Goal: Task Accomplishment & Management: Use online tool/utility

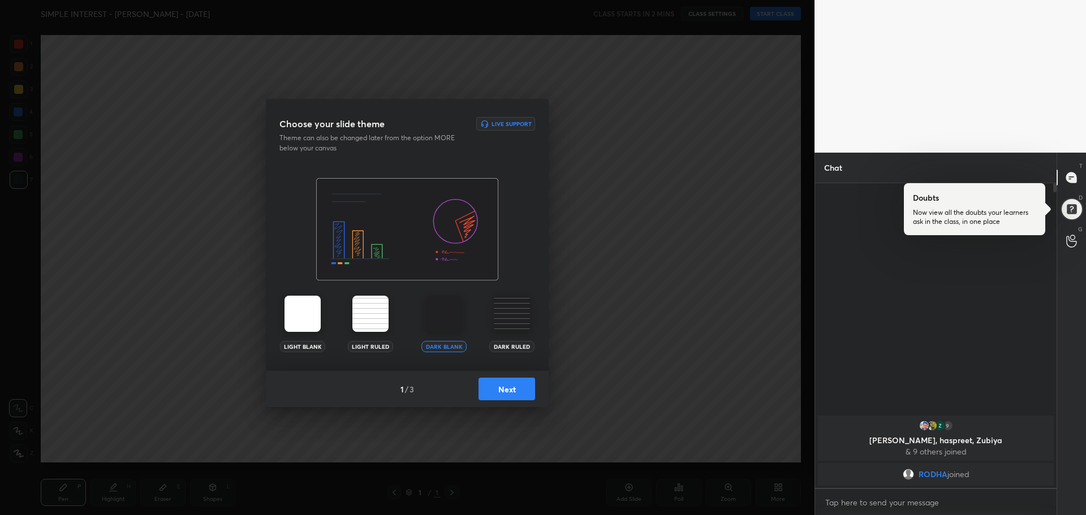
click at [506, 393] on button "Next" at bounding box center [507, 389] width 57 height 23
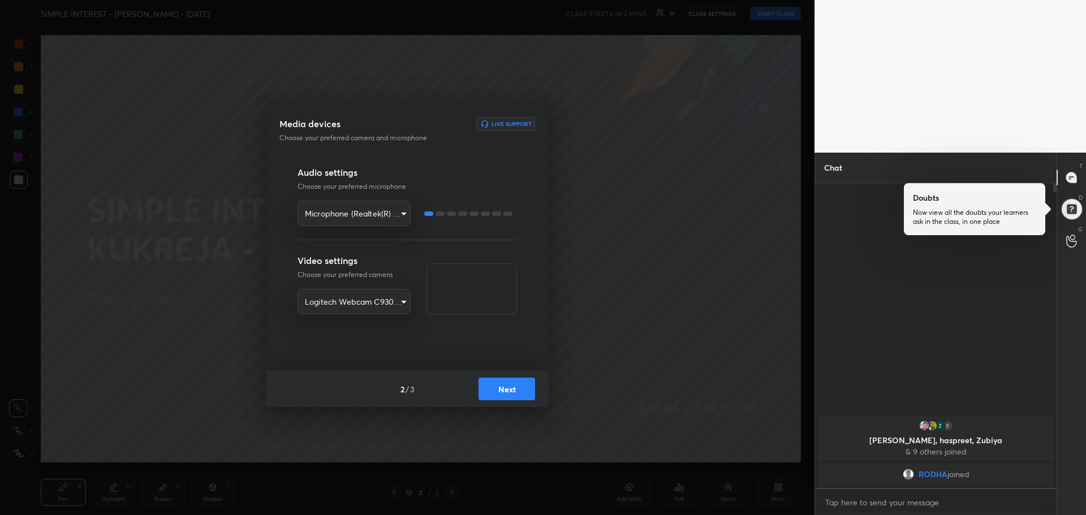
click at [506, 393] on button "Next" at bounding box center [507, 389] width 57 height 23
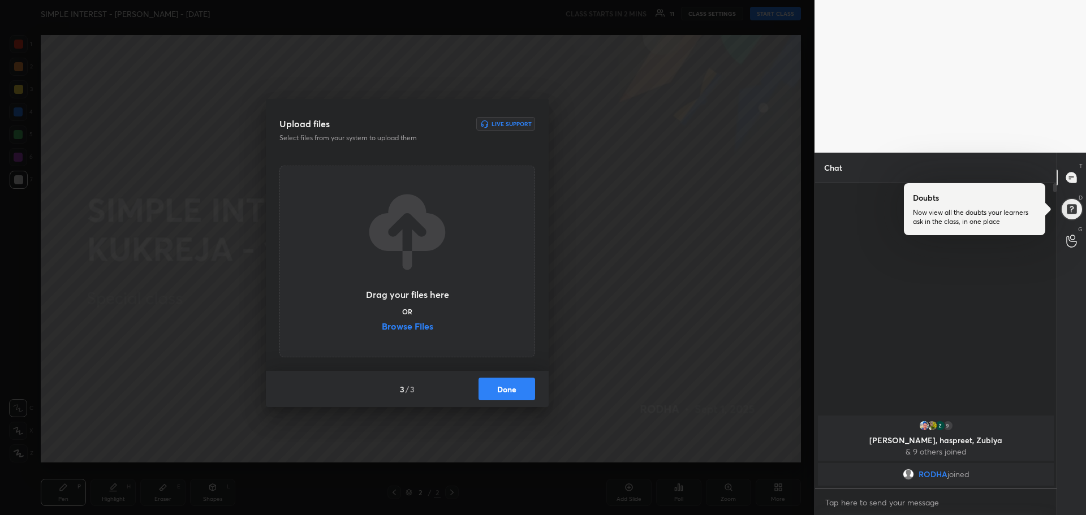
click at [426, 328] on label "Browse Files" at bounding box center [407, 328] width 51 height 12
click at [382, 328] on input "Browse Files" at bounding box center [382, 328] width 0 height 12
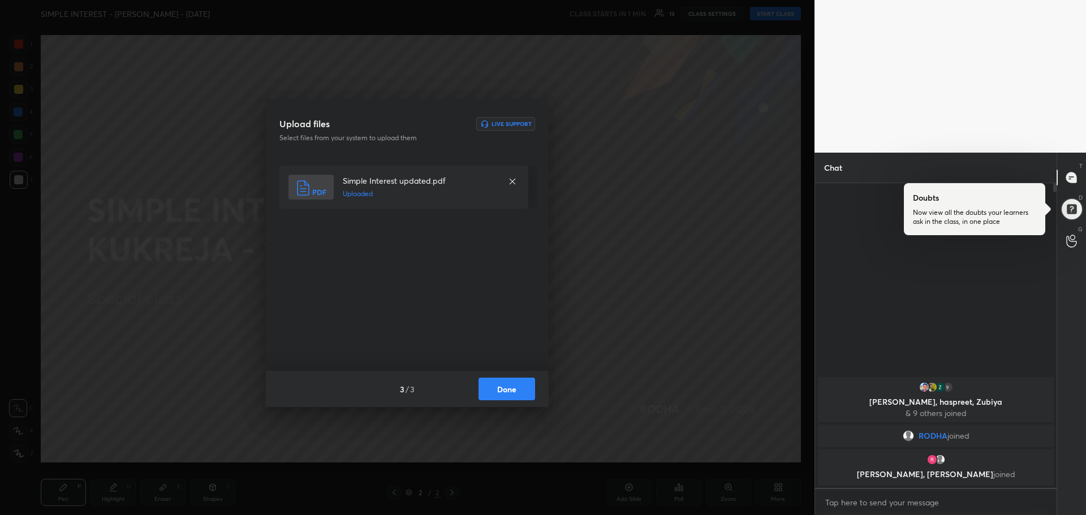
click at [528, 395] on button "Done" at bounding box center [507, 389] width 57 height 23
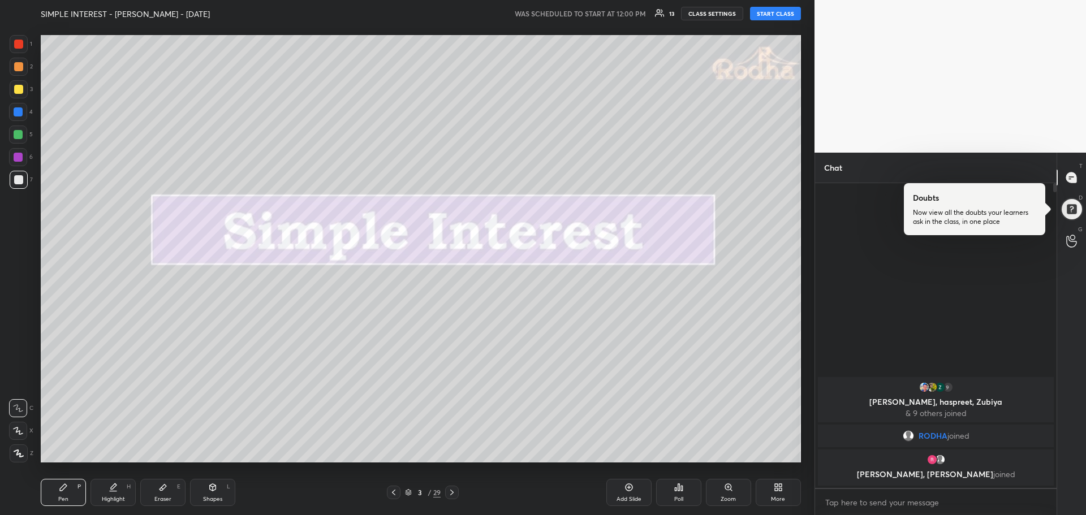
click at [780, 497] on div "More" at bounding box center [778, 500] width 14 height 6
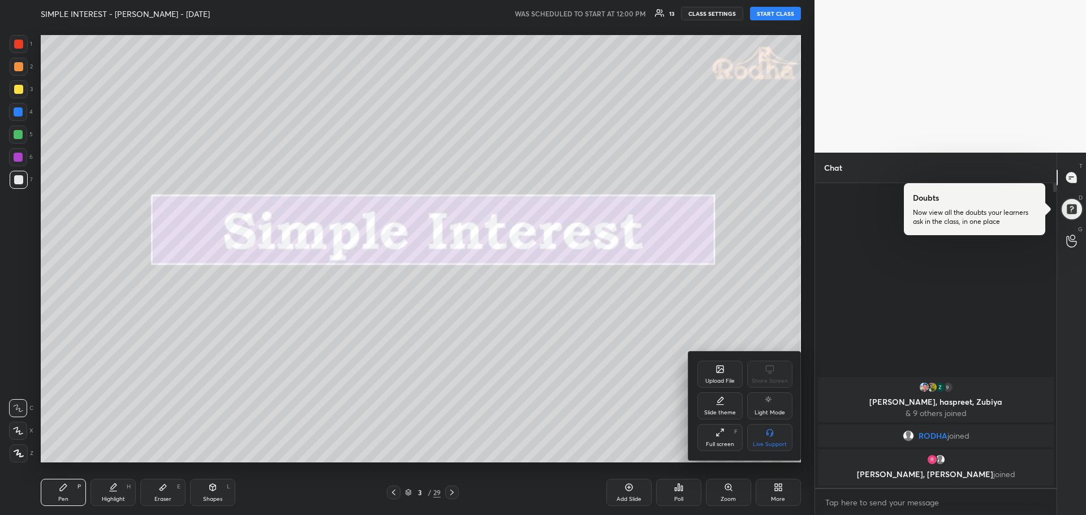
click at [717, 446] on div "Full screen" at bounding box center [720, 445] width 28 height 6
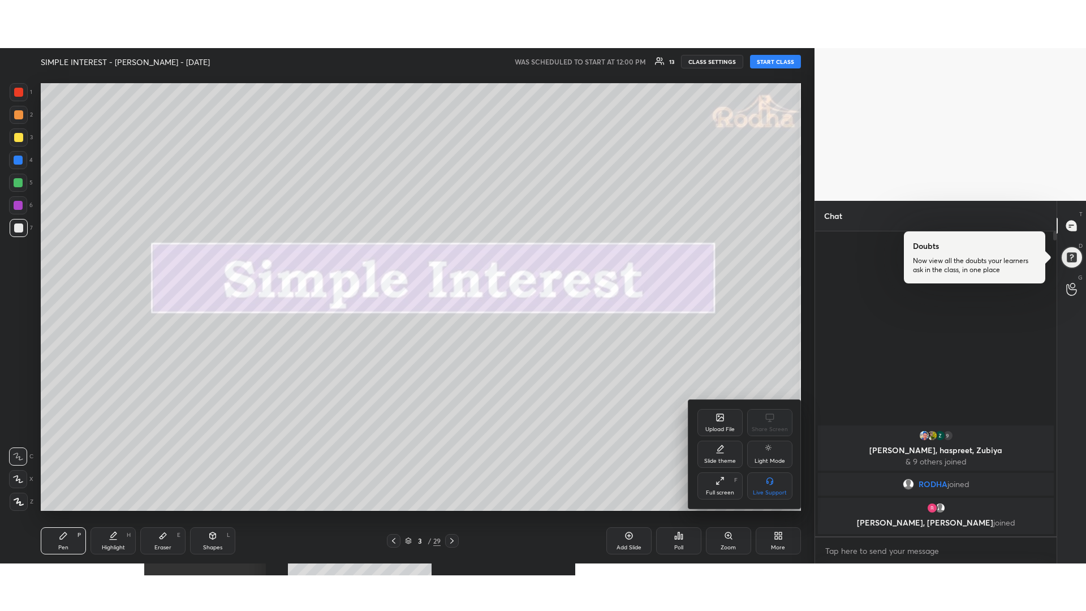
scroll to position [425, 238]
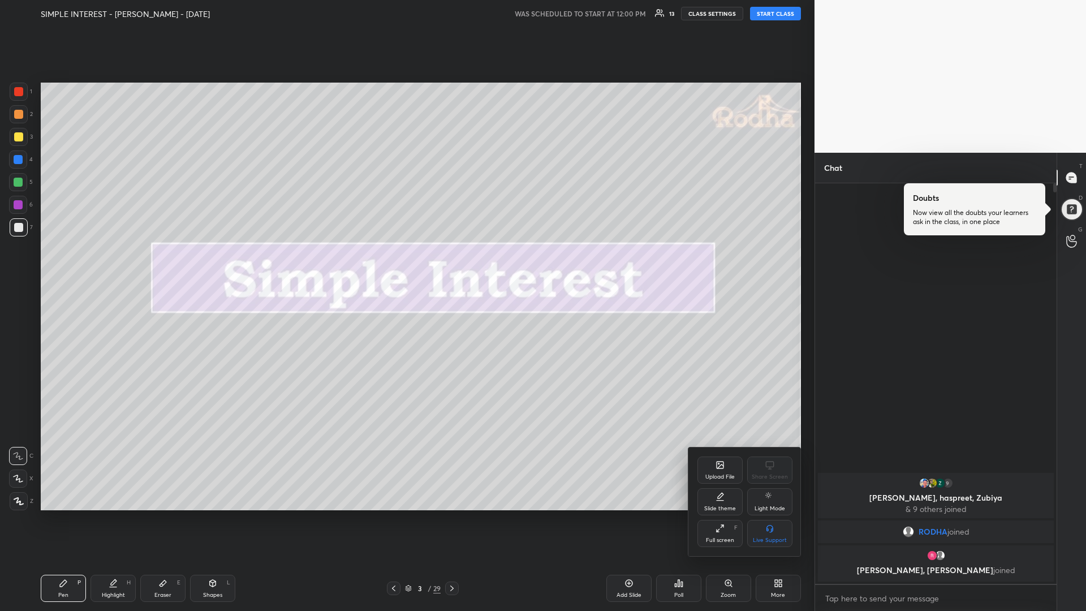
drag, startPoint x: 21, startPoint y: 136, endPoint x: 13, endPoint y: 136, distance: 7.9
click at [20, 136] on div at bounding box center [543, 305] width 1086 height 611
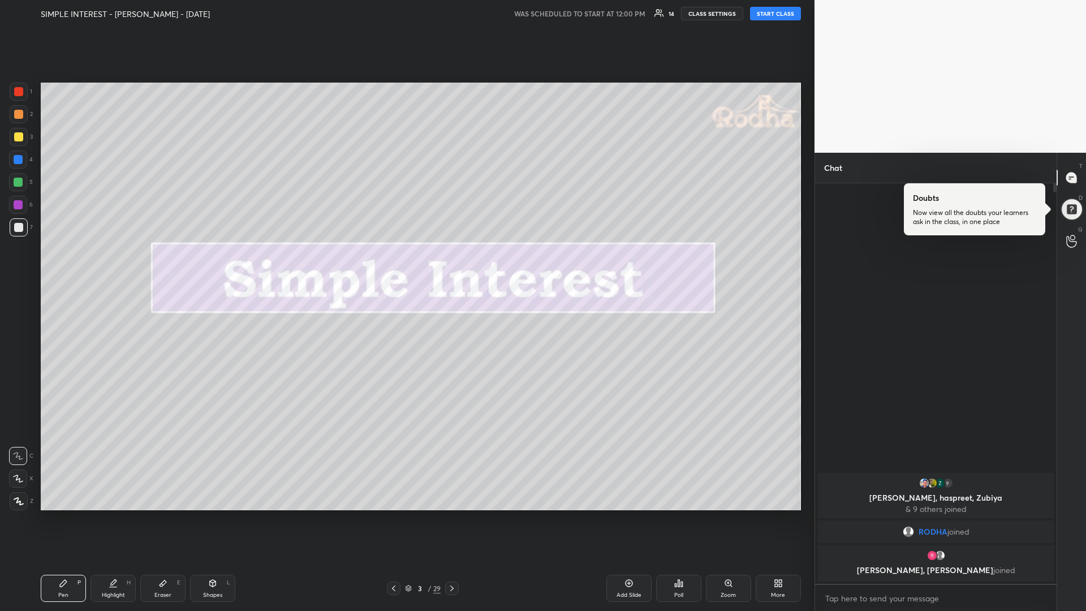
drag, startPoint x: 20, startPoint y: 502, endPoint x: 8, endPoint y: 502, distance: 11.3
click at [16, 502] on icon at bounding box center [19, 501] width 10 height 8
click at [18, 93] on div at bounding box center [18, 91] width 9 height 9
click at [776, 20] on button "START CLASS" at bounding box center [775, 14] width 51 height 14
type textarea "x"
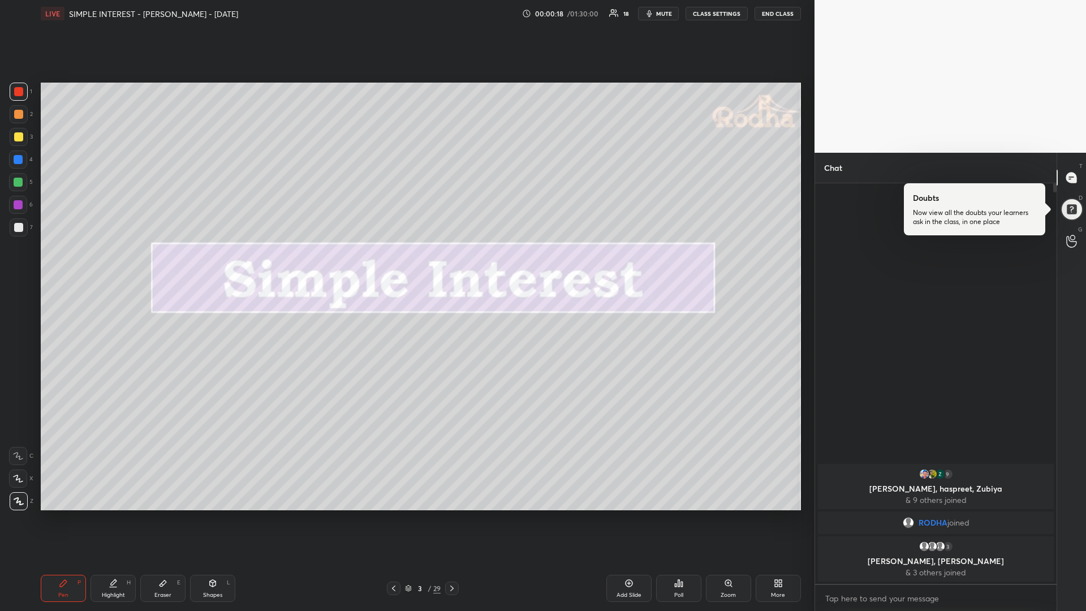
click at [20, 92] on div at bounding box center [18, 91] width 9 height 9
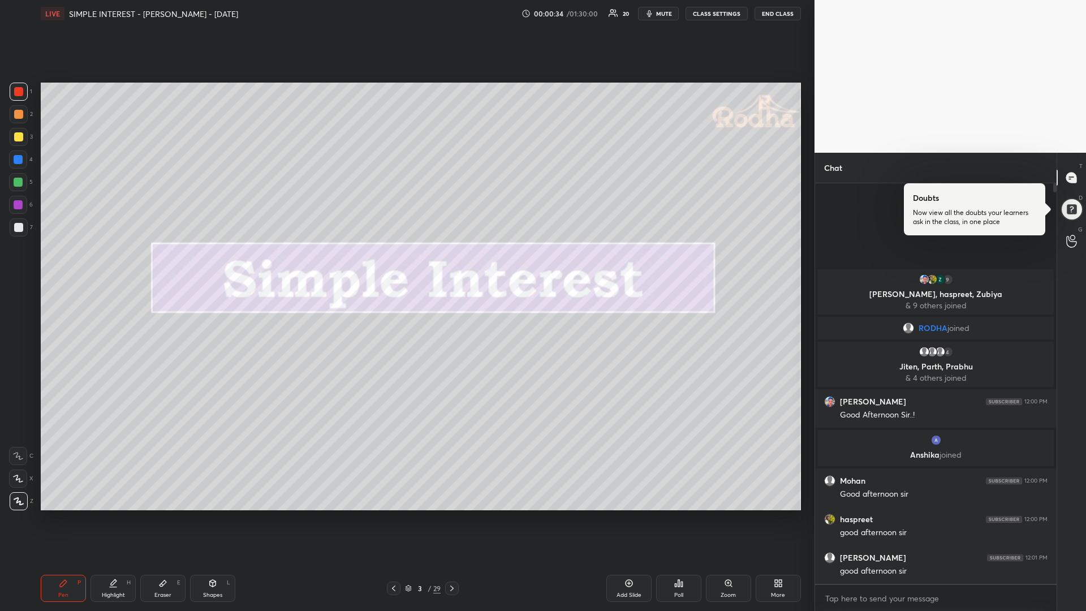
click at [391, 515] on icon at bounding box center [393, 588] width 9 height 9
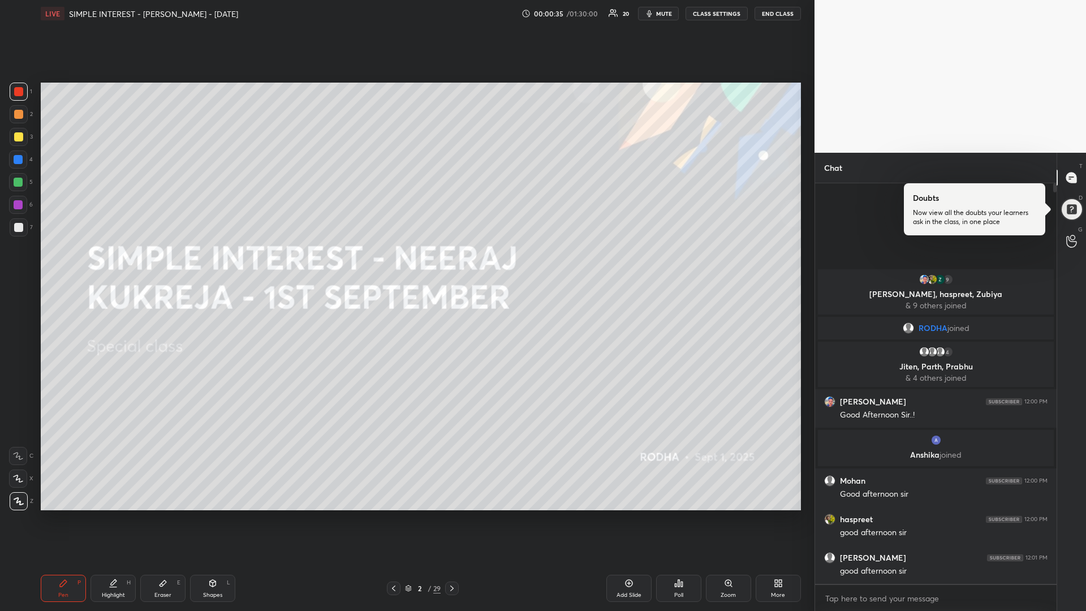
click at [625, 515] on icon at bounding box center [629, 583] width 9 height 9
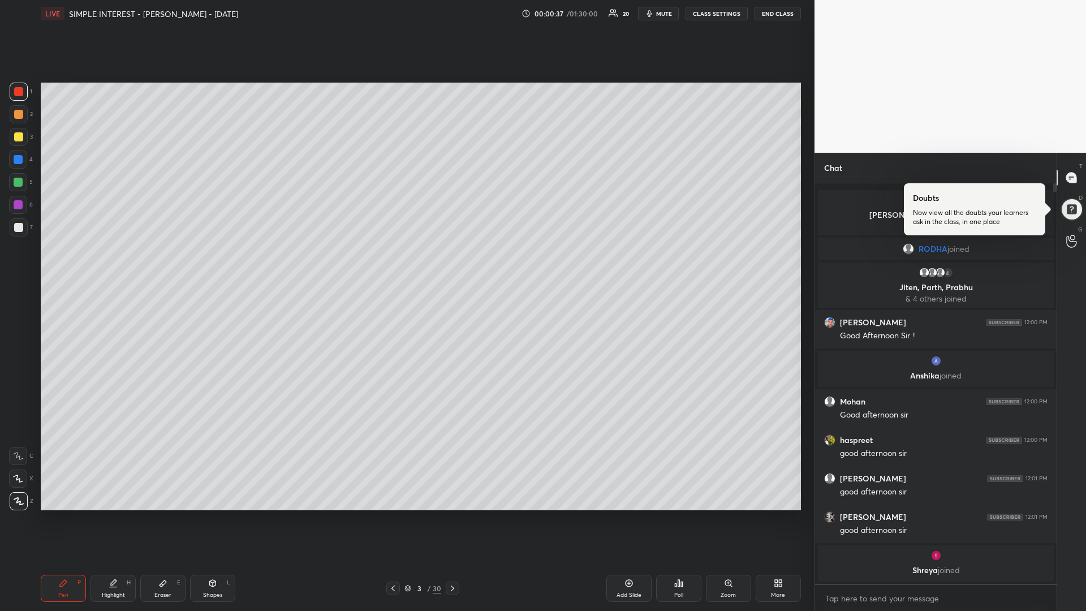
click at [20, 91] on div at bounding box center [18, 91] width 9 height 9
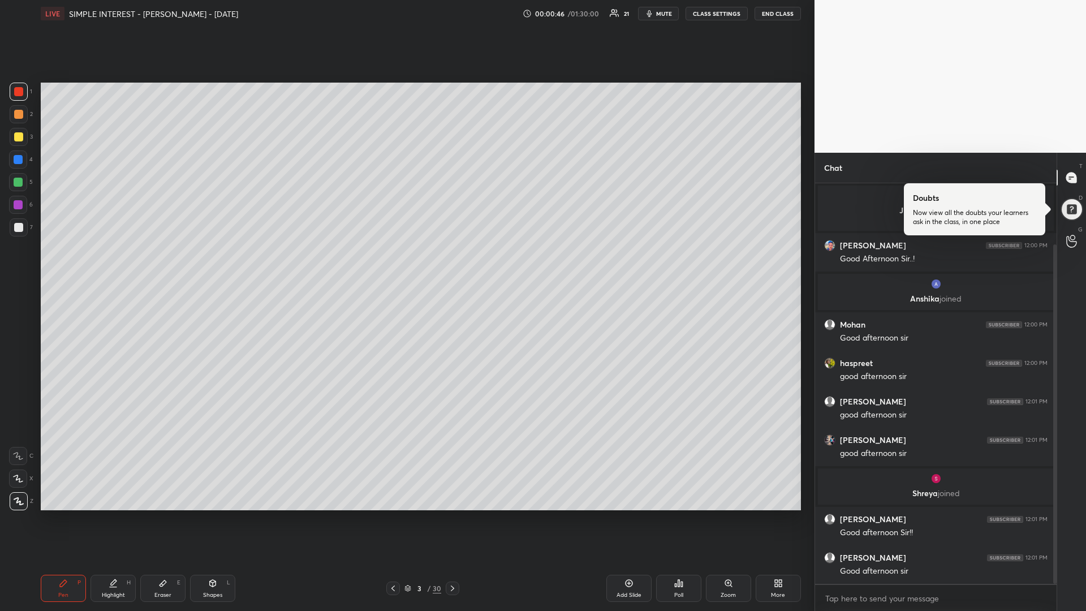
scroll to position [113, 0]
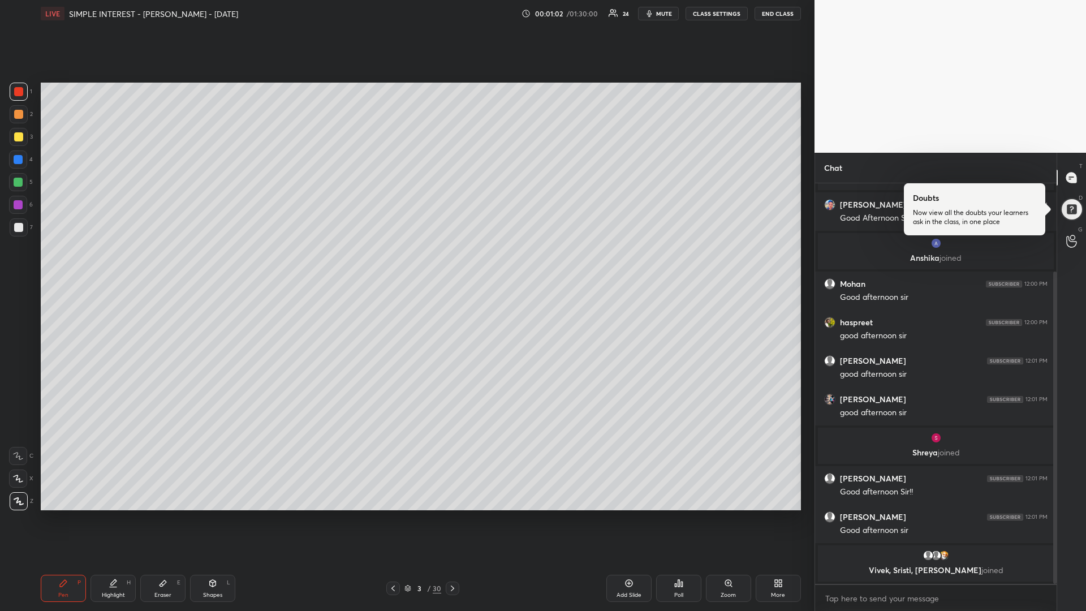
click at [19, 137] on div at bounding box center [18, 136] width 9 height 9
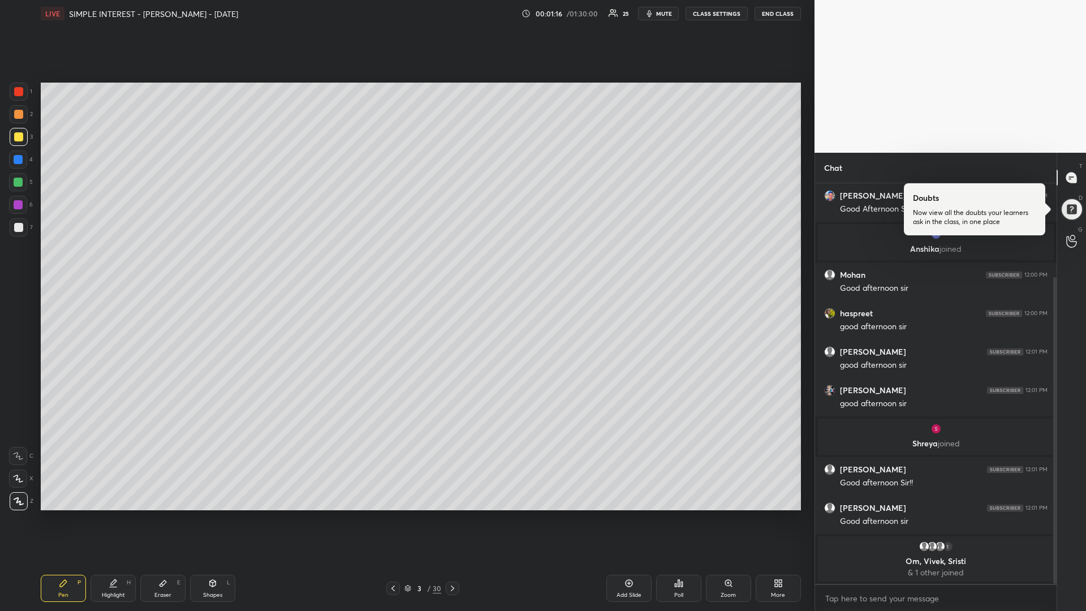
drag, startPoint x: 22, startPoint y: 183, endPoint x: 10, endPoint y: 185, distance: 12.1
click at [21, 182] on div at bounding box center [18, 182] width 9 height 9
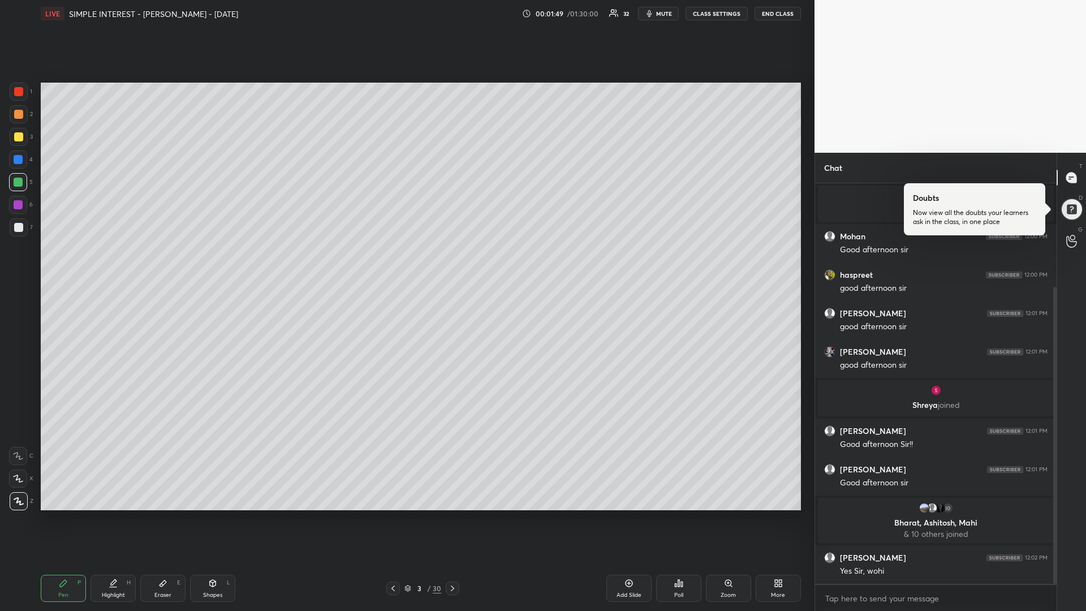
drag, startPoint x: 22, startPoint y: 183, endPoint x: 6, endPoint y: 187, distance: 16.8
click at [21, 182] on div at bounding box center [18, 182] width 9 height 9
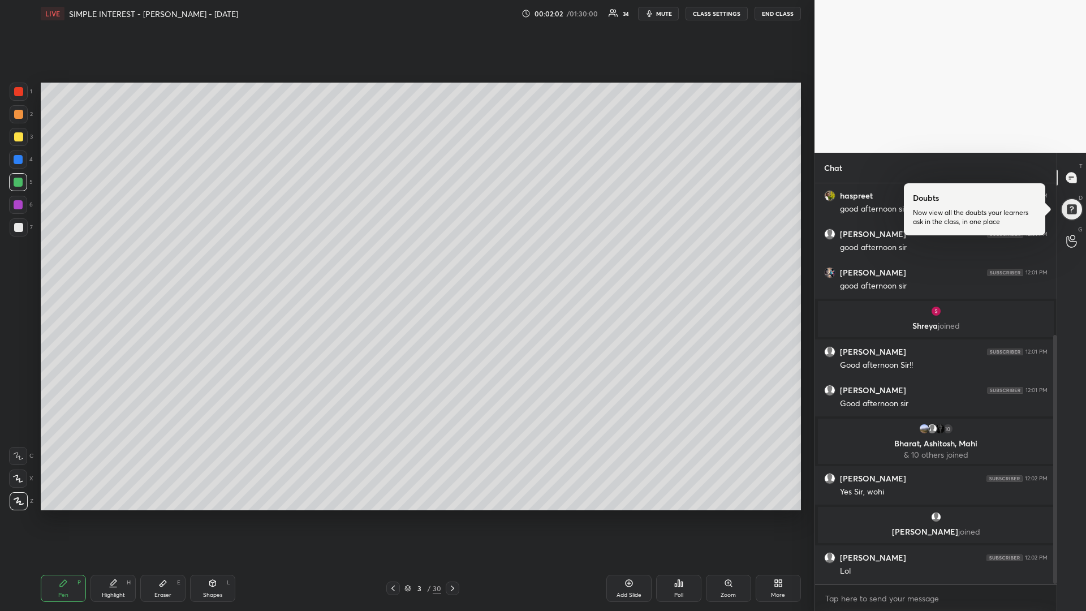
scroll to position [243, 0]
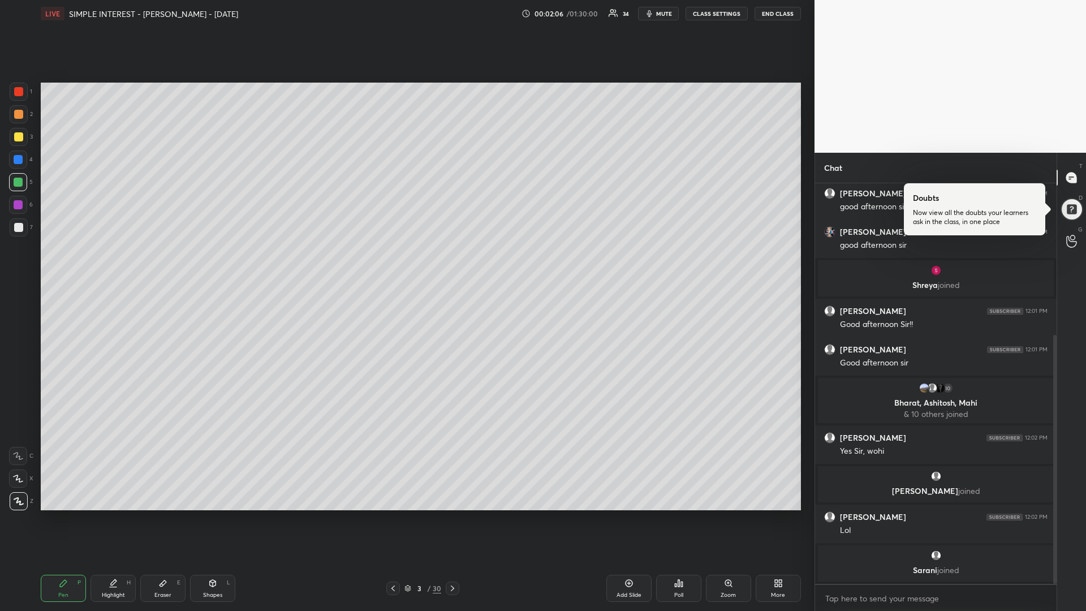
drag, startPoint x: 16, startPoint y: 140, endPoint x: 10, endPoint y: 143, distance: 7.4
click at [15, 137] on div at bounding box center [18, 136] width 9 height 9
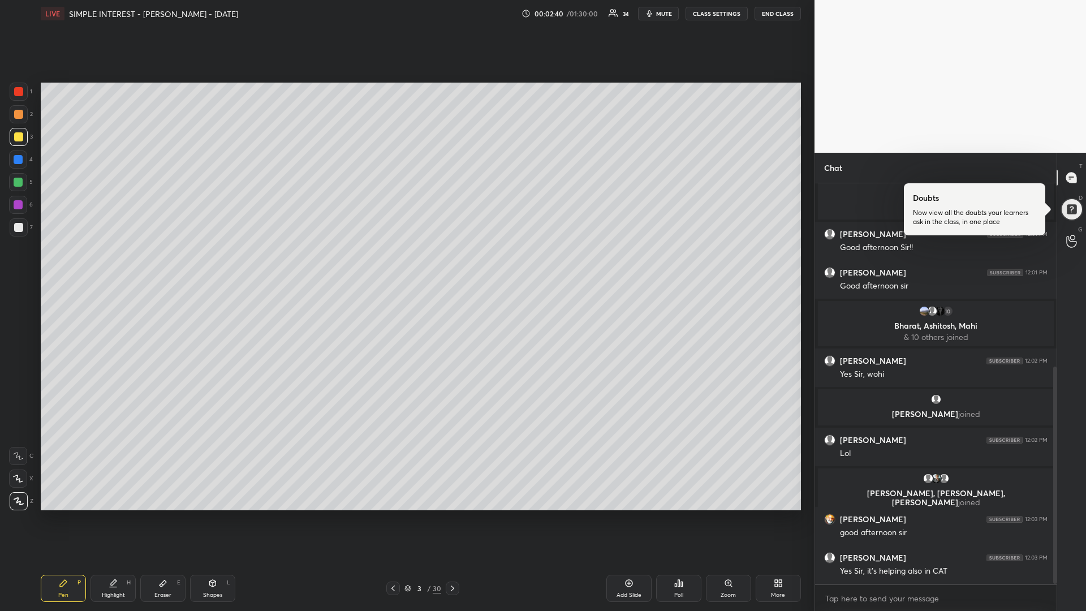
scroll to position [338, 0]
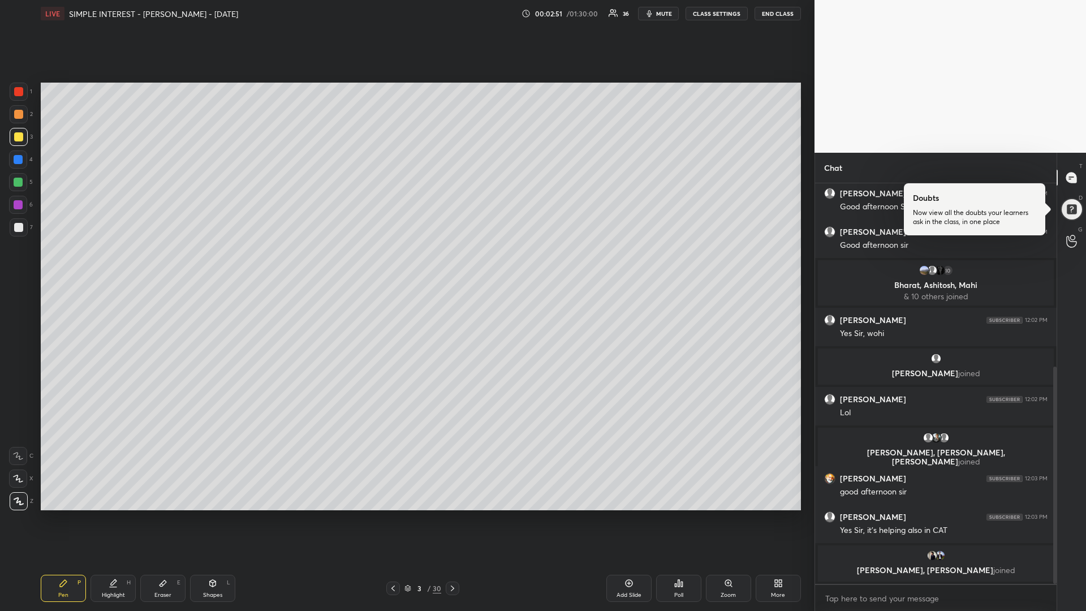
click at [18, 137] on div at bounding box center [18, 136] width 9 height 9
click at [17, 183] on div at bounding box center [18, 182] width 9 height 9
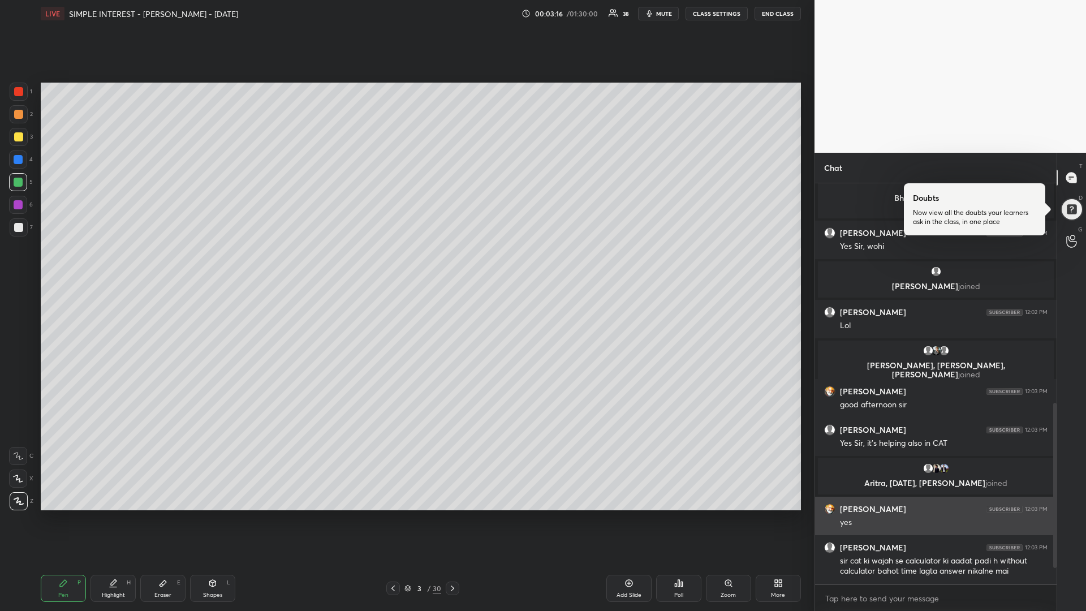
scroll to position [621, 0]
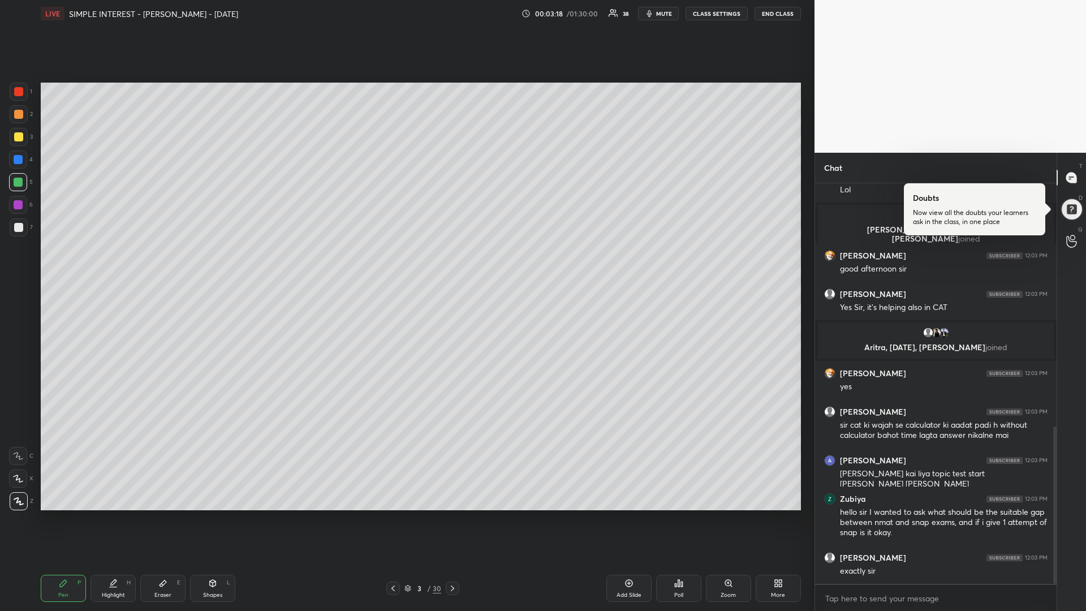
drag, startPoint x: 21, startPoint y: 136, endPoint x: 13, endPoint y: 141, distance: 9.7
click at [20, 136] on div at bounding box center [18, 136] width 9 height 9
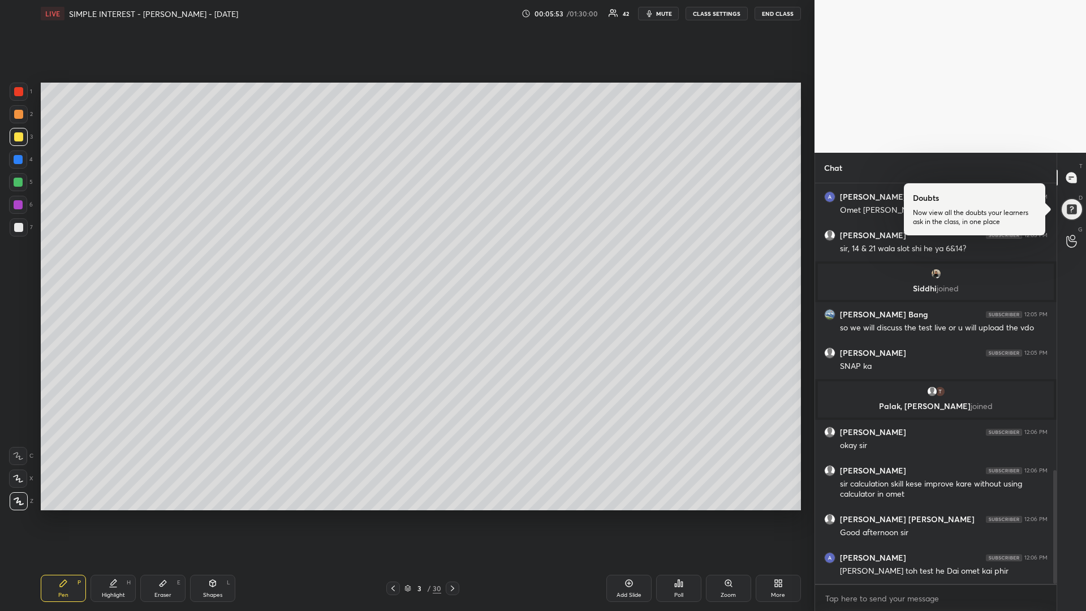
scroll to position [1051, 0]
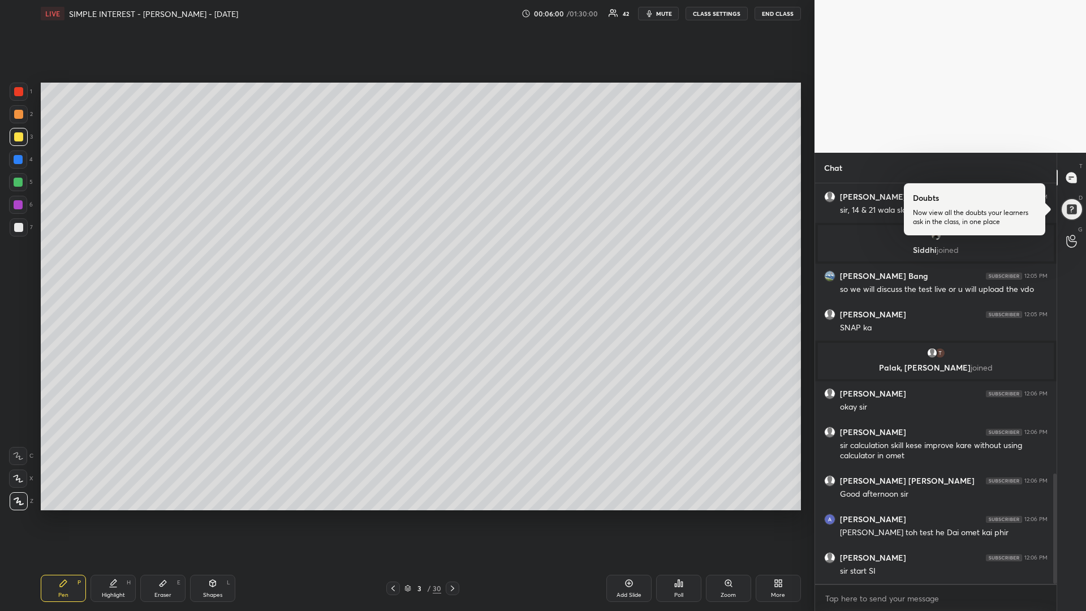
drag, startPoint x: 18, startPoint y: 139, endPoint x: 8, endPoint y: 139, distance: 9.6
click at [19, 139] on div at bounding box center [18, 136] width 9 height 9
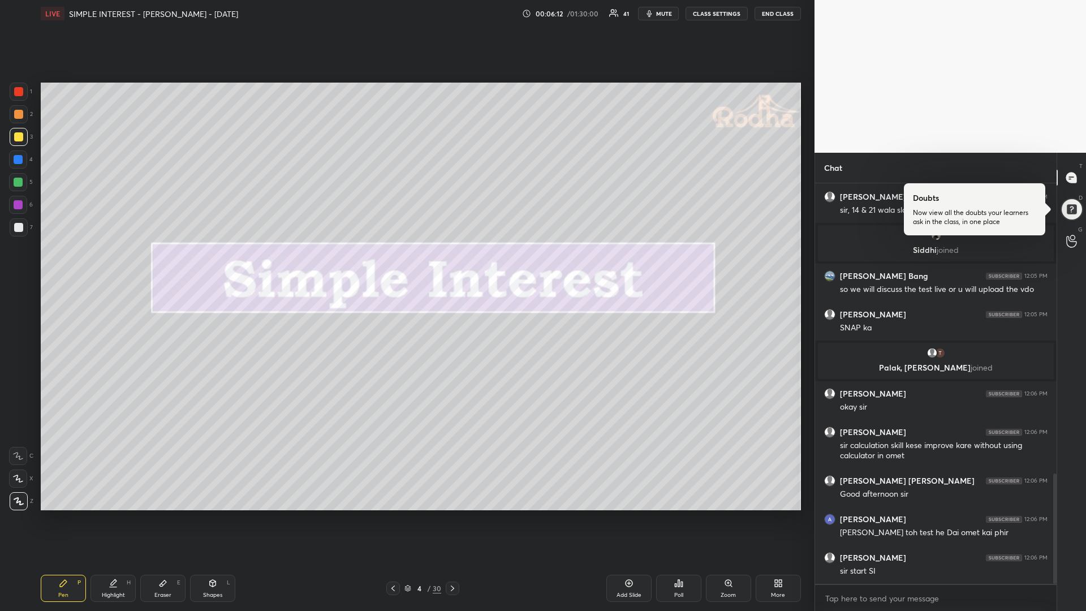
click at [19, 141] on div at bounding box center [19, 137] width 18 height 18
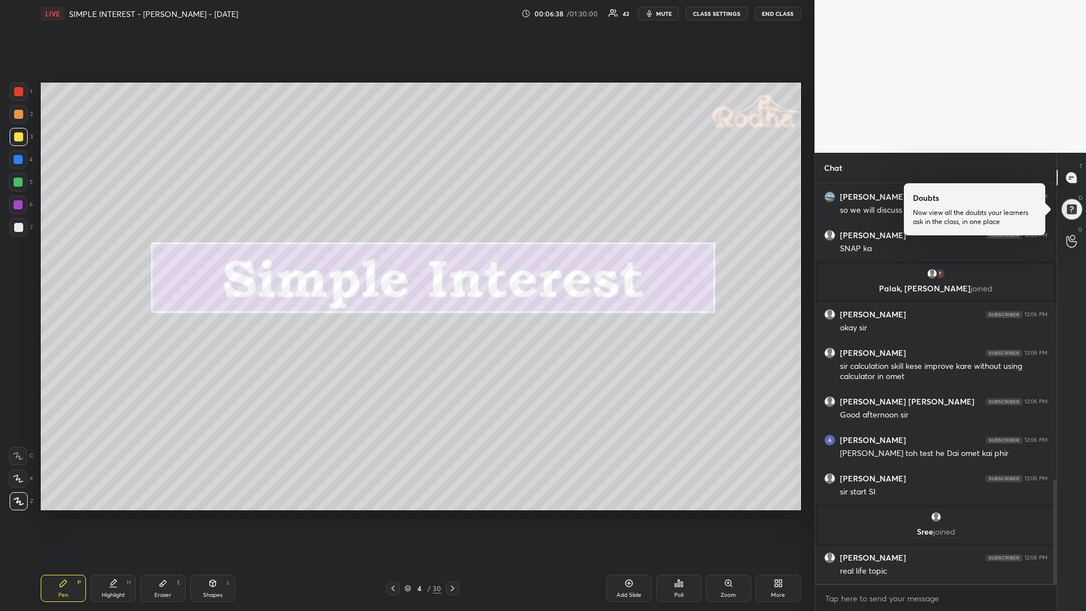
scroll to position [1138, 0]
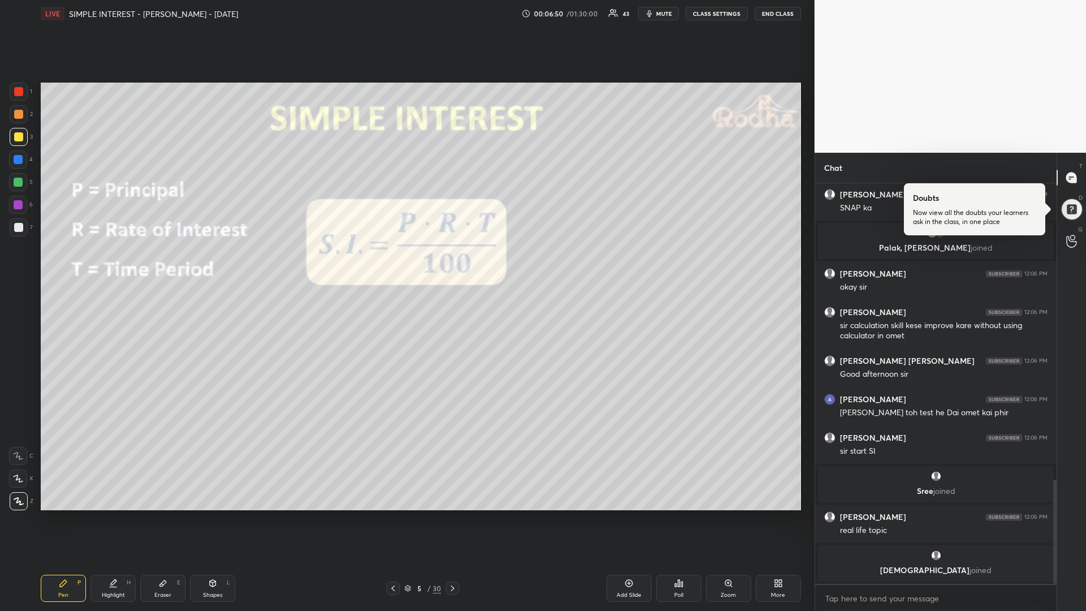
drag, startPoint x: 17, startPoint y: 178, endPoint x: 35, endPoint y: 182, distance: 17.9
click at [18, 178] on div at bounding box center [18, 182] width 9 height 9
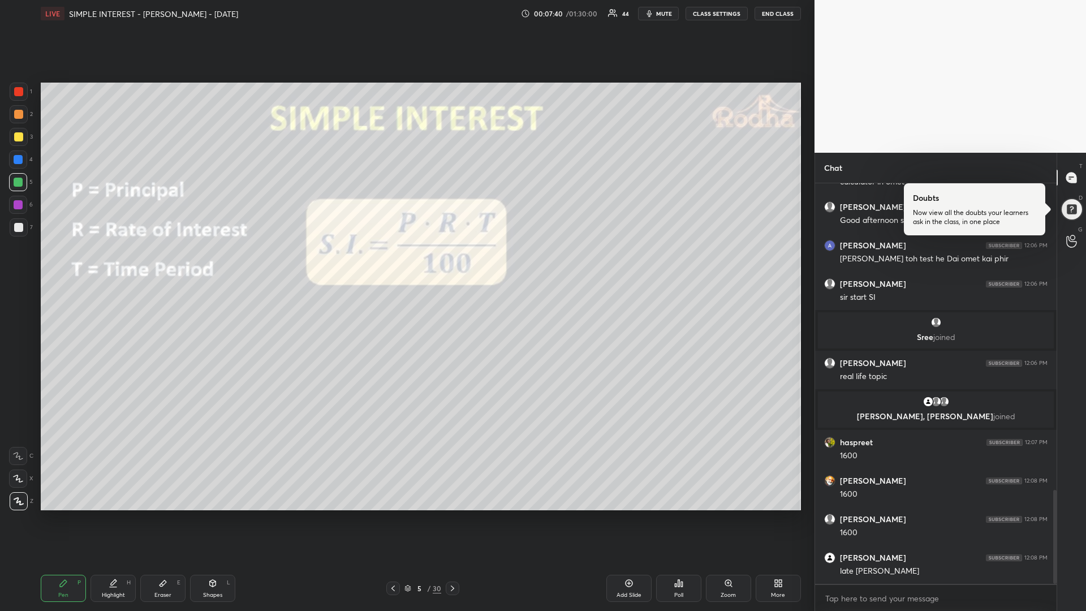
scroll to position [1310, 0]
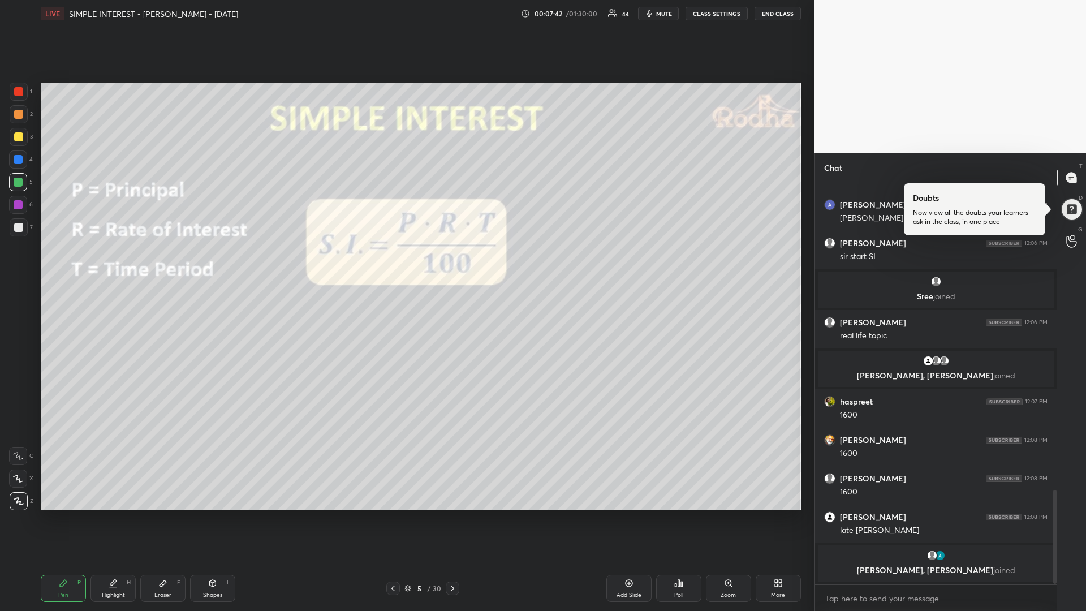
click at [162, 515] on icon at bounding box center [162, 583] width 9 height 9
click at [15, 501] on g at bounding box center [18, 501] width 9 height 9
click at [64, 515] on div "Pen" at bounding box center [63, 595] width 10 height 6
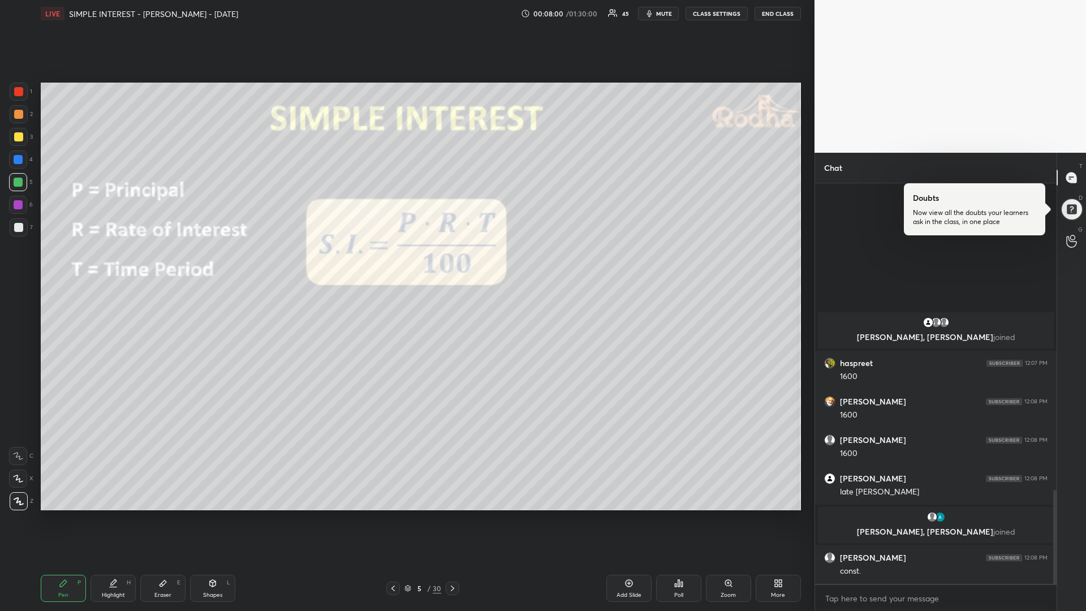
scroll to position [1255, 0]
drag, startPoint x: 21, startPoint y: 139, endPoint x: 14, endPoint y: 140, distance: 7.0
click at [21, 139] on div at bounding box center [18, 136] width 9 height 9
click at [19, 92] on div at bounding box center [18, 91] width 9 height 9
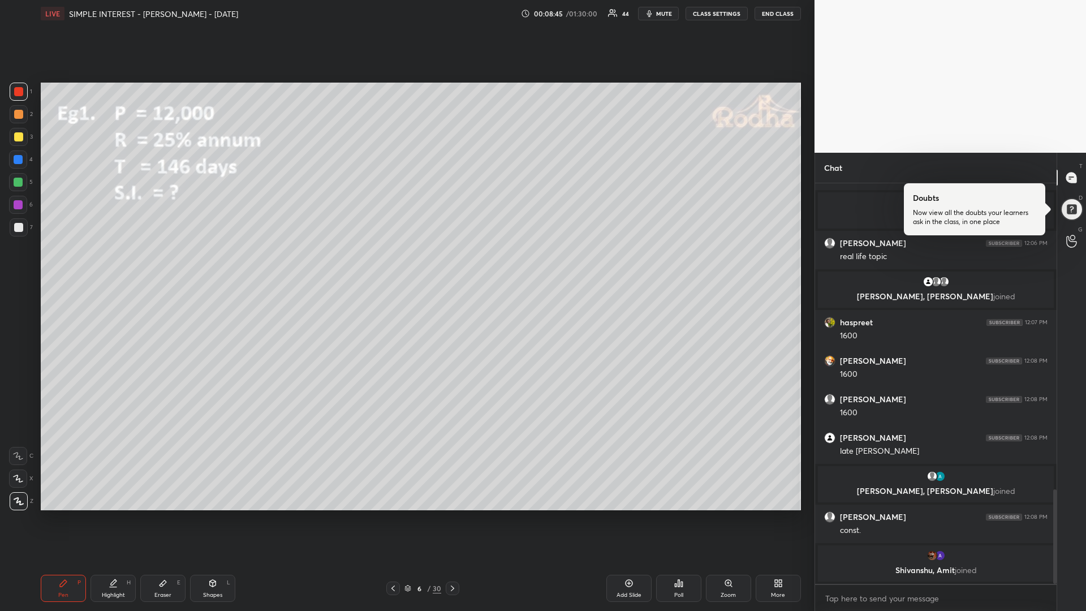
click at [18, 184] on div at bounding box center [18, 182] width 9 height 9
click at [677, 515] on icon at bounding box center [678, 583] width 9 height 9
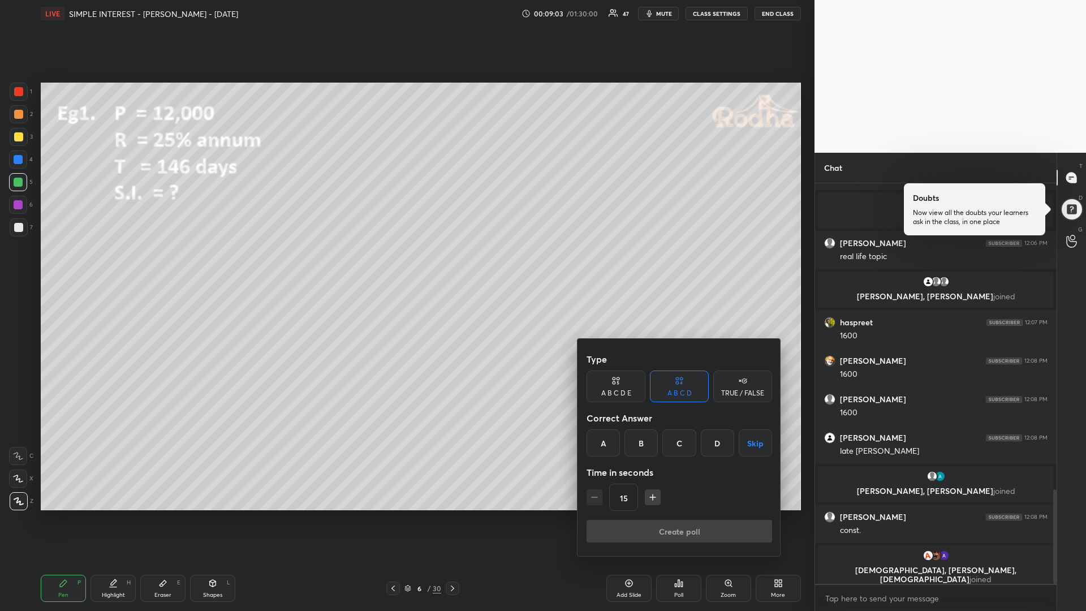
drag, startPoint x: 640, startPoint y: 442, endPoint x: 640, endPoint y: 454, distance: 11.3
click at [640, 442] on div "B" at bounding box center [641, 442] width 33 height 27
drag, startPoint x: 653, startPoint y: 500, endPoint x: 647, endPoint y: 519, distance: 20.2
click at [655, 498] on icon "button" at bounding box center [652, 497] width 11 height 11
drag, startPoint x: 597, startPoint y: 501, endPoint x: 602, endPoint y: 506, distance: 6.8
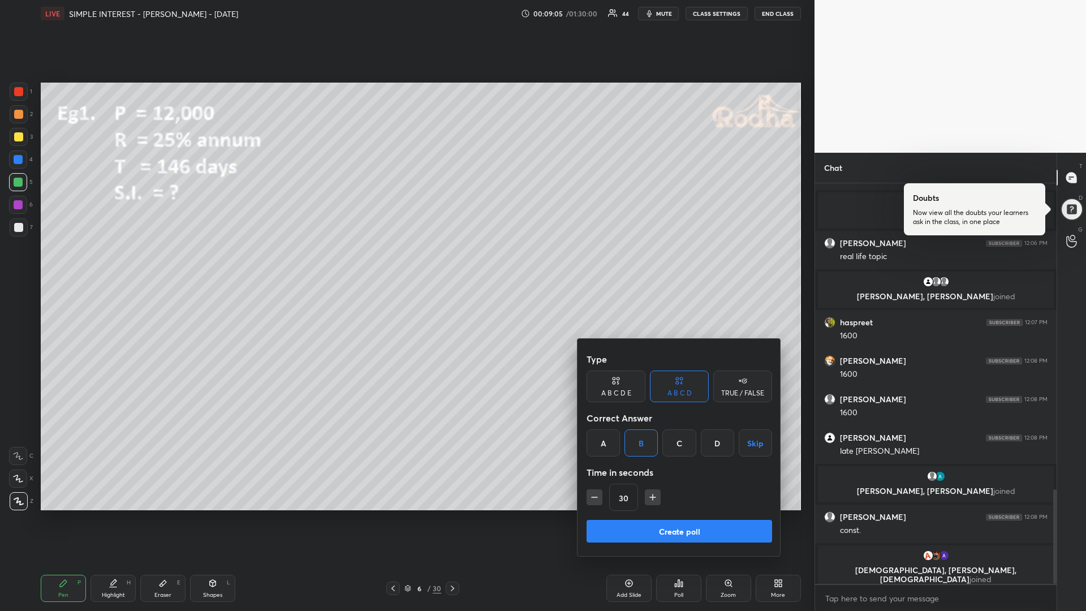
click at [599, 501] on icon "button" at bounding box center [594, 497] width 11 height 11
type input "15"
click at [626, 515] on button "Create poll" at bounding box center [680, 531] width 186 height 23
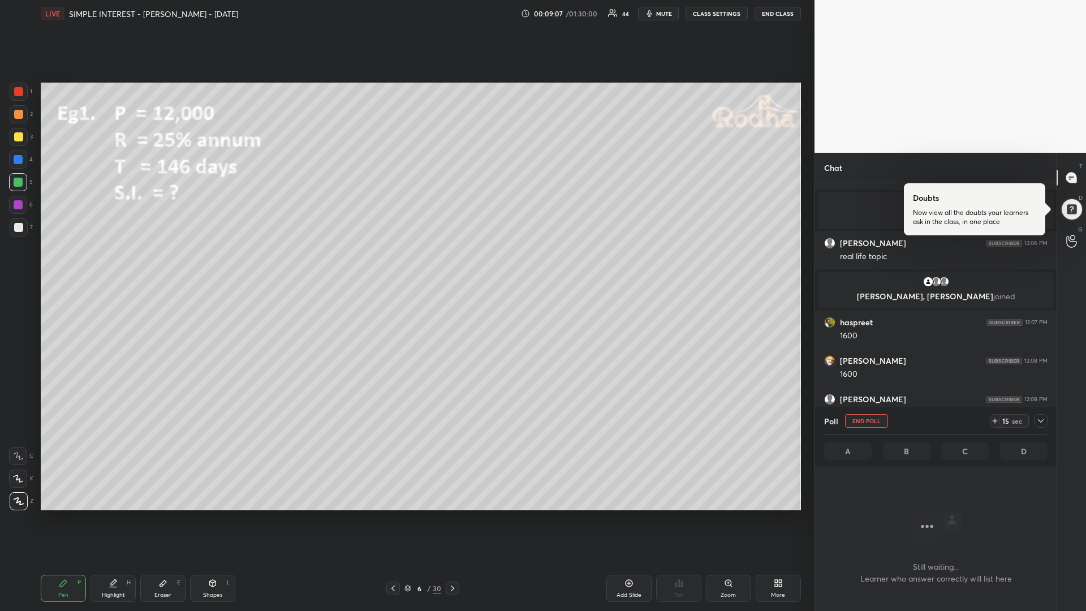
scroll to position [366, 238]
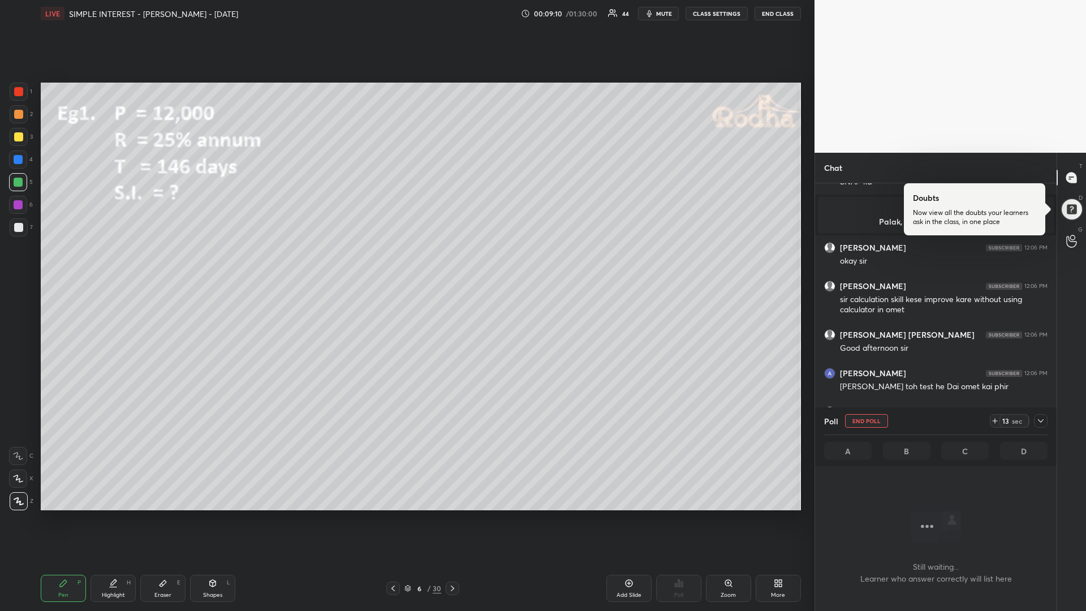
click at [16, 139] on div at bounding box center [18, 136] width 9 height 9
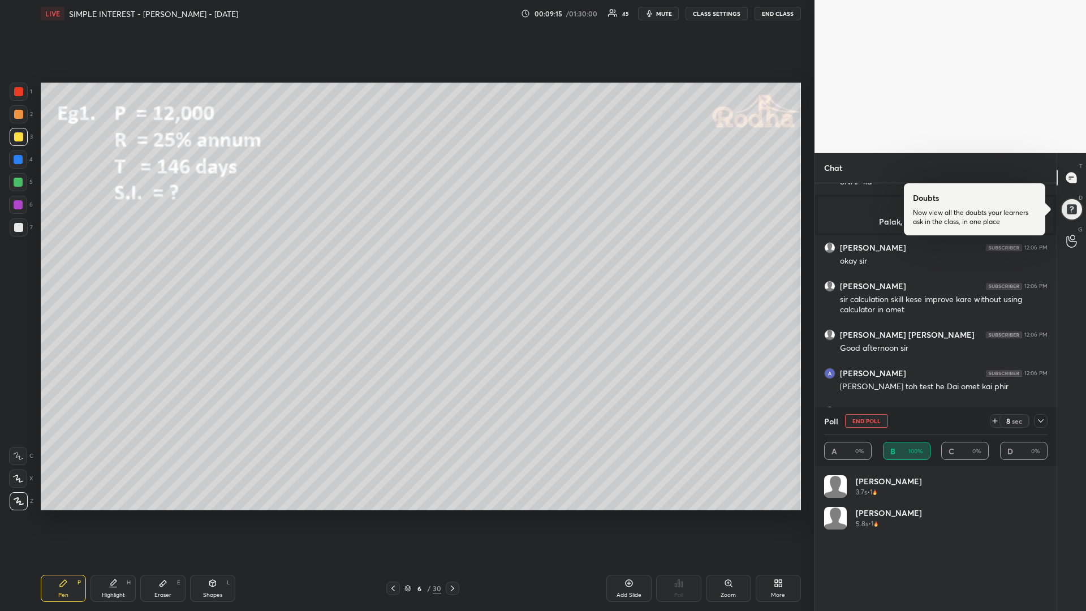
click at [994, 421] on icon at bounding box center [995, 420] width 9 height 9
click at [18, 94] on div at bounding box center [18, 91] width 9 height 9
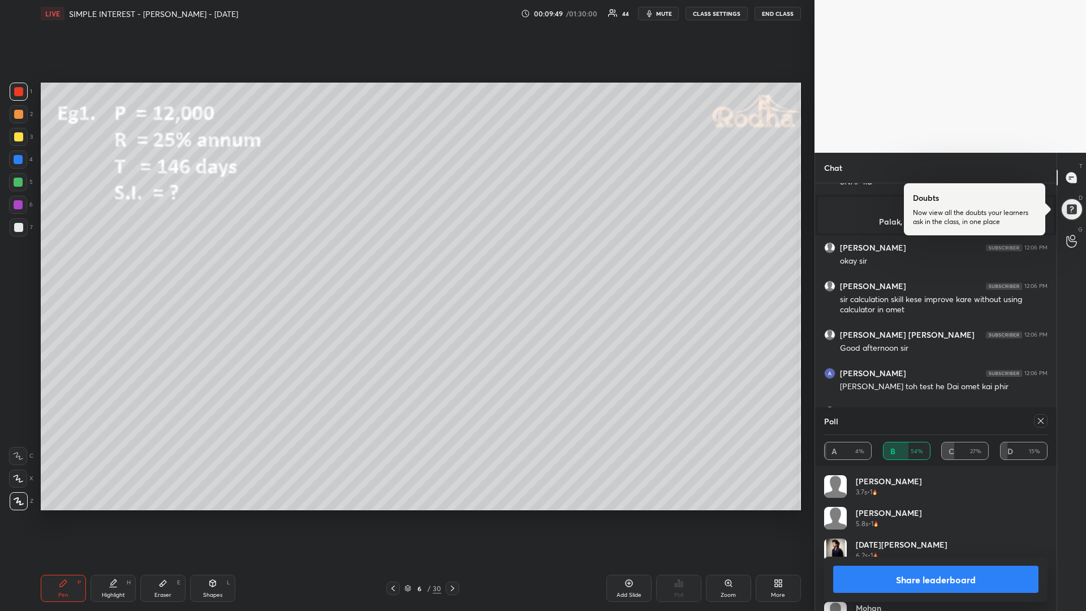
scroll to position [1443, 0]
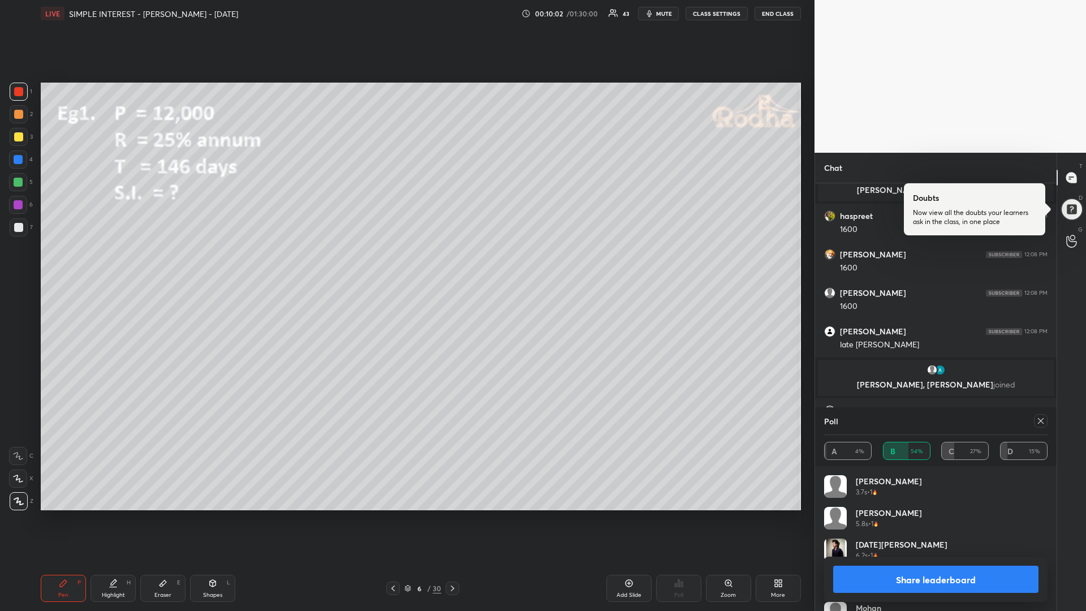
drag, startPoint x: 19, startPoint y: 186, endPoint x: 9, endPoint y: 185, distance: 10.2
click at [18, 183] on div at bounding box center [18, 182] width 9 height 9
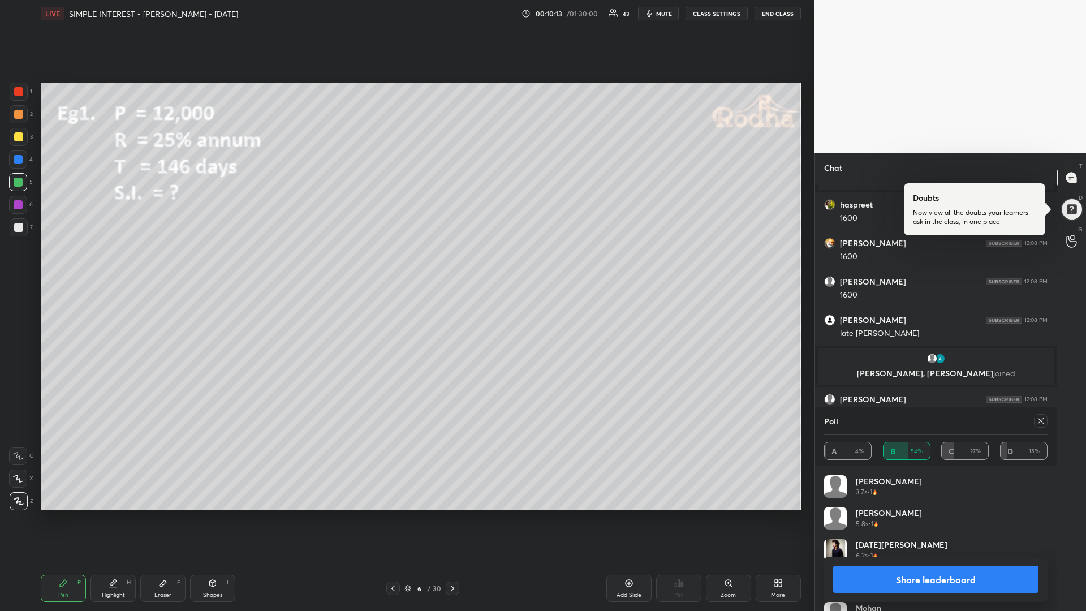
click at [1043, 420] on icon at bounding box center [1040, 420] width 9 height 9
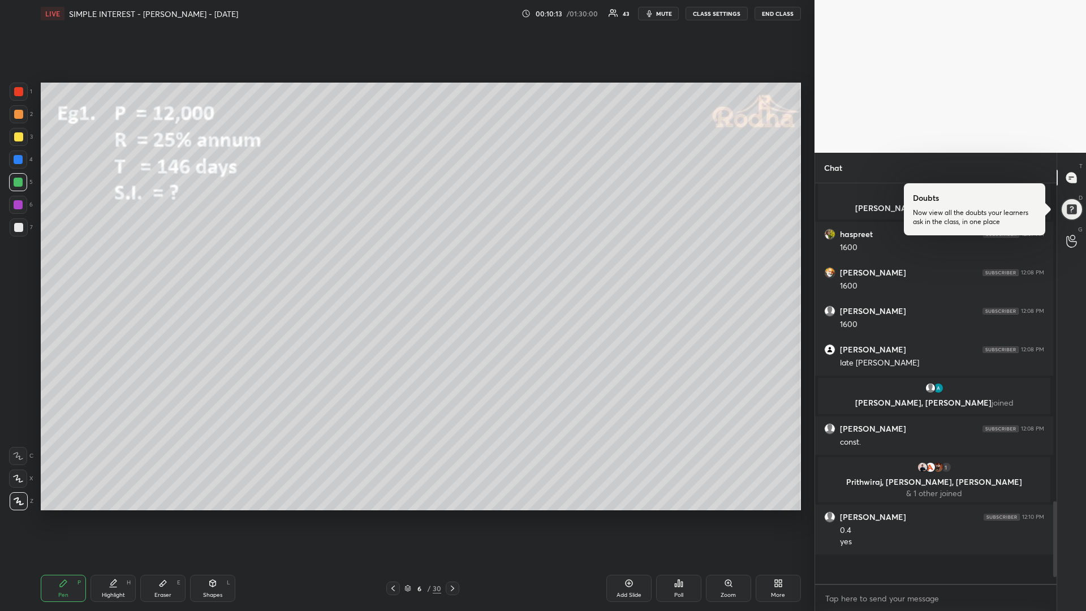
scroll to position [4, 4]
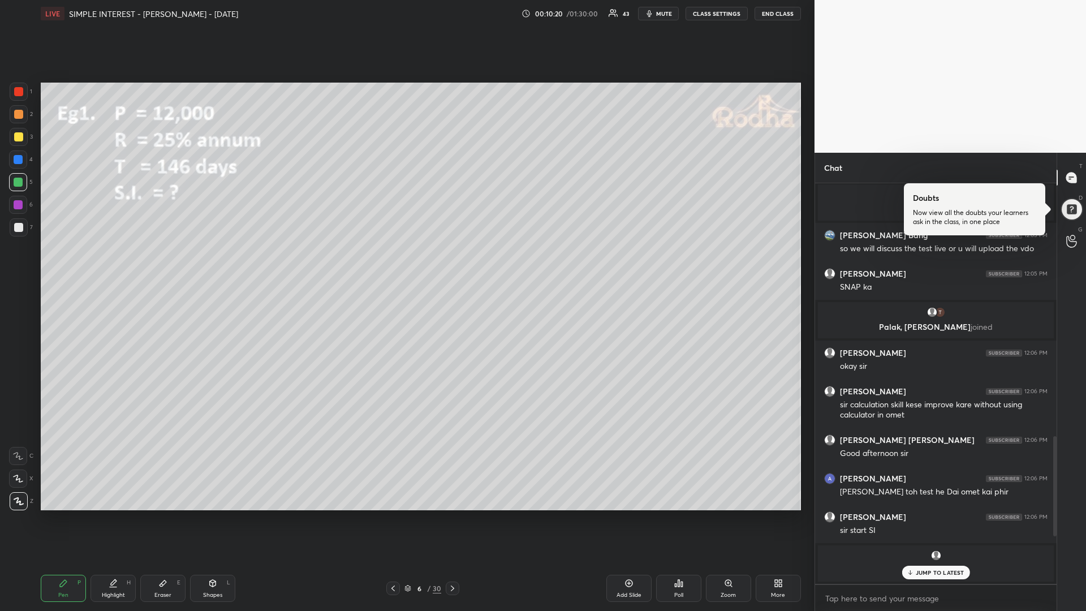
click at [916, 515] on p "JUMP TO LATEST" at bounding box center [940, 572] width 49 height 7
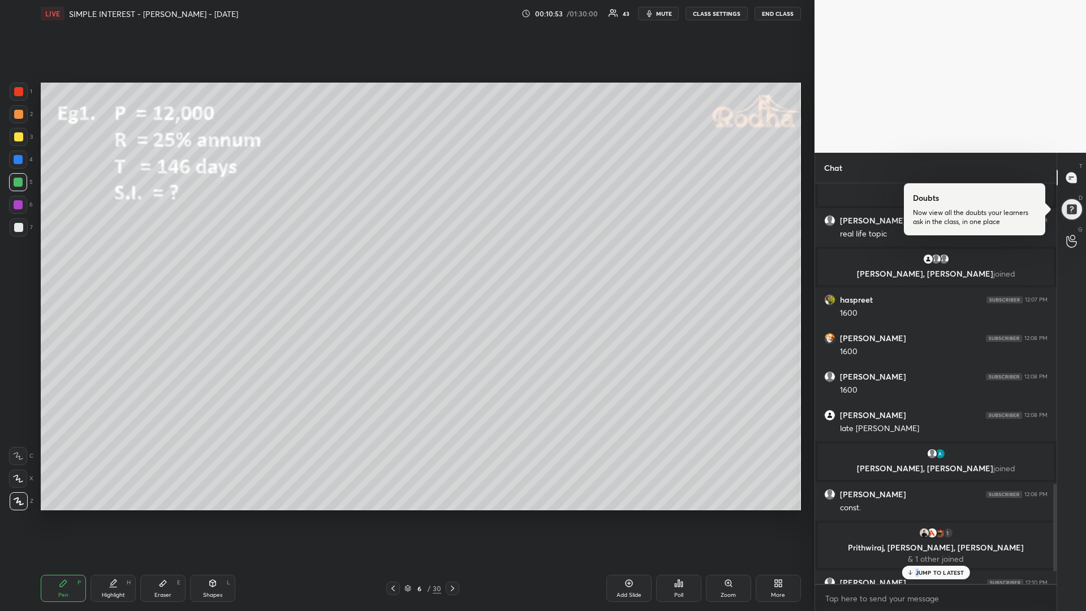
scroll to position [1369, 0]
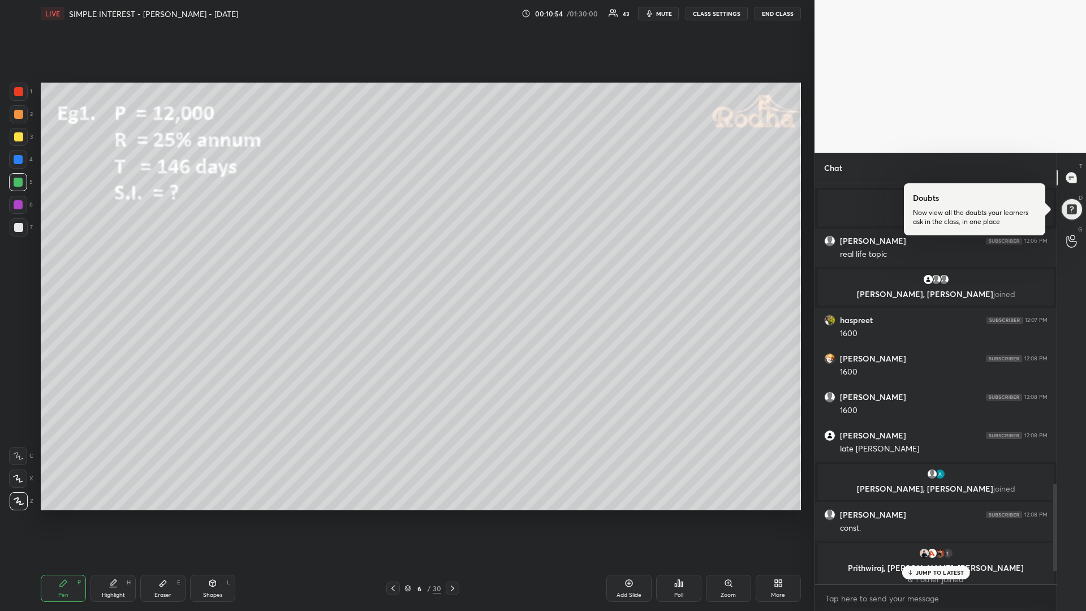
click at [937, 515] on div "JUMP TO LATEST" at bounding box center [936, 573] width 68 height 14
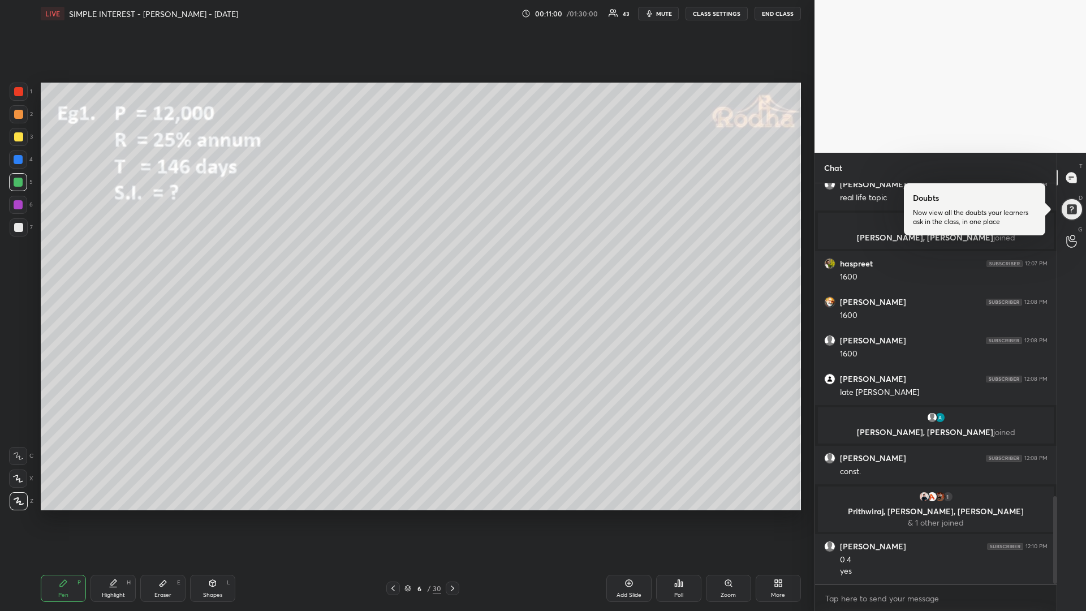
drag, startPoint x: 18, startPoint y: 141, endPoint x: 12, endPoint y: 146, distance: 8.0
click at [16, 140] on div at bounding box center [18, 136] width 9 height 9
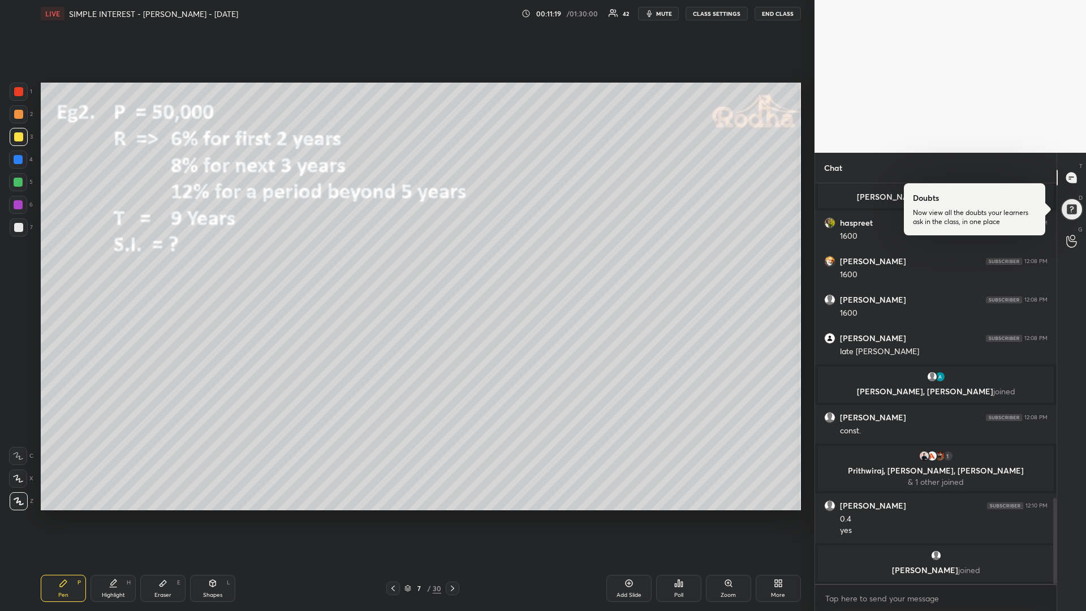
click at [18, 94] on div at bounding box center [18, 91] width 9 height 9
click at [19, 139] on div at bounding box center [18, 136] width 9 height 9
click at [675, 515] on icon at bounding box center [678, 583] width 9 height 9
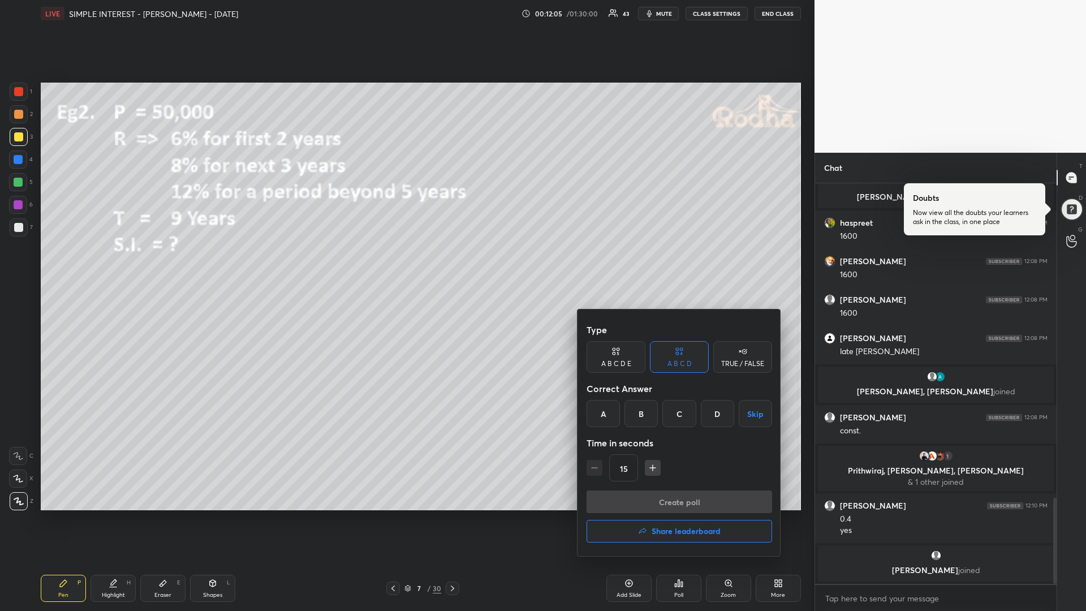
click at [607, 414] on div "A" at bounding box center [603, 413] width 33 height 27
click at [652, 494] on button "Create poll" at bounding box center [680, 501] width 186 height 23
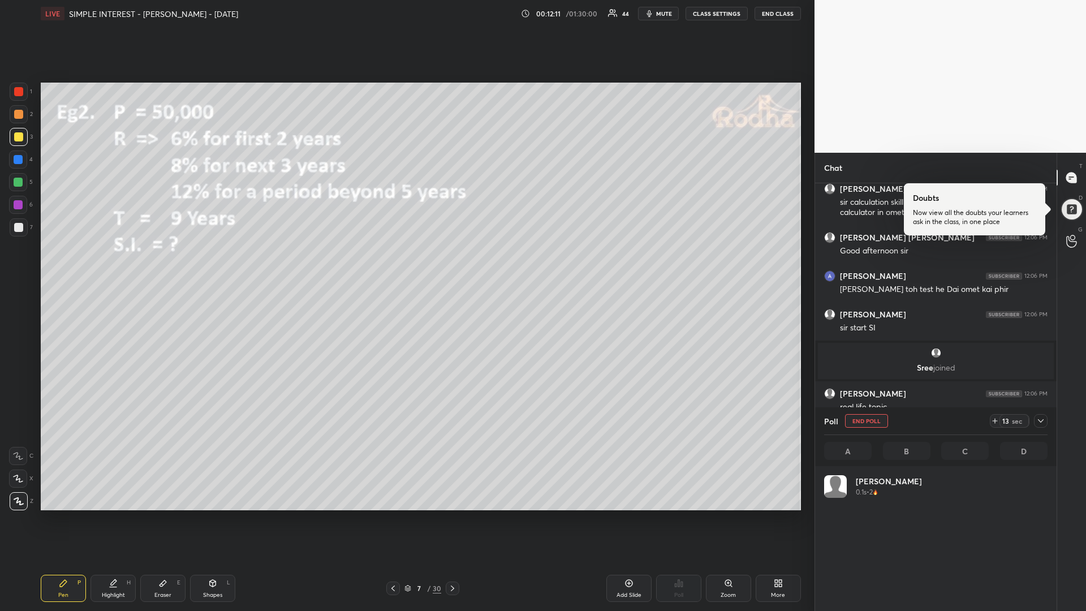
scroll to position [132, 220]
click at [16, 186] on div at bounding box center [18, 182] width 9 height 9
click at [993, 422] on icon at bounding box center [995, 420] width 9 height 9
drag, startPoint x: 16, startPoint y: 139, endPoint x: 5, endPoint y: 149, distance: 15.2
click at [16, 139] on div at bounding box center [18, 136] width 9 height 9
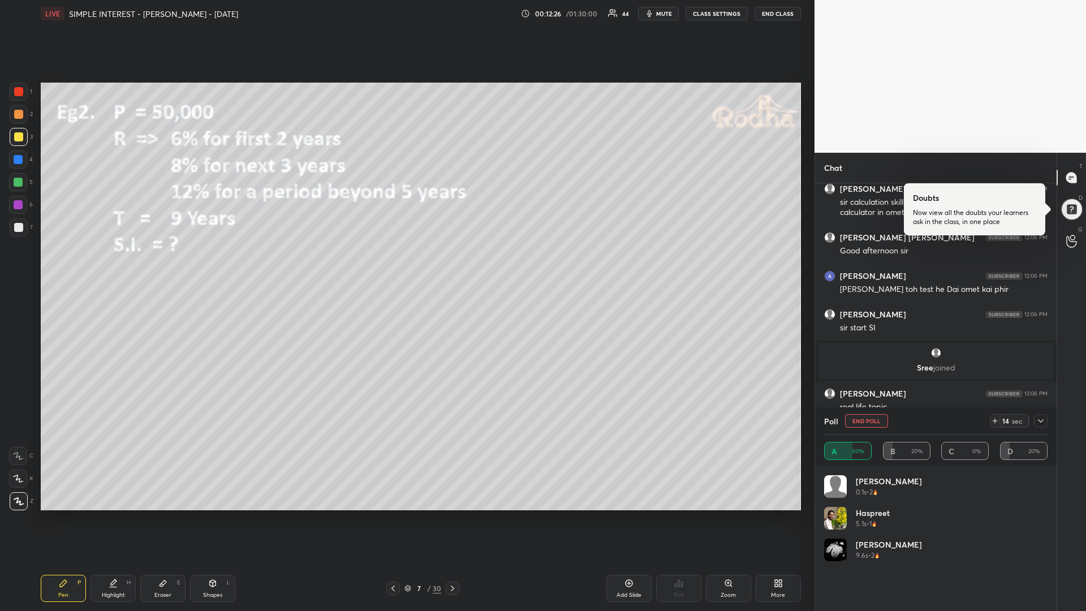
click at [19, 184] on div at bounding box center [18, 182] width 9 height 9
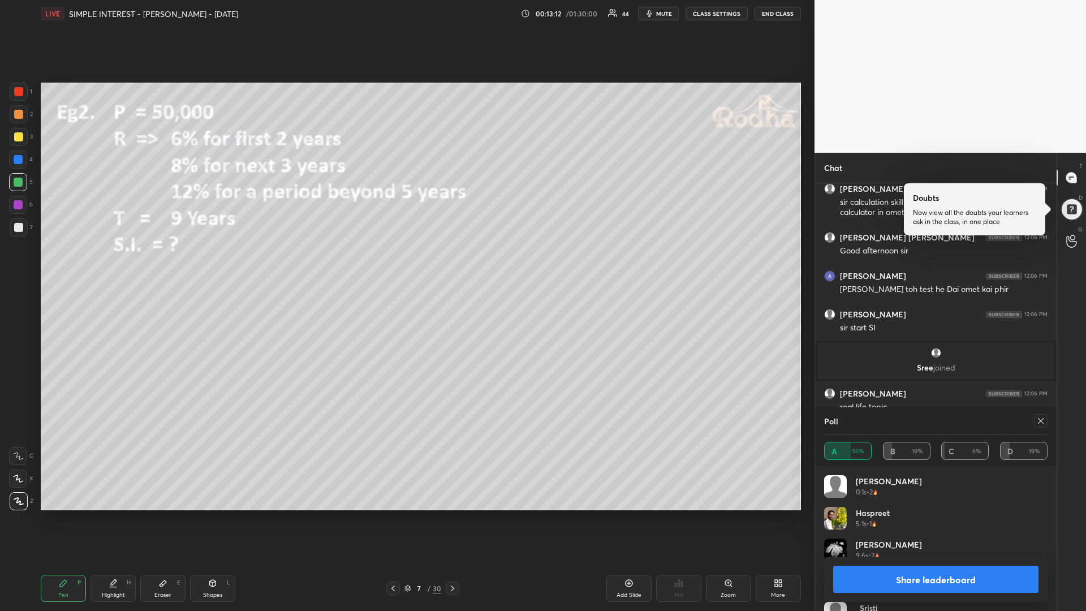
drag, startPoint x: 20, startPoint y: 137, endPoint x: 36, endPoint y: 147, distance: 19.3
click at [21, 137] on div at bounding box center [18, 136] width 9 height 9
drag, startPoint x: 1039, startPoint y: 421, endPoint x: 1037, endPoint y: 430, distance: 9.3
click at [1039, 421] on icon at bounding box center [1040, 420] width 9 height 9
type textarea "x"
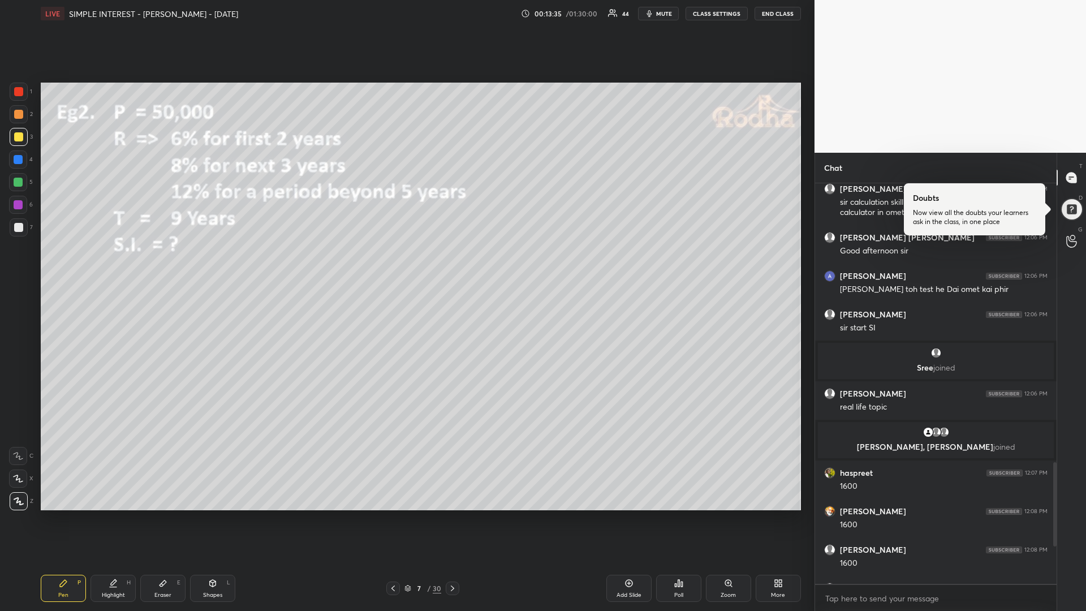
scroll to position [425, 238]
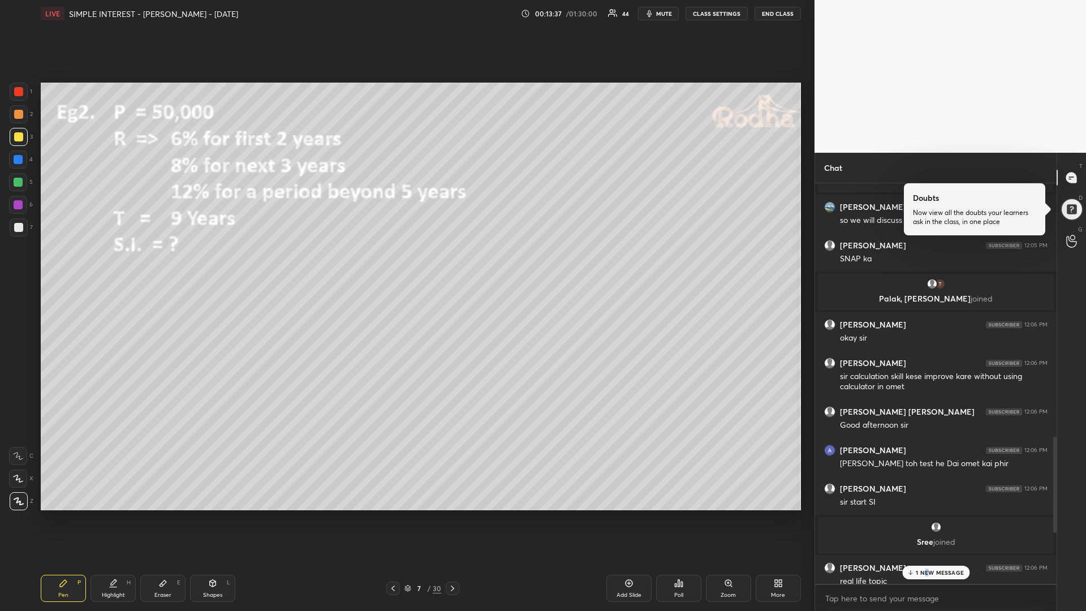
click at [926, 515] on p "1 NEW MESSAGE" at bounding box center [940, 572] width 48 height 7
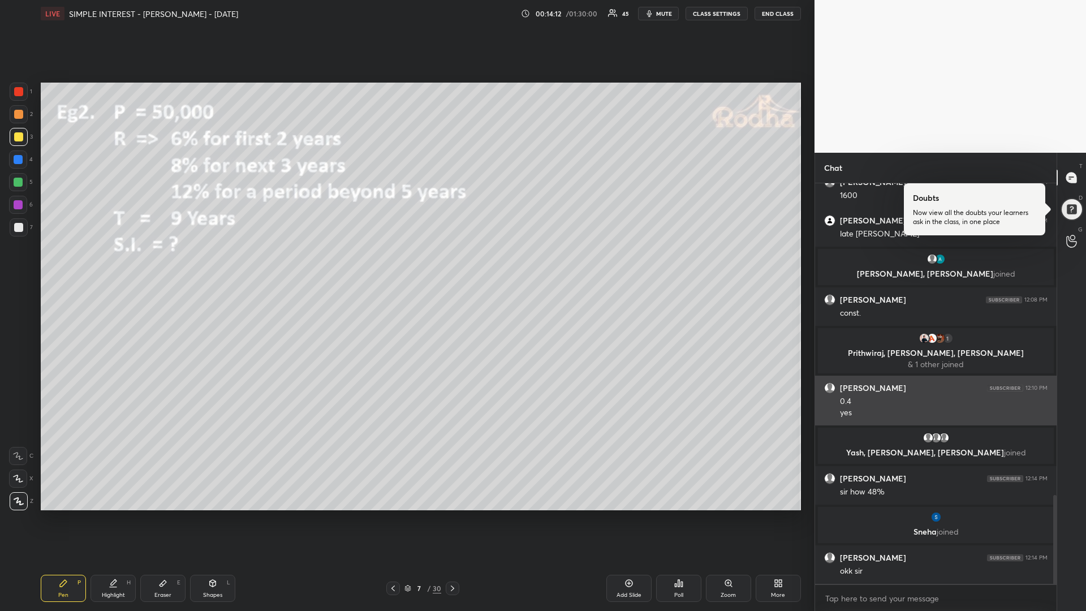
scroll to position [1407, 0]
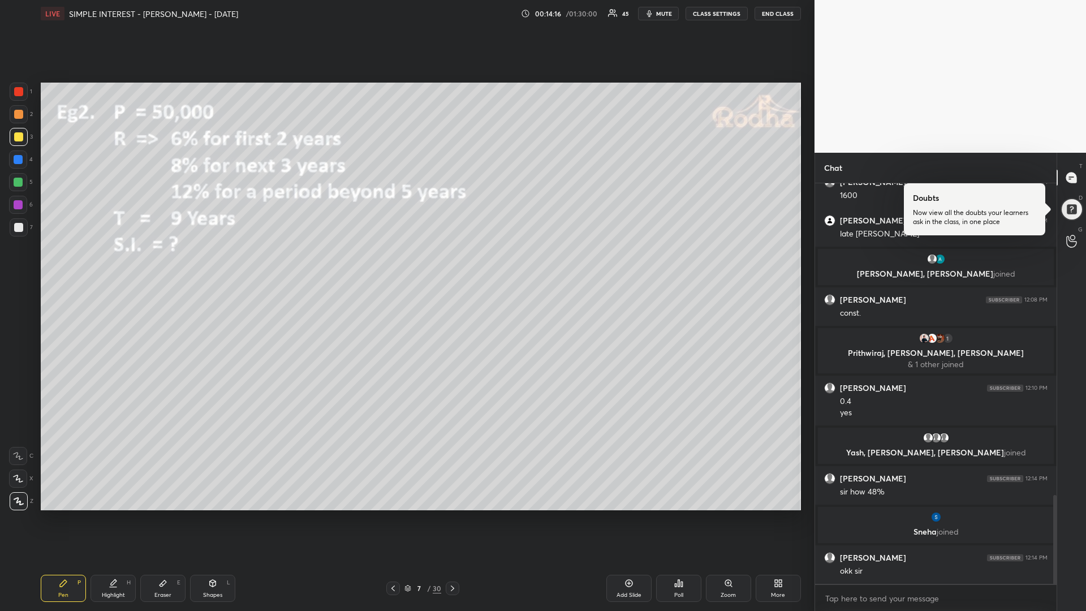
click at [457, 515] on div at bounding box center [453, 589] width 14 height 14
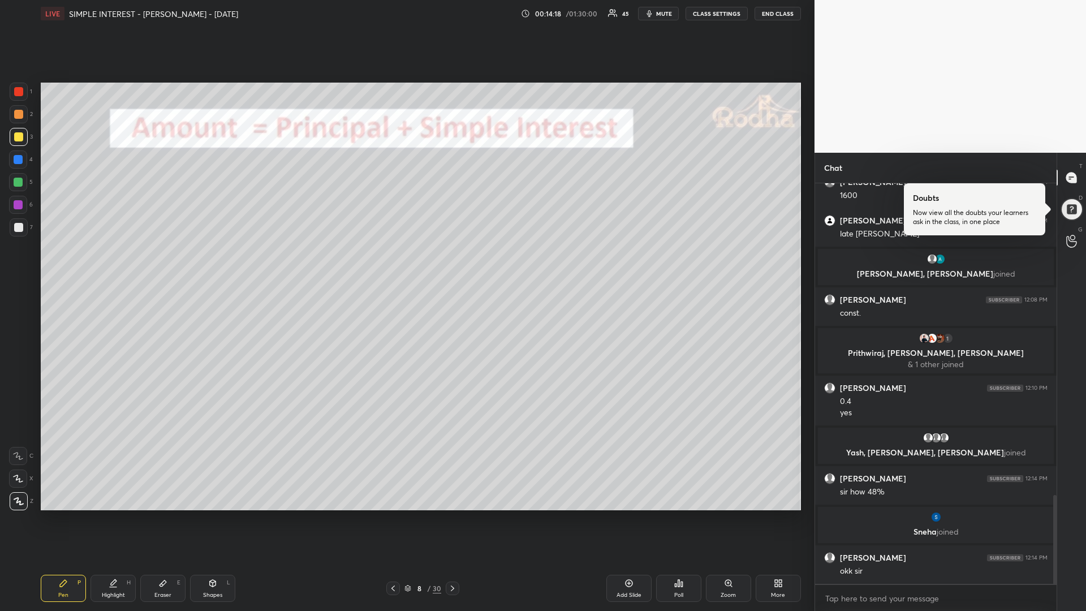
drag, startPoint x: 18, startPoint y: 181, endPoint x: 10, endPoint y: 194, distance: 15.5
click at [19, 179] on div at bounding box center [18, 182] width 9 height 9
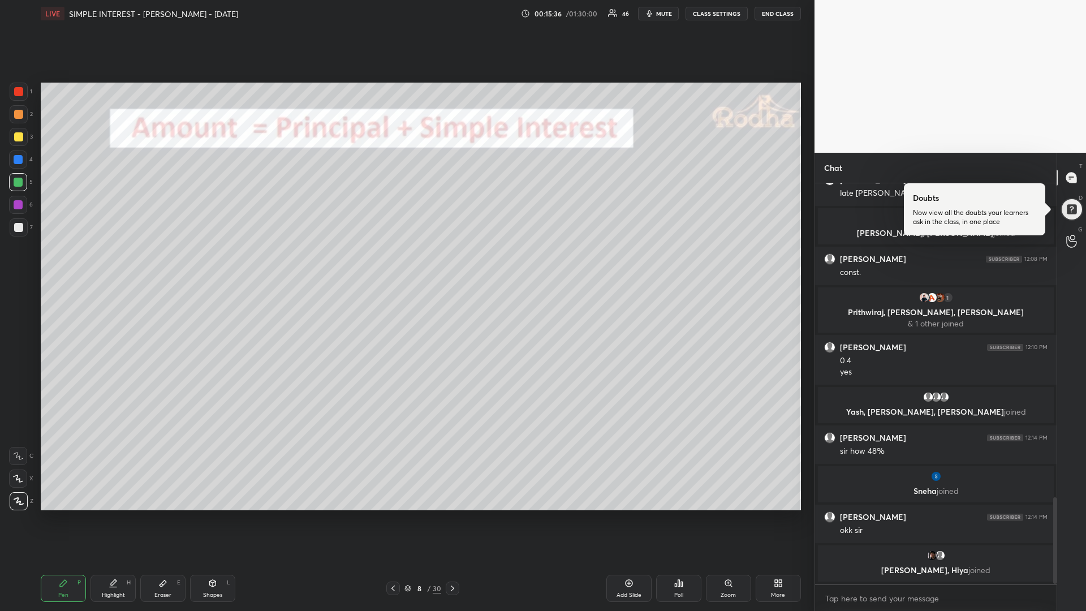
click at [21, 139] on div at bounding box center [18, 136] width 9 height 9
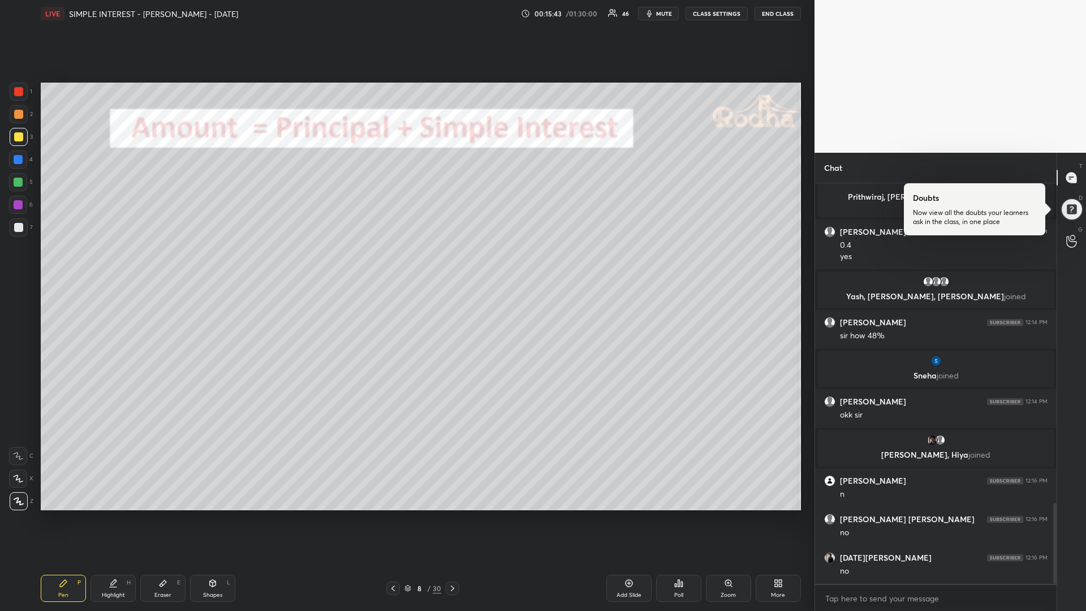
scroll to position [1582, 0]
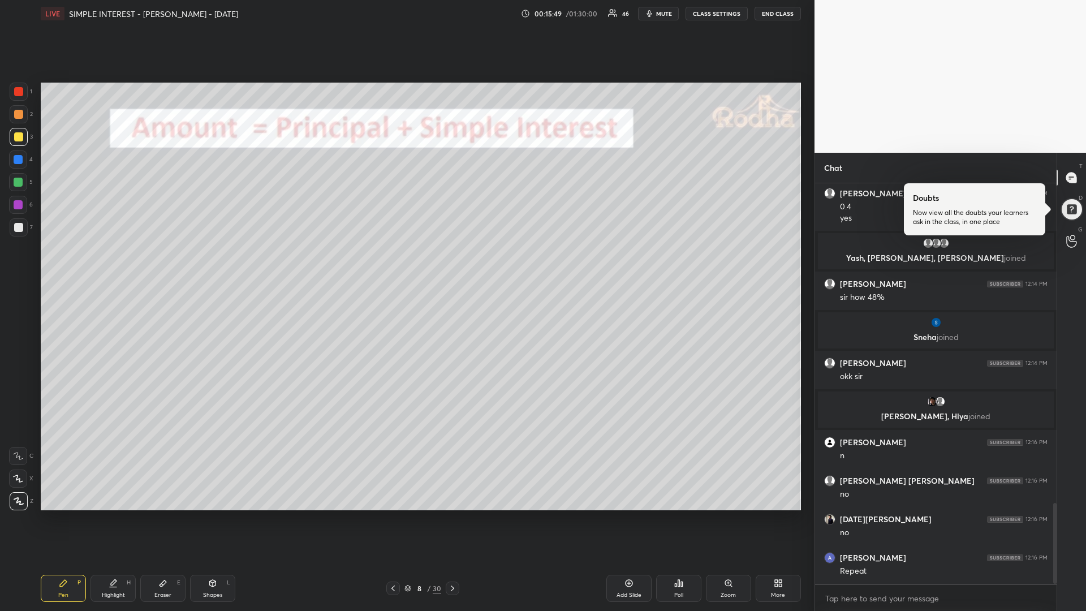
click at [157, 515] on div "Eraser E" at bounding box center [162, 588] width 45 height 27
click at [18, 432] on span "Erase all" at bounding box center [18, 433] width 17 height 8
click at [64, 515] on div "Pen" at bounding box center [63, 595] width 10 height 6
click at [18, 180] on div at bounding box center [18, 182] width 9 height 9
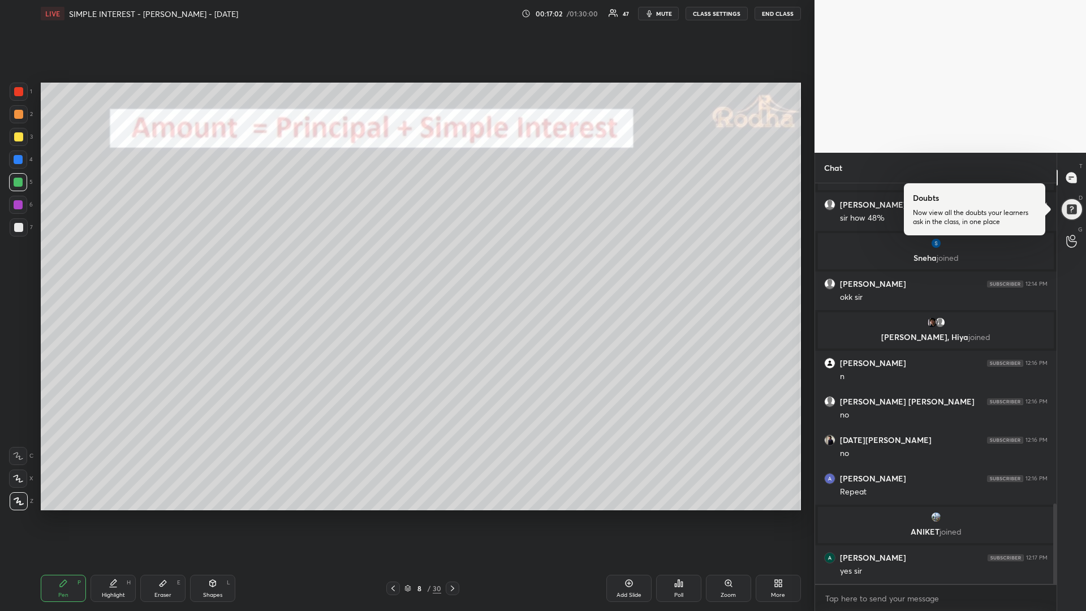
scroll to position [1598, 0]
click at [20, 137] on div at bounding box center [18, 136] width 9 height 9
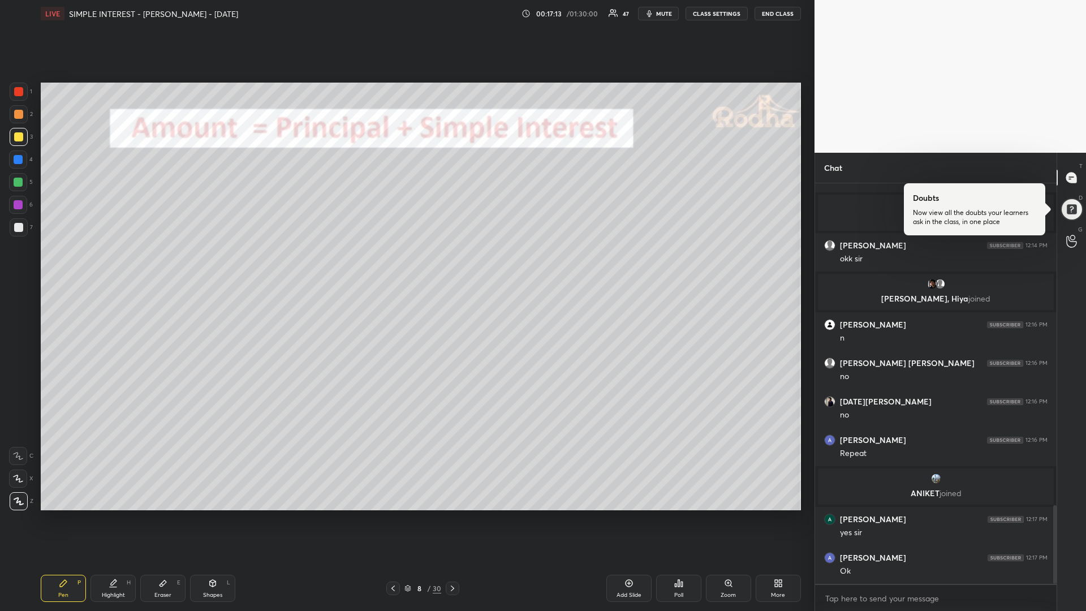
click at [20, 179] on div at bounding box center [18, 182] width 9 height 9
drag, startPoint x: 17, startPoint y: 139, endPoint x: 10, endPoint y: 143, distance: 7.9
click at [17, 138] on div at bounding box center [18, 136] width 9 height 9
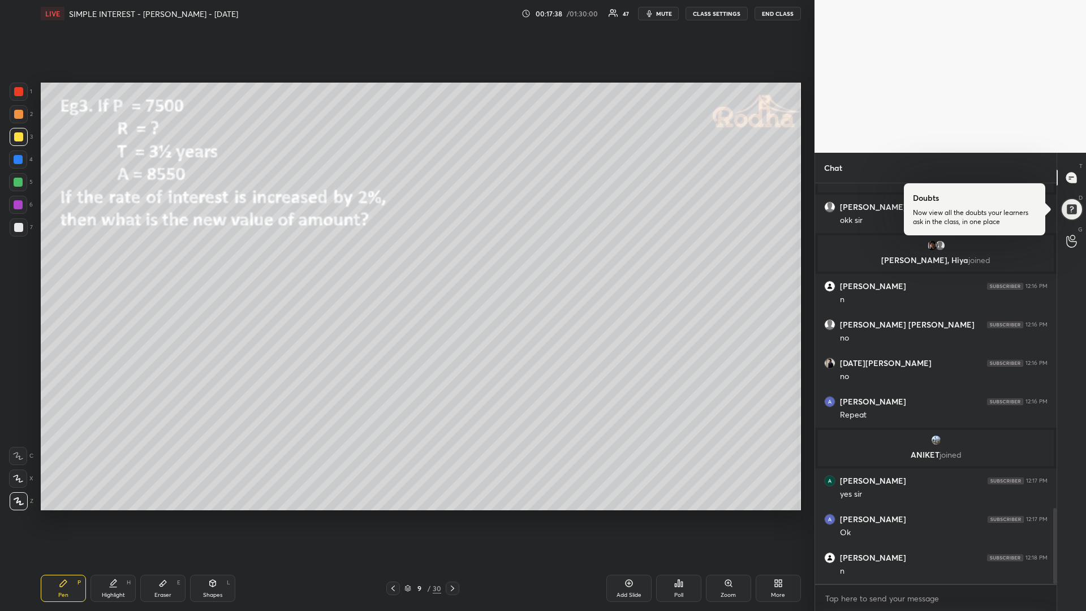
scroll to position [1713, 0]
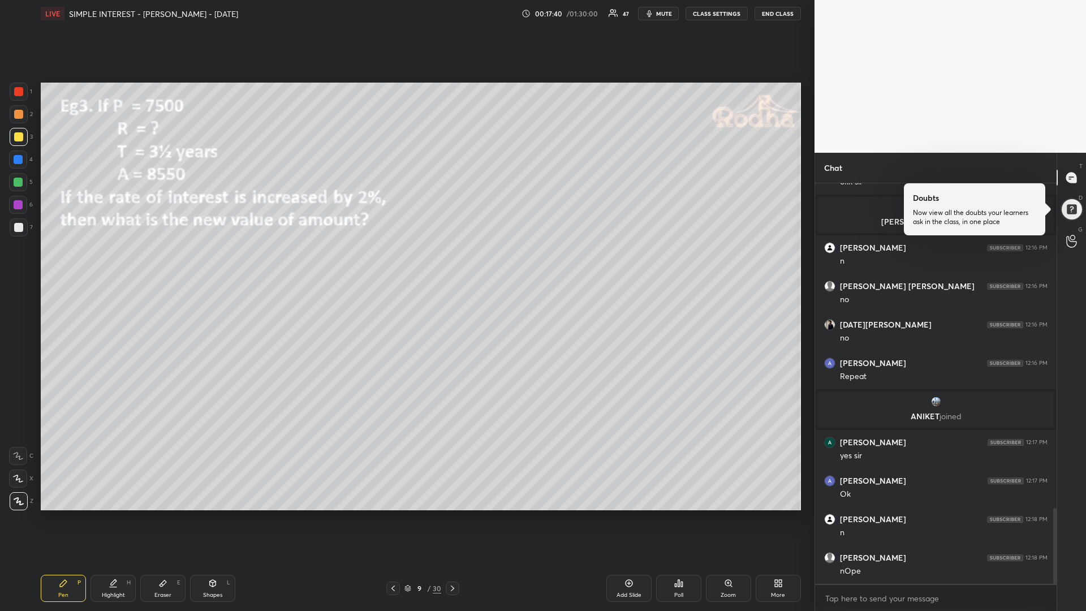
drag, startPoint x: 19, startPoint y: 185, endPoint x: 34, endPoint y: 177, distance: 17.2
click at [17, 184] on div at bounding box center [18, 182] width 9 height 9
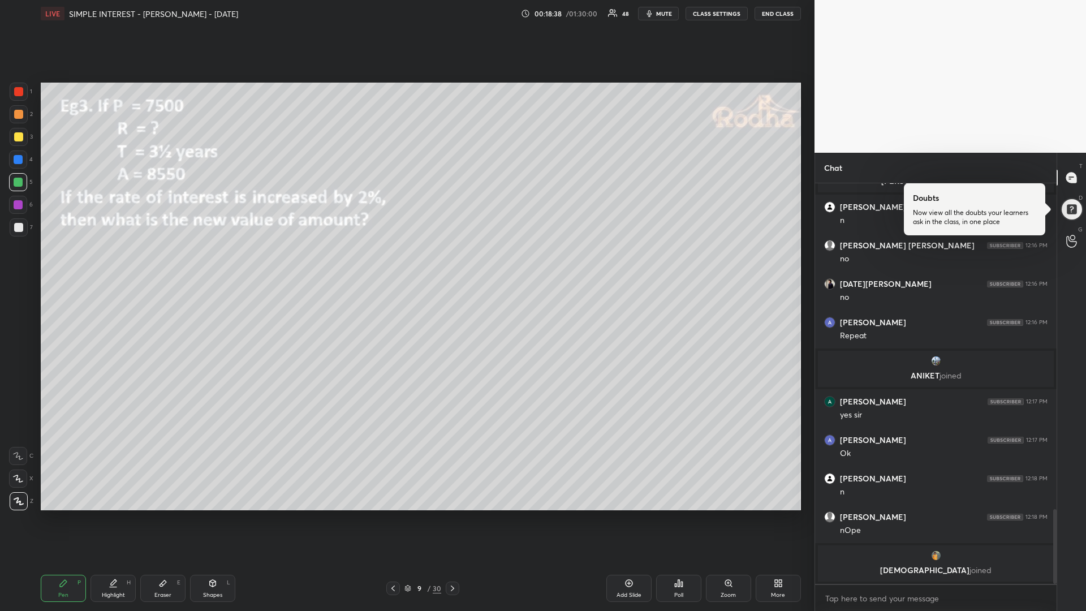
click at [15, 137] on div at bounding box center [18, 136] width 9 height 9
click at [669, 515] on div "Poll" at bounding box center [678, 588] width 45 height 27
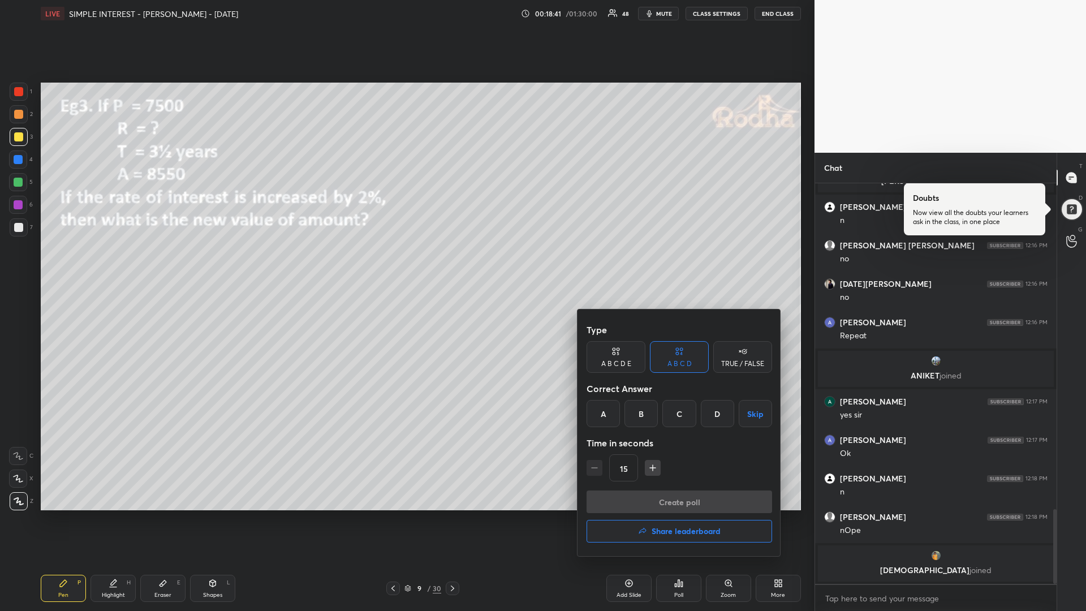
click at [649, 469] on icon "button" at bounding box center [652, 467] width 11 height 11
click at [650, 468] on icon "button" at bounding box center [652, 467] width 11 height 11
click at [596, 468] on icon "button" at bounding box center [594, 467] width 11 height 11
type input "30"
click at [641, 417] on div "B" at bounding box center [641, 413] width 33 height 27
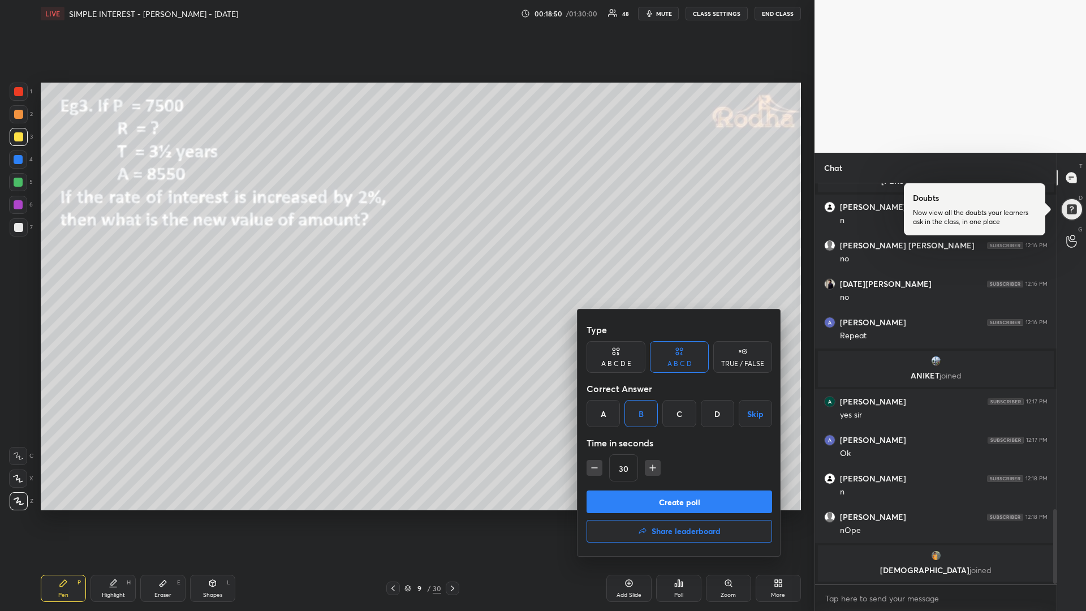
click at [630, 491] on button "Create poll" at bounding box center [680, 501] width 186 height 23
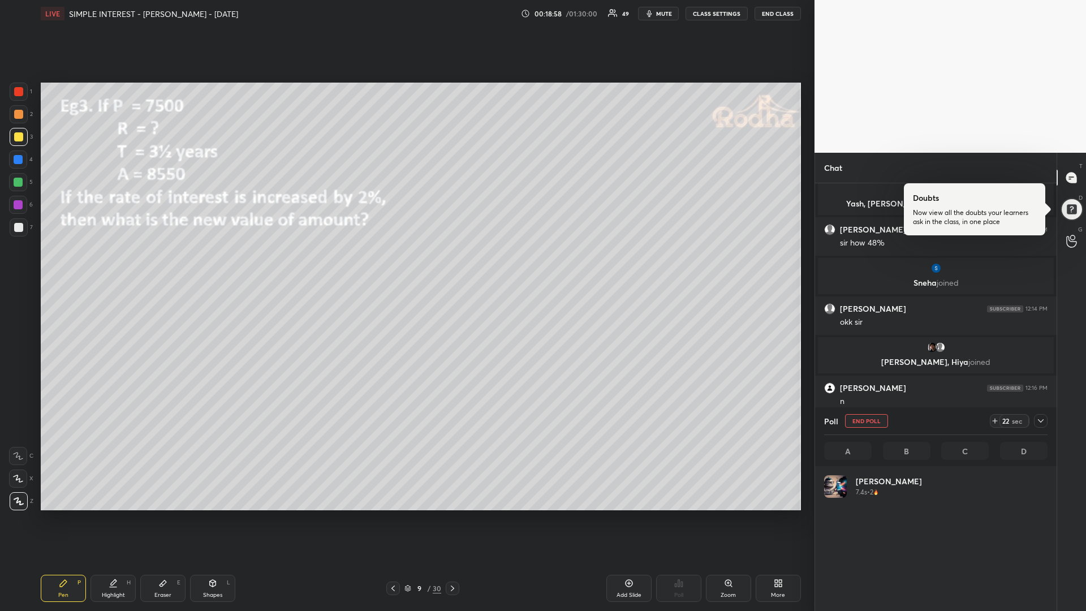
scroll to position [132, 220]
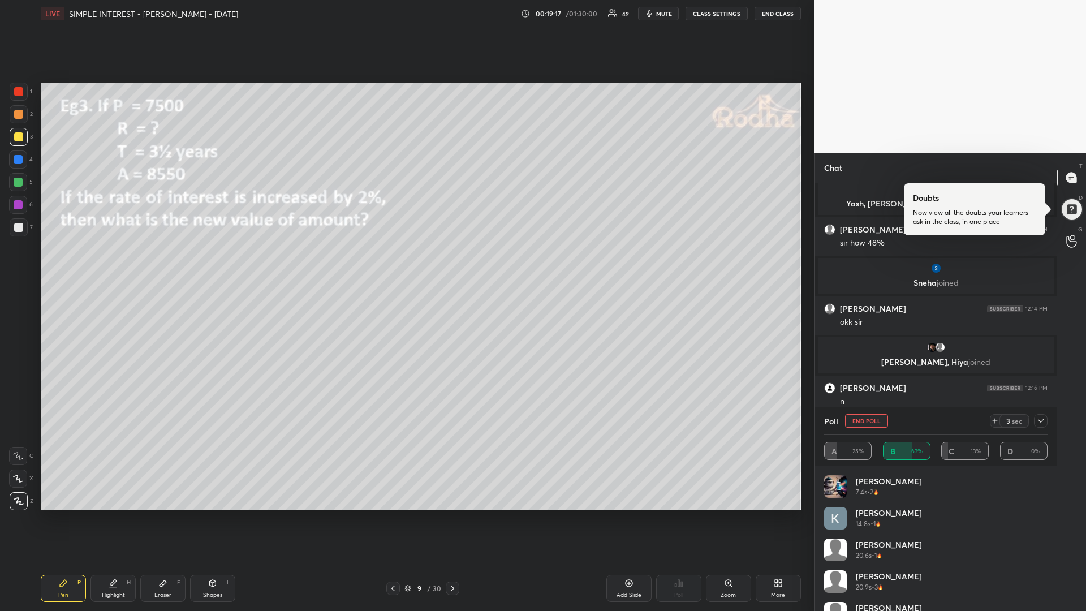
click at [17, 95] on div at bounding box center [18, 91] width 9 height 9
drag, startPoint x: 996, startPoint y: 420, endPoint x: 998, endPoint y: 433, distance: 13.2
click at [996, 419] on icon at bounding box center [995, 420] width 9 height 9
click at [16, 137] on div at bounding box center [18, 136] width 9 height 9
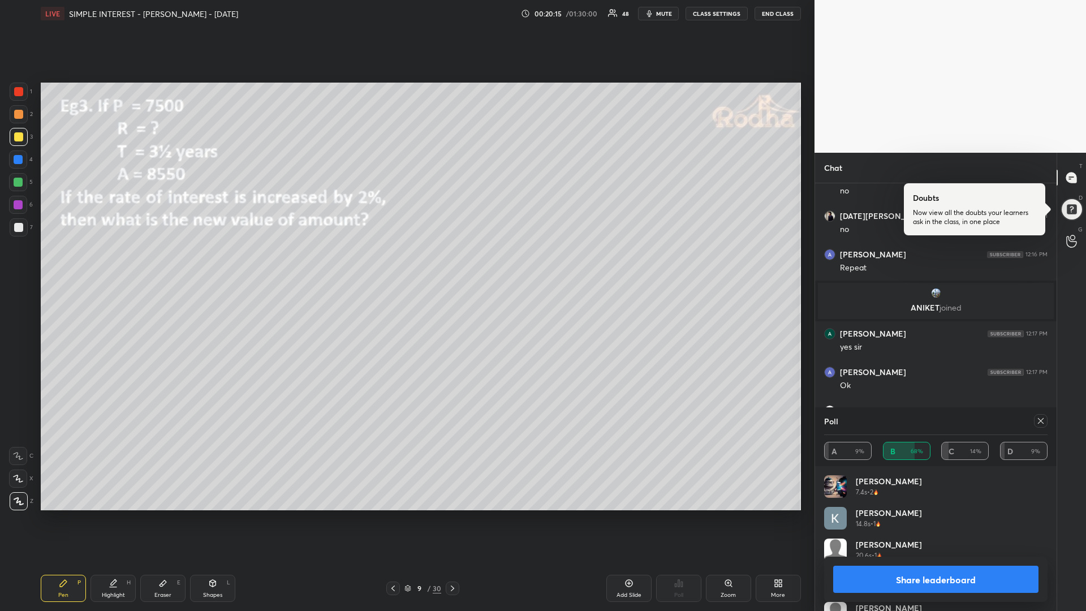
scroll to position [1837, 0]
click at [1041, 423] on icon at bounding box center [1040, 420] width 9 height 9
type textarea "x"
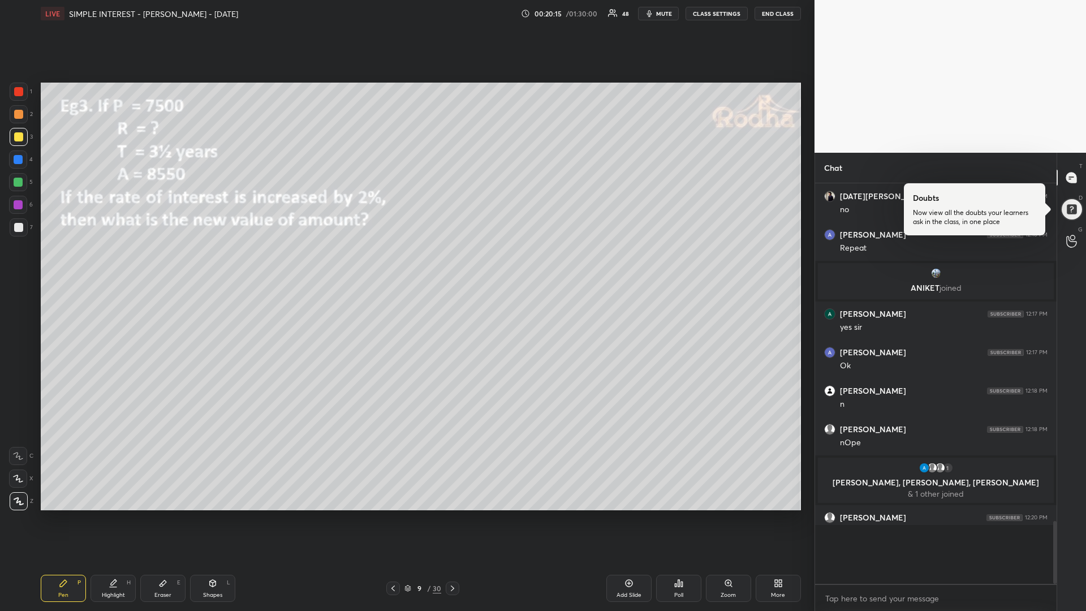
scroll to position [1, 4]
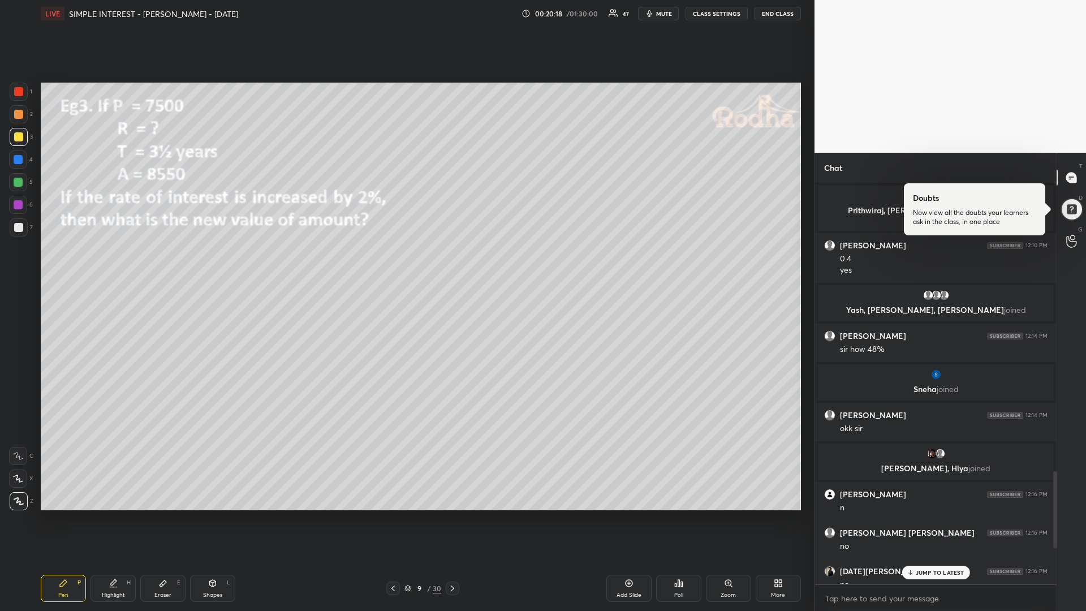
click at [932, 515] on p "JUMP TO LATEST" at bounding box center [940, 572] width 49 height 7
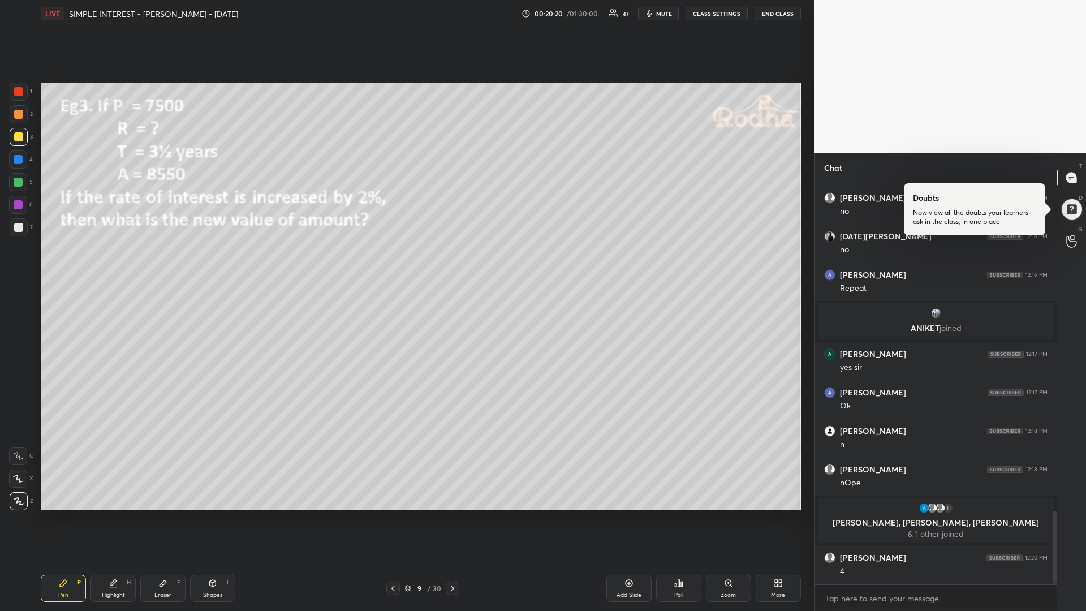
drag, startPoint x: 19, startPoint y: 93, endPoint x: 21, endPoint y: 100, distance: 7.4
click at [18, 93] on div at bounding box center [18, 91] width 9 height 9
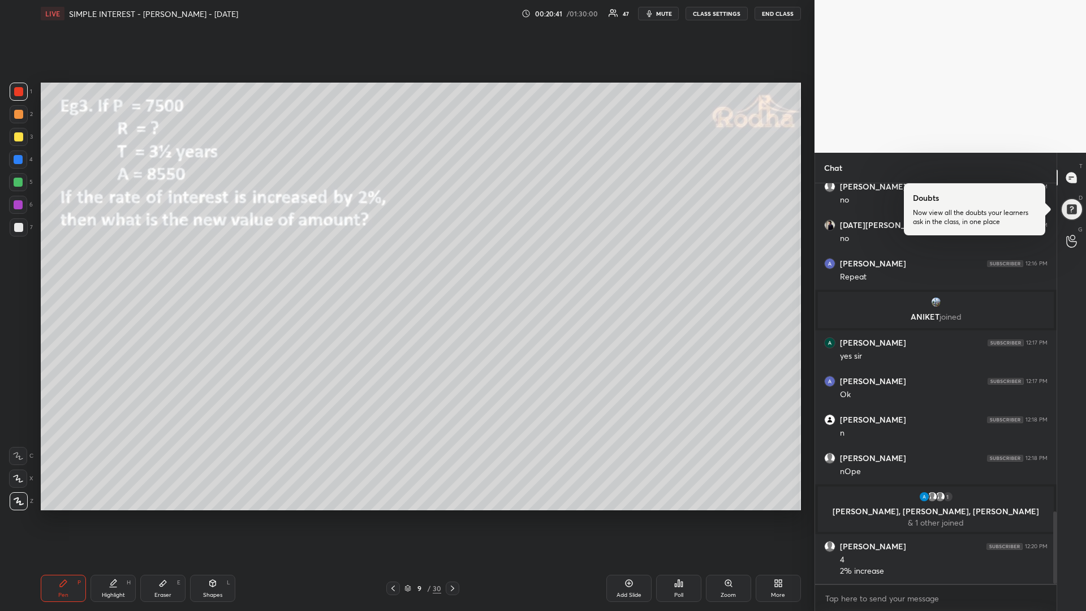
scroll to position [1853, 0]
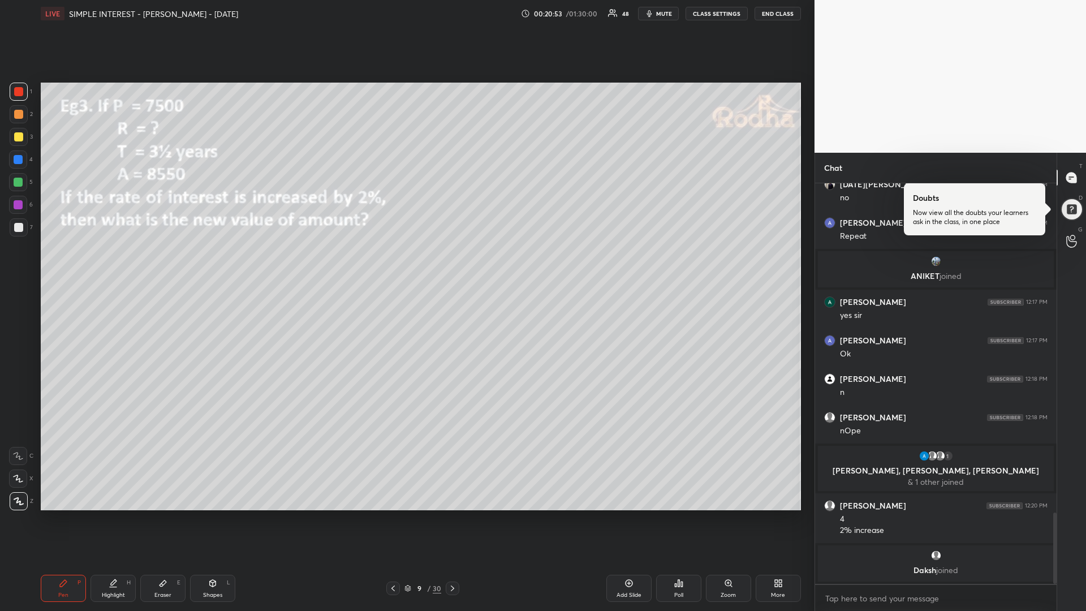
click at [15, 141] on div at bounding box center [19, 137] width 18 height 18
click at [16, 180] on div at bounding box center [18, 182] width 9 height 9
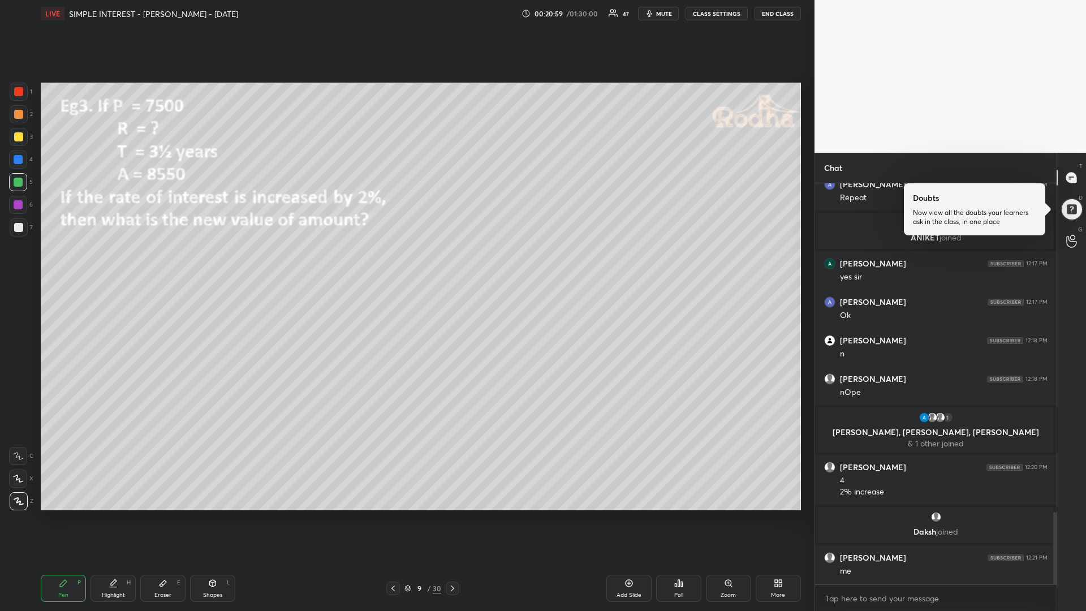
scroll to position [1865, 0]
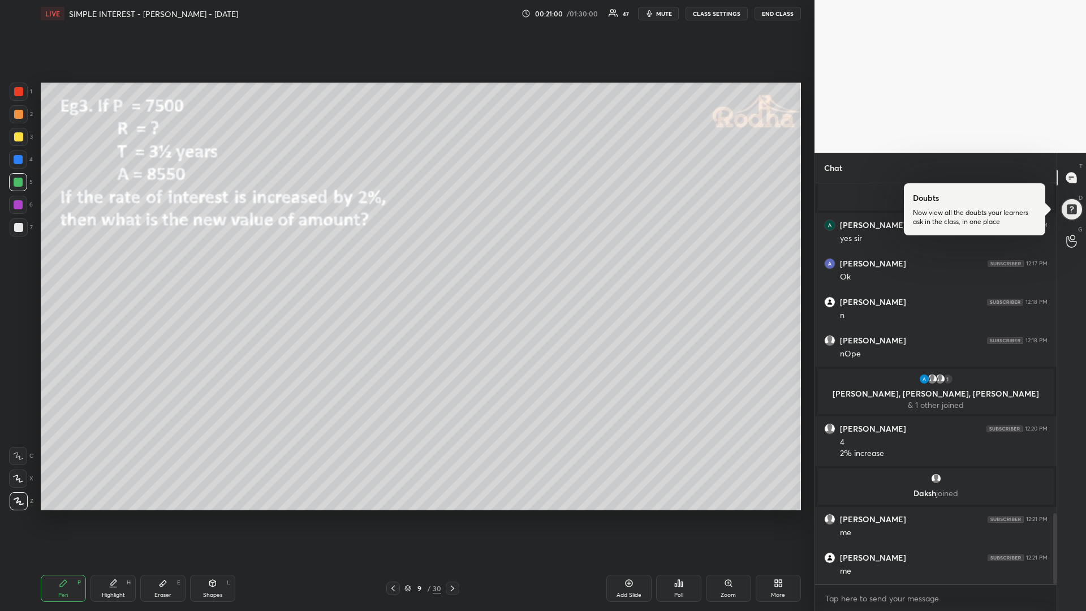
click at [208, 515] on div "Shapes L" at bounding box center [212, 588] width 45 height 27
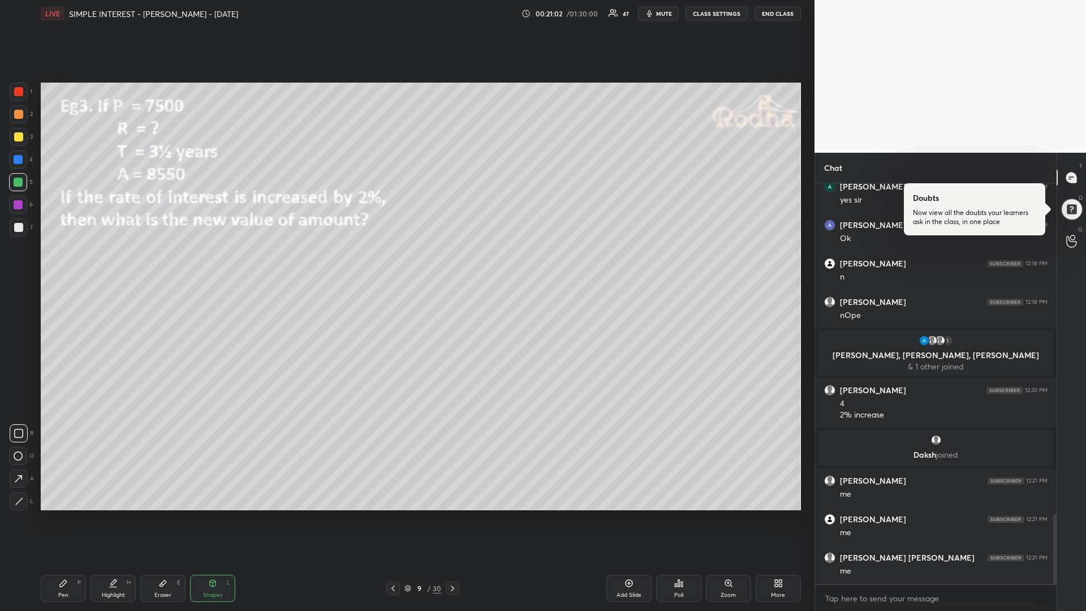
click at [16, 504] on icon at bounding box center [19, 501] width 8 height 8
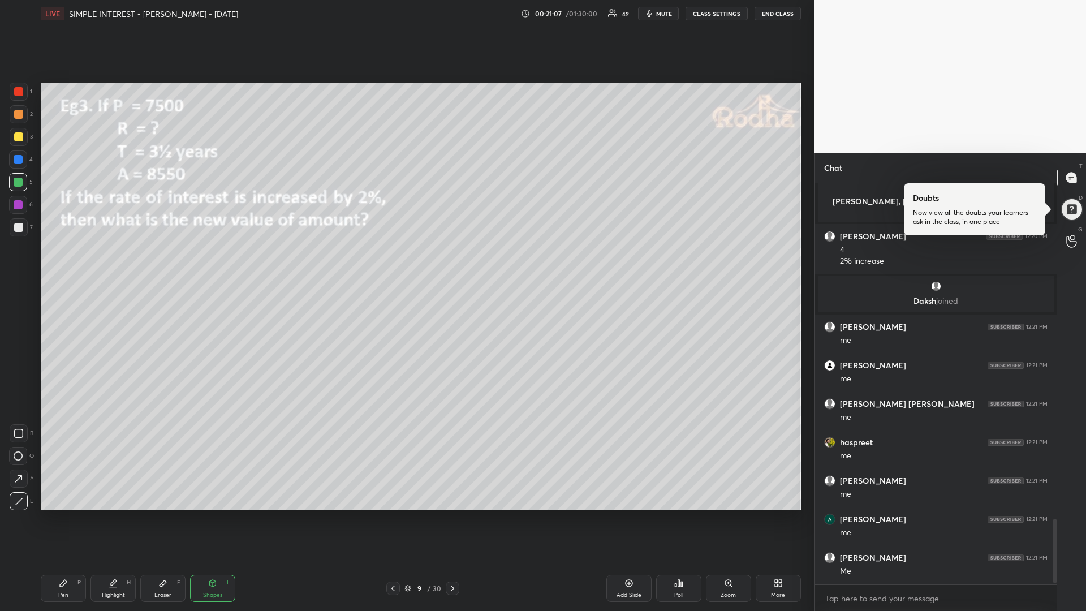
scroll to position [2095, 0]
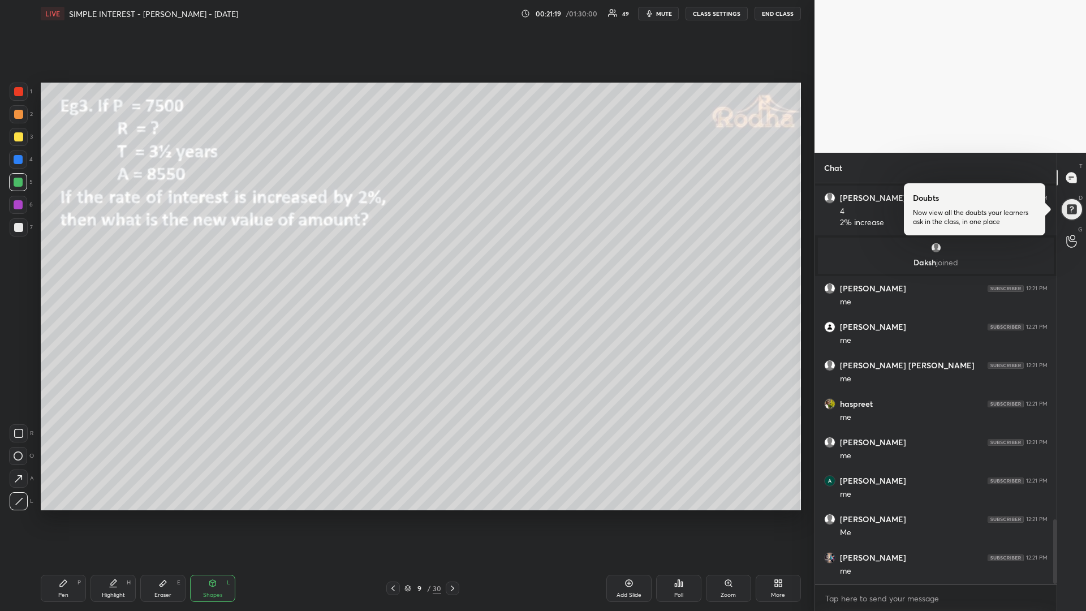
click at [16, 183] on div at bounding box center [18, 182] width 9 height 9
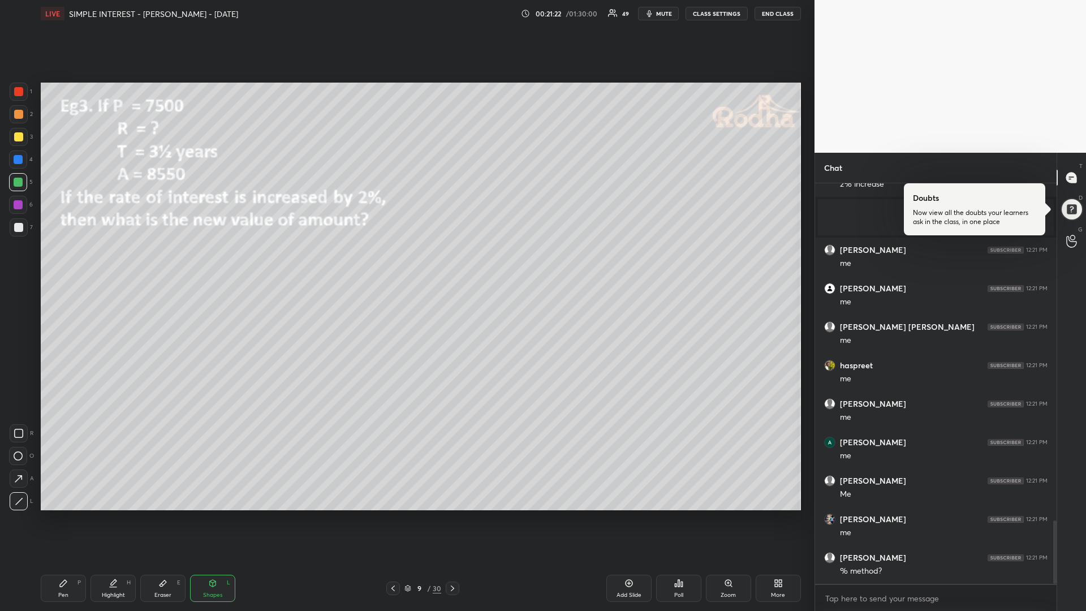
click at [59, 515] on icon at bounding box center [63, 583] width 9 height 9
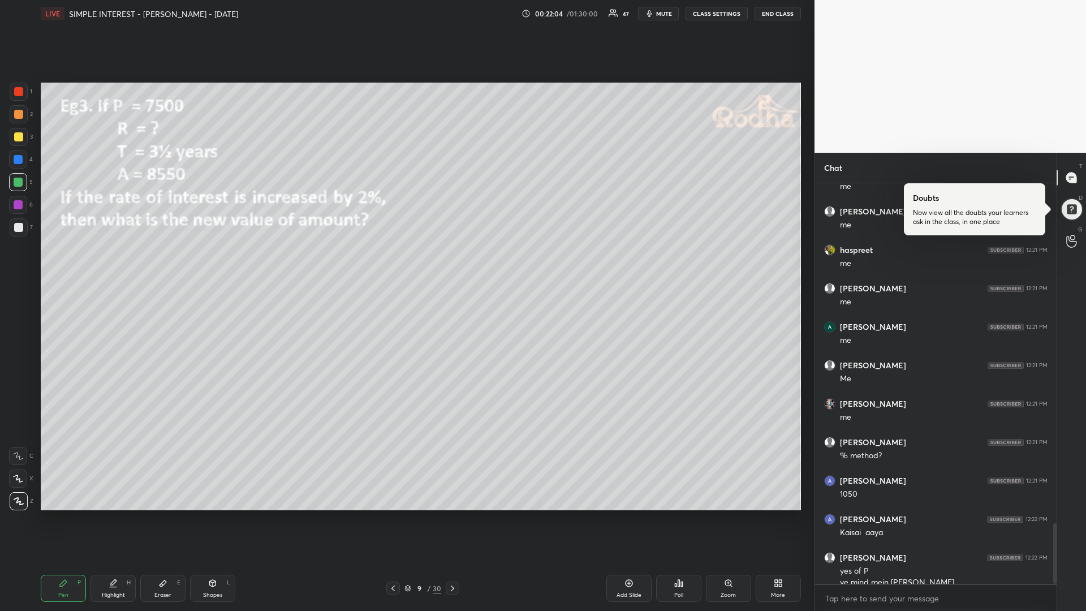
scroll to position [2261, 0]
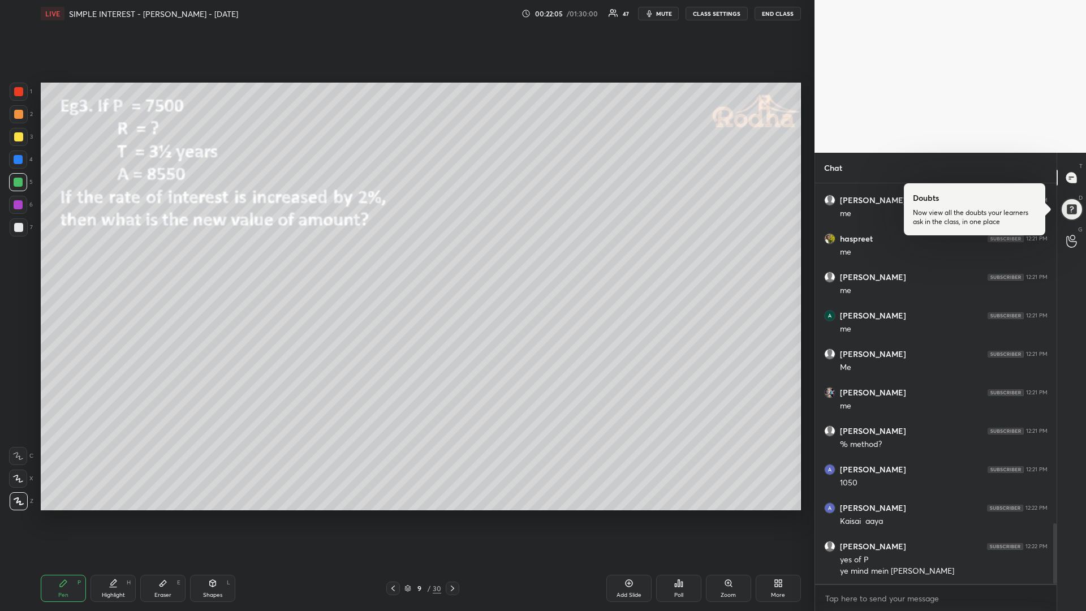
drag, startPoint x: 22, startPoint y: 137, endPoint x: 6, endPoint y: 141, distance: 16.9
click at [19, 137] on div at bounding box center [18, 136] width 9 height 9
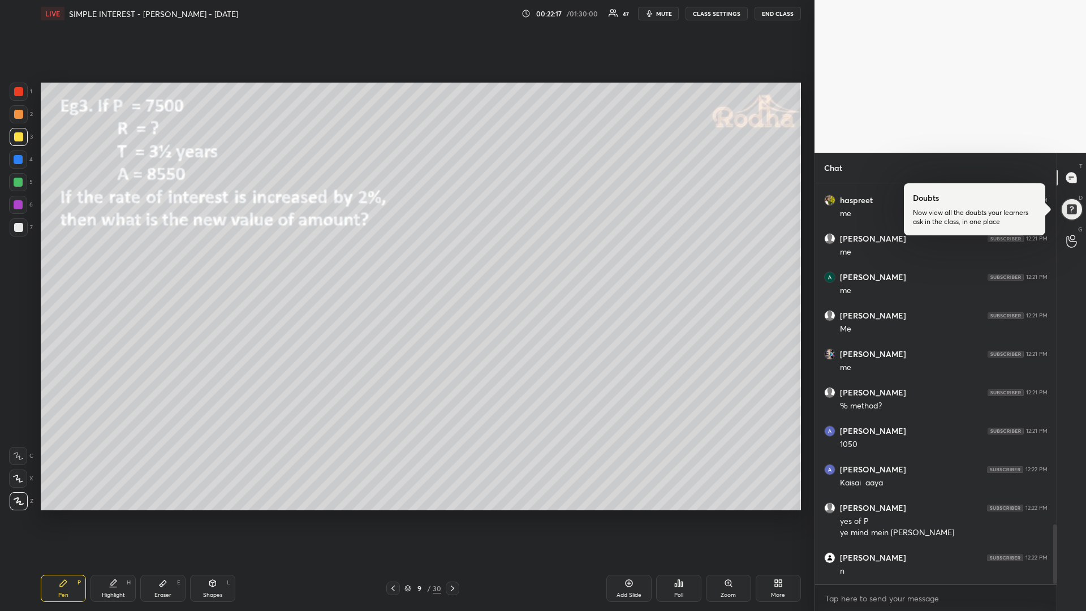
scroll to position [2337, 0]
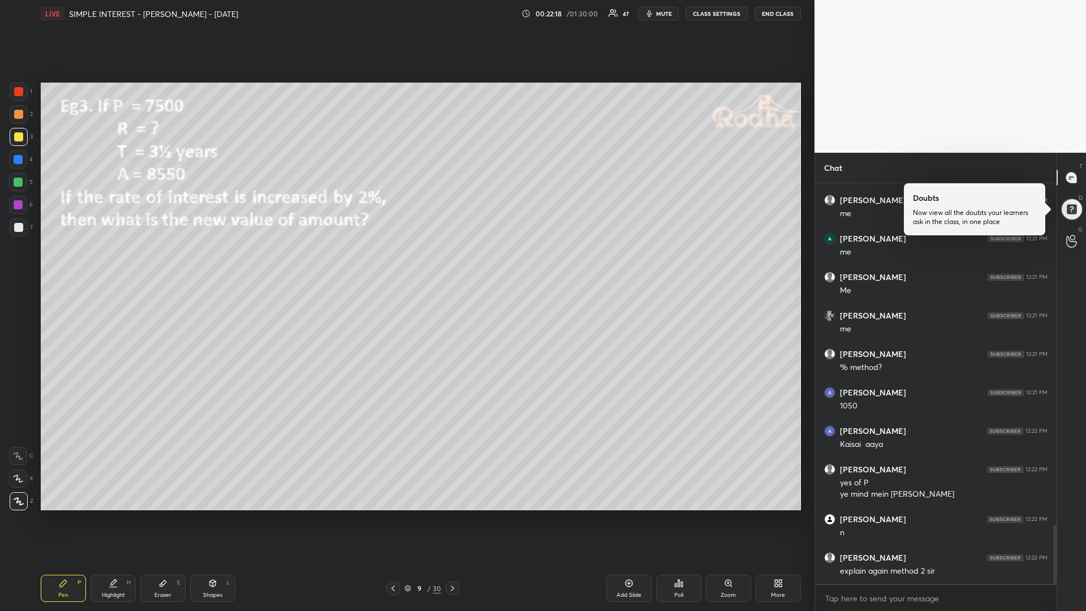
click at [20, 182] on div at bounding box center [18, 182] width 9 height 9
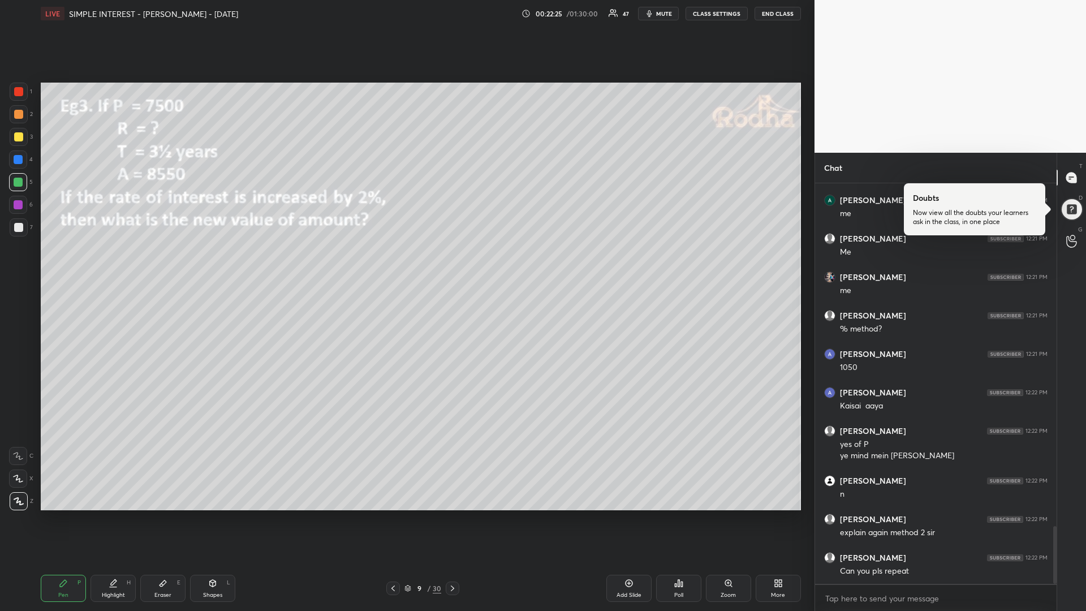
drag, startPoint x: 20, startPoint y: 139, endPoint x: 32, endPoint y: 141, distance: 11.4
click at [20, 140] on div at bounding box center [18, 136] width 9 height 9
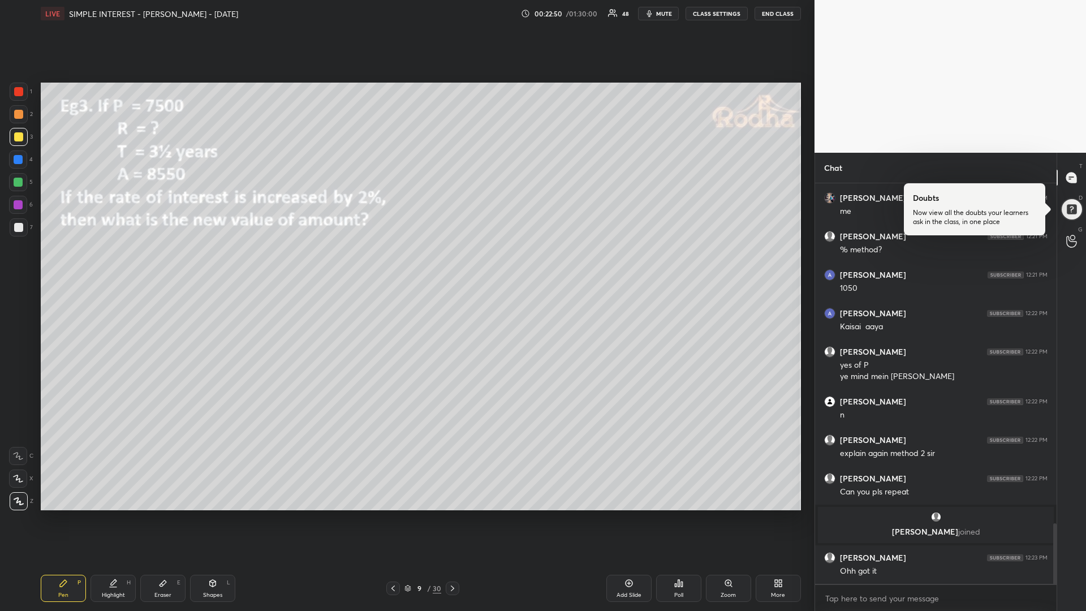
scroll to position [2258, 0]
click at [18, 160] on div at bounding box center [18, 159] width 9 height 9
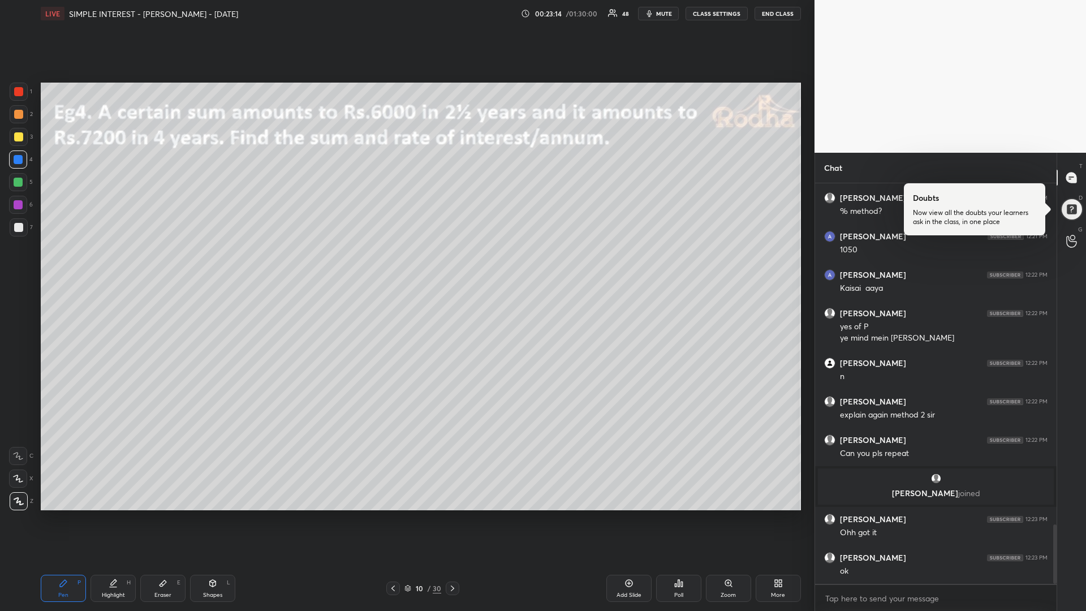
click at [15, 138] on div at bounding box center [18, 136] width 9 height 9
click at [19, 186] on div at bounding box center [18, 182] width 9 height 9
click at [14, 140] on div at bounding box center [18, 136] width 9 height 9
drag, startPoint x: 21, startPoint y: 92, endPoint x: 16, endPoint y: 104, distance: 12.9
click at [20, 93] on div at bounding box center [18, 91] width 9 height 9
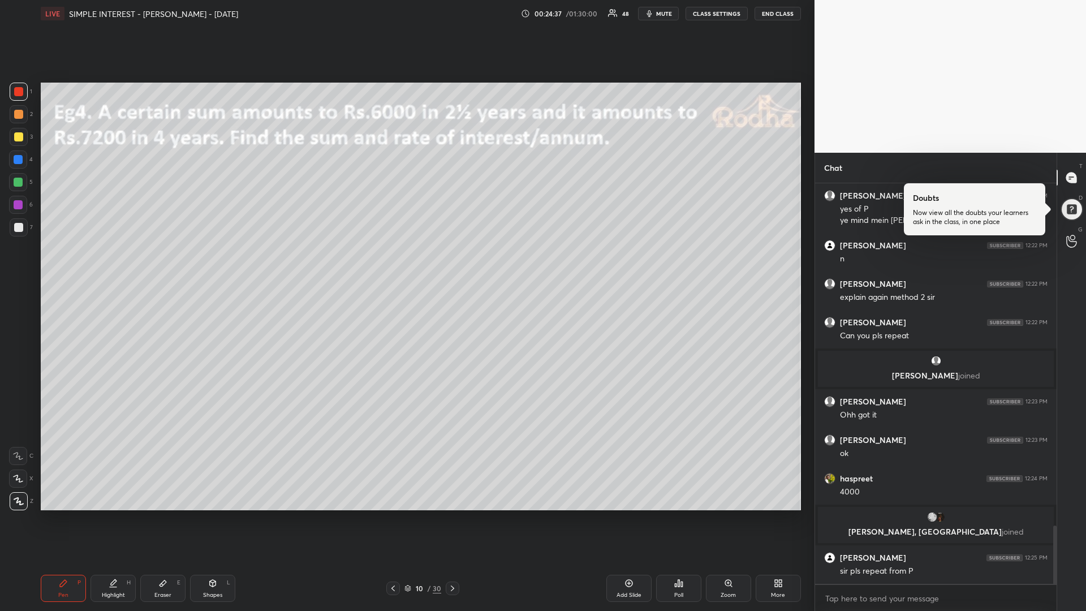
scroll to position [2352, 0]
drag, startPoint x: 18, startPoint y: 137, endPoint x: 14, endPoint y: 152, distance: 14.7
click at [19, 139] on div at bounding box center [18, 136] width 9 height 9
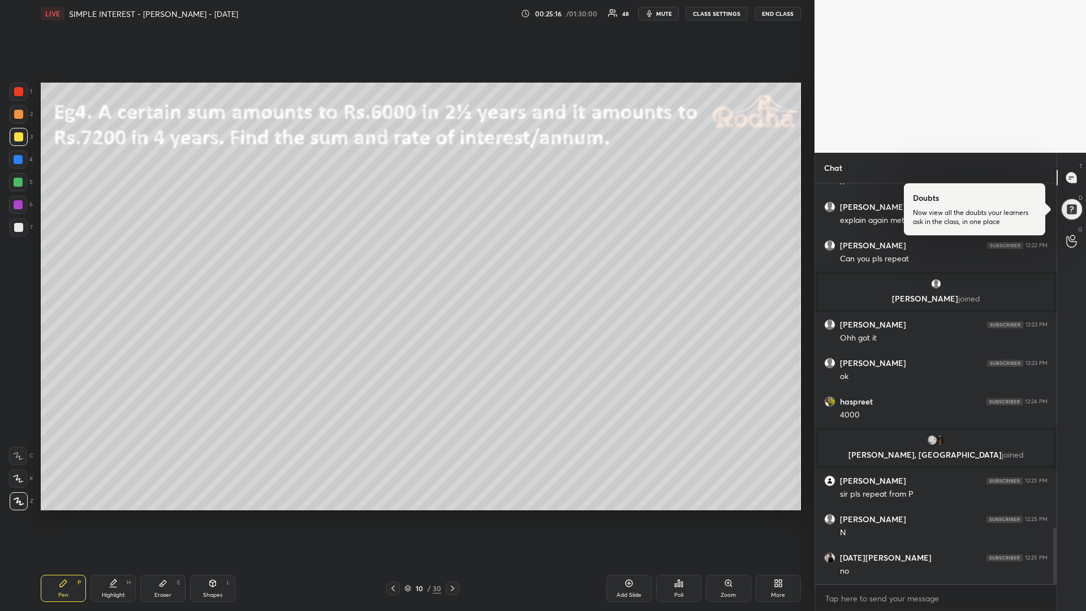
scroll to position [2468, 0]
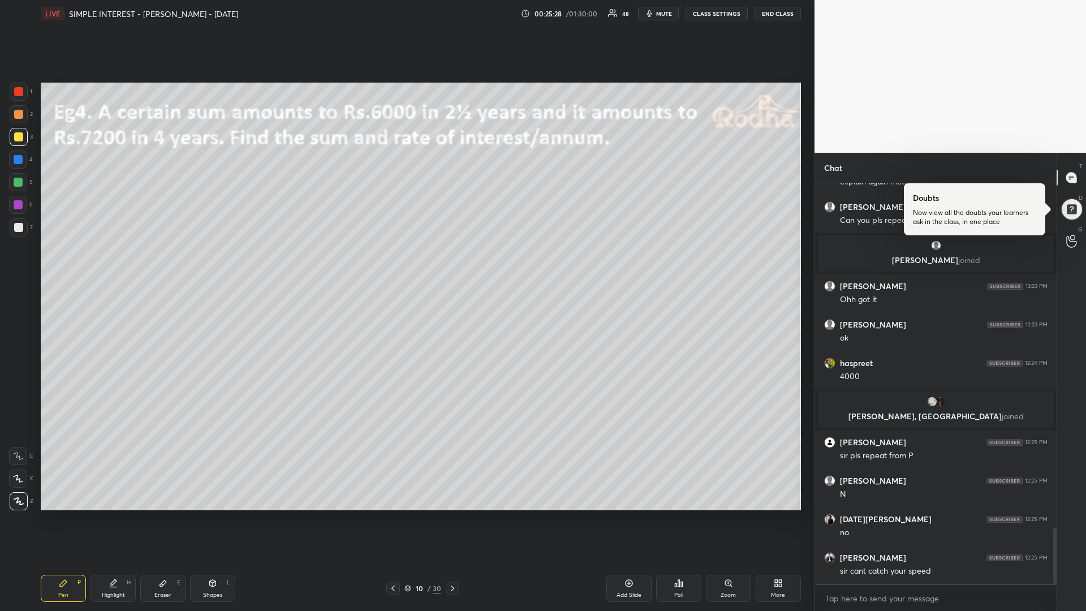
click at [20, 184] on div at bounding box center [18, 182] width 9 height 9
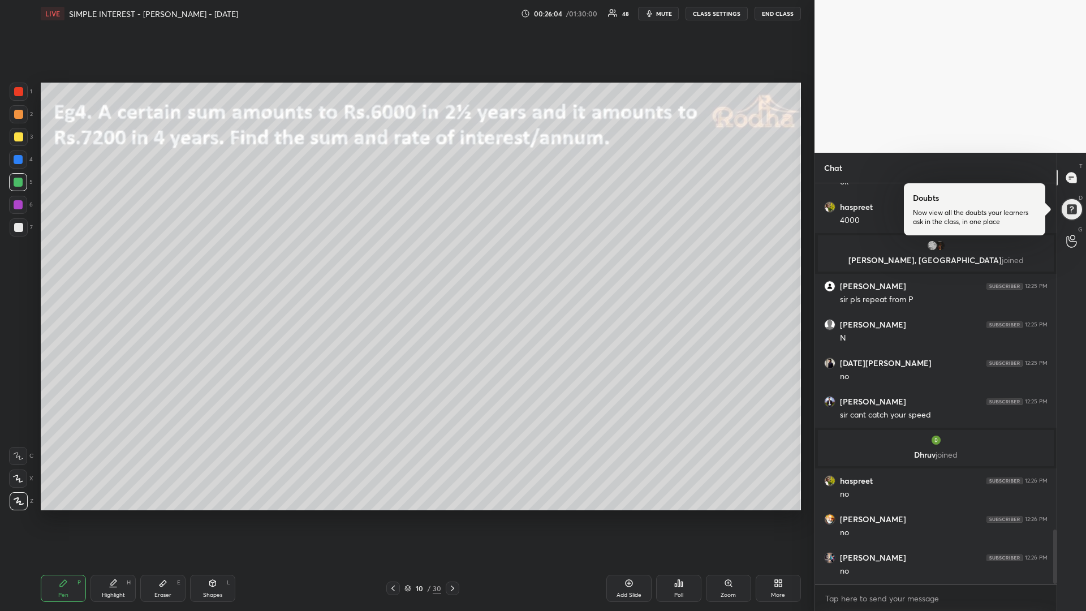
scroll to position [2598, 0]
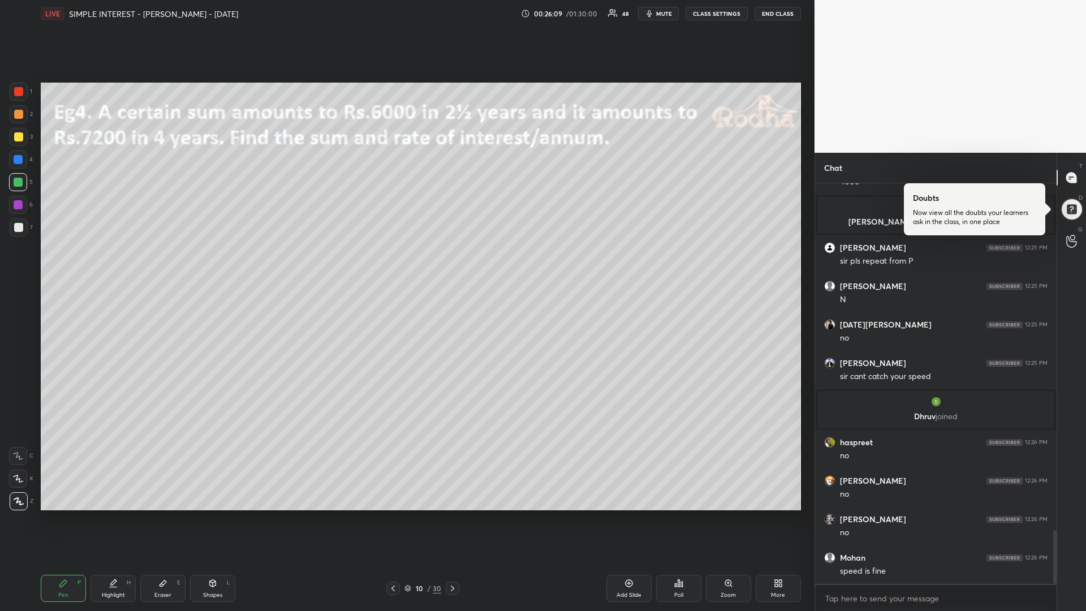
click at [20, 140] on div at bounding box center [18, 136] width 9 height 9
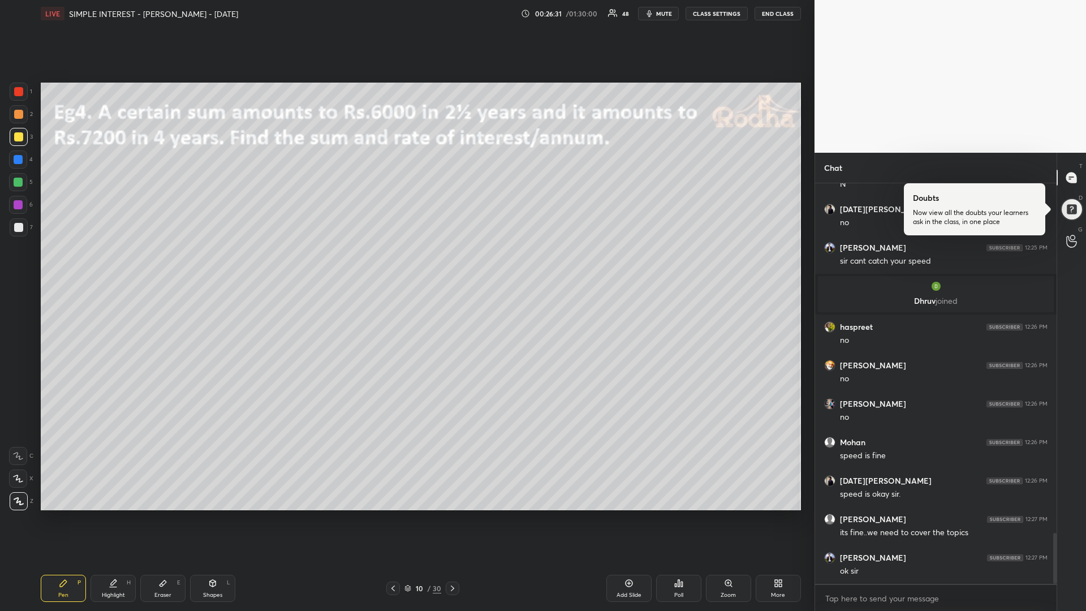
scroll to position [2752, 0]
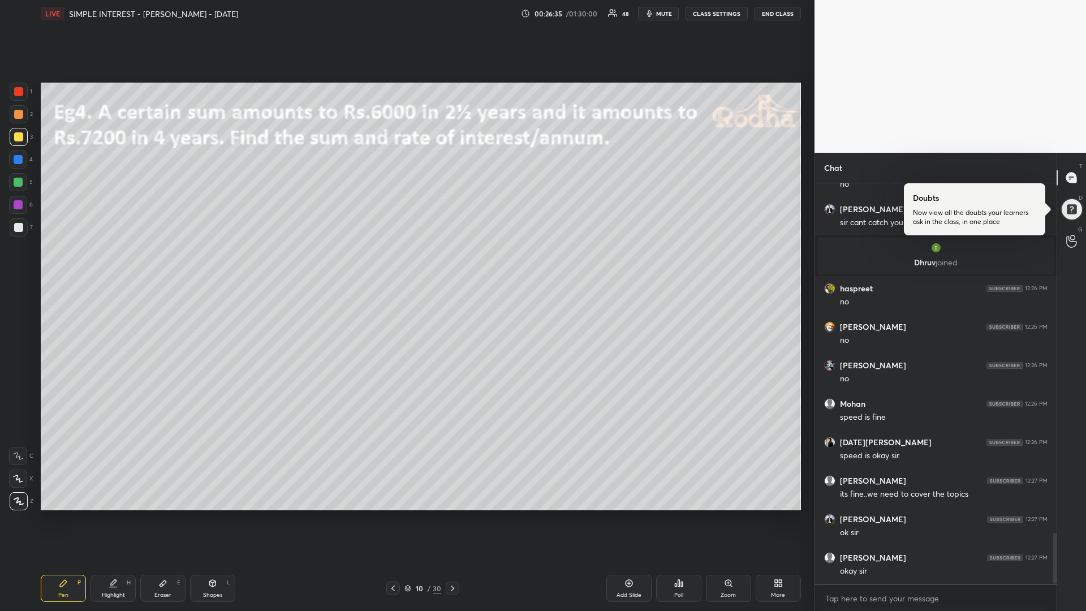
drag, startPoint x: 18, startPoint y: 182, endPoint x: 11, endPoint y: 183, distance: 6.8
click at [18, 182] on div at bounding box center [18, 182] width 9 height 9
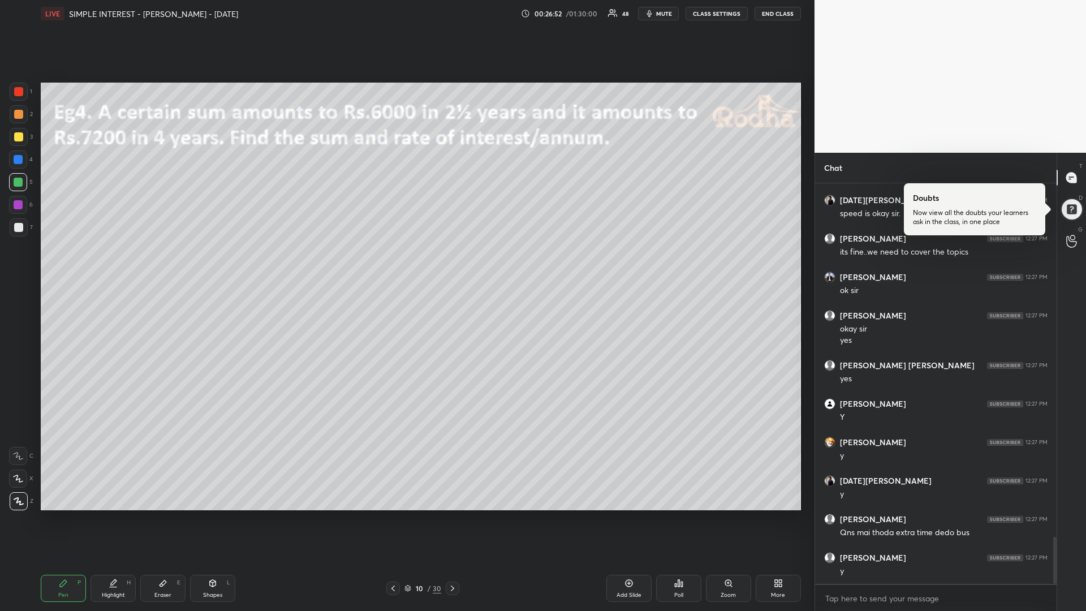
scroll to position [3032, 0]
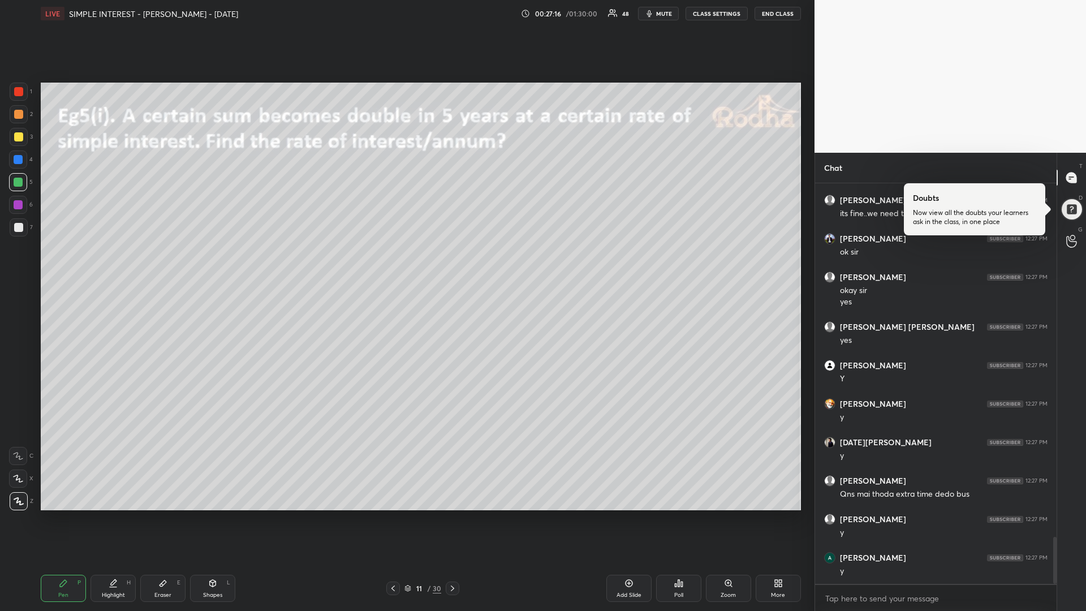
drag, startPoint x: 17, startPoint y: 139, endPoint x: 14, endPoint y: 163, distance: 24.6
click at [17, 139] on div at bounding box center [18, 136] width 9 height 9
click at [24, 180] on div at bounding box center [18, 182] width 18 height 18
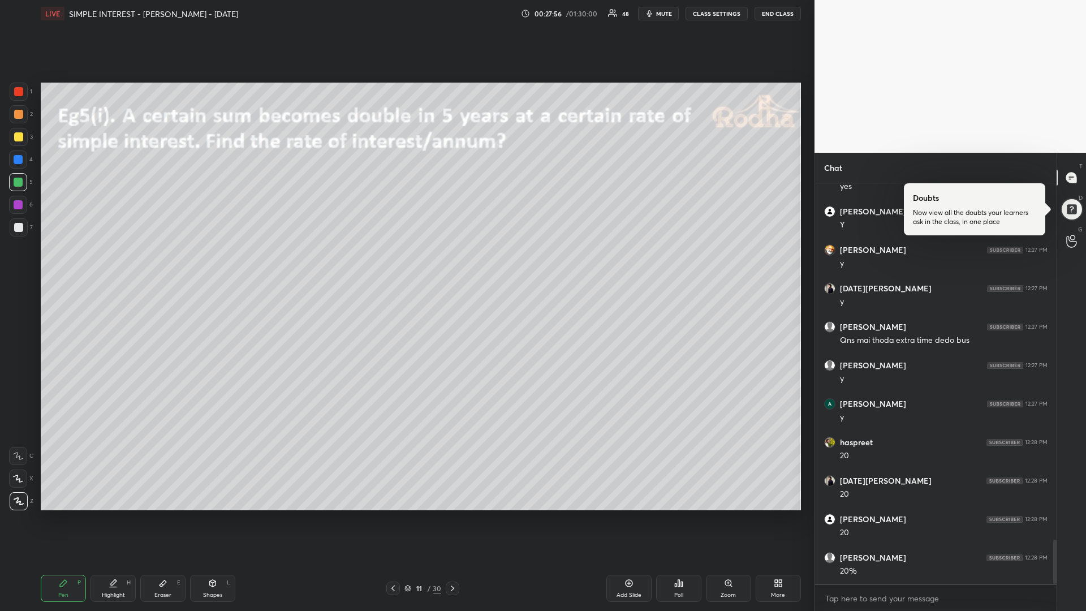
scroll to position [3224, 0]
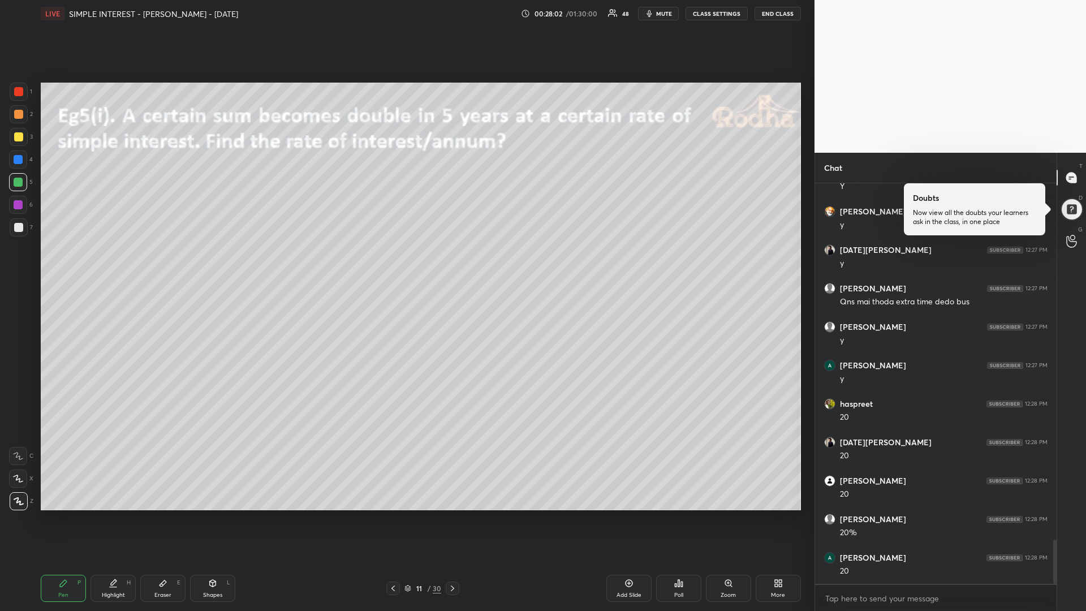
drag, startPoint x: 18, startPoint y: 139, endPoint x: 16, endPoint y: 165, distance: 26.1
click at [19, 140] on div at bounding box center [18, 136] width 9 height 9
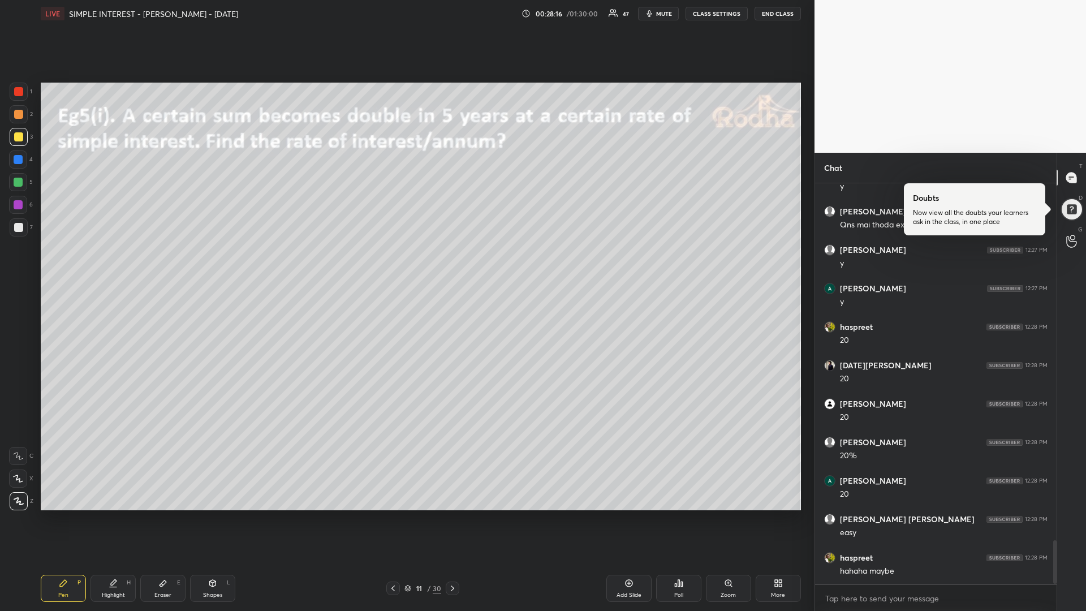
scroll to position [3340, 0]
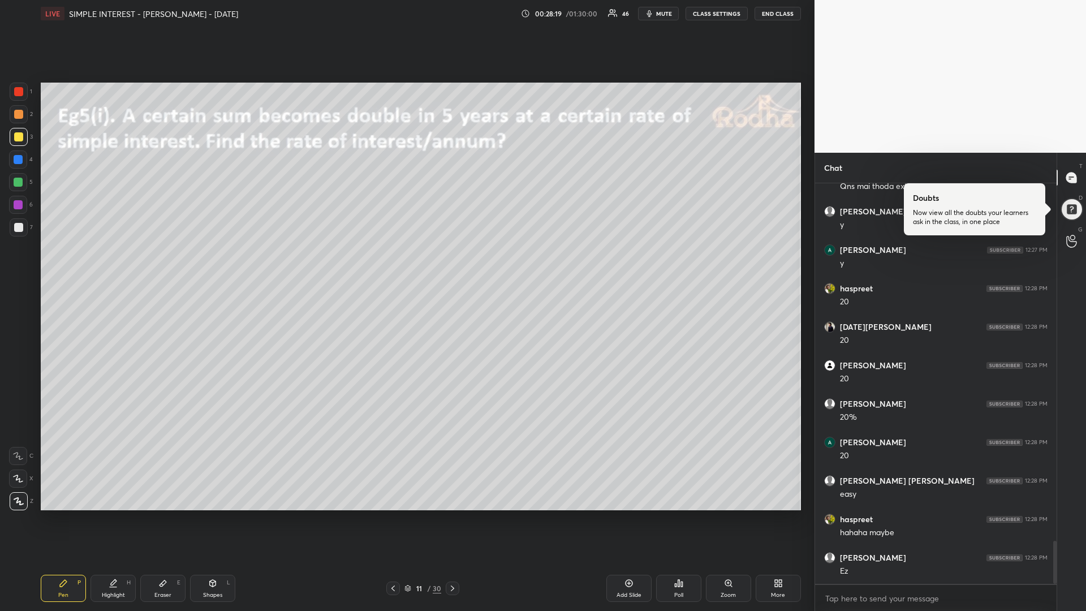
drag, startPoint x: 454, startPoint y: 585, endPoint x: 468, endPoint y: 574, distance: 18.1
click at [452, 515] on icon at bounding box center [452, 588] width 9 height 9
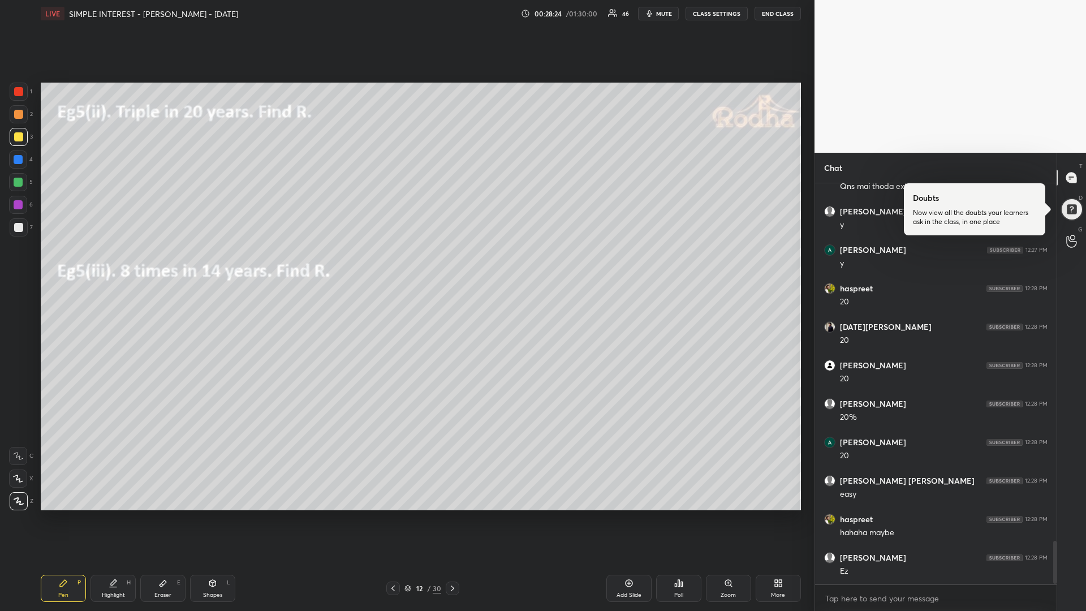
click at [18, 180] on div at bounding box center [18, 182] width 9 height 9
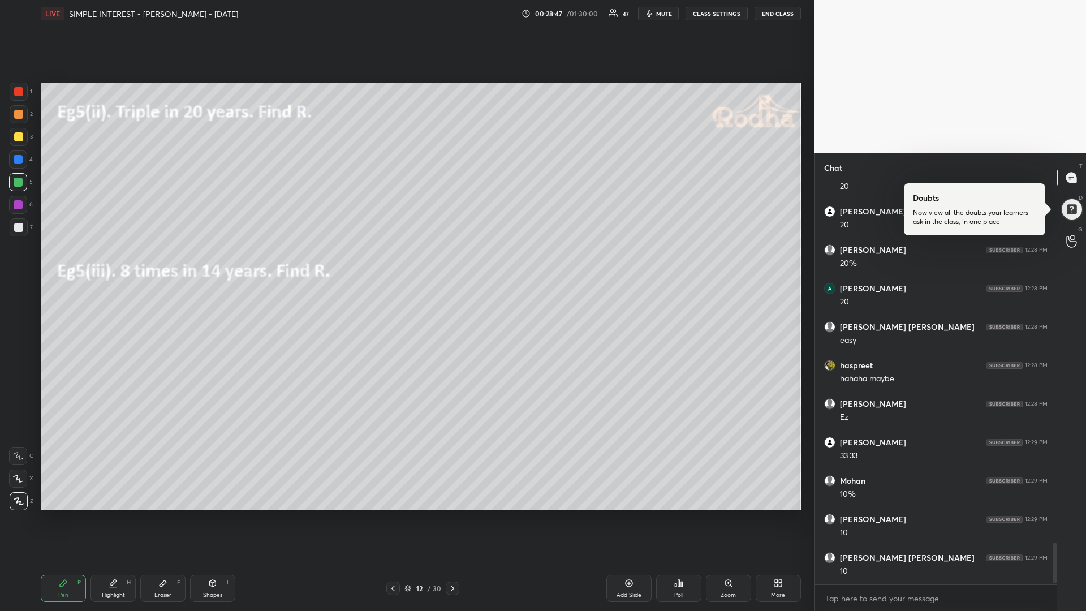
scroll to position [3532, 0]
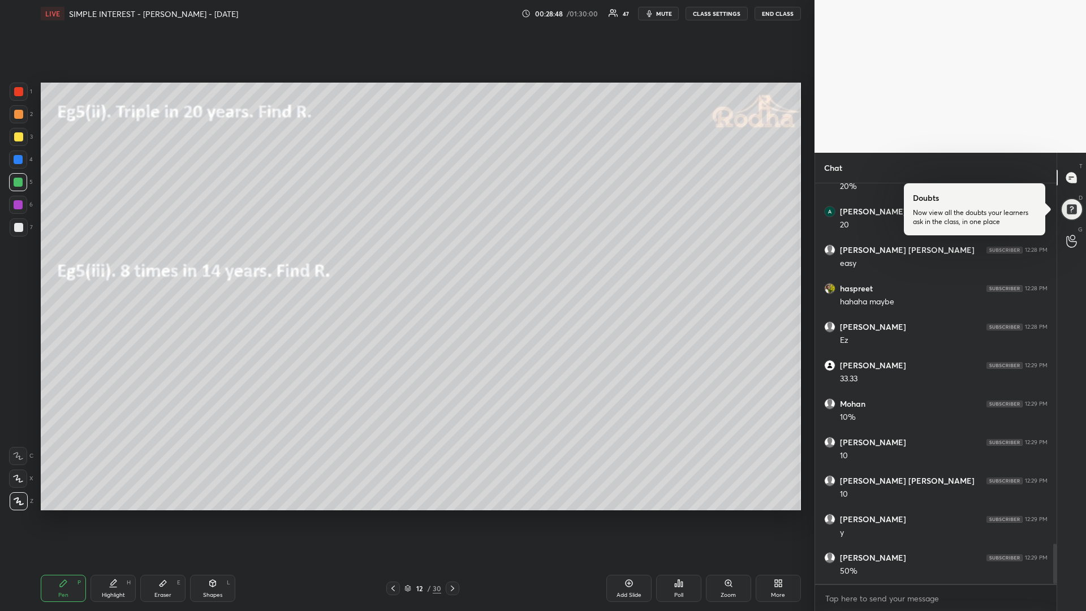
click at [18, 142] on div at bounding box center [19, 137] width 18 height 18
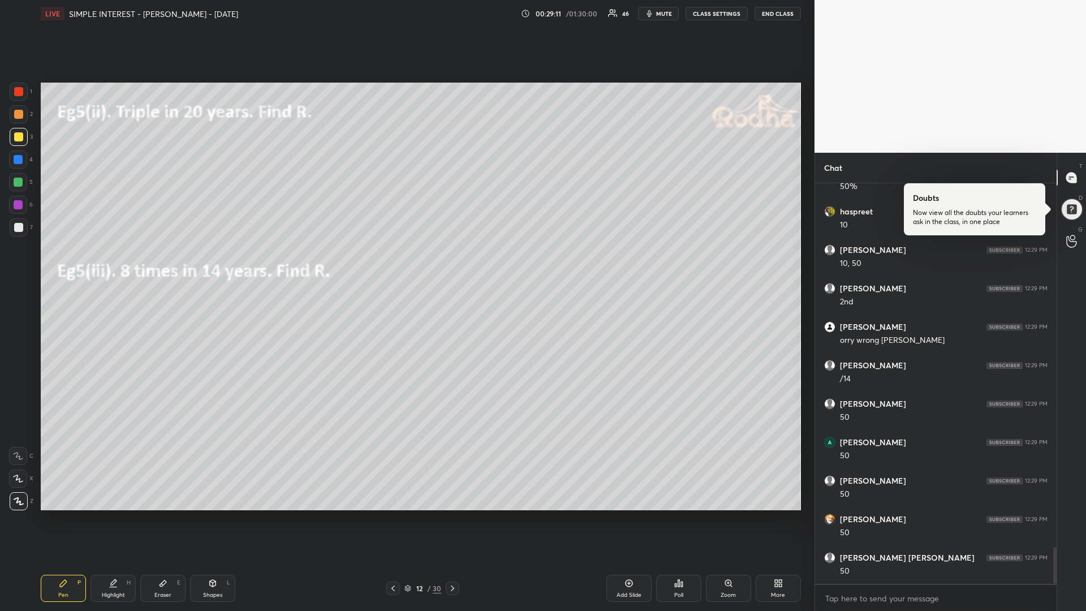
scroll to position [3994, 0]
click at [453, 515] on icon at bounding box center [452, 588] width 9 height 9
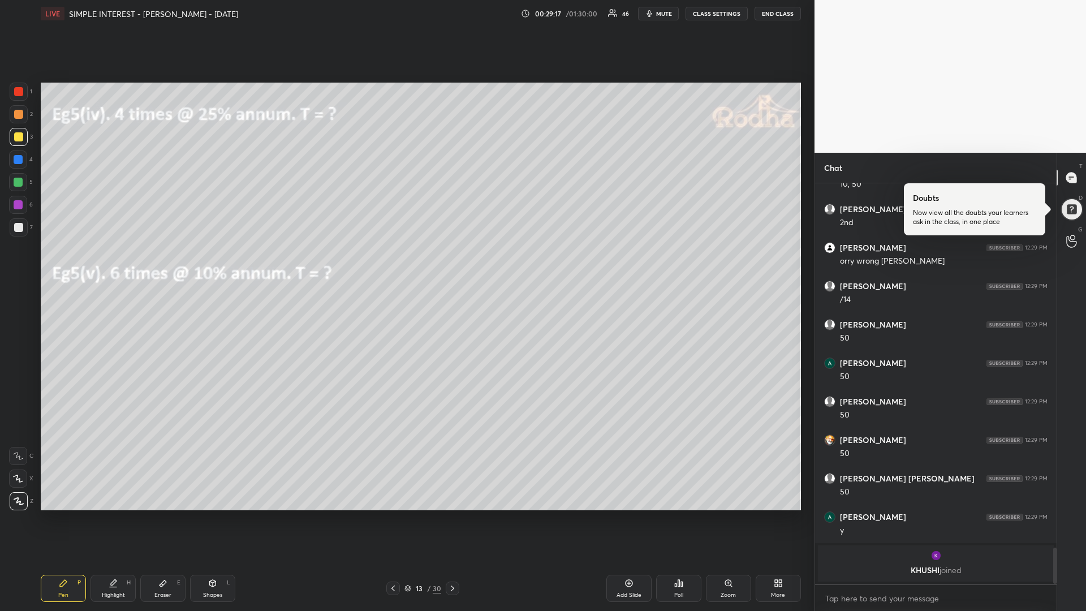
click at [17, 184] on div at bounding box center [18, 182] width 9 height 9
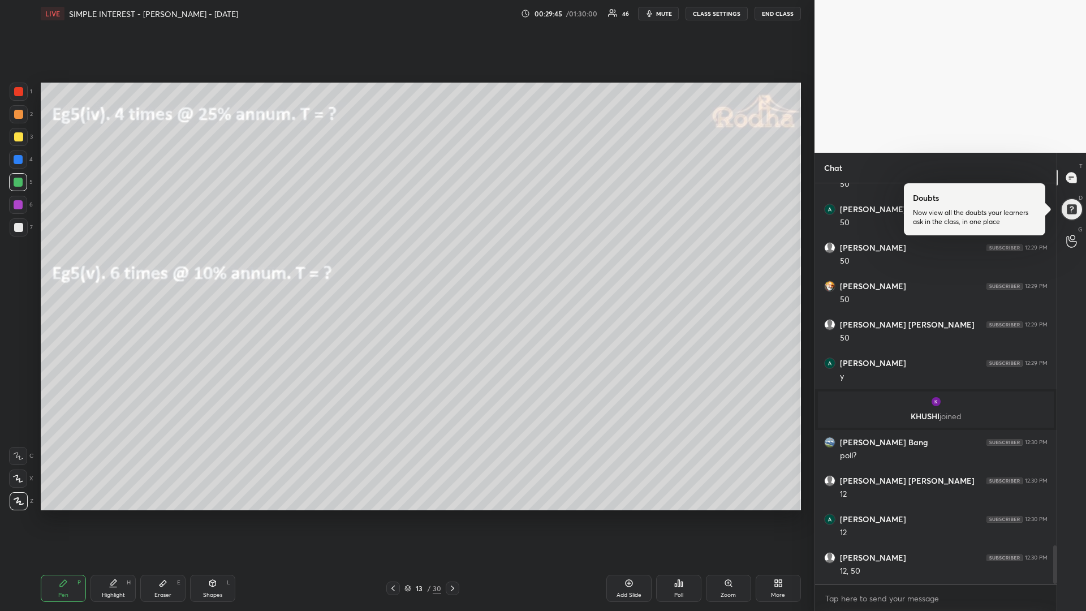
scroll to position [3780, 0]
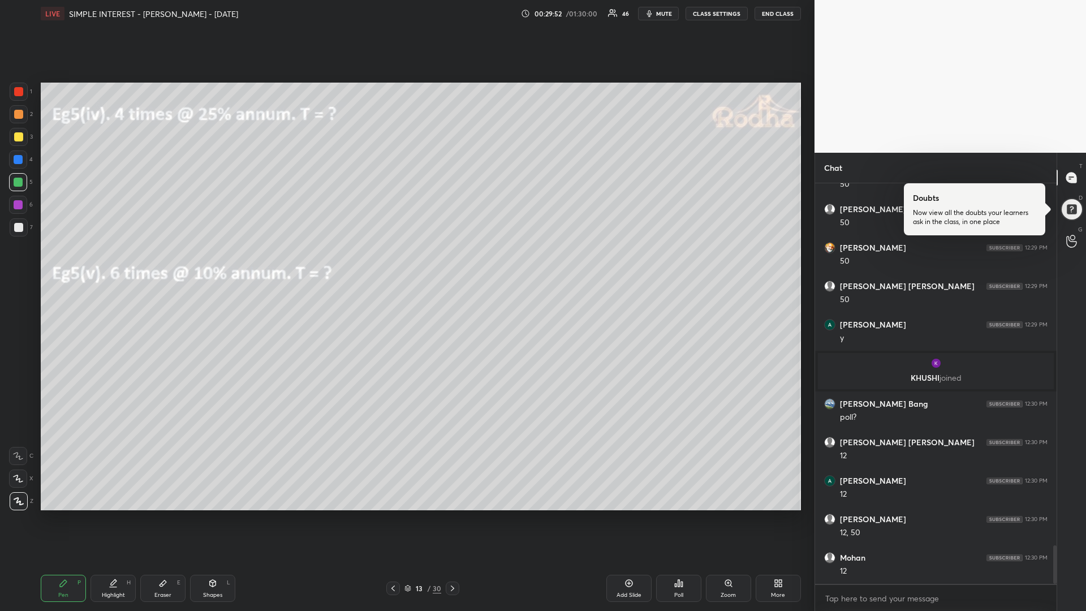
drag, startPoint x: 11, startPoint y: 139, endPoint x: 8, endPoint y: 162, distance: 22.9
click at [11, 139] on div at bounding box center [19, 137] width 18 height 18
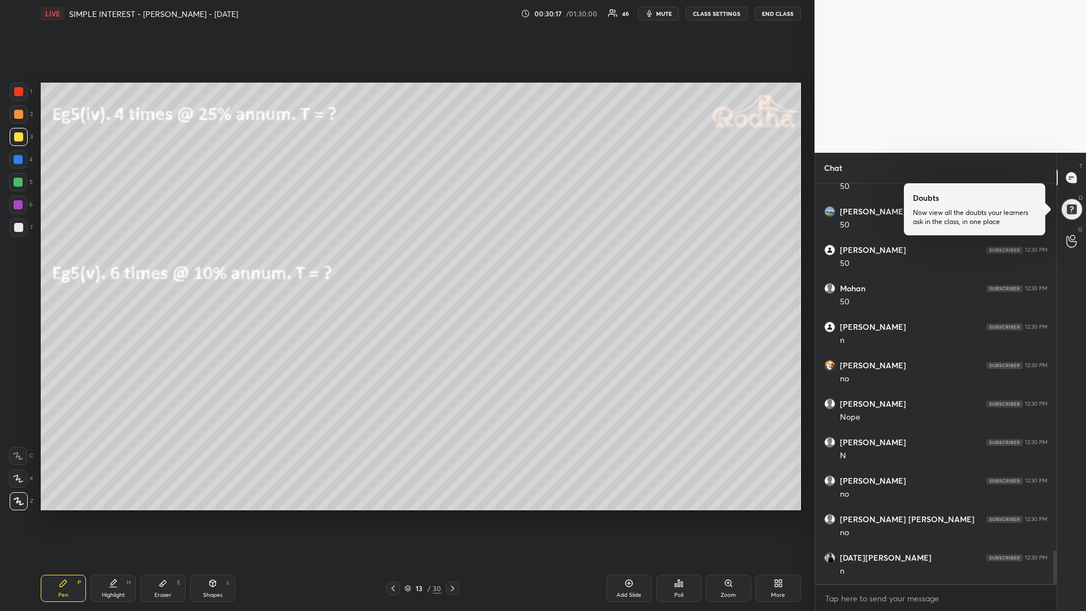
scroll to position [4434, 0]
click at [456, 515] on icon at bounding box center [452, 588] width 9 height 9
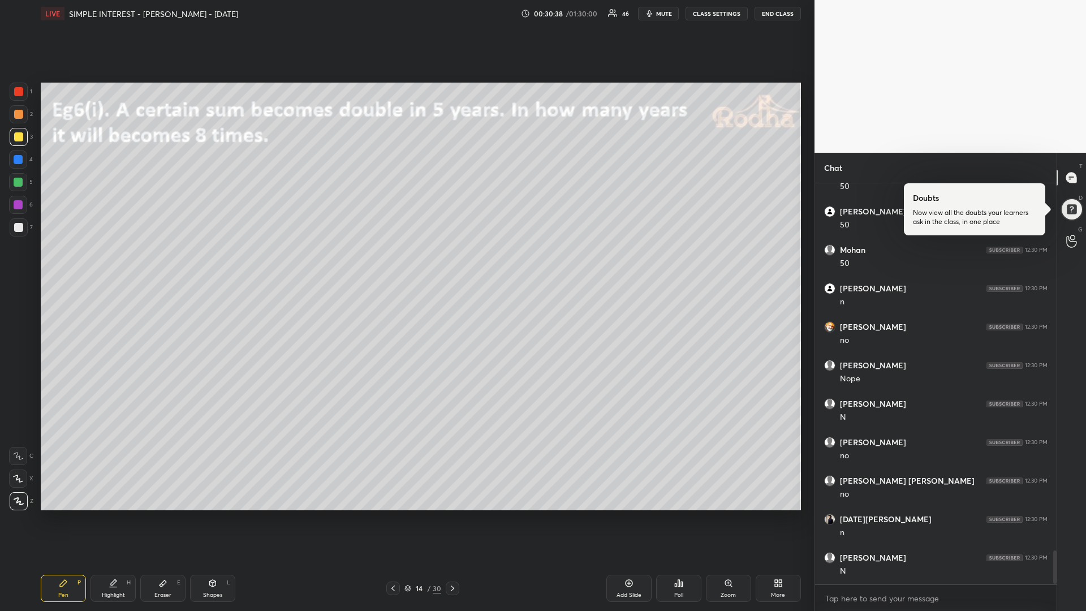
click at [678, 515] on icon at bounding box center [678, 583] width 9 height 9
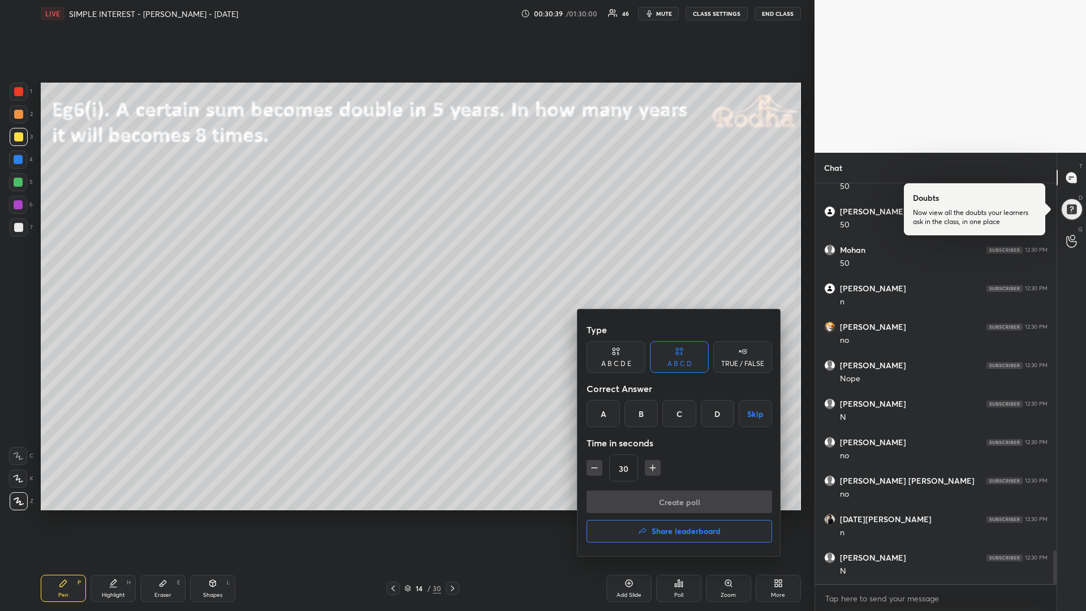
drag, startPoint x: 679, startPoint y: 417, endPoint x: 671, endPoint y: 424, distance: 10.4
click at [679, 417] on div "C" at bounding box center [678, 413] width 33 height 27
click at [596, 470] on icon "button" at bounding box center [594, 467] width 11 height 11
type input "15"
click at [620, 505] on button "Create poll" at bounding box center [680, 501] width 186 height 23
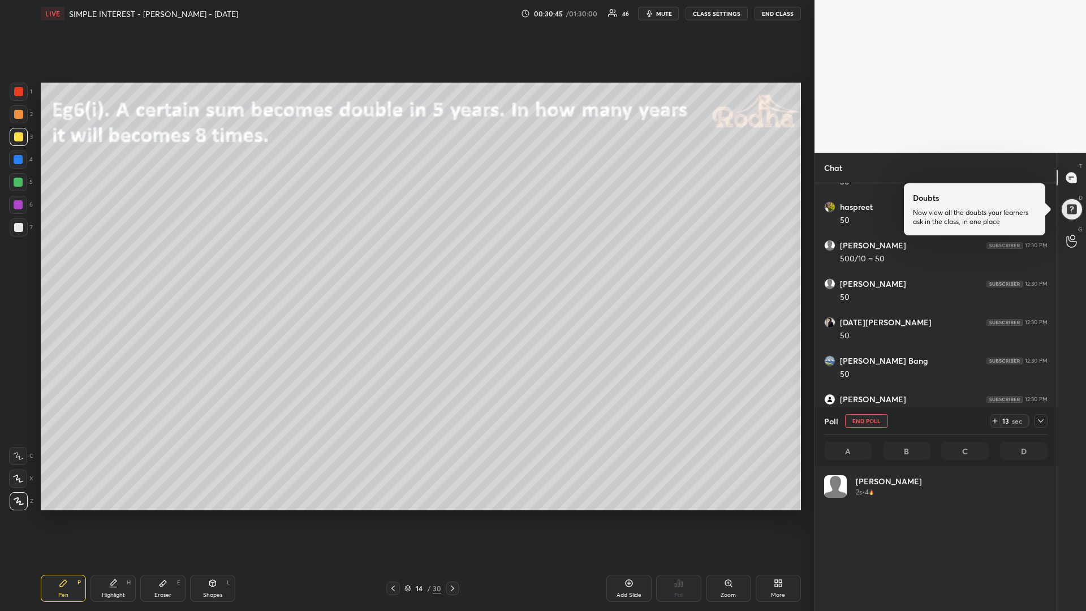
scroll to position [132, 220]
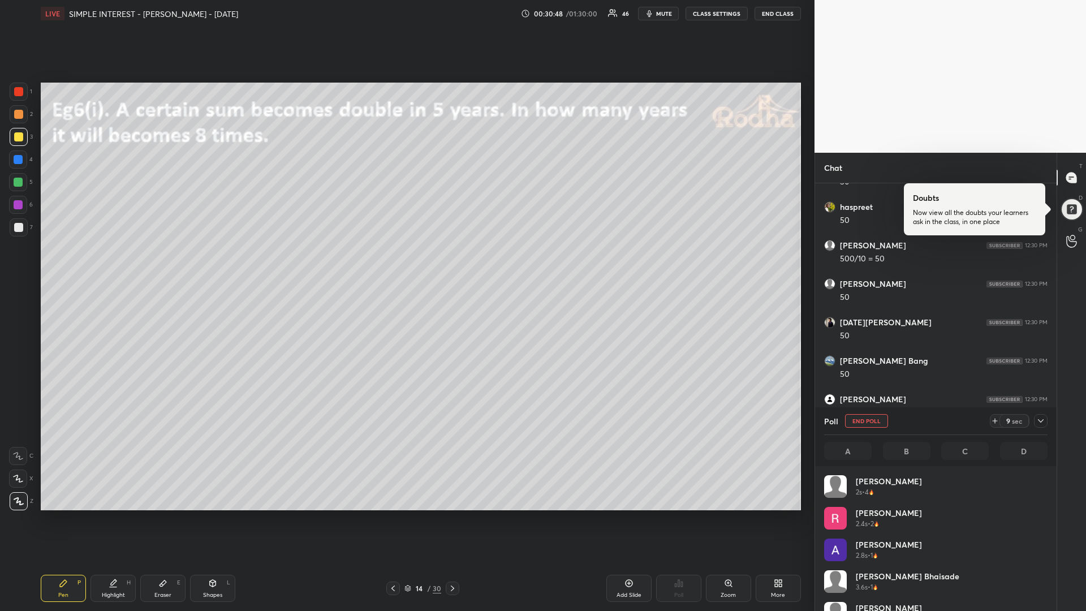
click at [17, 179] on div at bounding box center [18, 182] width 9 height 9
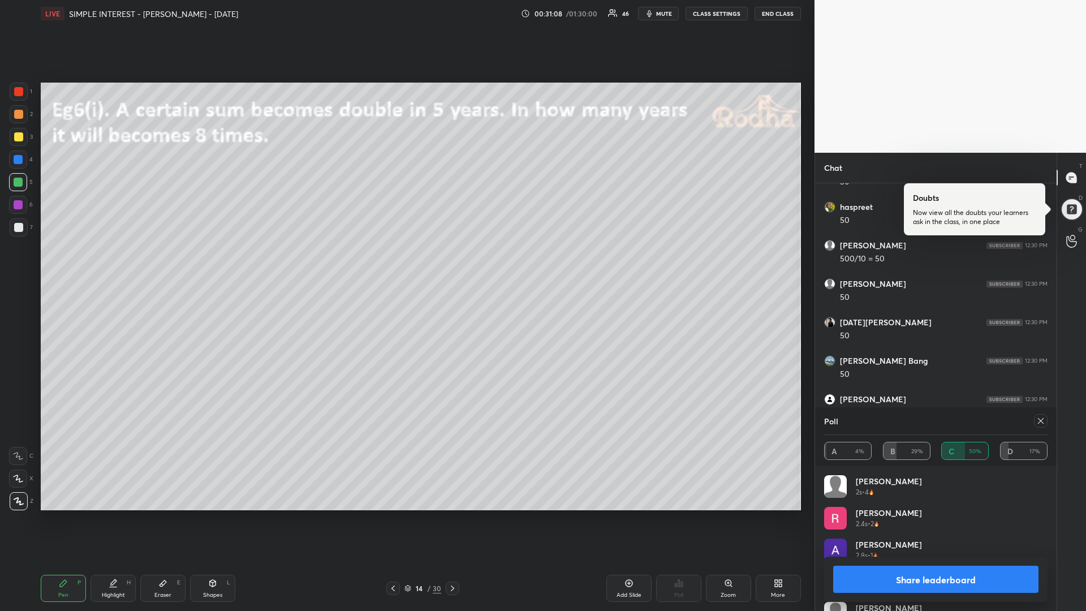
drag, startPoint x: 16, startPoint y: 140, endPoint x: 38, endPoint y: 148, distance: 24.0
click at [14, 140] on div at bounding box center [18, 136] width 9 height 9
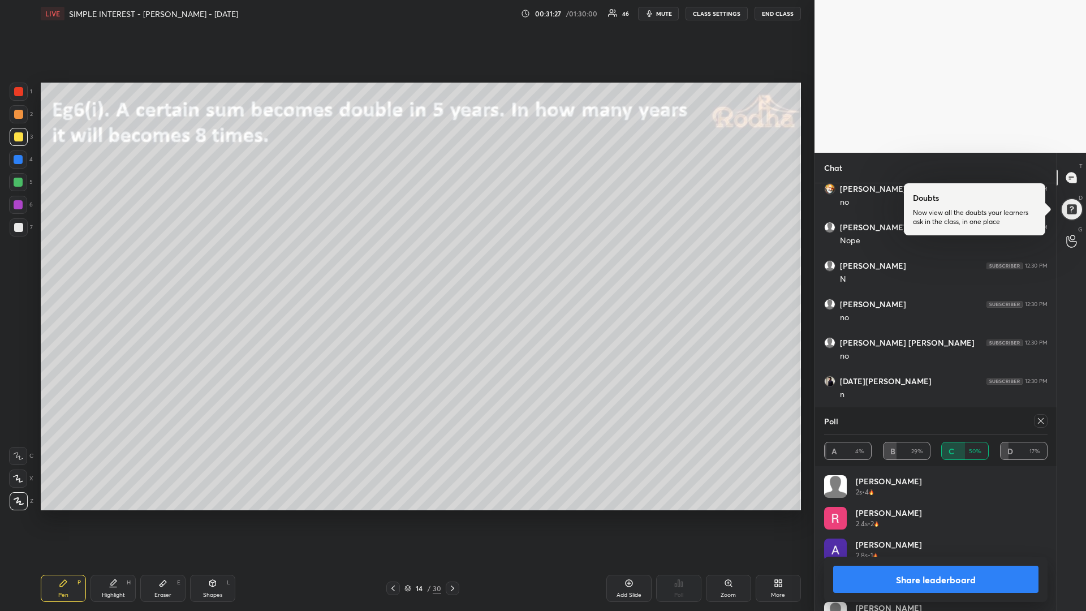
scroll to position [4354, 0]
click at [1040, 420] on icon at bounding box center [1040, 420] width 9 height 9
type textarea "x"
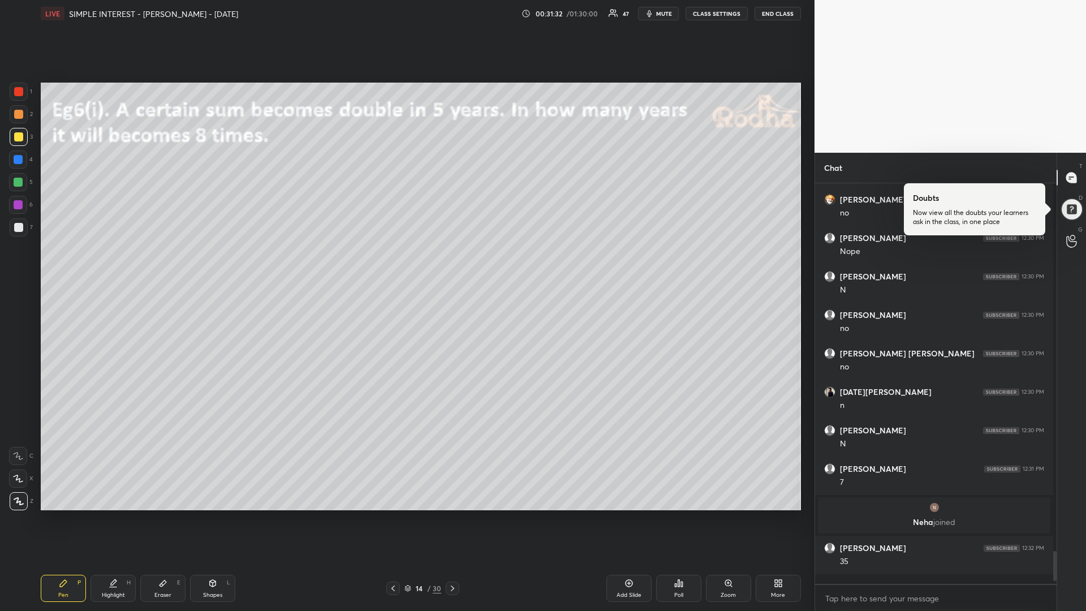
scroll to position [1, 4]
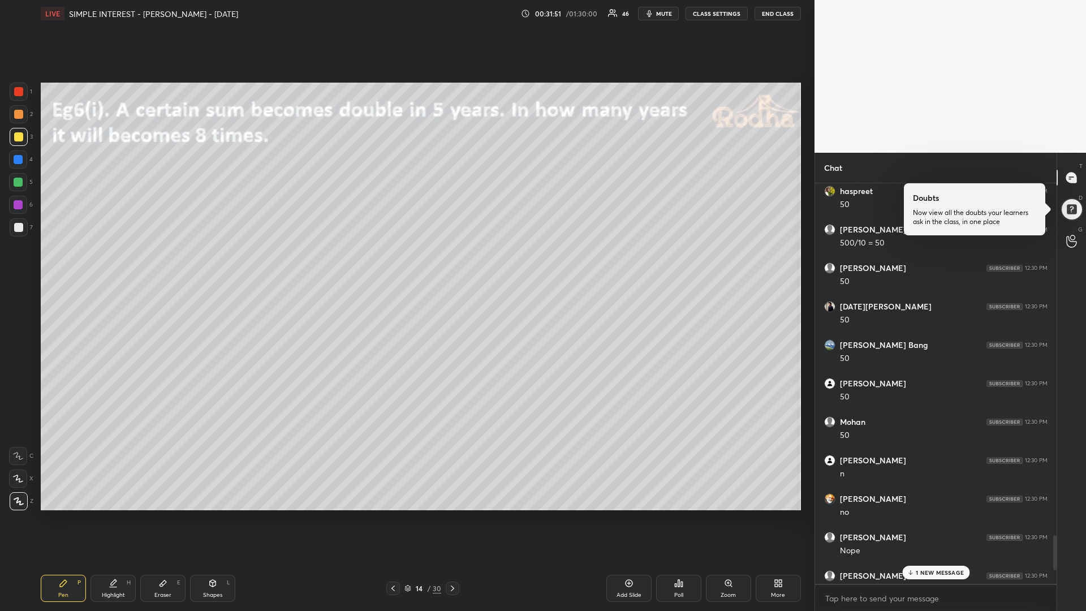
click at [918, 515] on p "1 NEW MESSAGE" at bounding box center [940, 572] width 48 height 7
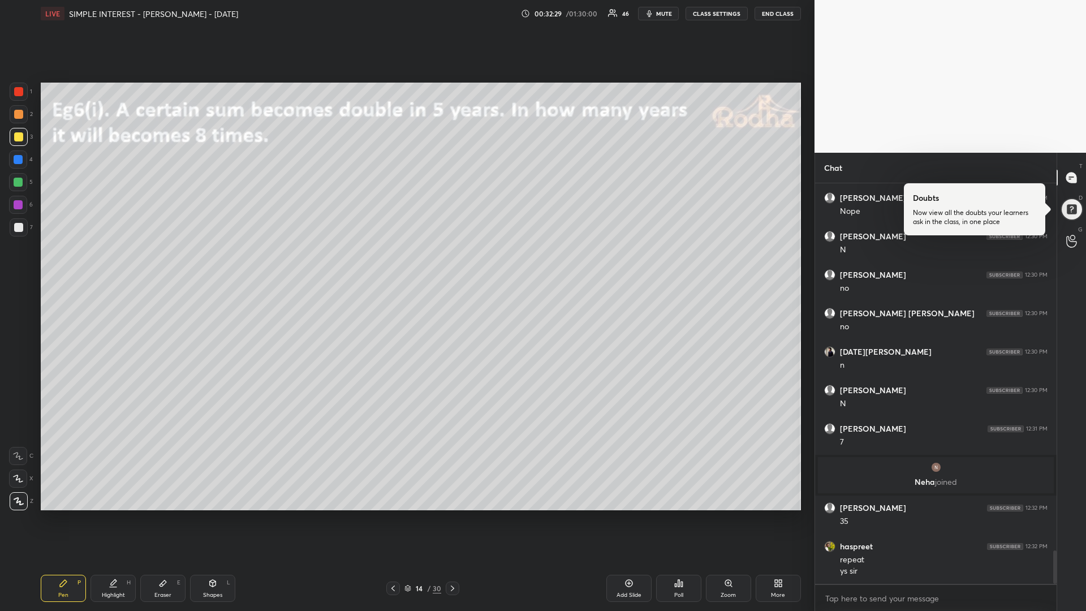
scroll to position [4446, 0]
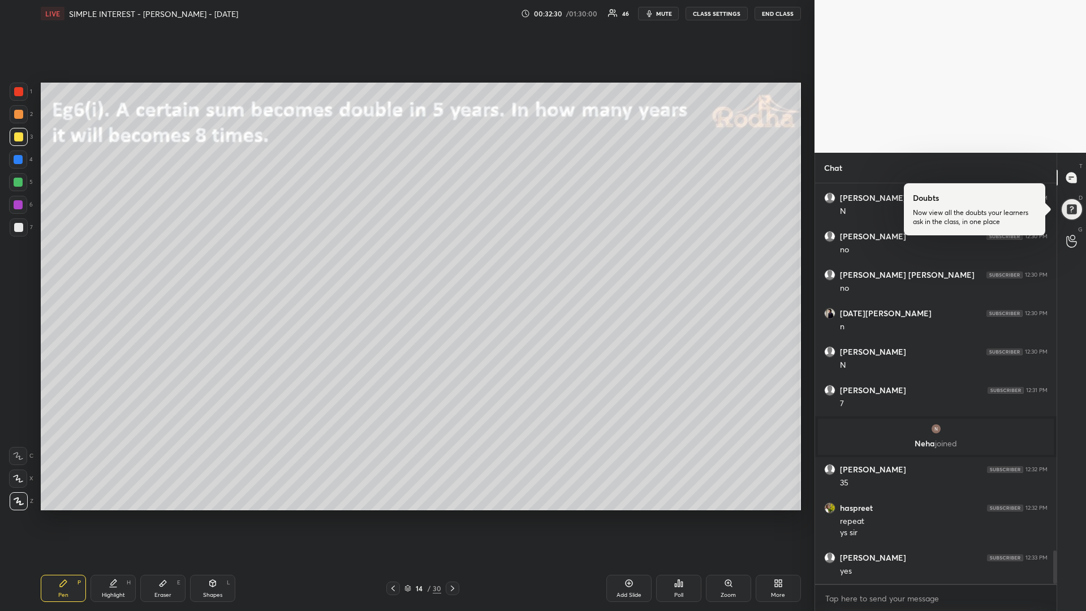
click at [454, 515] on icon at bounding box center [452, 588] width 9 height 9
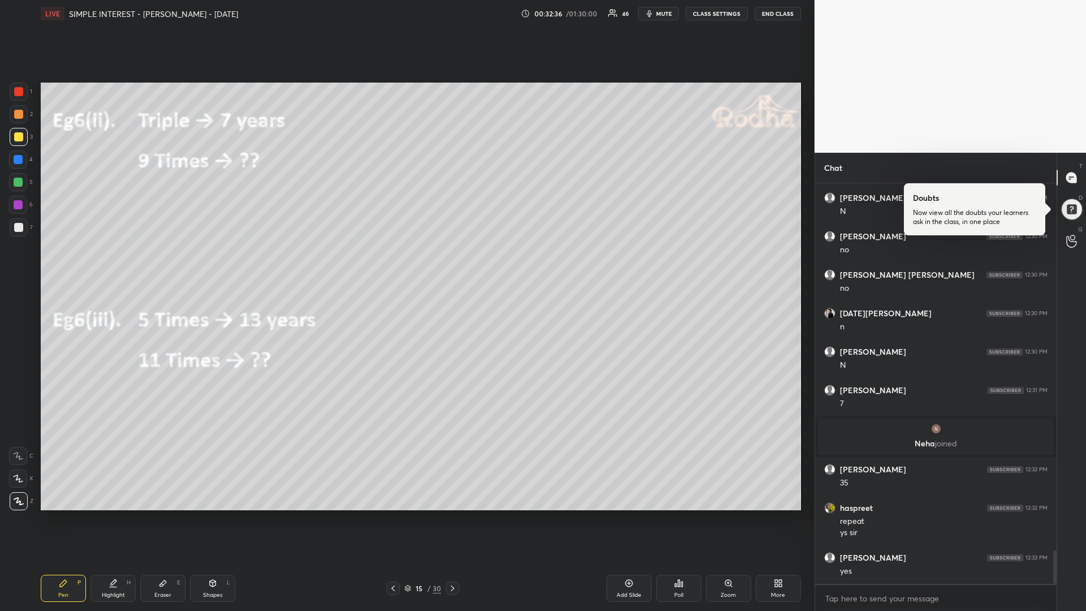
click at [23, 182] on div at bounding box center [18, 182] width 18 height 18
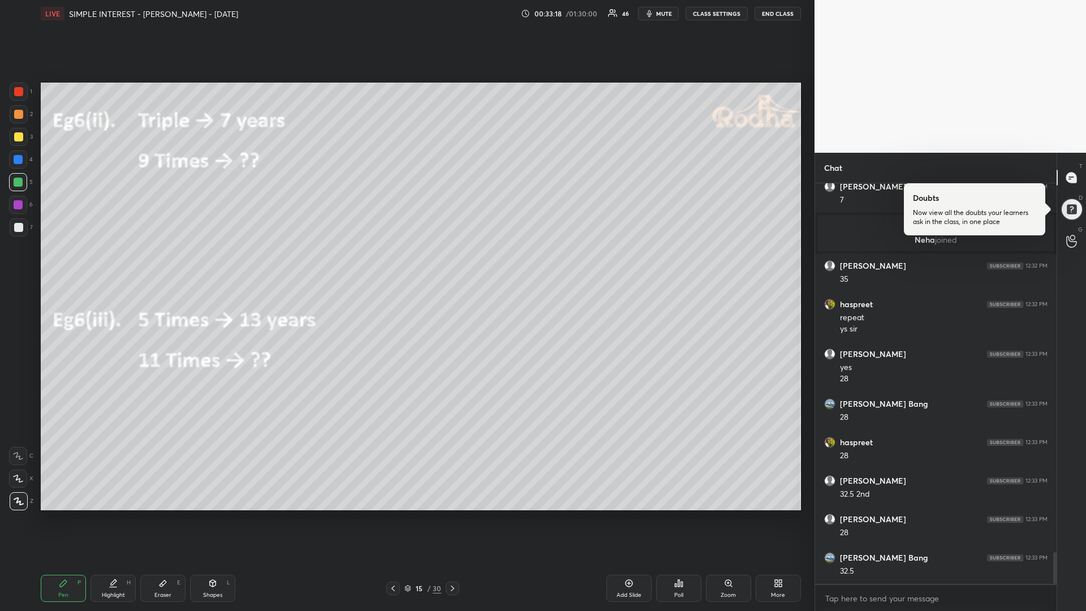
scroll to position [4688, 0]
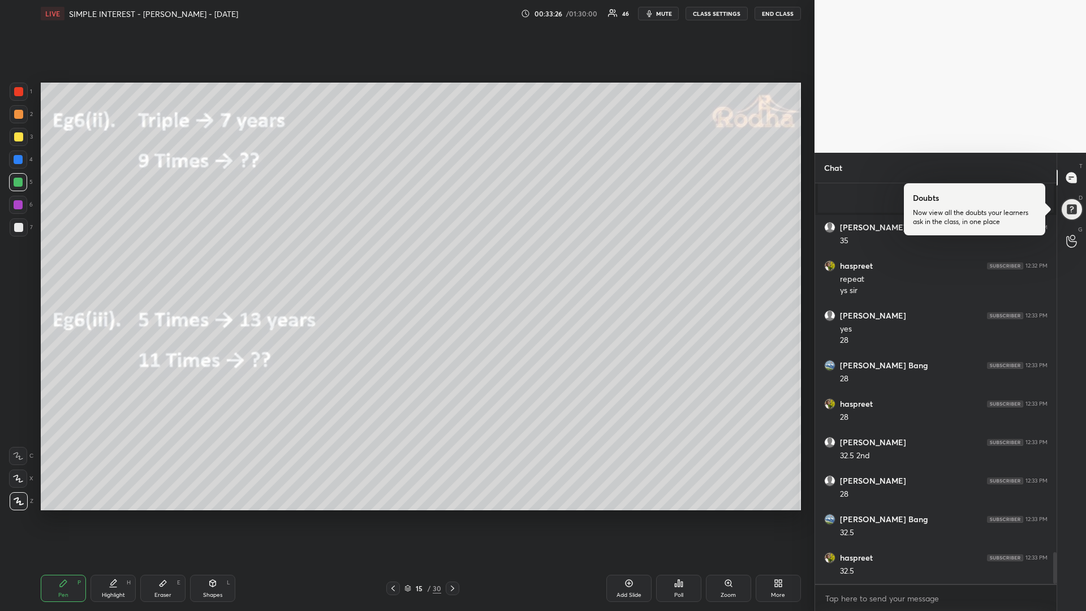
drag, startPoint x: 14, startPoint y: 137, endPoint x: 8, endPoint y: 145, distance: 10.1
click at [12, 138] on div at bounding box center [19, 137] width 18 height 18
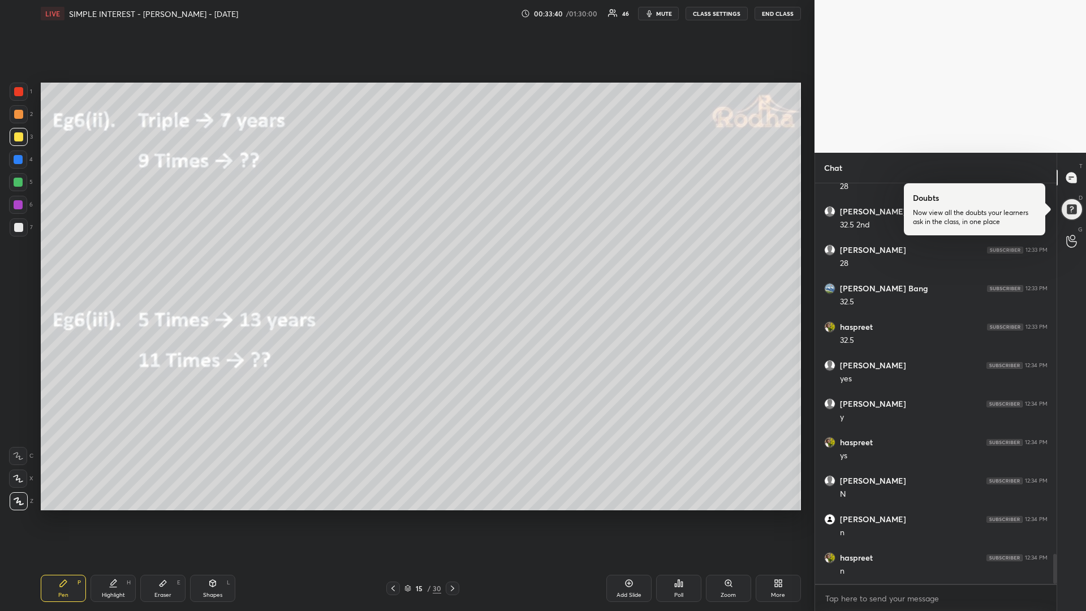
scroll to position [4958, 0]
click at [452, 515] on icon at bounding box center [452, 588] width 9 height 9
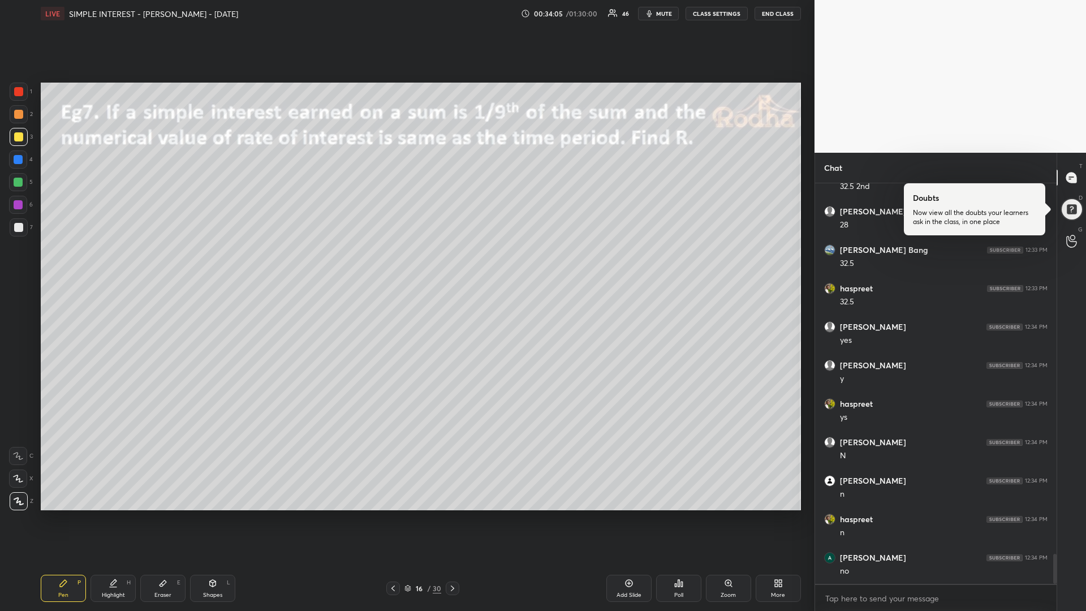
click at [662, 515] on div "Poll" at bounding box center [678, 588] width 45 height 27
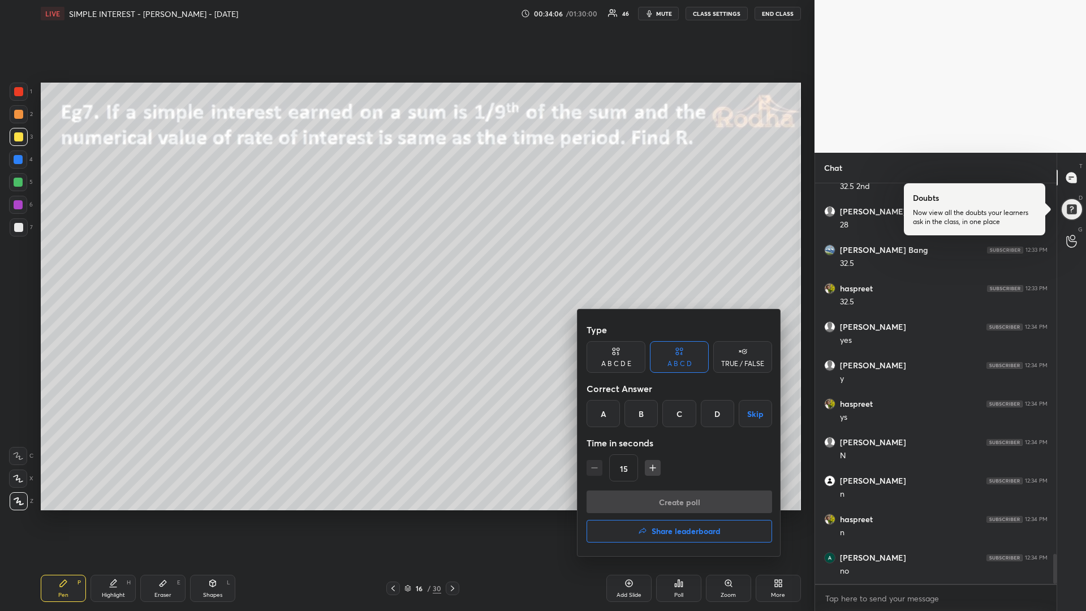
drag, startPoint x: 641, startPoint y: 417, endPoint x: 643, endPoint y: 445, distance: 28.3
click at [640, 419] on div "B" at bounding box center [641, 413] width 33 height 27
click at [648, 465] on icon "button" at bounding box center [652, 467] width 11 height 11
type input "30"
click at [641, 500] on button "Create poll" at bounding box center [680, 501] width 186 height 23
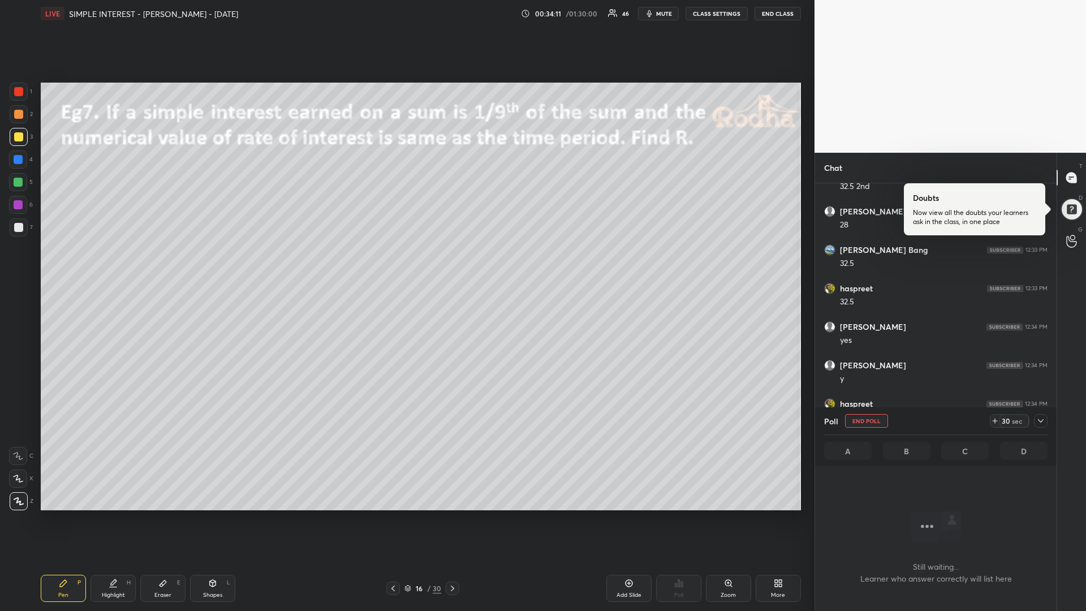
scroll to position [4, 4]
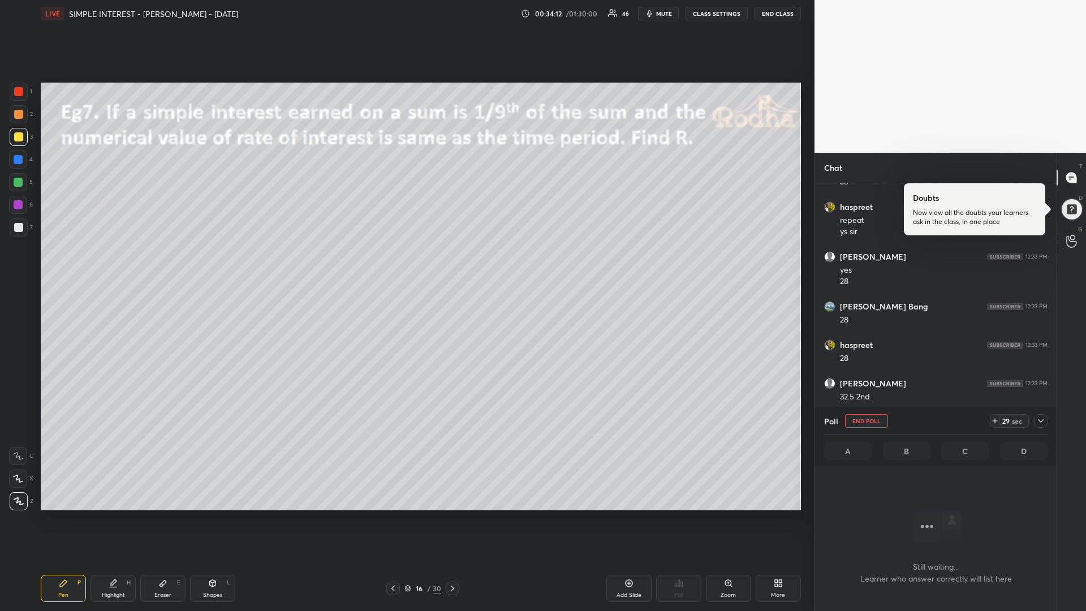
drag, startPoint x: 19, startPoint y: 186, endPoint x: 4, endPoint y: 199, distance: 19.6
click at [18, 187] on div at bounding box center [18, 182] width 18 height 18
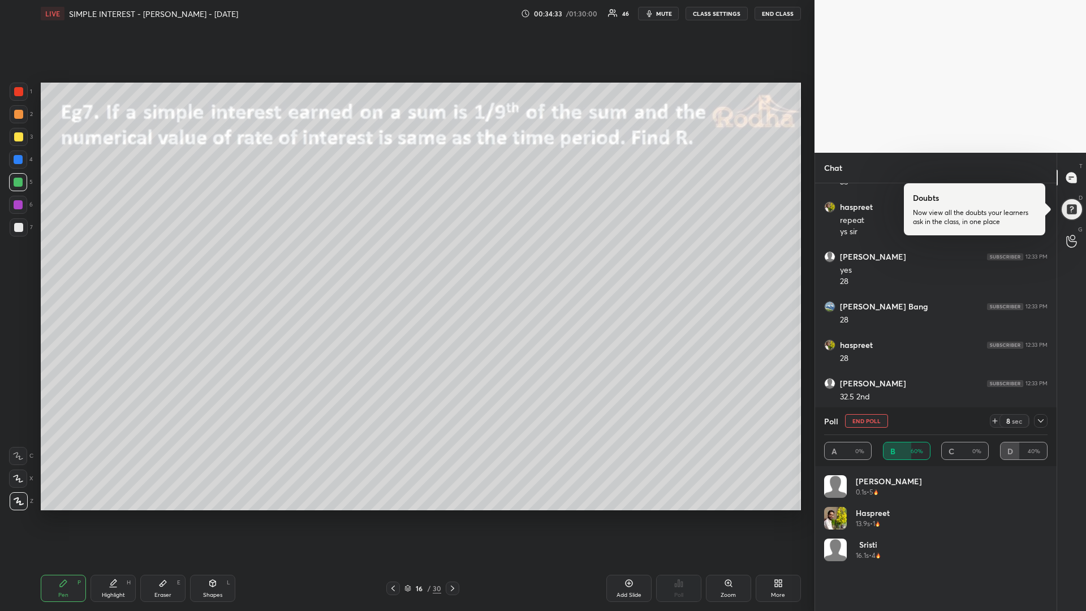
click at [993, 423] on icon at bounding box center [995, 420] width 9 height 9
drag, startPoint x: 16, startPoint y: 139, endPoint x: 10, endPoint y: 139, distance: 6.2
click at [13, 139] on div at bounding box center [19, 137] width 18 height 18
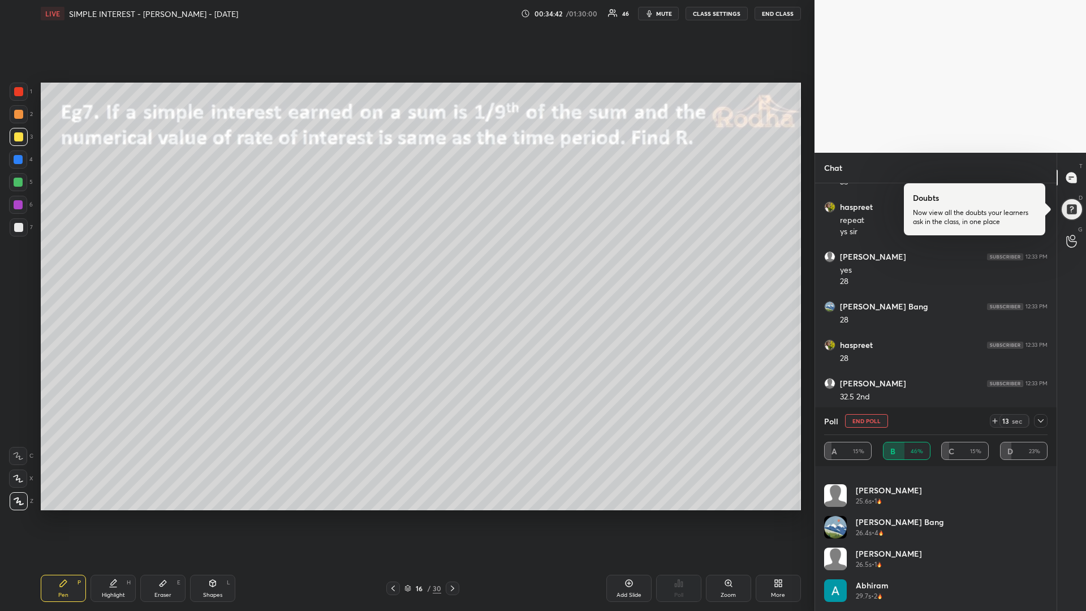
scroll to position [0, 0]
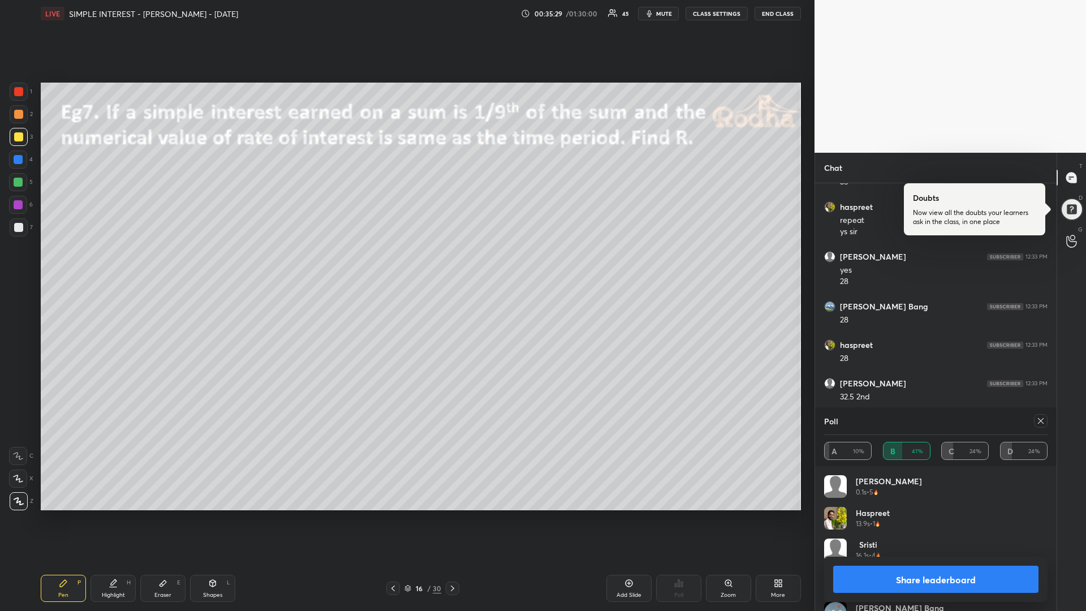
click at [19, 182] on div at bounding box center [18, 182] width 9 height 9
click at [1040, 423] on icon at bounding box center [1040, 420] width 9 height 9
type textarea "x"
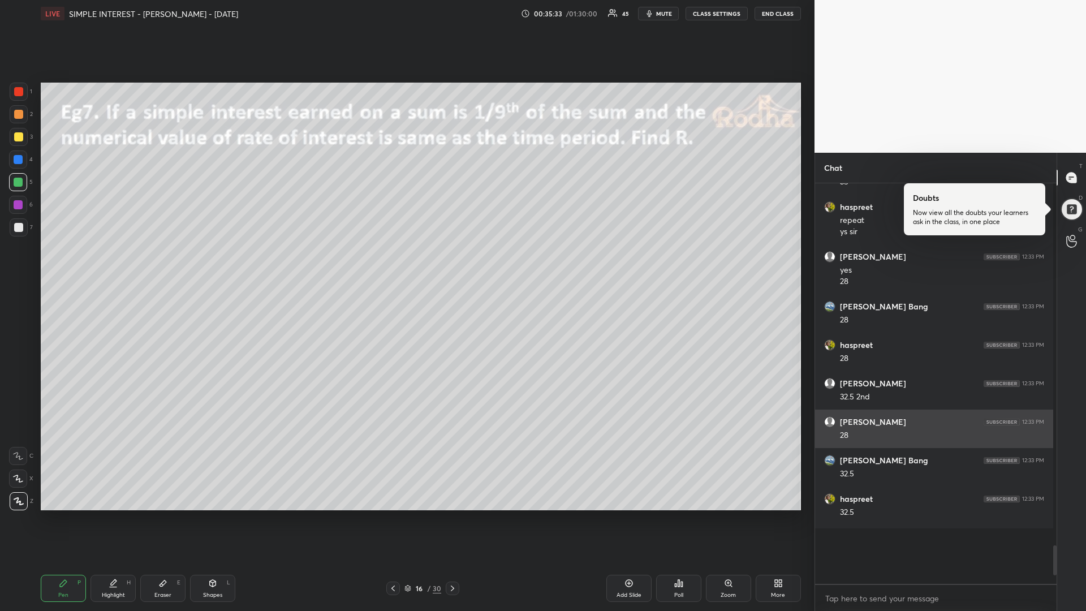
scroll to position [416, 235]
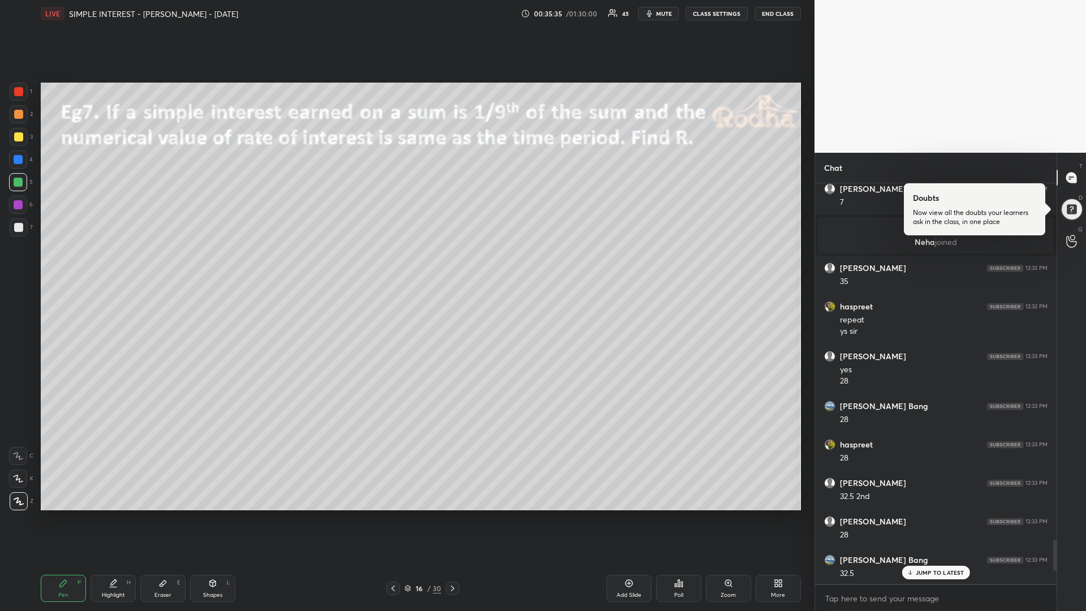
click at [940, 515] on p "JUMP TO LATEST" at bounding box center [940, 572] width 49 height 7
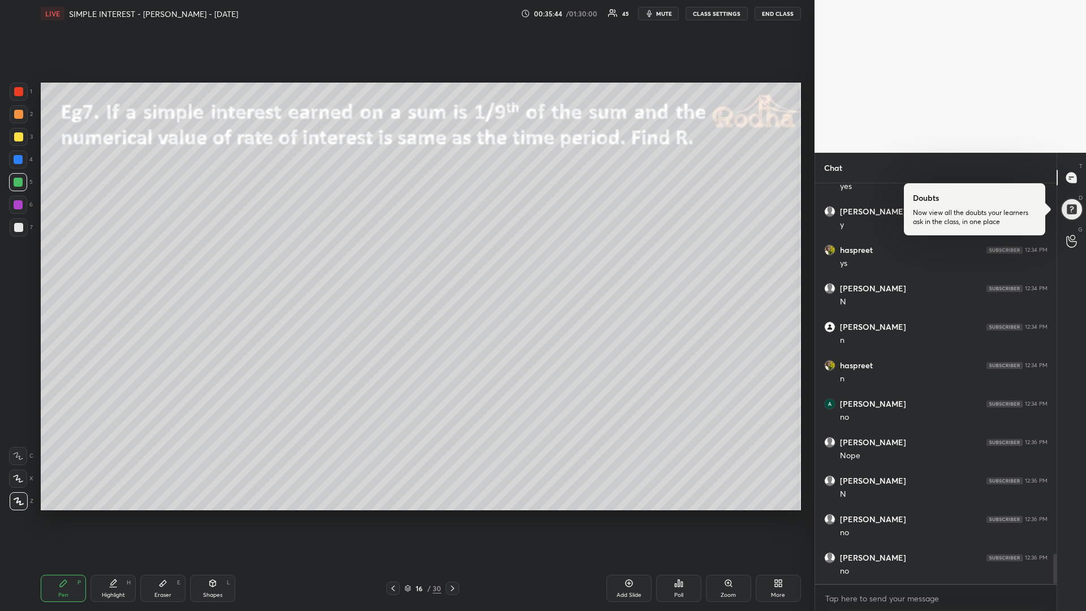
scroll to position [4995, 0]
click at [452, 515] on icon at bounding box center [452, 588] width 9 height 9
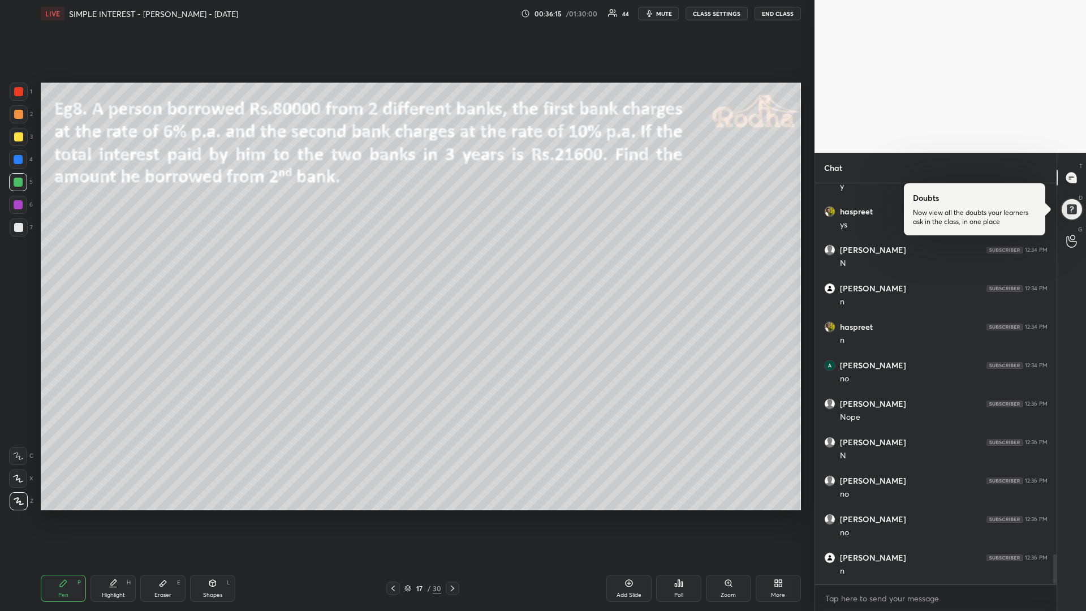
scroll to position [5034, 0]
click at [15, 140] on div at bounding box center [18, 136] width 9 height 9
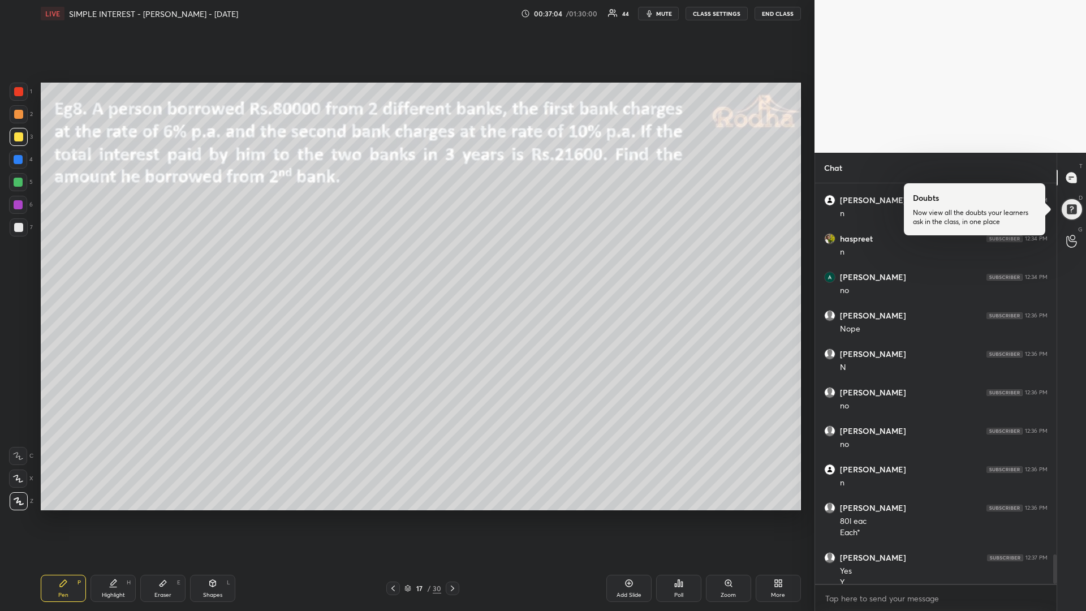
scroll to position [5095, 0]
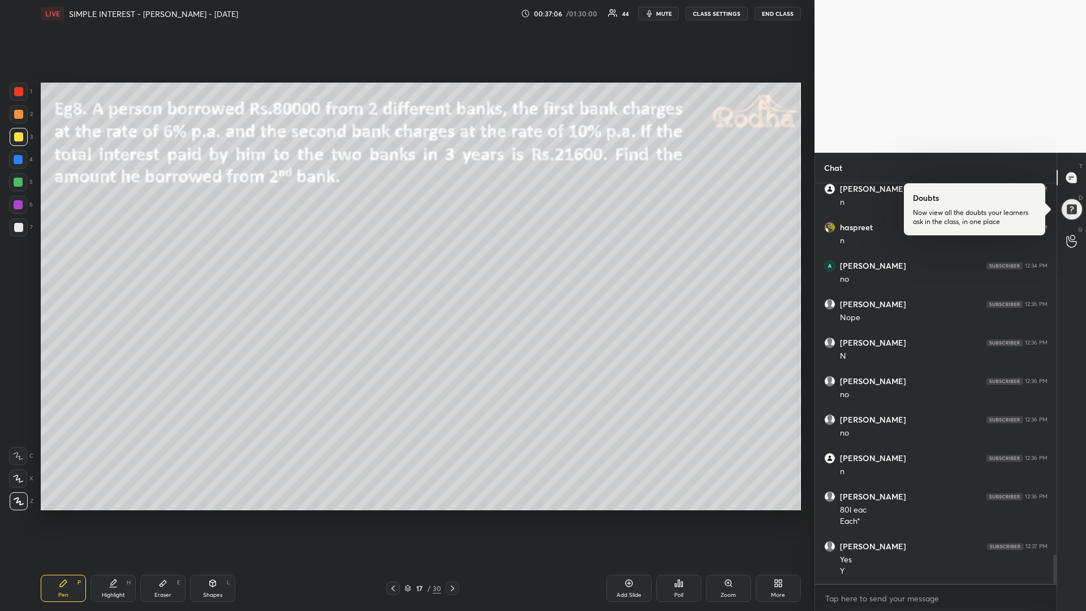
click at [15, 230] on div at bounding box center [18, 227] width 9 height 9
click at [678, 515] on div "Poll" at bounding box center [678, 588] width 45 height 27
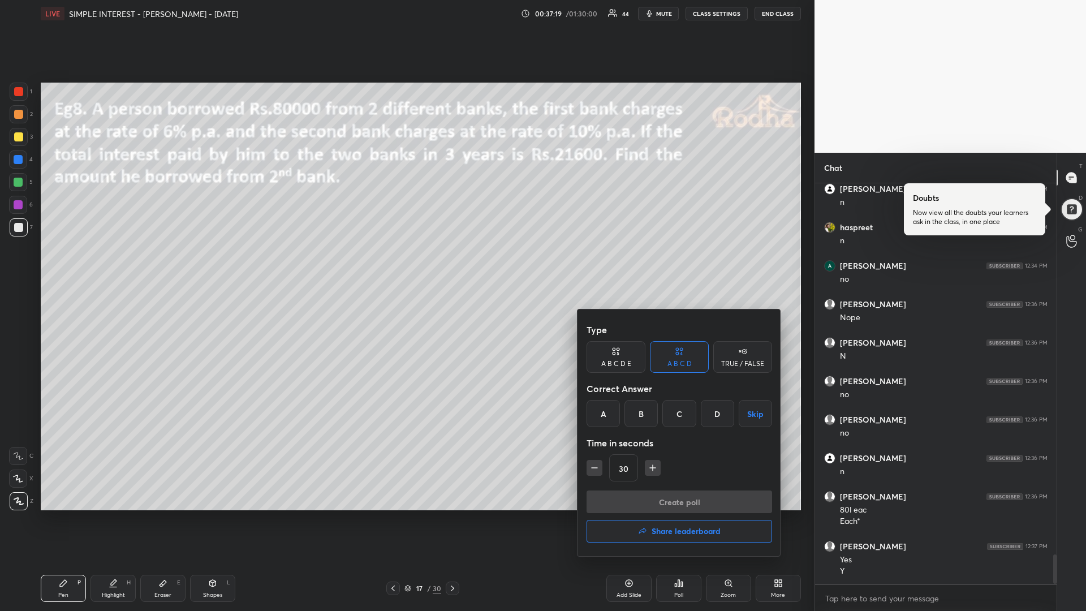
drag, startPoint x: 641, startPoint y: 416, endPoint x: 639, endPoint y: 423, distance: 7.2
click at [640, 417] on div "B" at bounding box center [641, 413] width 33 height 27
click at [652, 472] on icon "button" at bounding box center [652, 467] width 11 height 11
type input "45"
click at [635, 496] on button "Create poll" at bounding box center [680, 501] width 186 height 23
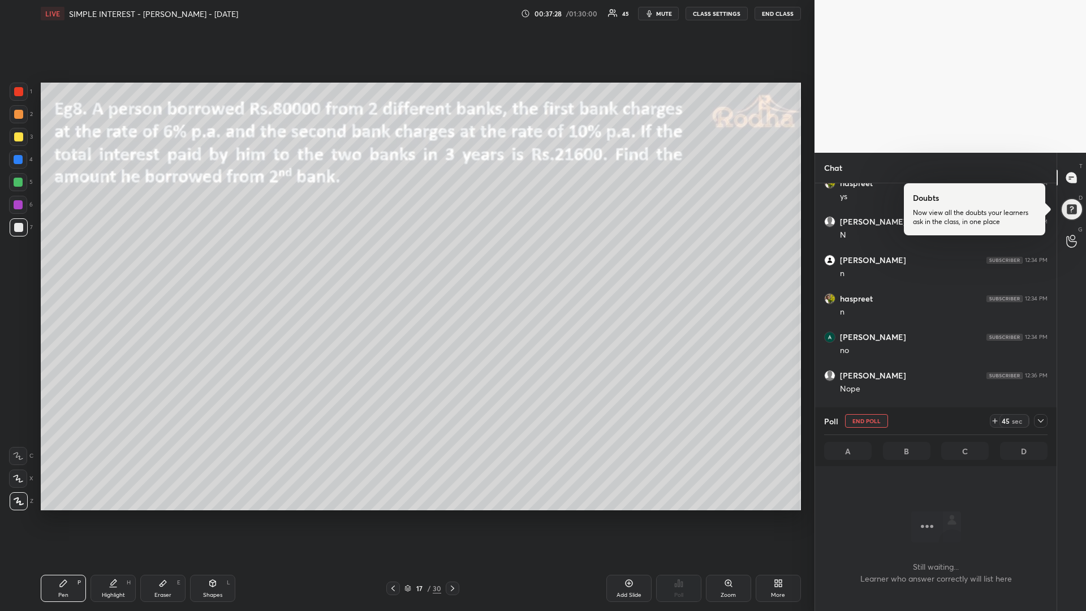
scroll to position [4793, 0]
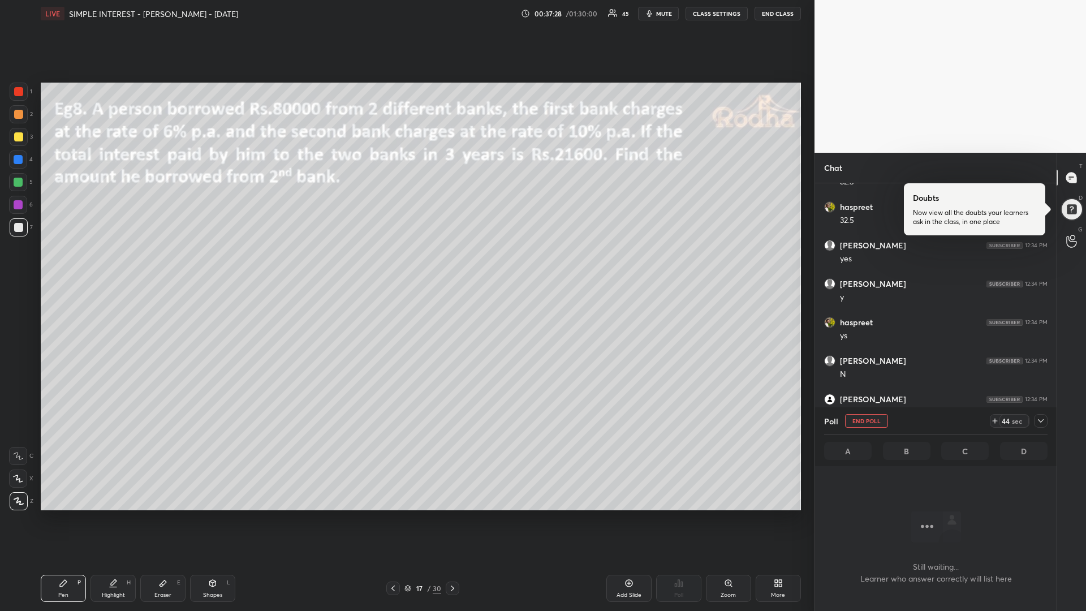
click at [19, 139] on div at bounding box center [18, 136] width 9 height 9
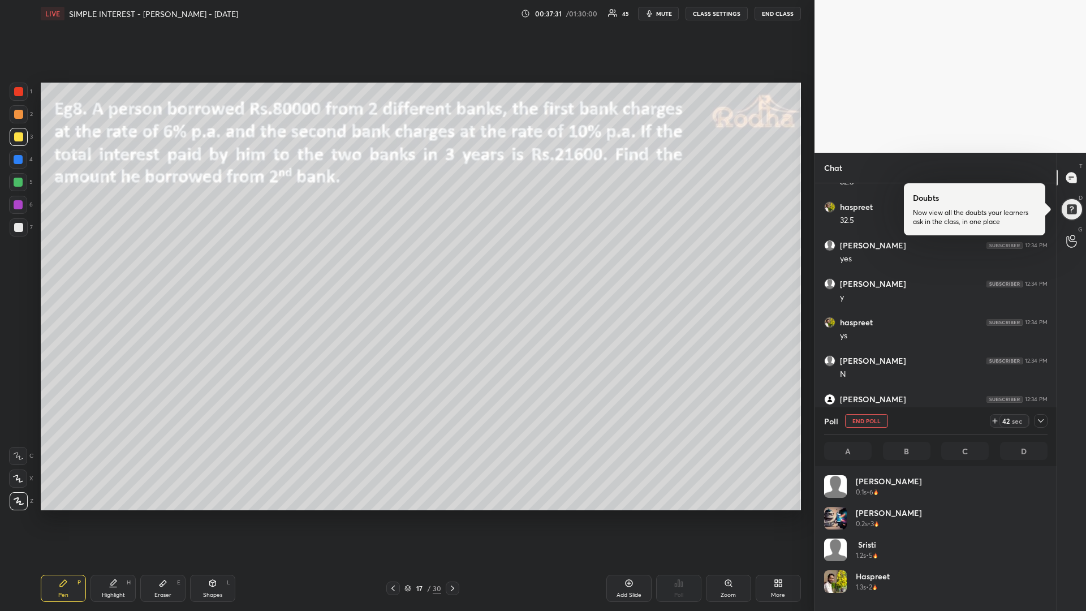
scroll to position [5103, 0]
click at [14, 184] on div at bounding box center [18, 182] width 9 height 9
click at [20, 136] on div at bounding box center [18, 136] width 9 height 9
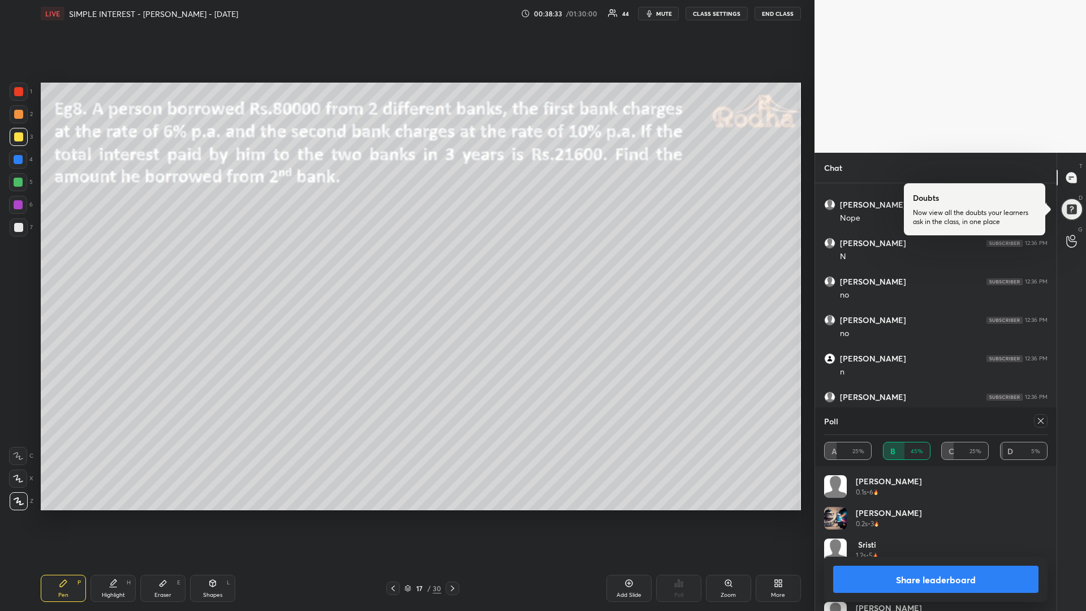
scroll to position [5141, 0]
click at [19, 182] on div at bounding box center [18, 182] width 9 height 9
click at [21, 136] on div at bounding box center [18, 136] width 9 height 9
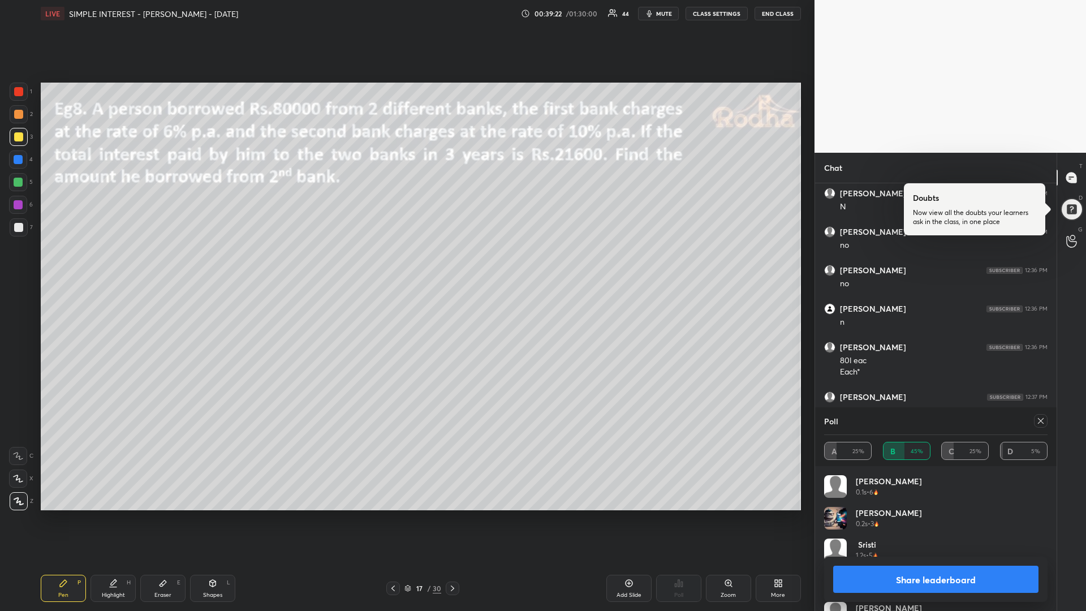
click at [1038, 422] on icon at bounding box center [1040, 420] width 9 height 9
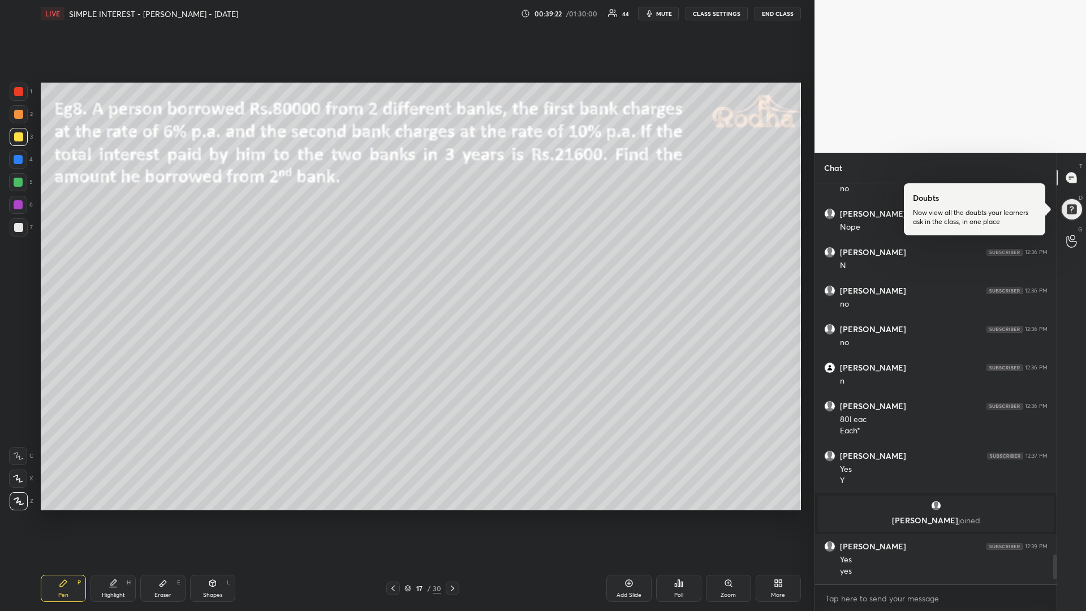
scroll to position [397, 238]
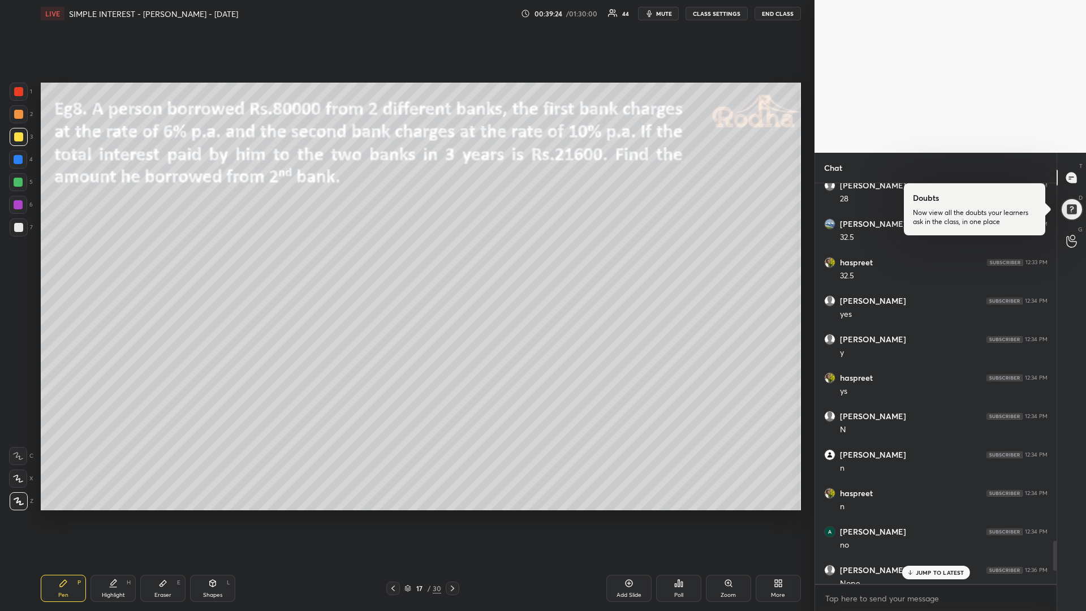
click at [923, 515] on div "JUMP TO LATEST" at bounding box center [936, 573] width 68 height 14
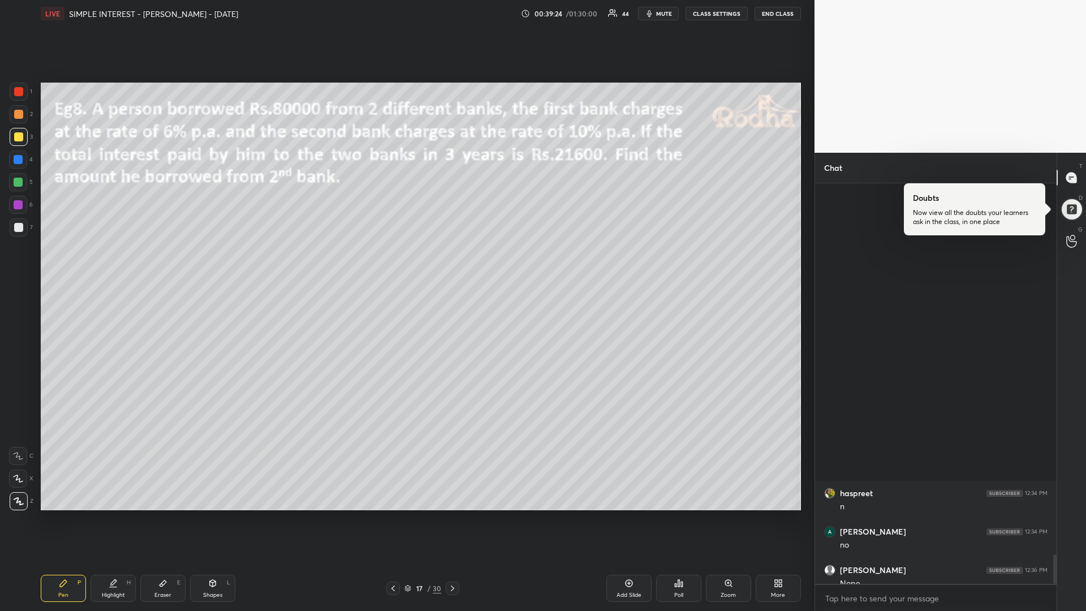
scroll to position [5104, 0]
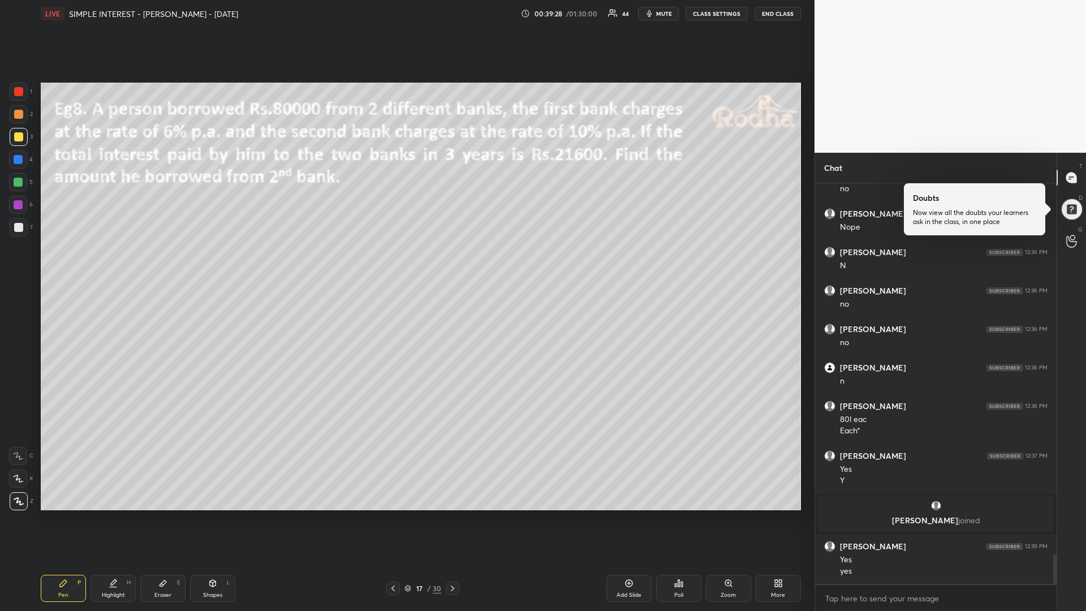
click at [21, 184] on div at bounding box center [18, 182] width 9 height 9
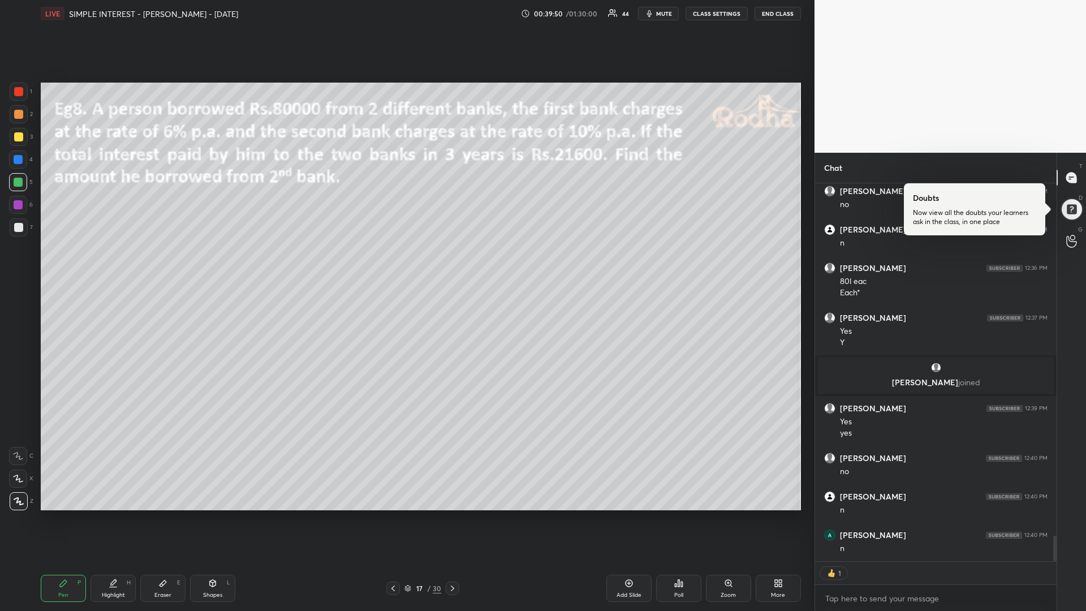
scroll to position [5280, 0]
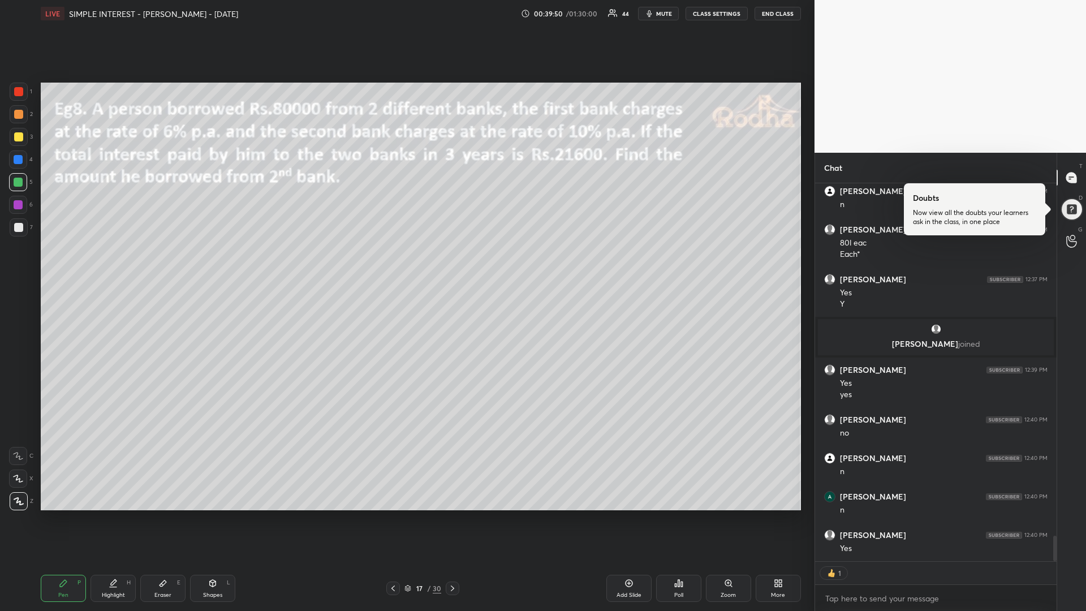
drag, startPoint x: 18, startPoint y: 137, endPoint x: 9, endPoint y: 137, distance: 9.1
click at [16, 136] on div at bounding box center [18, 136] width 9 height 9
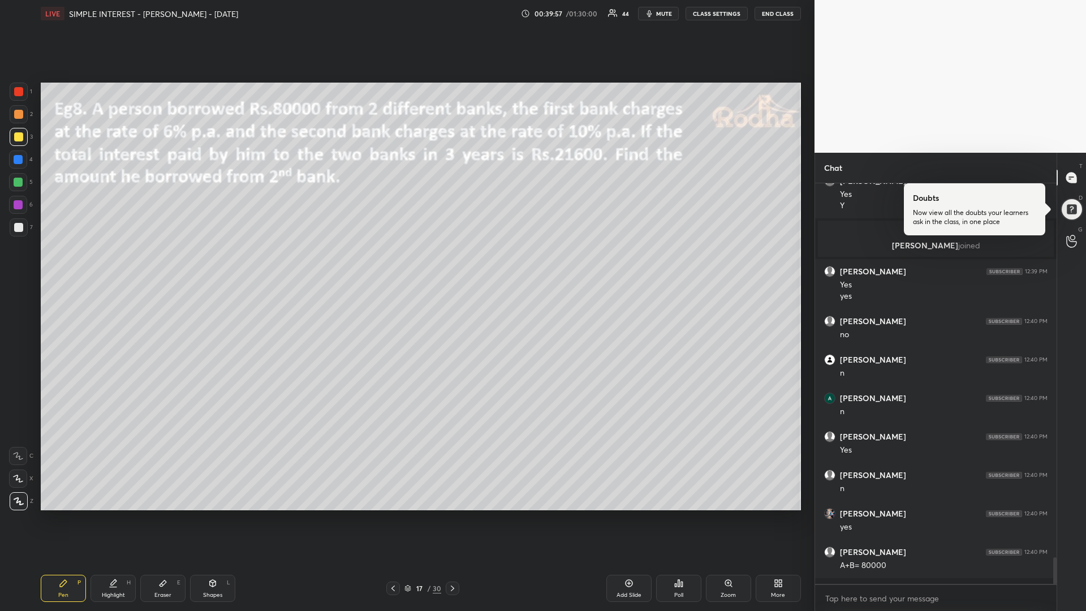
scroll to position [5373, 0]
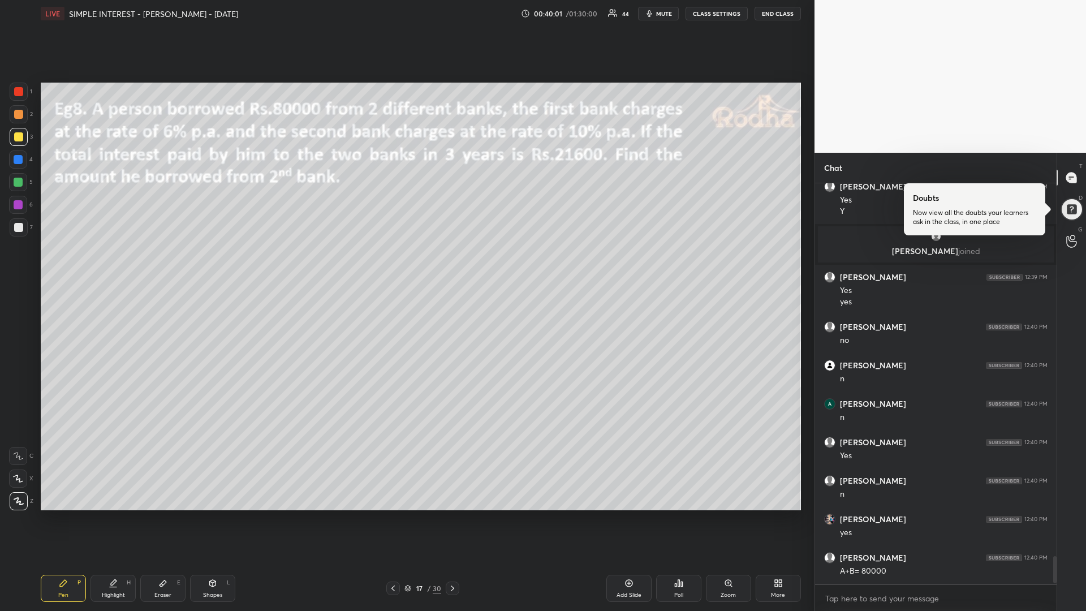
drag, startPoint x: 21, startPoint y: 89, endPoint x: 13, endPoint y: 89, distance: 7.9
click at [18, 88] on div at bounding box center [18, 91] width 9 height 9
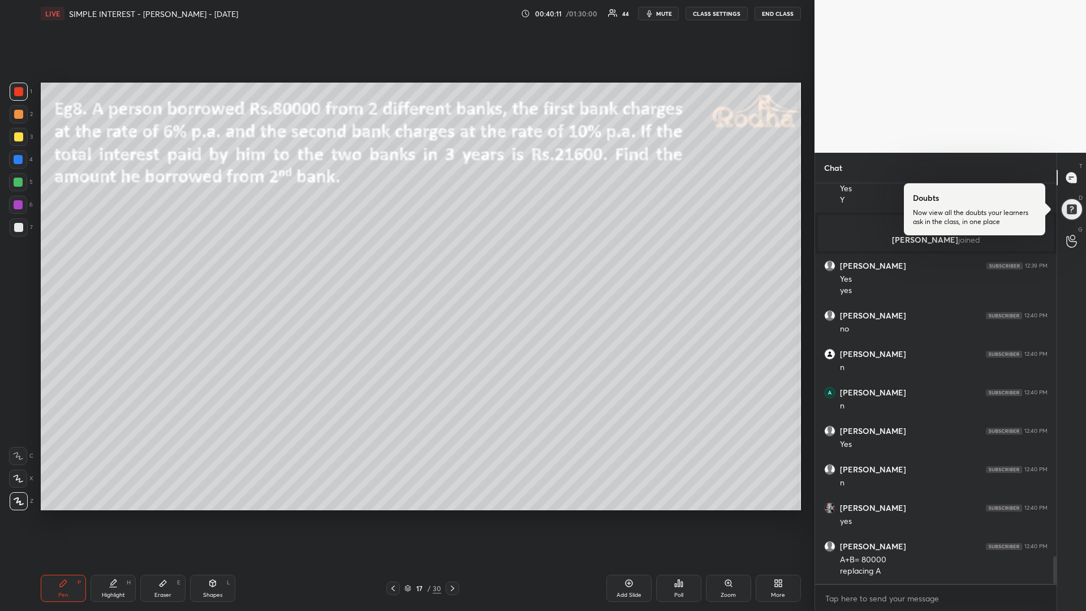
click at [628, 515] on icon at bounding box center [629, 583] width 9 height 9
drag, startPoint x: 20, startPoint y: 181, endPoint x: 36, endPoint y: 174, distance: 16.7
click at [19, 180] on div at bounding box center [18, 182] width 9 height 9
click at [15, 140] on div at bounding box center [18, 136] width 9 height 9
click at [20, 229] on div at bounding box center [18, 227] width 9 height 9
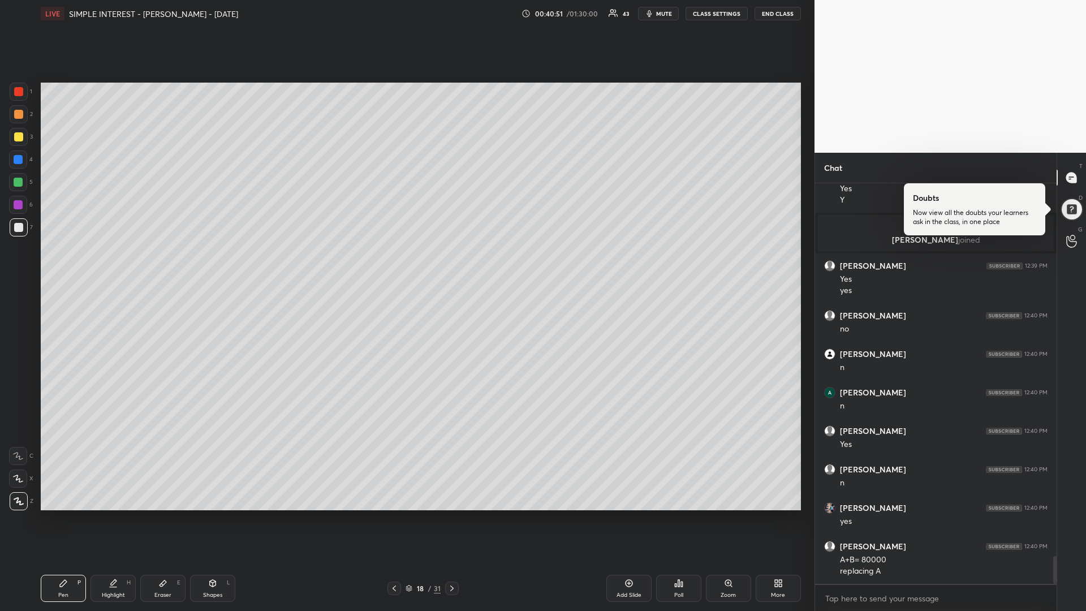
scroll to position [5423, 0]
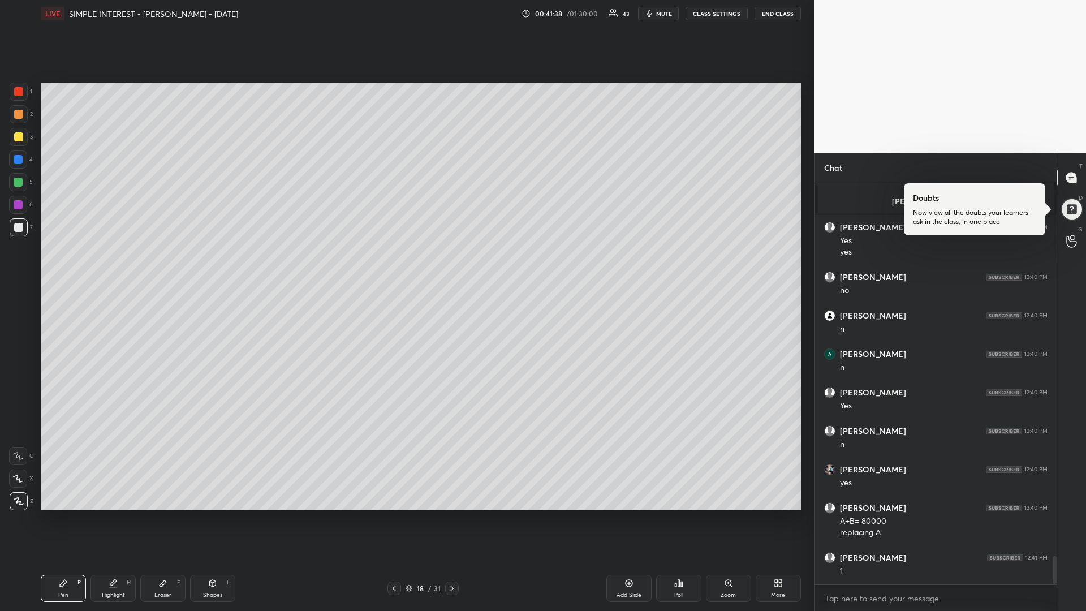
drag, startPoint x: 21, startPoint y: 203, endPoint x: 4, endPoint y: 202, distance: 17.0
click at [12, 203] on div at bounding box center [18, 205] width 18 height 18
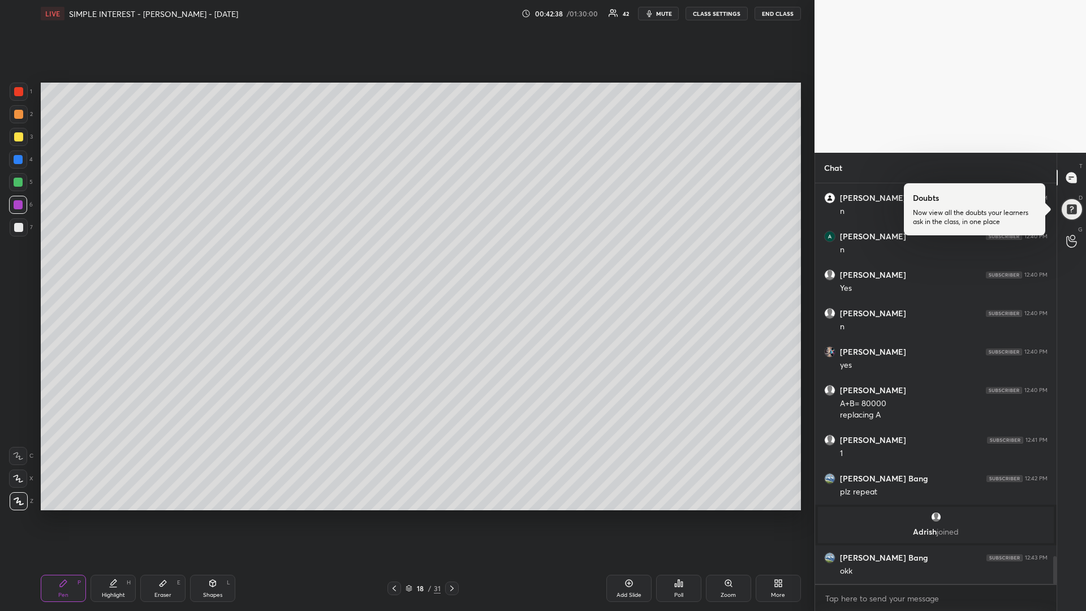
scroll to position [5381, 0]
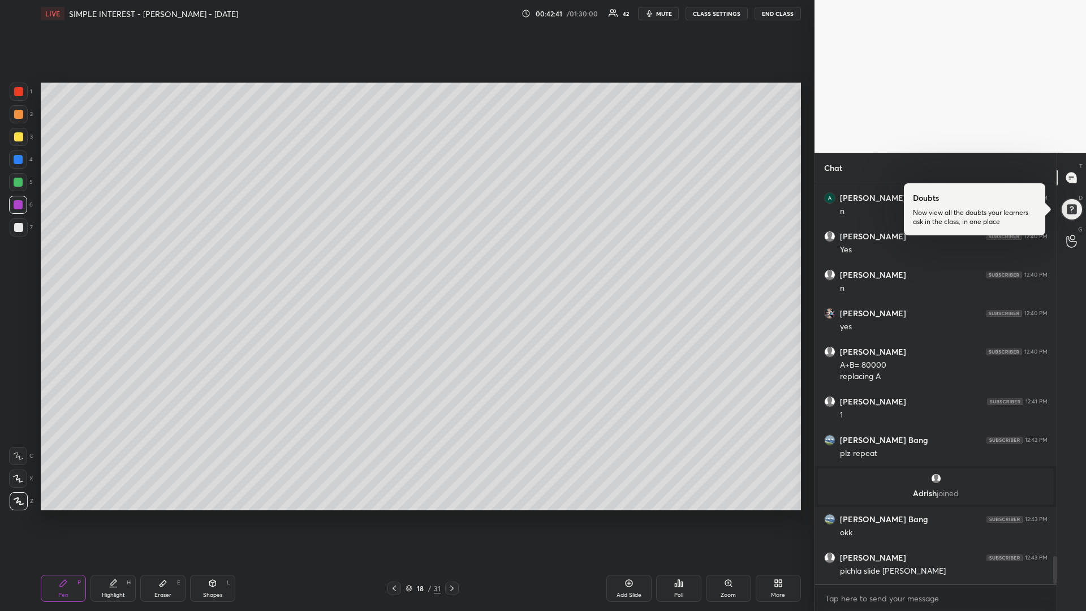
click at [394, 515] on icon at bounding box center [394, 588] width 9 height 9
drag, startPoint x: 21, startPoint y: 137, endPoint x: 3, endPoint y: 141, distance: 17.9
click at [18, 136] on div at bounding box center [18, 136] width 9 height 9
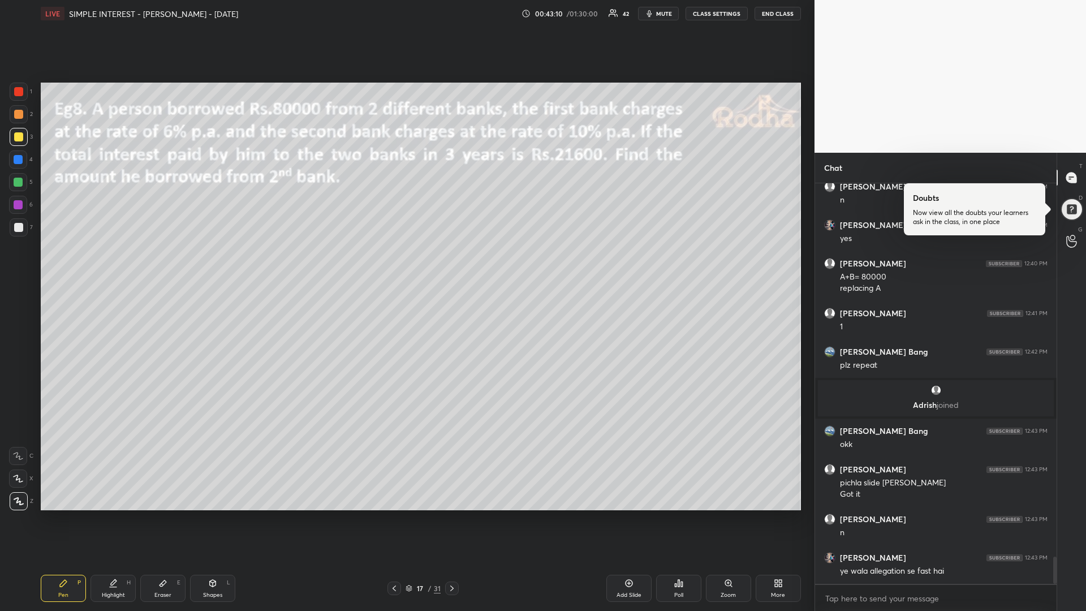
scroll to position [5569, 0]
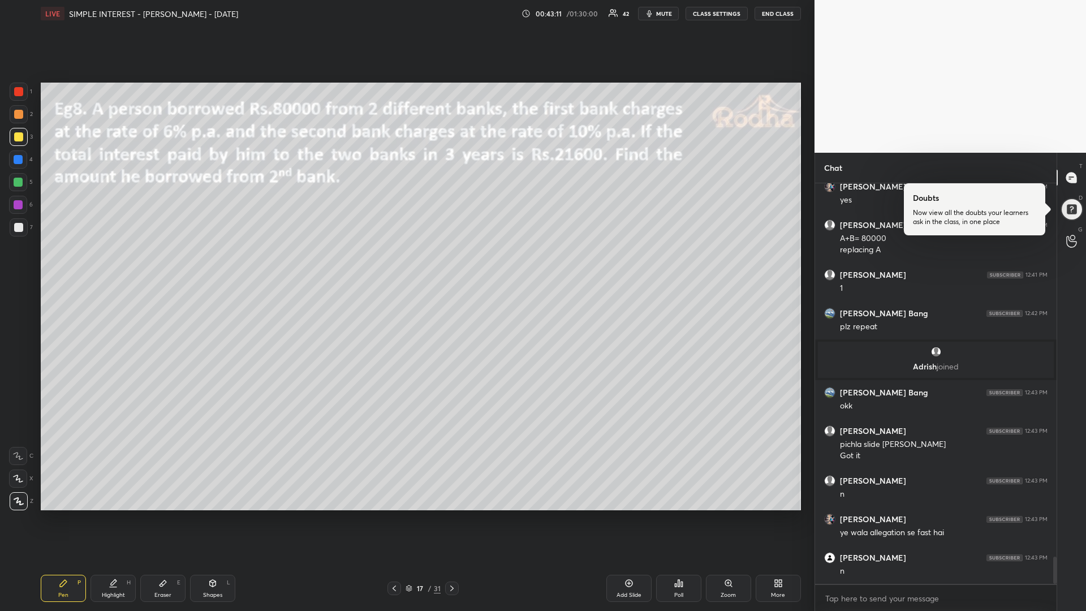
drag, startPoint x: 21, startPoint y: 187, endPoint x: 5, endPoint y: 196, distance: 19.0
click at [20, 187] on div at bounding box center [18, 182] width 18 height 18
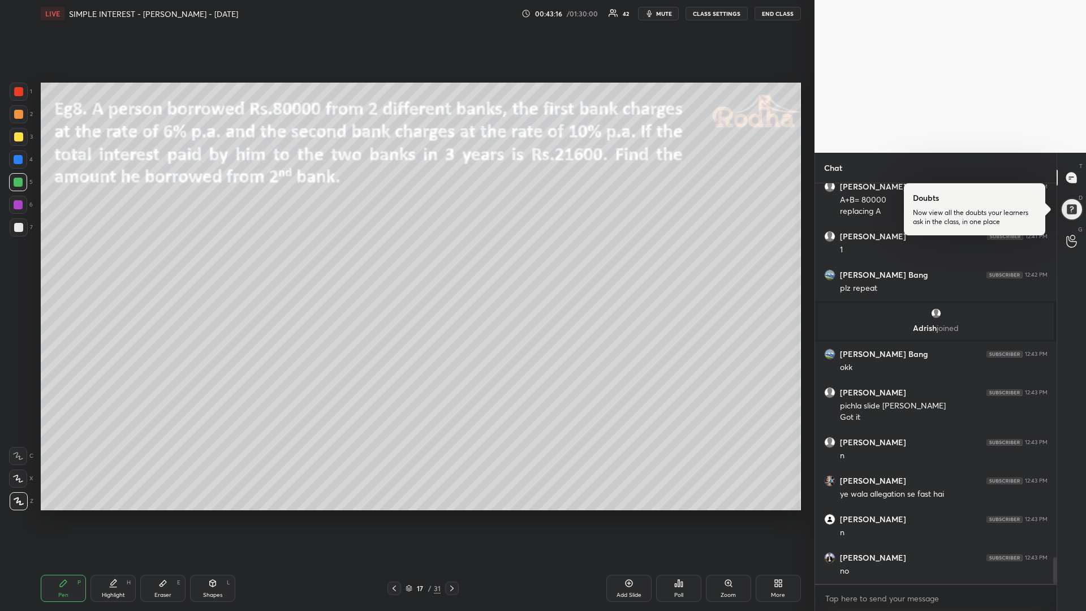
scroll to position [5646, 0]
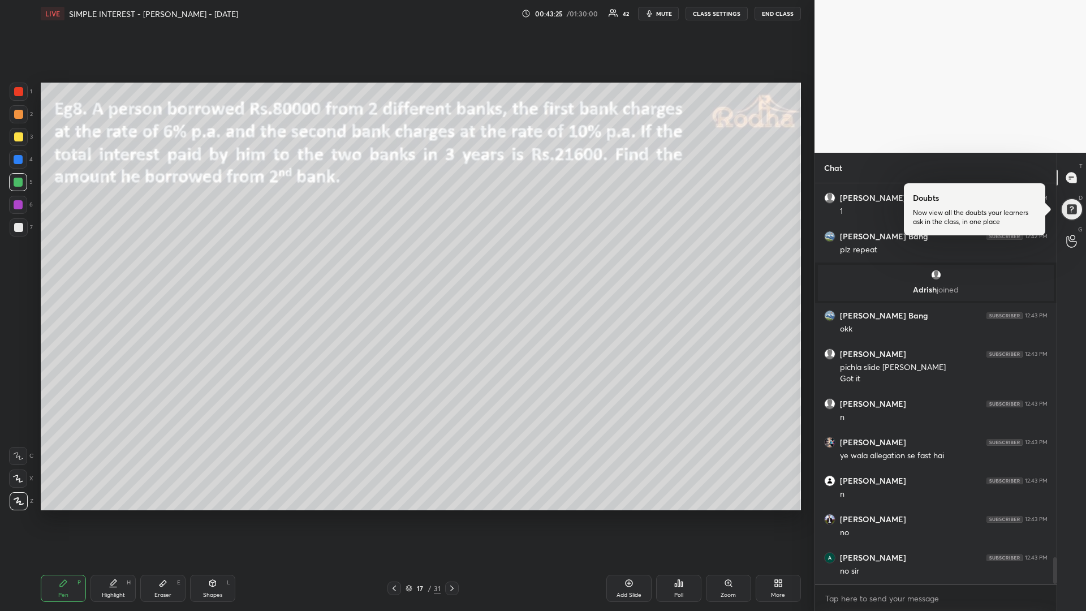
click at [15, 138] on div at bounding box center [18, 136] width 9 height 9
click at [20, 204] on div at bounding box center [18, 204] width 9 height 9
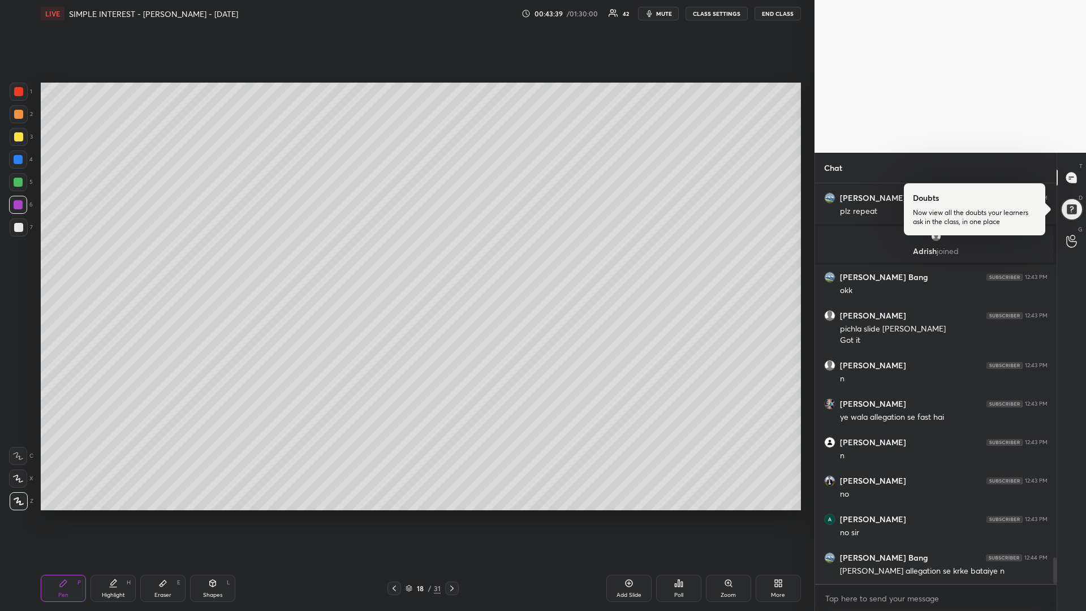
click at [618, 515] on div "Add Slide" at bounding box center [628, 588] width 45 height 27
click at [17, 180] on div at bounding box center [18, 182] width 9 height 9
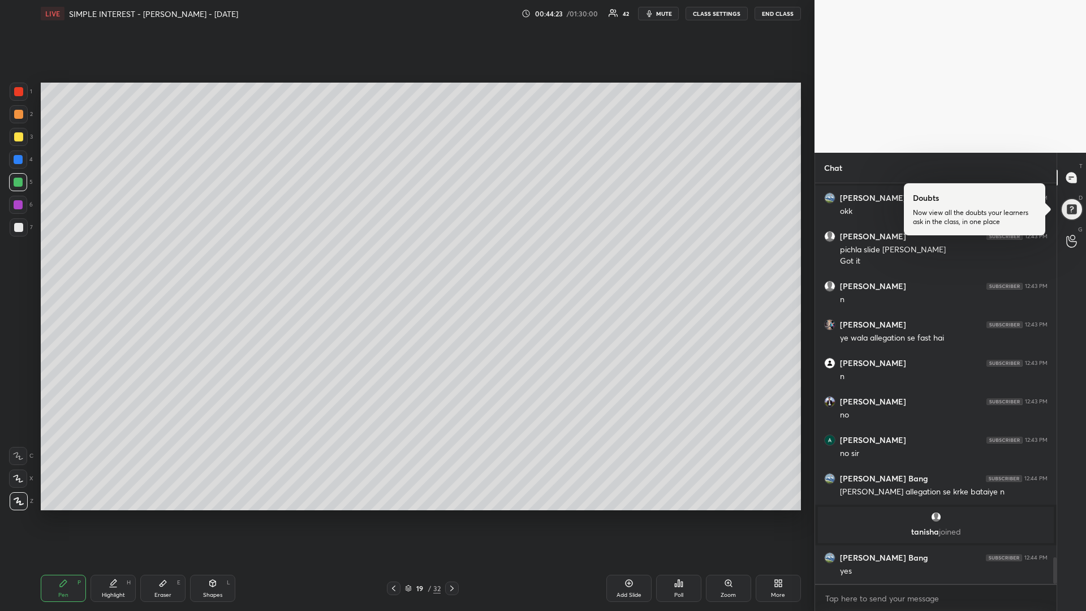
scroll to position [5659, 0]
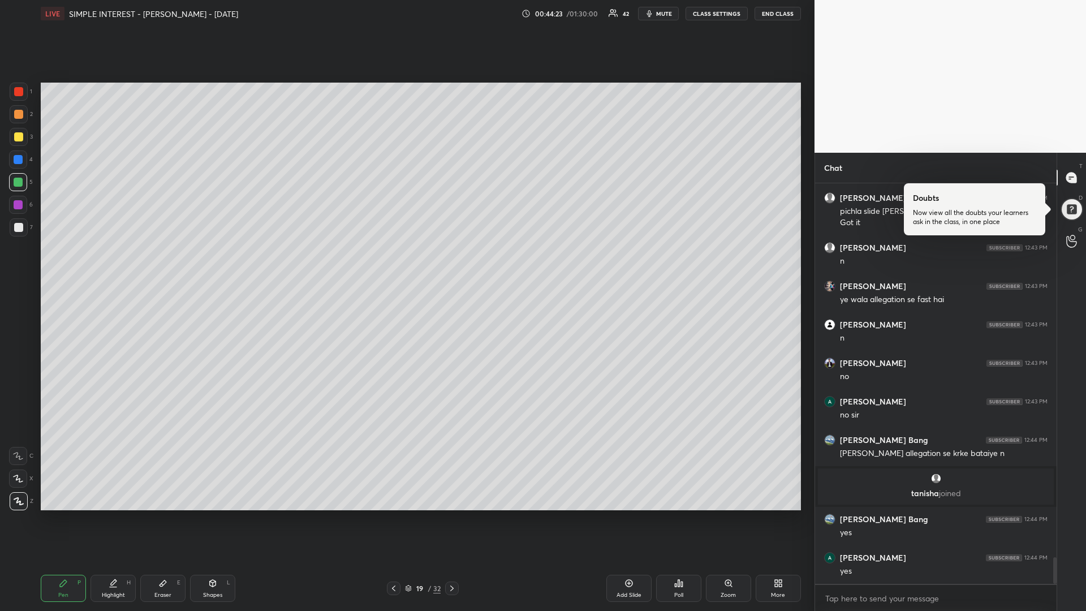
drag, startPoint x: 18, startPoint y: 134, endPoint x: 15, endPoint y: 150, distance: 16.6
click at [19, 134] on div at bounding box center [18, 136] width 9 height 9
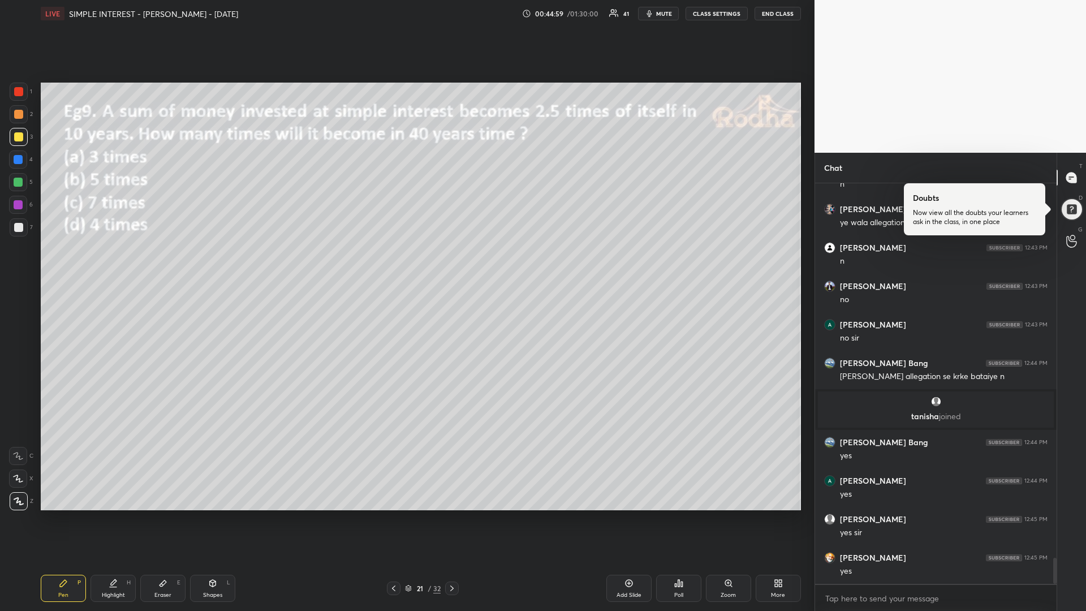
scroll to position [5777, 0]
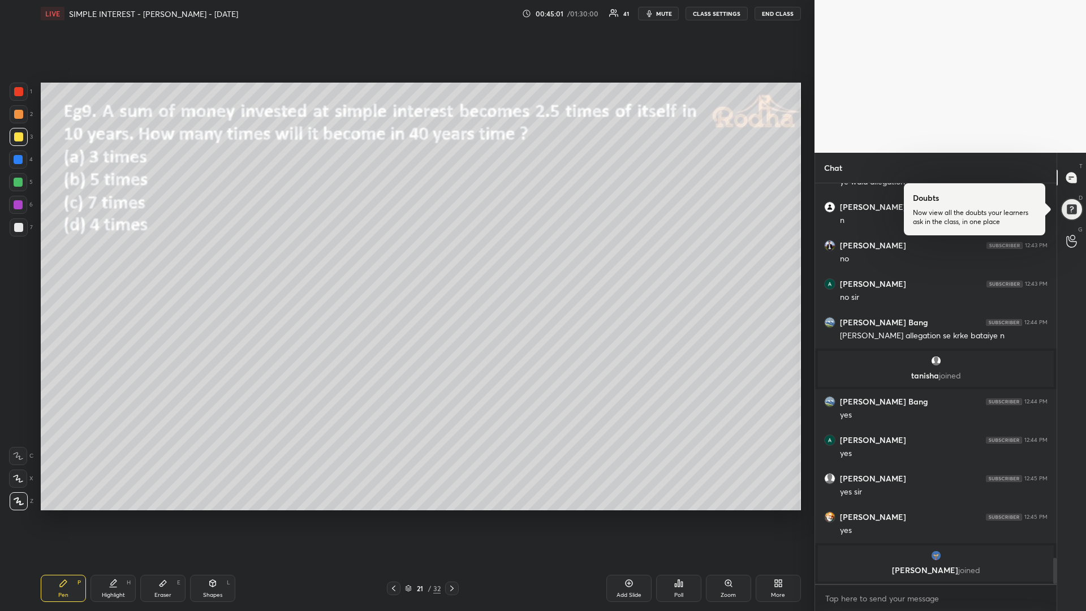
drag, startPoint x: 20, startPoint y: 183, endPoint x: 37, endPoint y: 197, distance: 22.2
click at [19, 182] on div at bounding box center [18, 182] width 9 height 9
click at [682, 515] on icon at bounding box center [682, 584] width 2 height 5
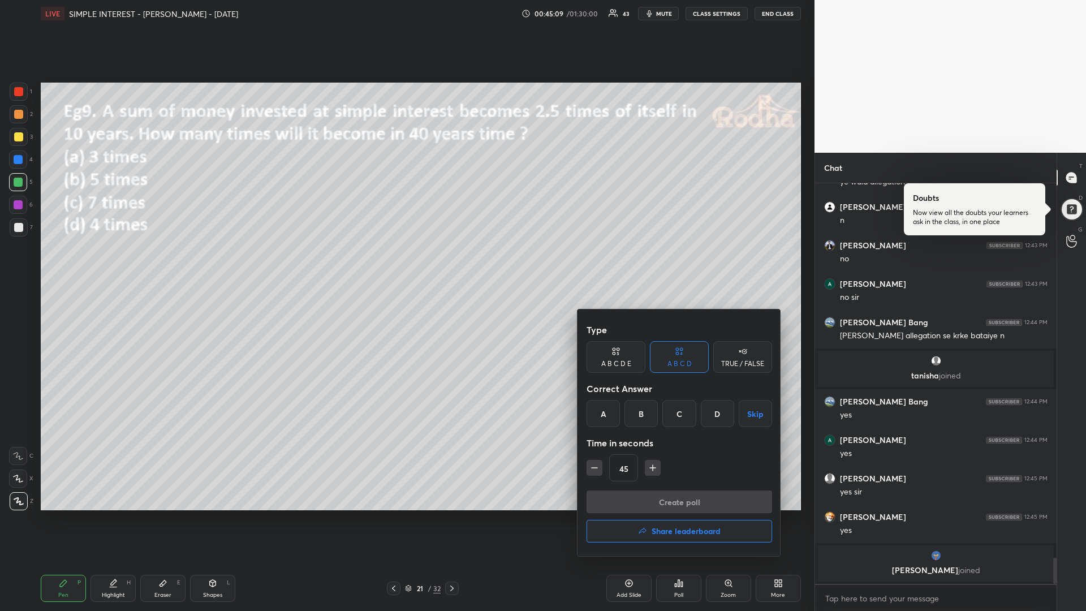
drag, startPoint x: 677, startPoint y: 414, endPoint x: 664, endPoint y: 435, distance: 24.6
click at [676, 414] on div "C" at bounding box center [678, 413] width 33 height 27
click at [643, 500] on button "Create poll" at bounding box center [680, 501] width 186 height 23
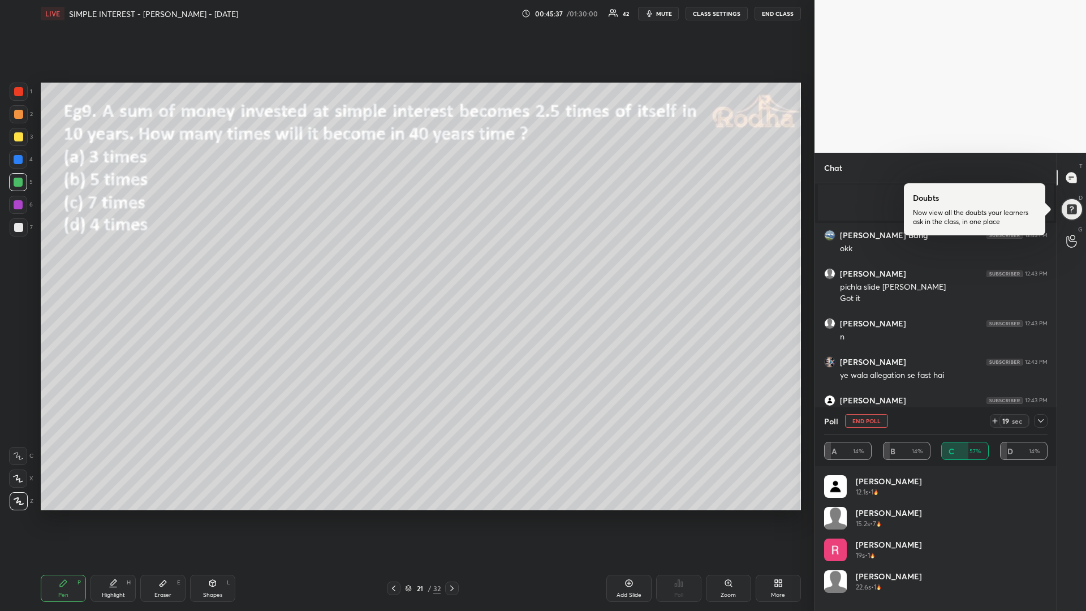
scroll to position [5819, 0]
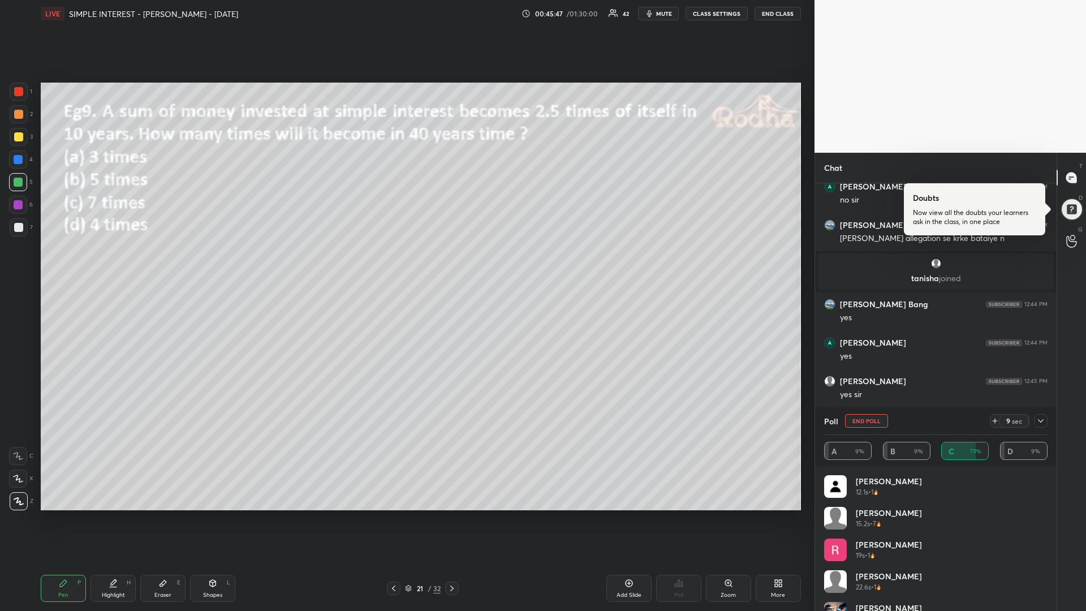
drag, startPoint x: 20, startPoint y: 136, endPoint x: 13, endPoint y: 155, distance: 20.6
click at [20, 136] on div at bounding box center [18, 136] width 9 height 9
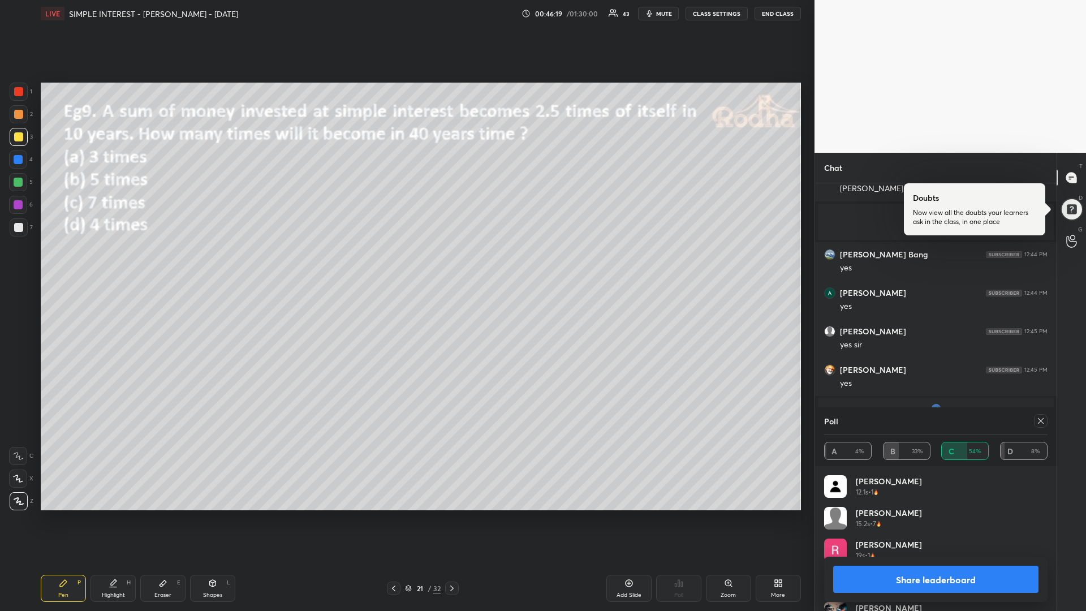
scroll to position [5880, 0]
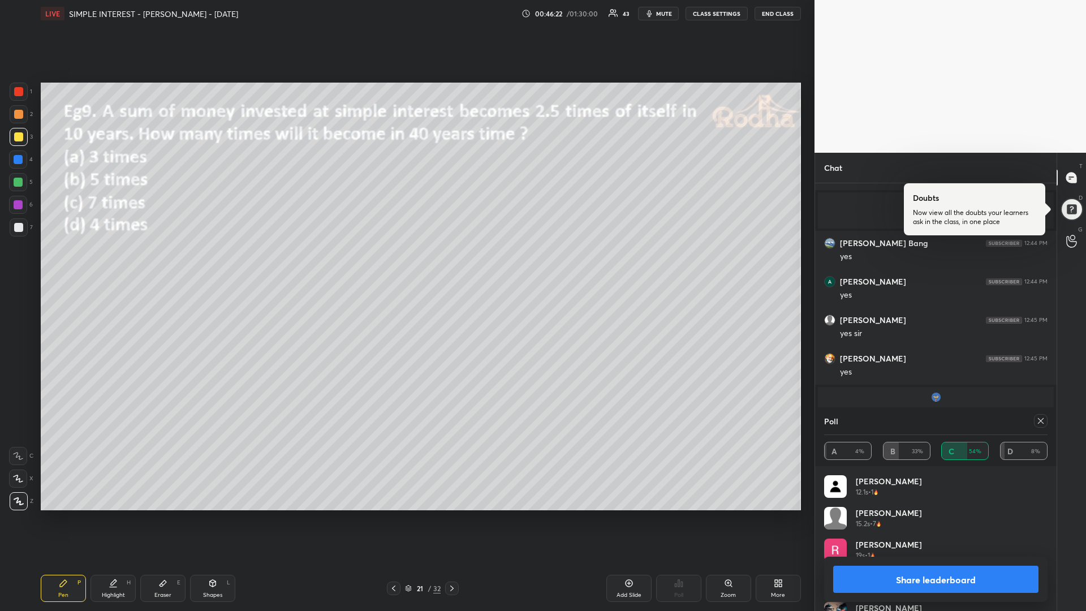
click at [20, 180] on div at bounding box center [18, 182] width 9 height 9
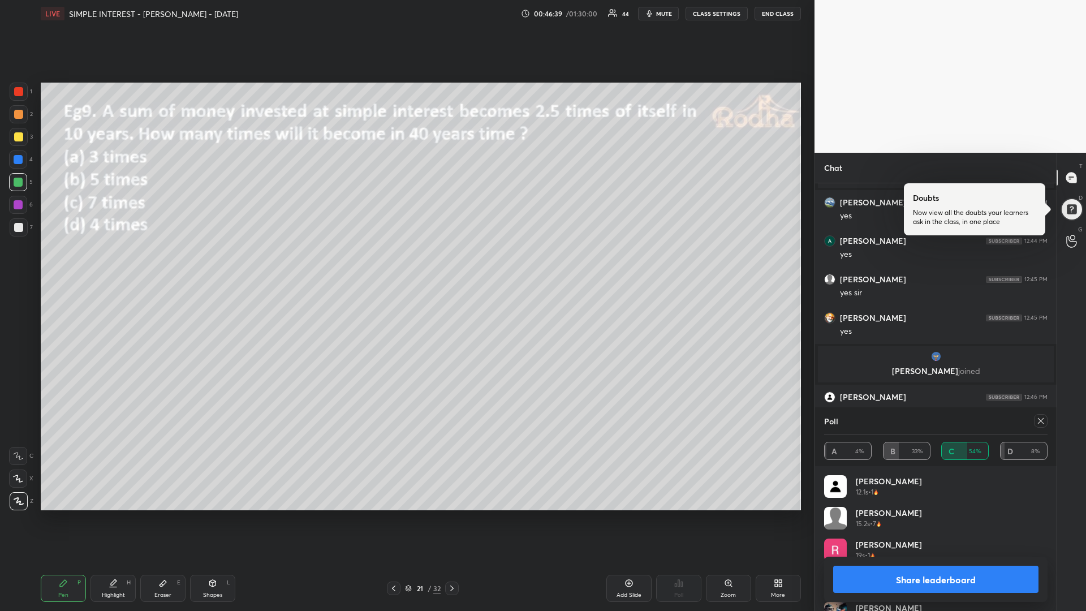
scroll to position [5855, 0]
click at [1041, 423] on icon at bounding box center [1040, 420] width 9 height 9
type textarea "x"
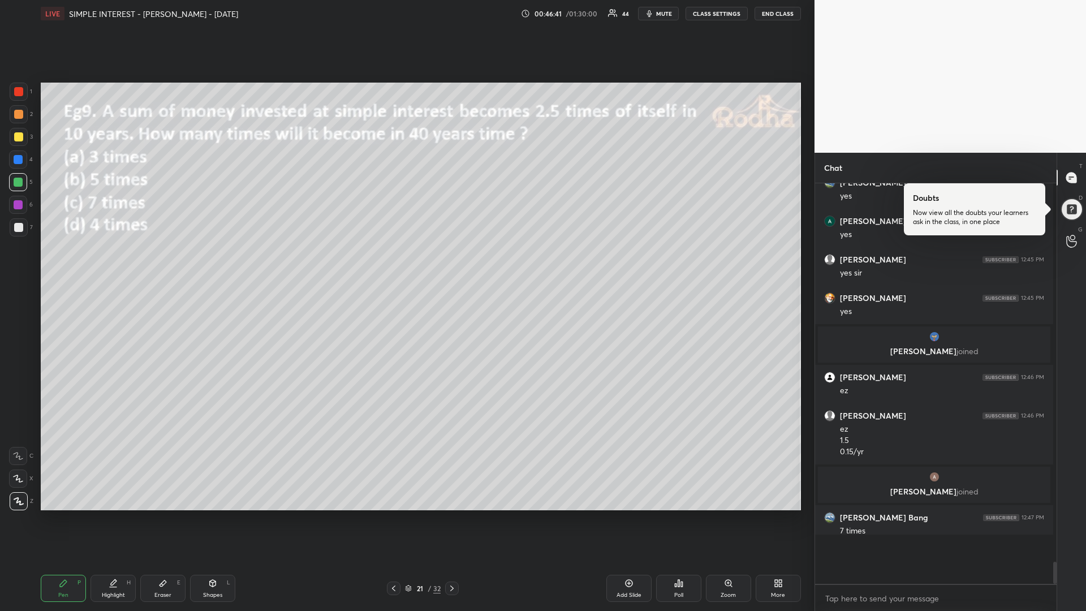
scroll to position [1, 4]
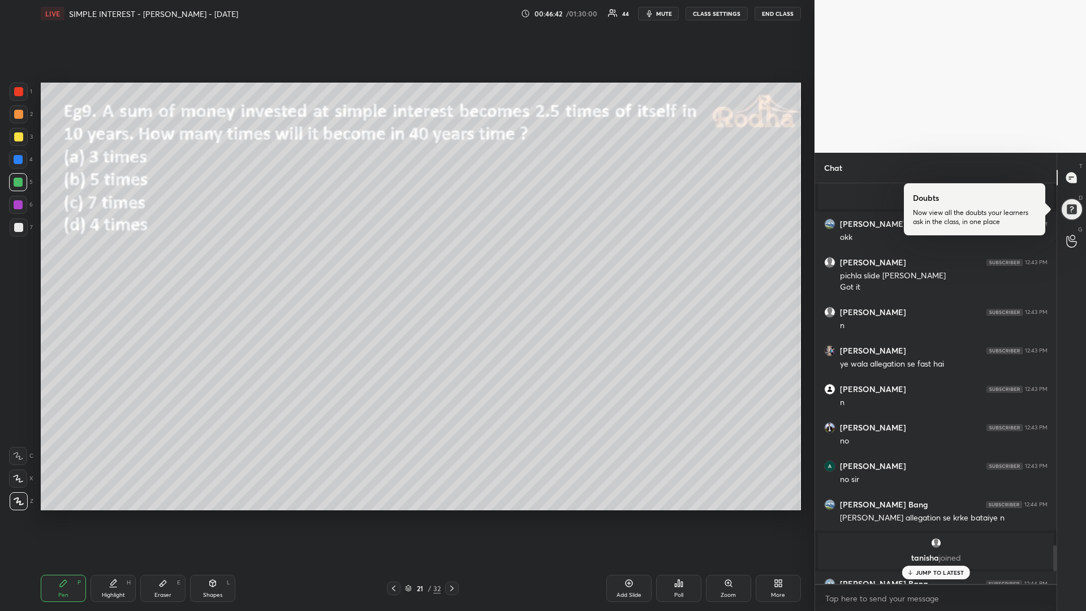
click at [935, 515] on p "JUMP TO LATEST" at bounding box center [940, 572] width 49 height 7
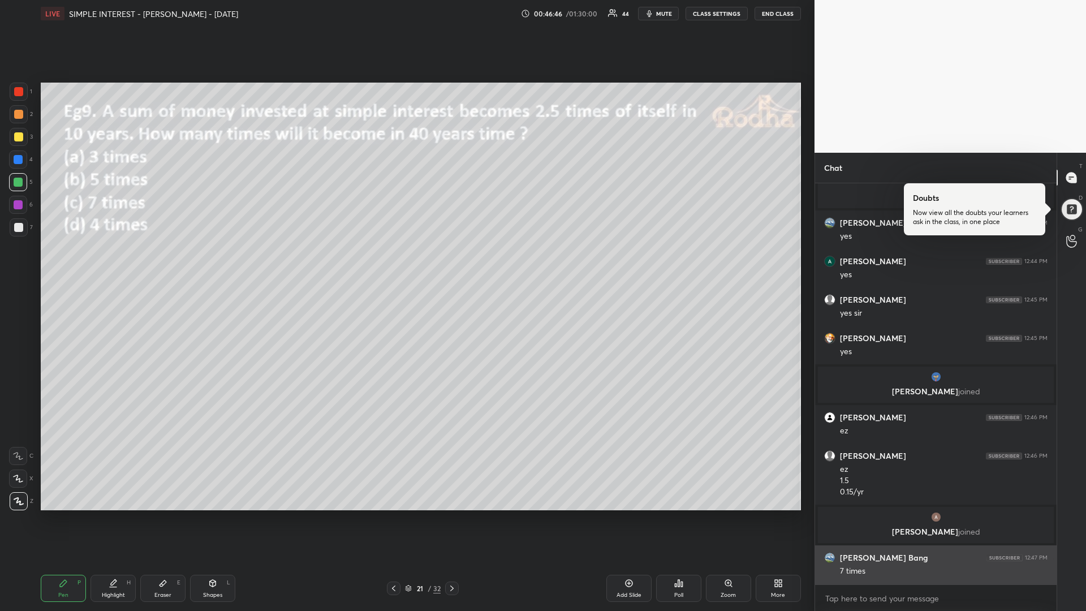
scroll to position [5939, 0]
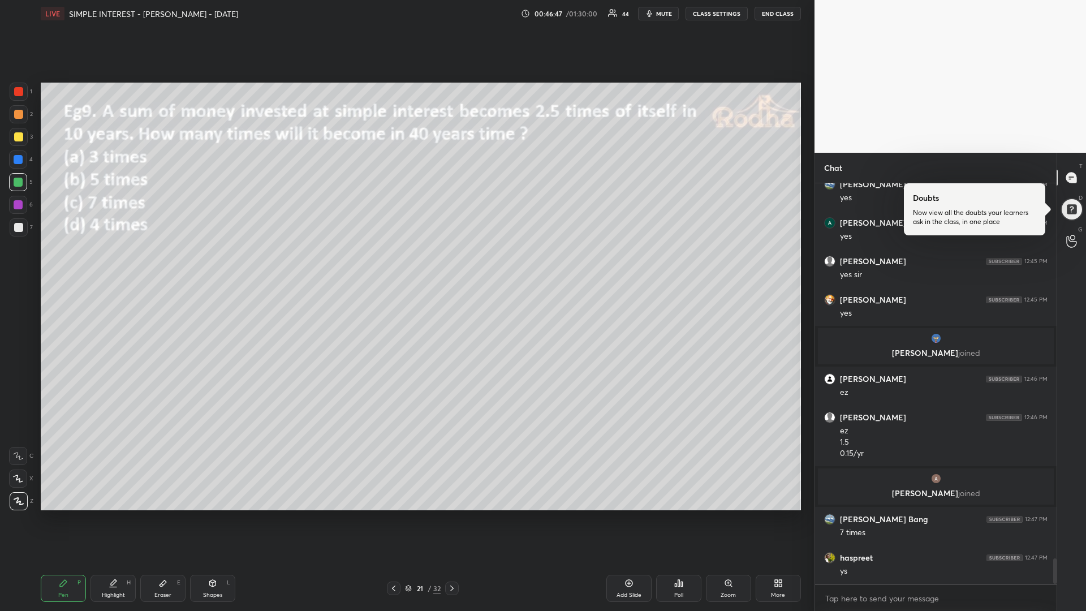
click at [669, 515] on div "Poll" at bounding box center [678, 588] width 45 height 27
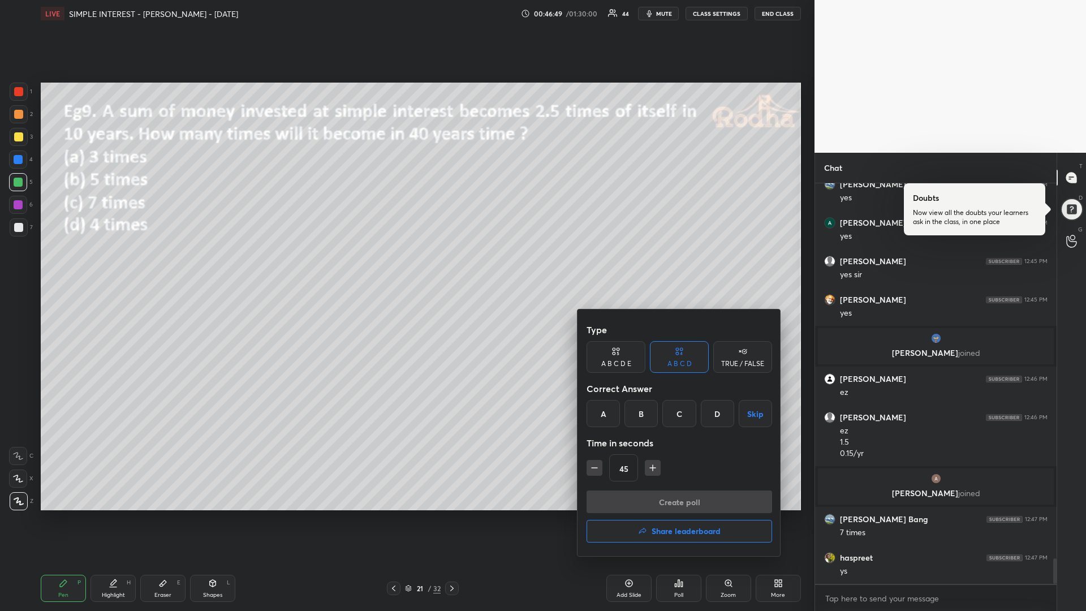
click at [663, 515] on h4 "Share leaderboard" at bounding box center [686, 531] width 69 height 8
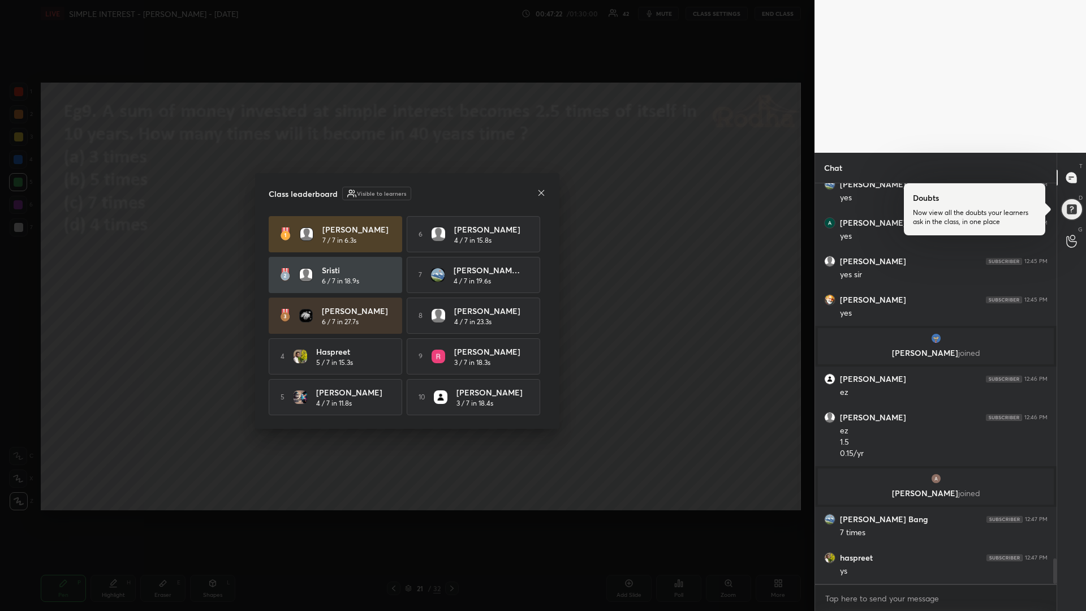
click at [539, 192] on icon at bounding box center [541, 192] width 9 height 9
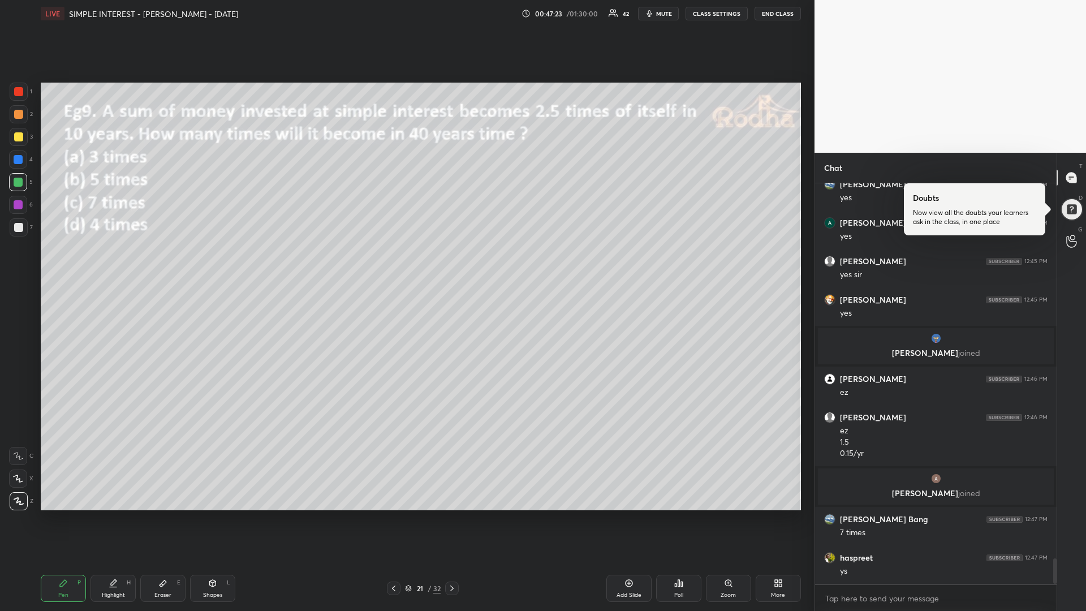
scroll to position [5977, 0]
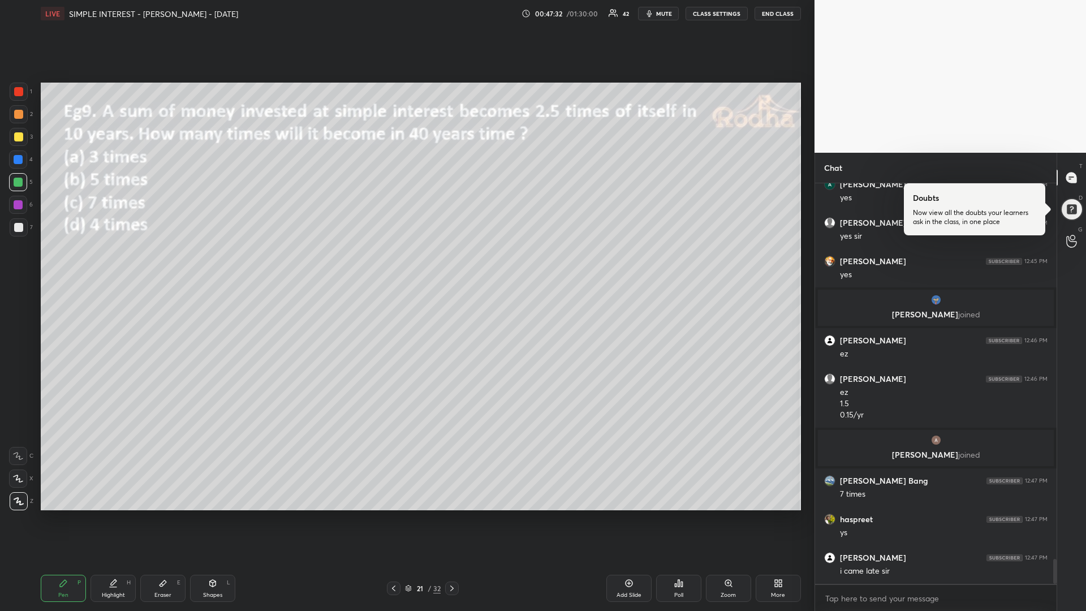
click at [450, 515] on icon at bounding box center [451, 588] width 9 height 9
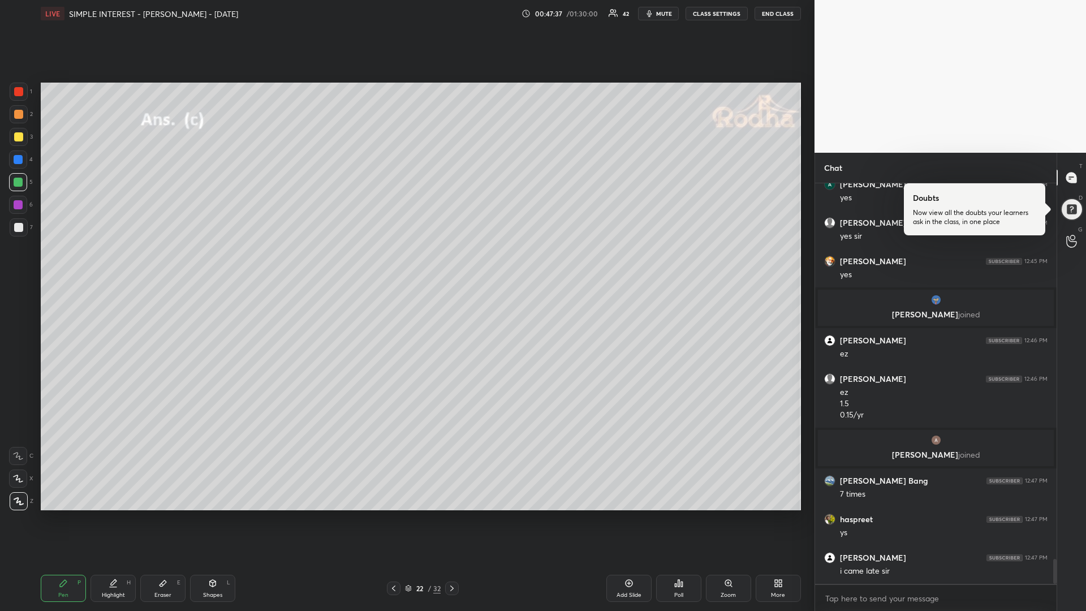
click at [453, 515] on icon at bounding box center [451, 588] width 9 height 9
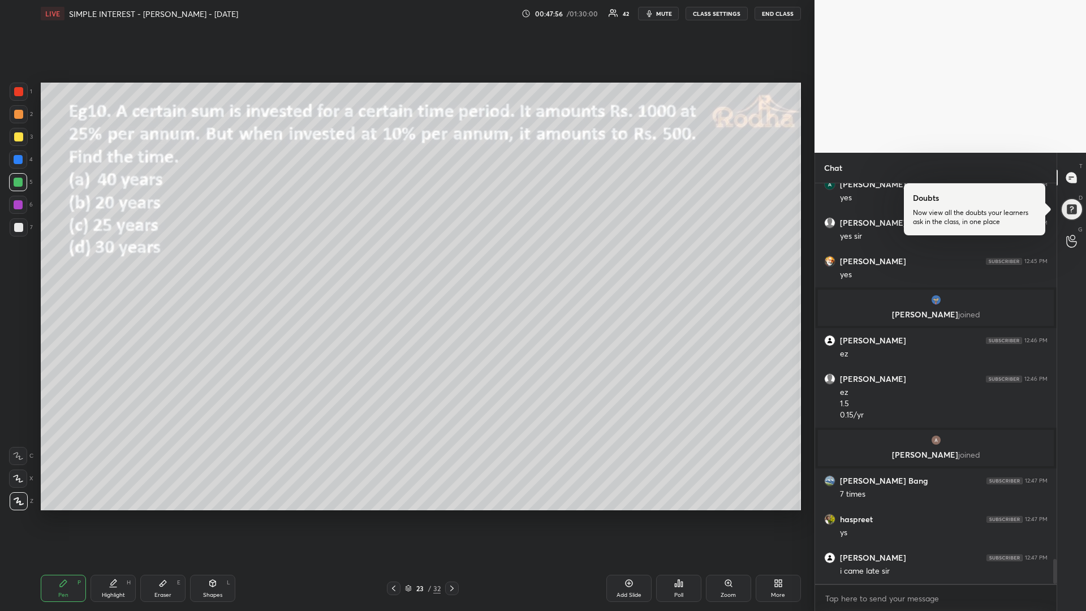
click at [674, 515] on icon at bounding box center [678, 583] width 9 height 9
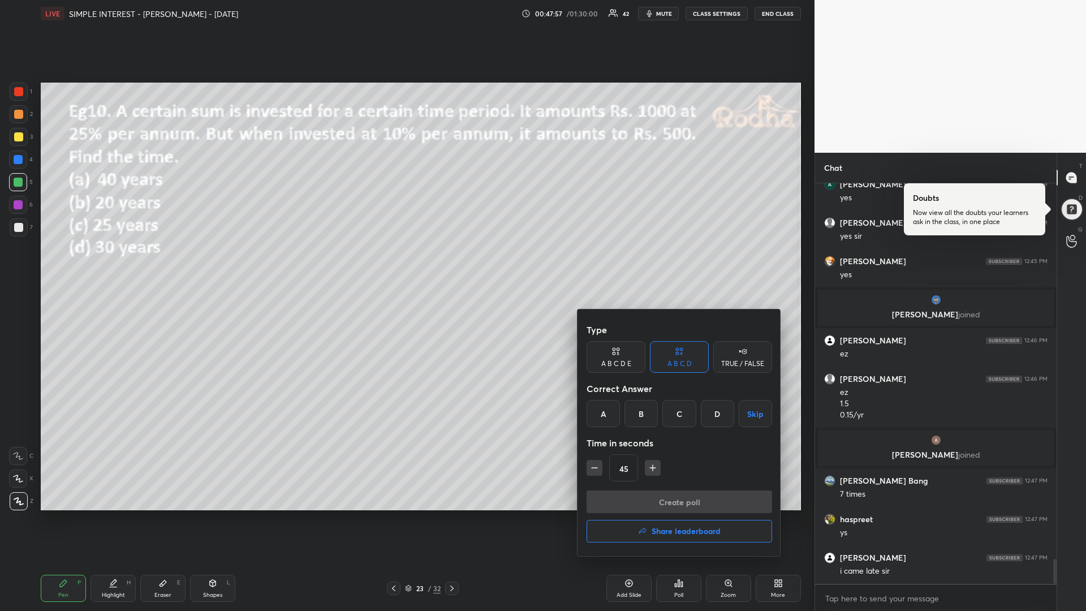
click at [639, 411] on div "B" at bounding box center [641, 413] width 33 height 27
click at [653, 465] on icon "button" at bounding box center [652, 467] width 11 height 11
type input "60"
click at [622, 500] on button "Create poll" at bounding box center [680, 501] width 186 height 23
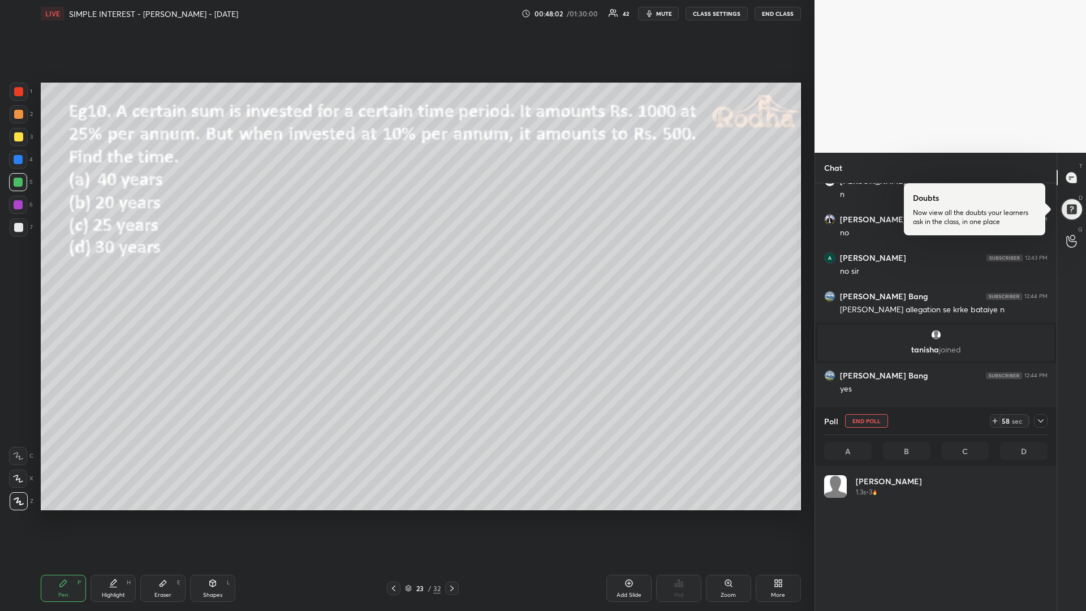
scroll to position [4, 4]
drag, startPoint x: 21, startPoint y: 139, endPoint x: 11, endPoint y: 138, distance: 9.7
click at [19, 137] on div at bounding box center [18, 136] width 9 height 9
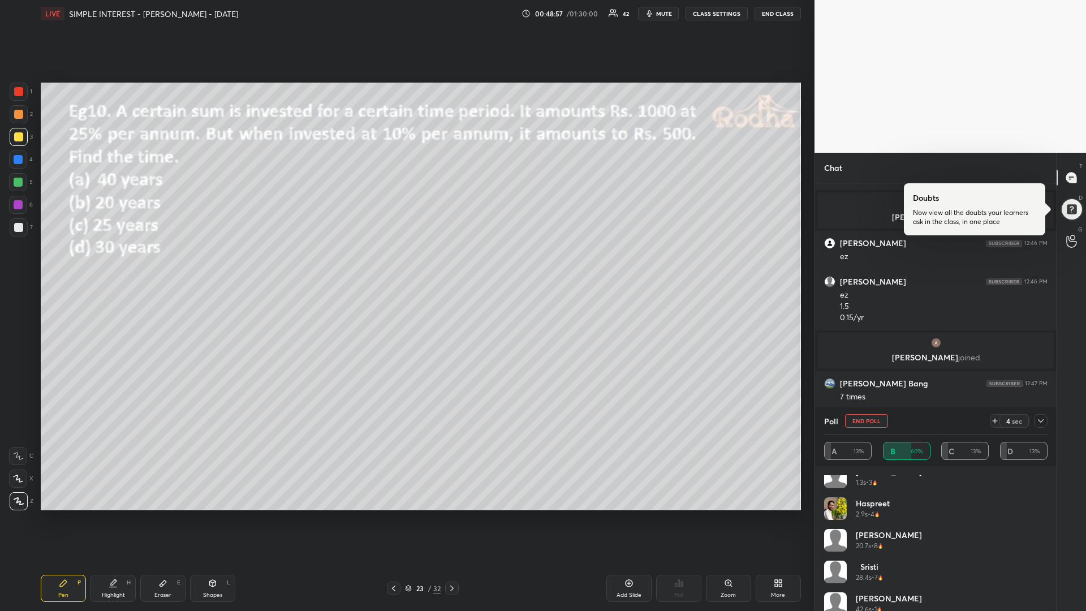
scroll to position [0, 0]
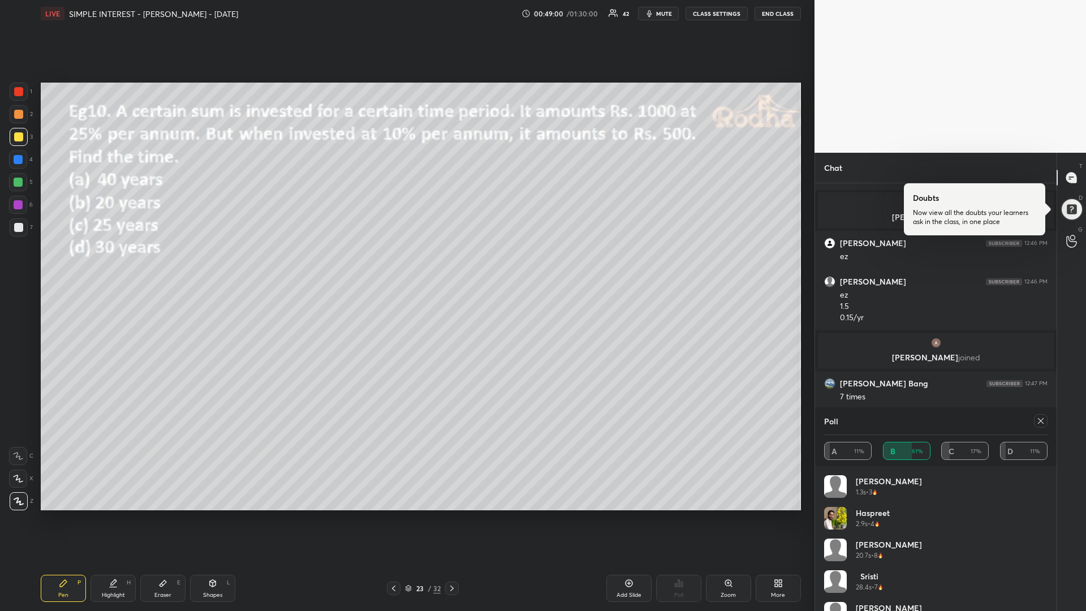
drag, startPoint x: 19, startPoint y: 181, endPoint x: 17, endPoint y: 195, distance: 14.2
click at [18, 182] on div at bounding box center [18, 182] width 9 height 9
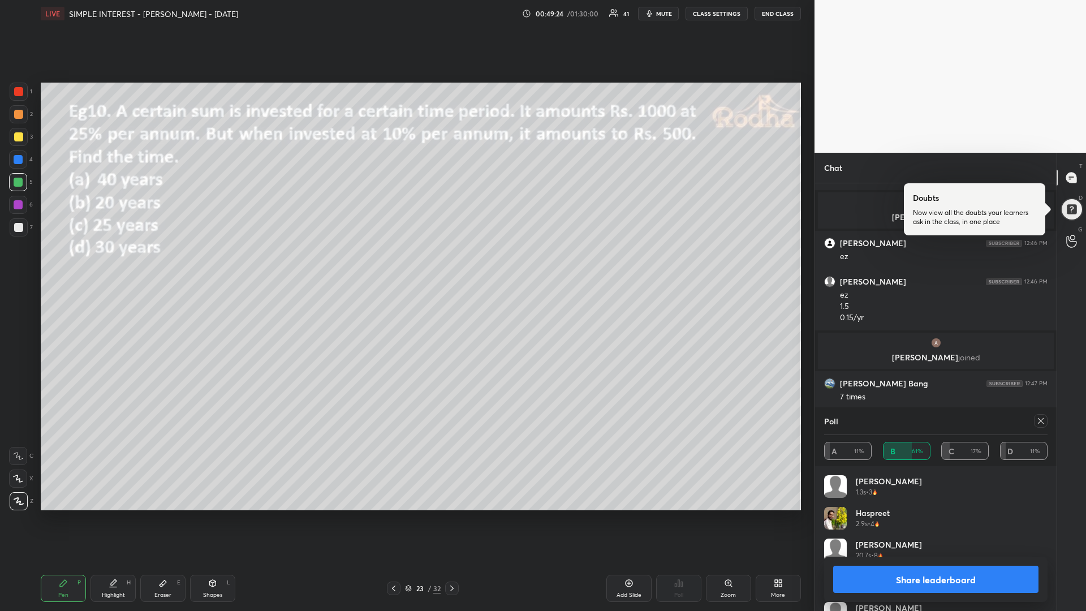
click at [156, 515] on div "Eraser E" at bounding box center [162, 588] width 45 height 27
click at [64, 515] on div "Pen P" at bounding box center [63, 588] width 45 height 27
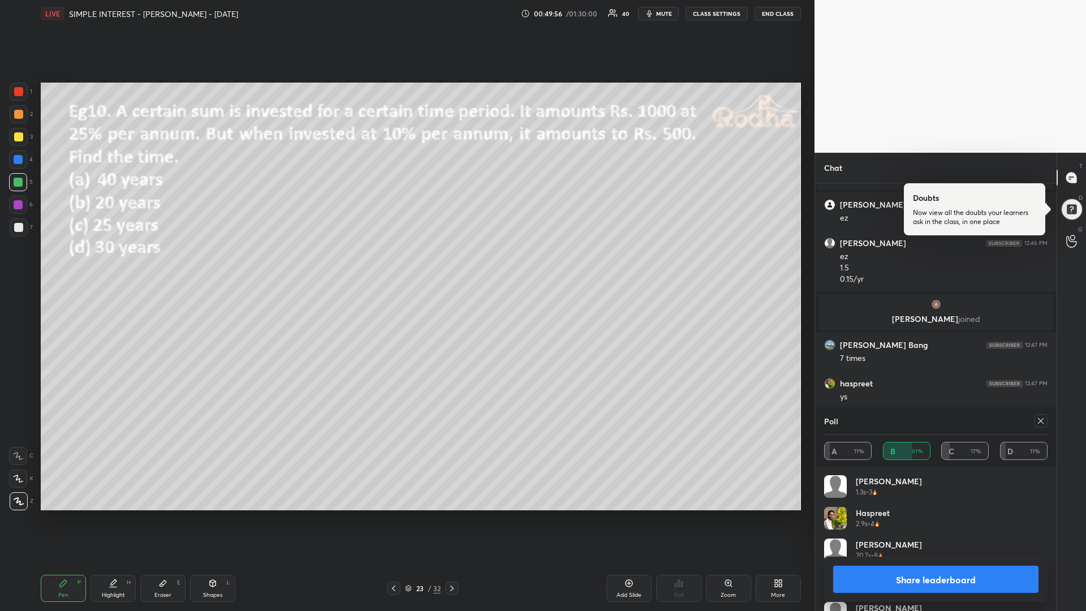
scroll to position [6062, 0]
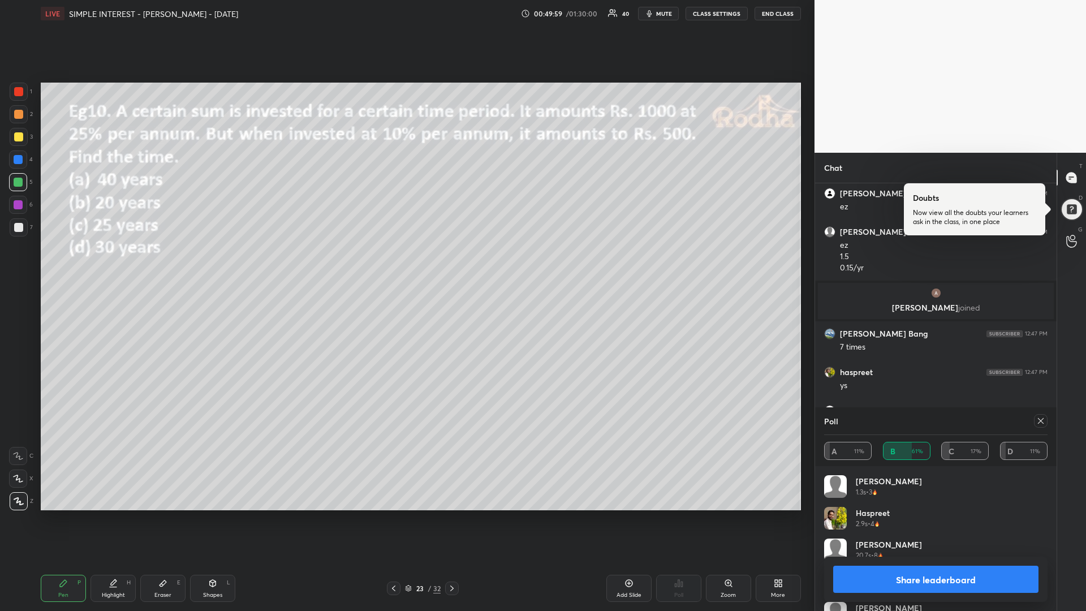
click at [20, 160] on div at bounding box center [18, 159] width 9 height 9
click at [20, 138] on div at bounding box center [18, 136] width 9 height 9
click at [200, 515] on div "Shapes L" at bounding box center [212, 588] width 45 height 27
click at [19, 501] on icon at bounding box center [19, 501] width 6 height 6
drag, startPoint x: 20, startPoint y: 179, endPoint x: 31, endPoint y: 253, distance: 74.9
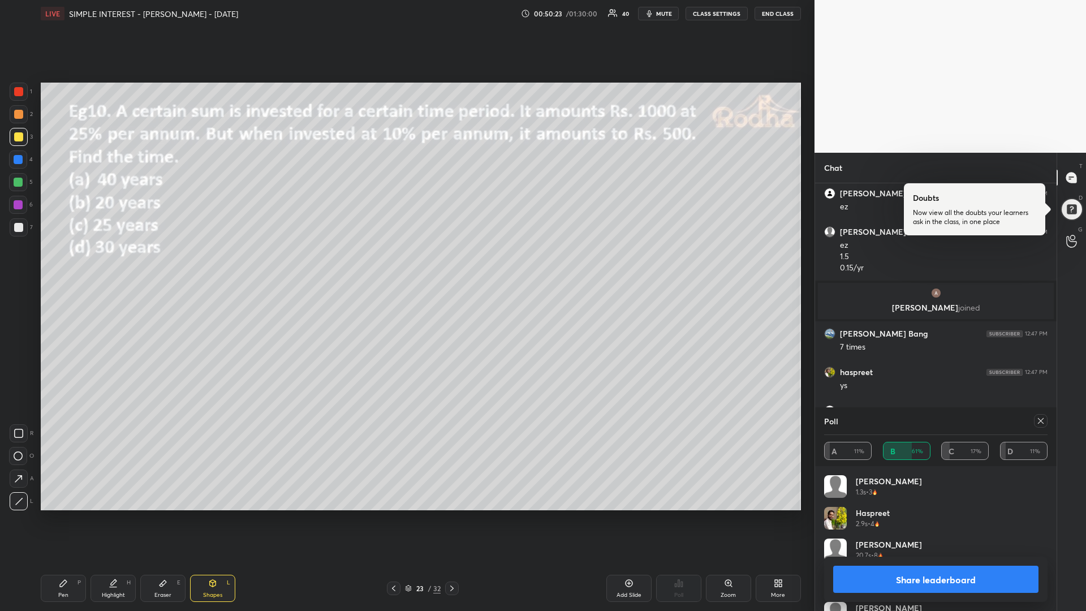
click at [20, 180] on div at bounding box center [18, 182] width 9 height 9
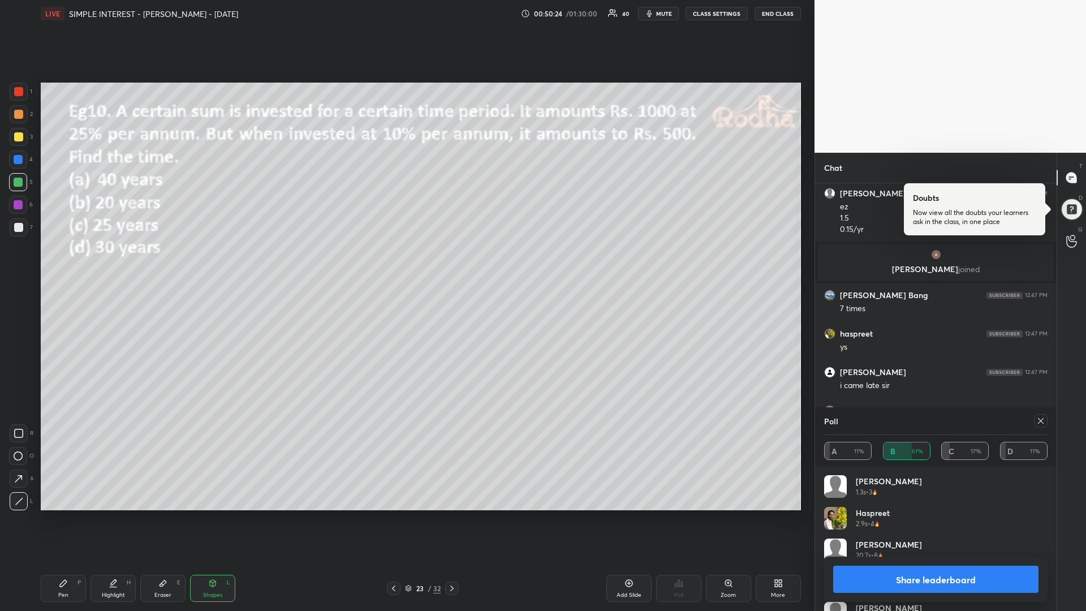
click at [63, 515] on div "Pen" at bounding box center [63, 595] width 10 height 6
drag, startPoint x: 21, startPoint y: 135, endPoint x: 11, endPoint y: 143, distance: 12.8
click at [20, 135] on div at bounding box center [18, 136] width 9 height 9
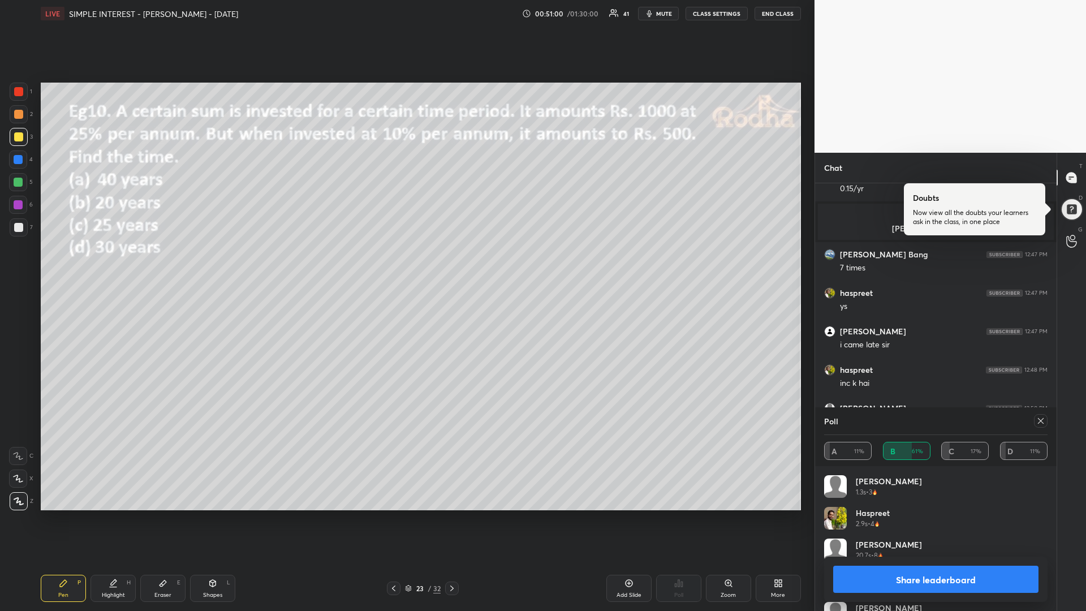
click at [1040, 420] on icon at bounding box center [1040, 420] width 9 height 9
type textarea "x"
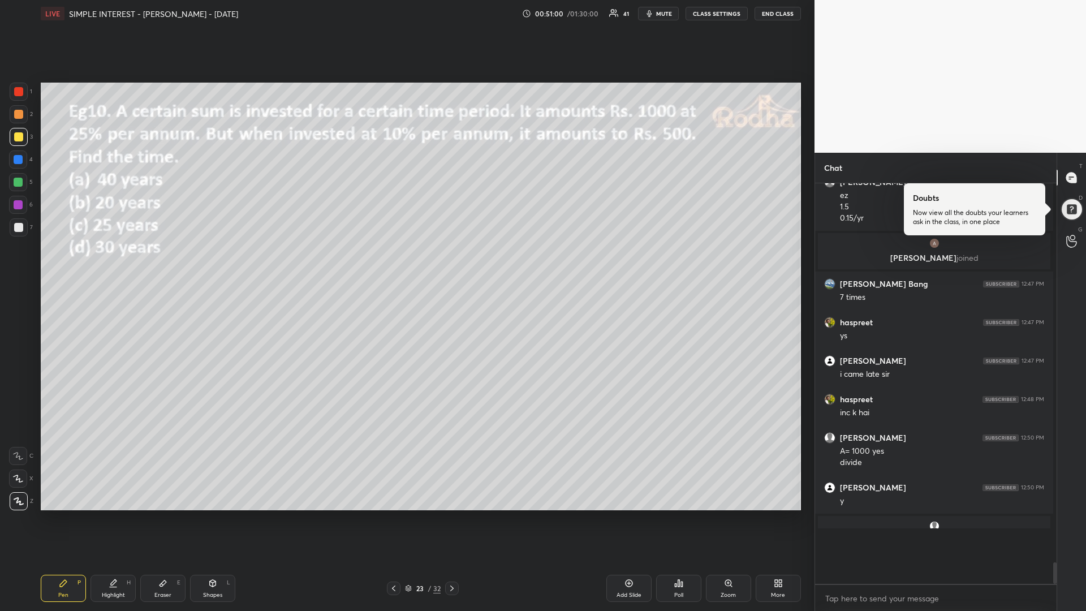
scroll to position [388, 235]
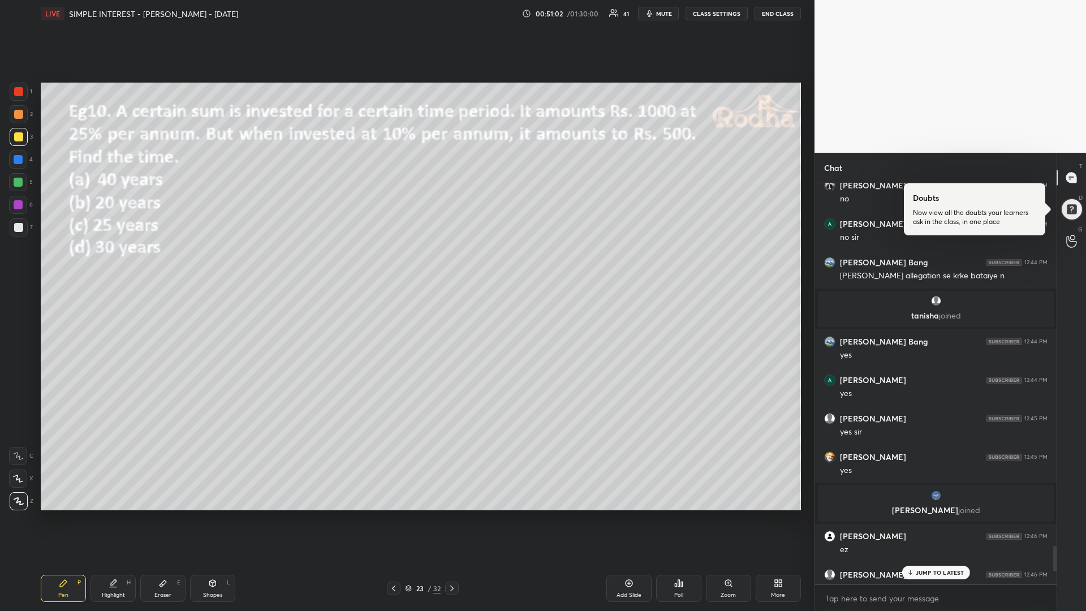
click at [932, 515] on p "JUMP TO LATEST" at bounding box center [940, 572] width 49 height 7
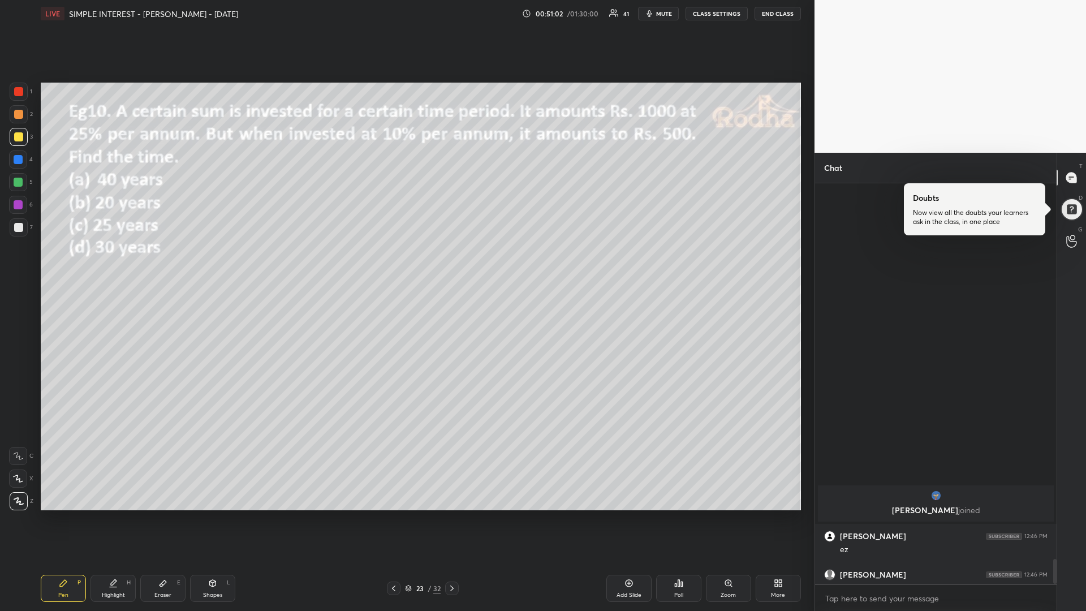
scroll to position [6072, 0]
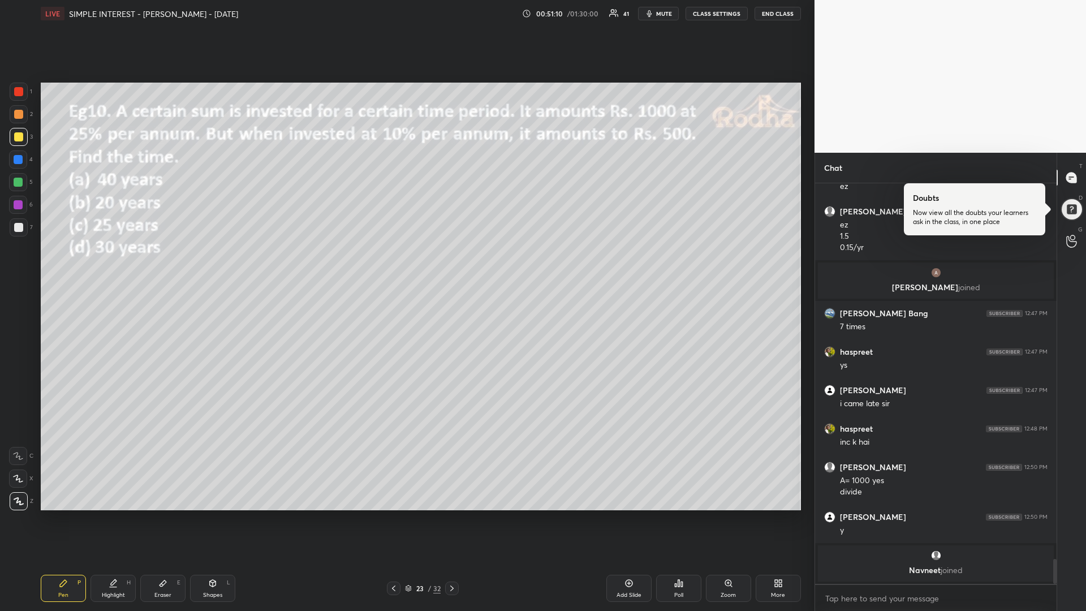
click at [19, 139] on div at bounding box center [18, 136] width 9 height 9
drag, startPoint x: 21, startPoint y: 180, endPoint x: 4, endPoint y: 186, distance: 18.3
click at [20, 181] on div at bounding box center [18, 182] width 9 height 9
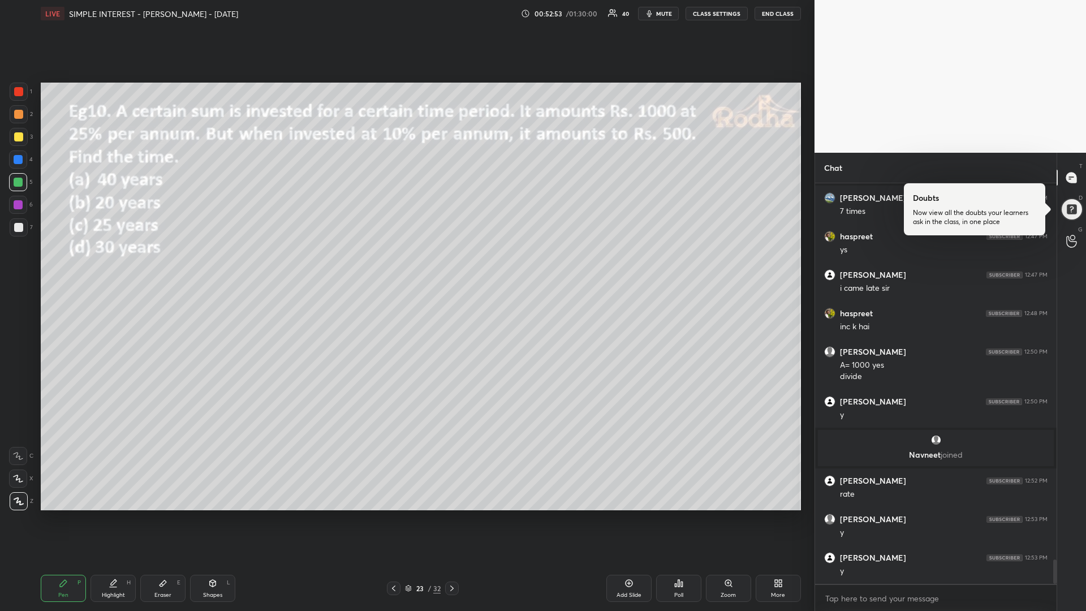
scroll to position [6226, 0]
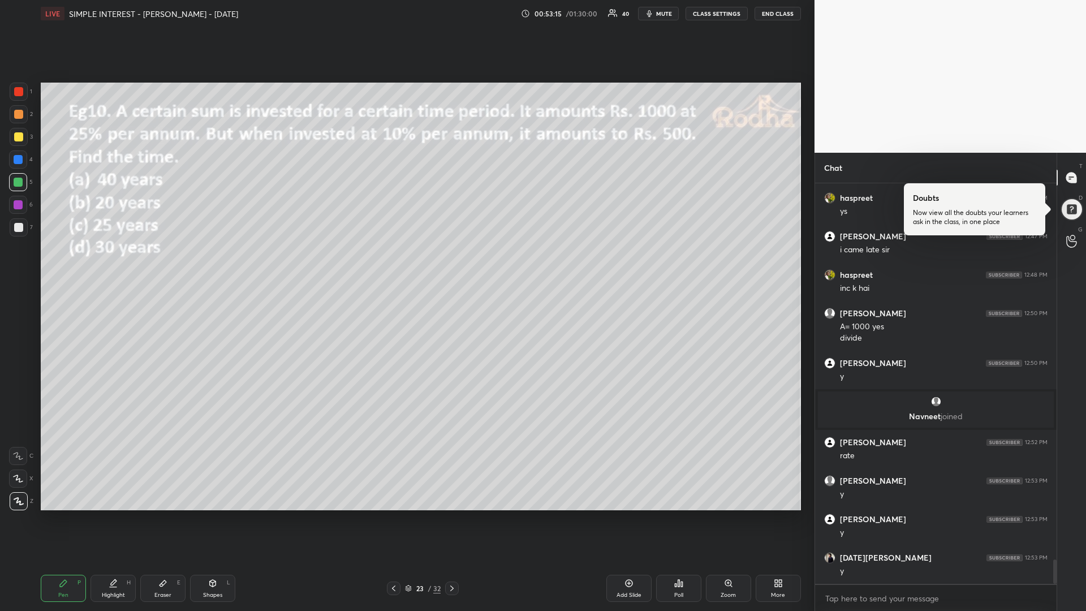
click at [18, 134] on div at bounding box center [18, 136] width 9 height 9
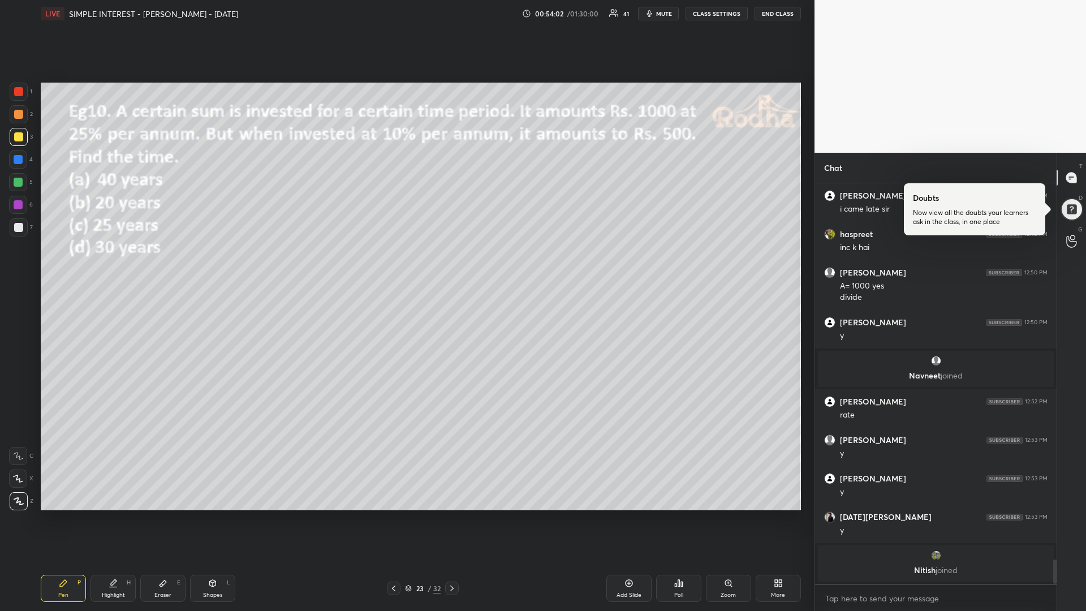
drag, startPoint x: 22, startPoint y: 181, endPoint x: 7, endPoint y: 187, distance: 16.3
click at [20, 180] on div at bounding box center [18, 182] width 9 height 9
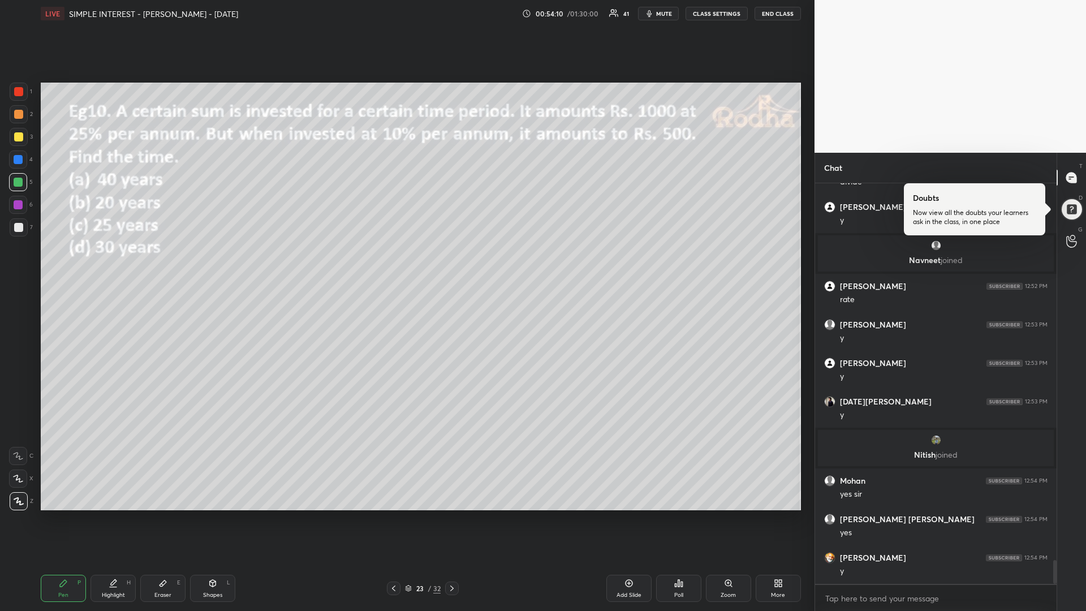
scroll to position [6284, 0]
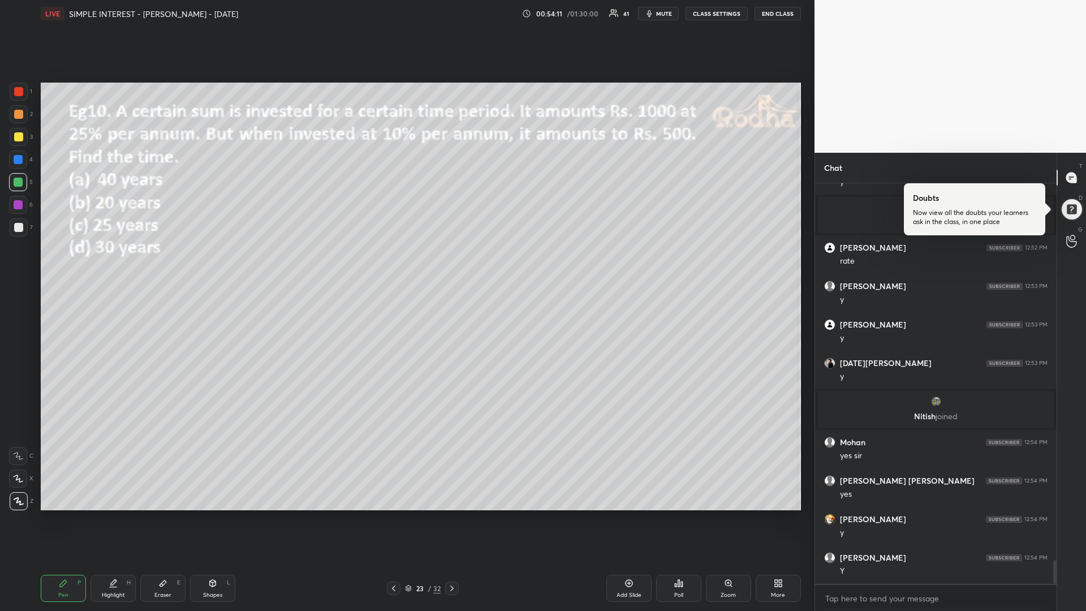
drag, startPoint x: 20, startPoint y: 131, endPoint x: 10, endPoint y: 140, distance: 14.0
click at [19, 132] on div at bounding box center [19, 137] width 18 height 18
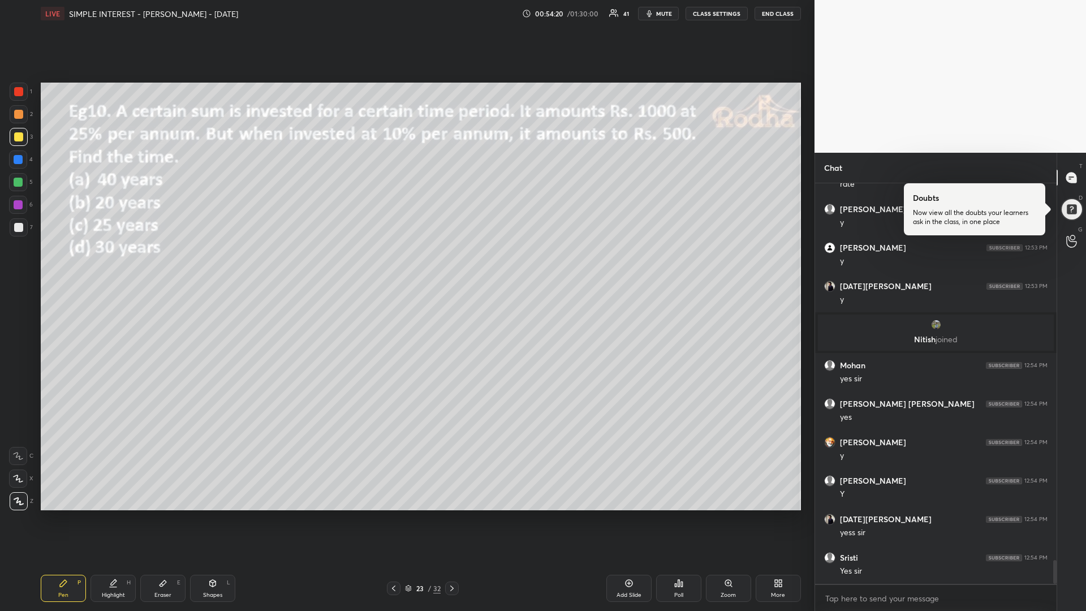
scroll to position [6399, 0]
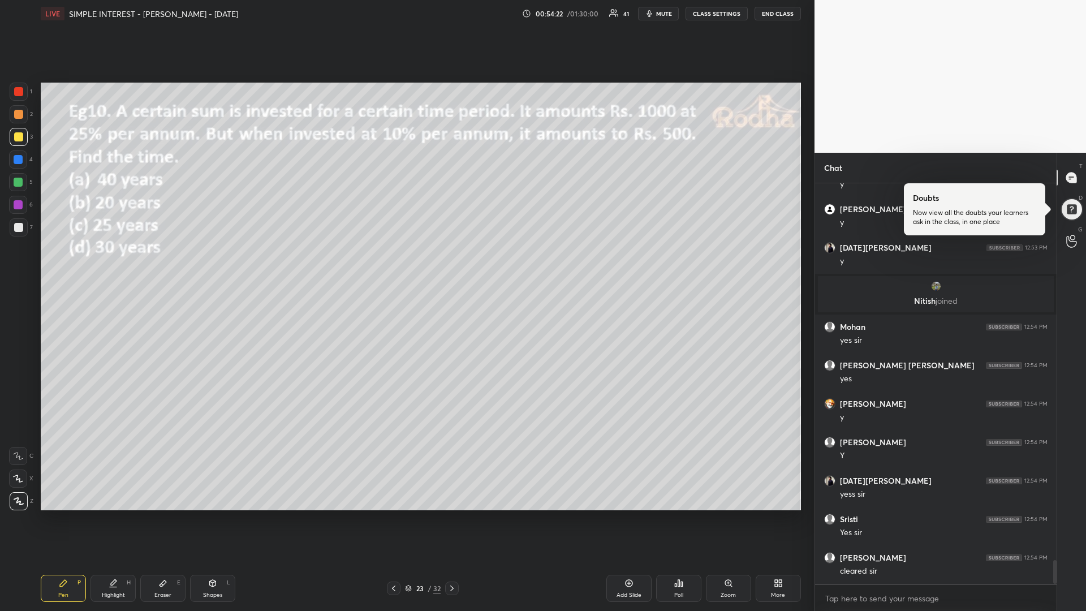
click at [457, 515] on icon at bounding box center [451, 588] width 9 height 9
click at [687, 515] on div "Poll" at bounding box center [678, 588] width 45 height 27
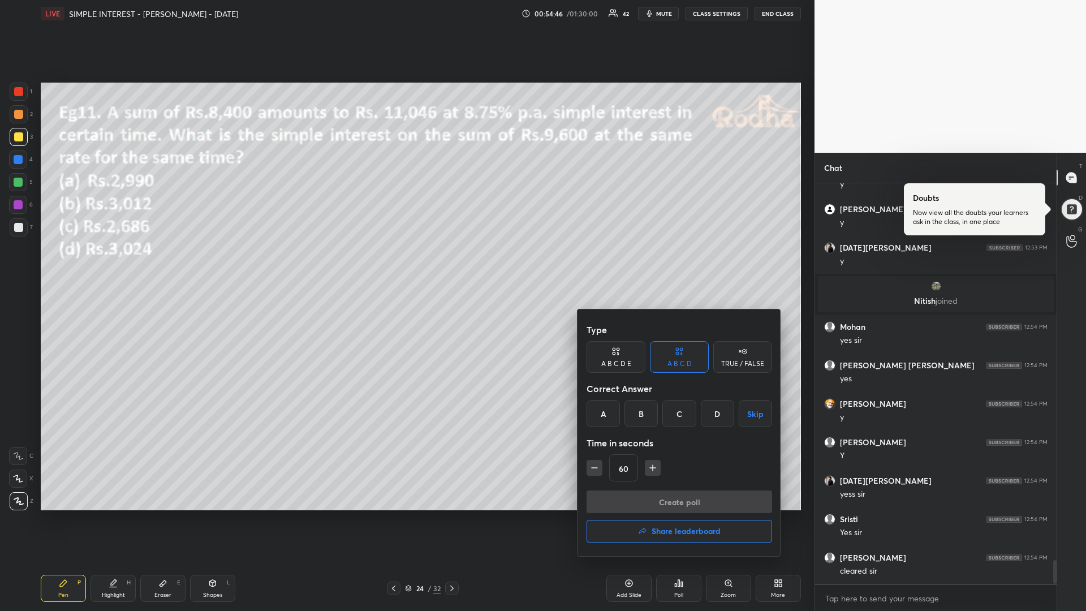
click at [713, 418] on div "D" at bounding box center [717, 413] width 33 height 27
click at [597, 470] on icon "button" at bounding box center [594, 467] width 11 height 11
type input "45"
drag, startPoint x: 606, startPoint y: 494, endPoint x: 600, endPoint y: 497, distance: 6.1
click at [605, 494] on button "Create poll" at bounding box center [680, 501] width 186 height 23
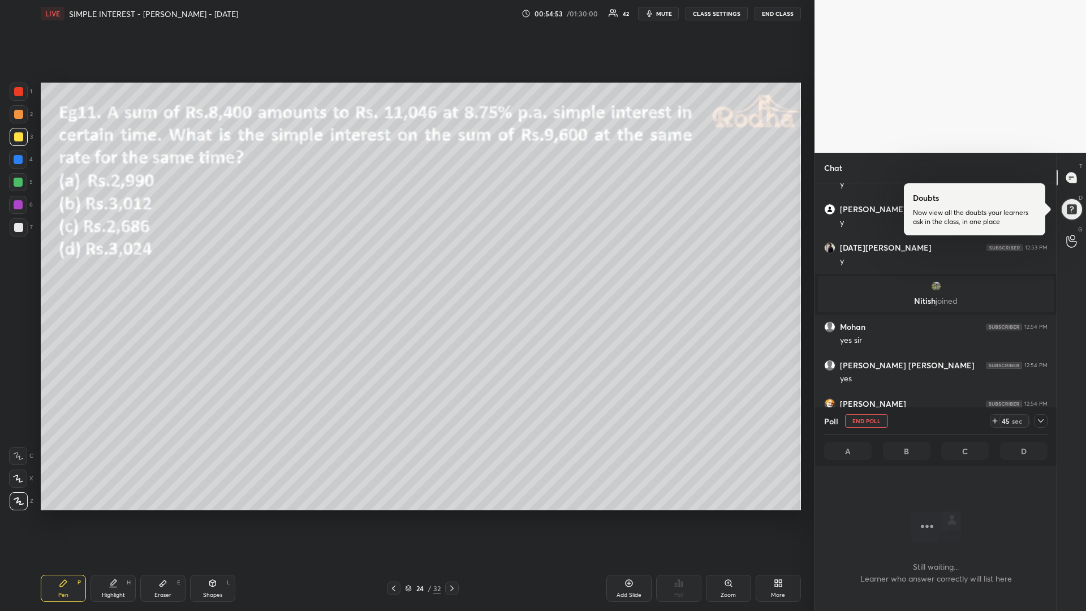
scroll to position [4, 4]
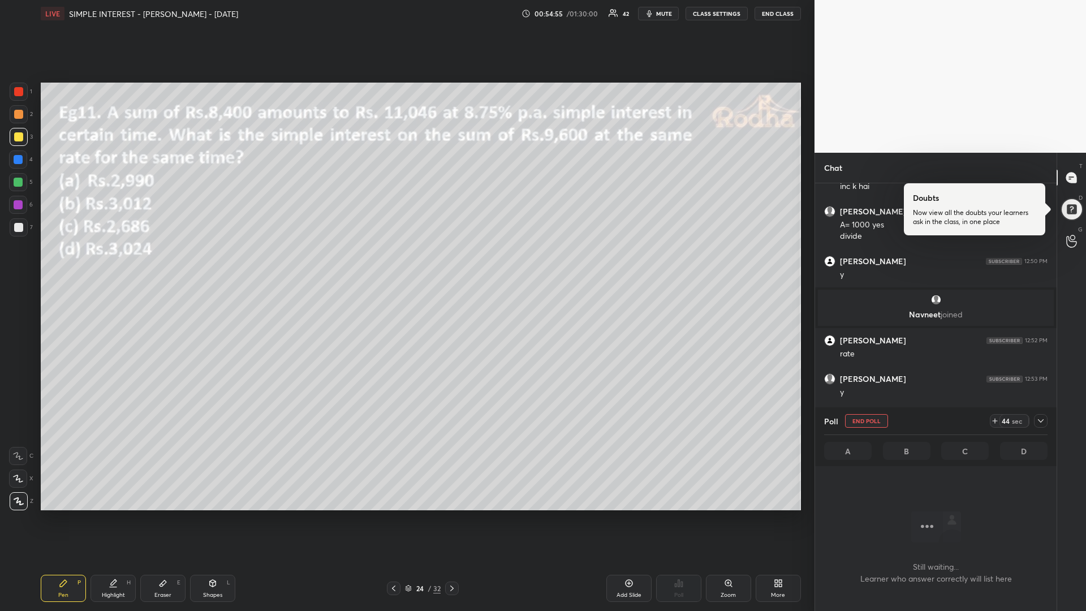
drag, startPoint x: 20, startPoint y: 179, endPoint x: 11, endPoint y: 185, distance: 11.2
click at [19, 179] on div at bounding box center [18, 182] width 9 height 9
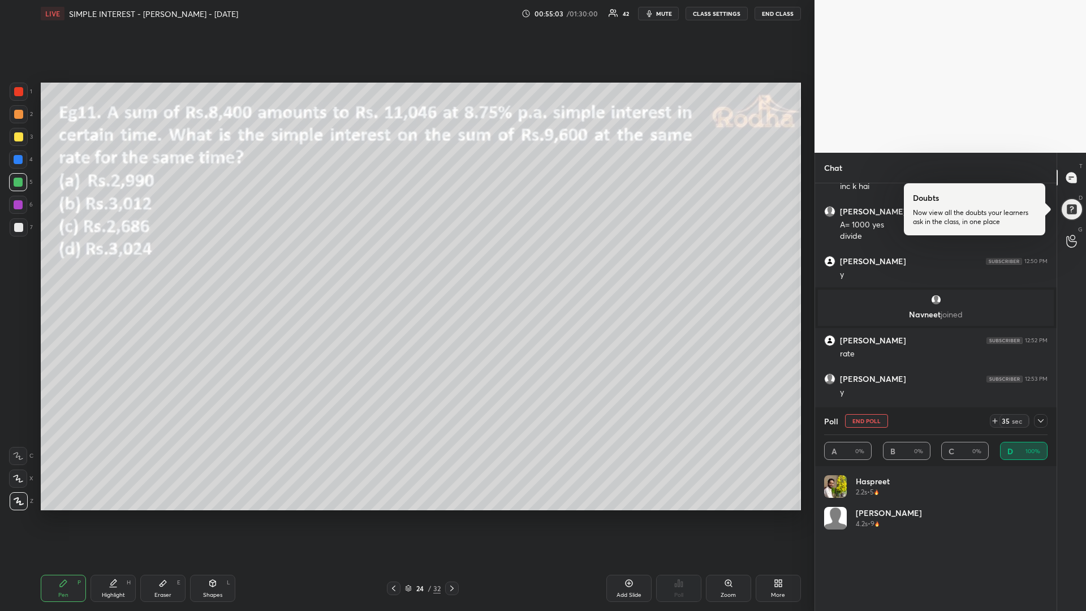
click at [15, 139] on div at bounding box center [18, 136] width 9 height 9
click at [18, 180] on div at bounding box center [18, 182] width 9 height 9
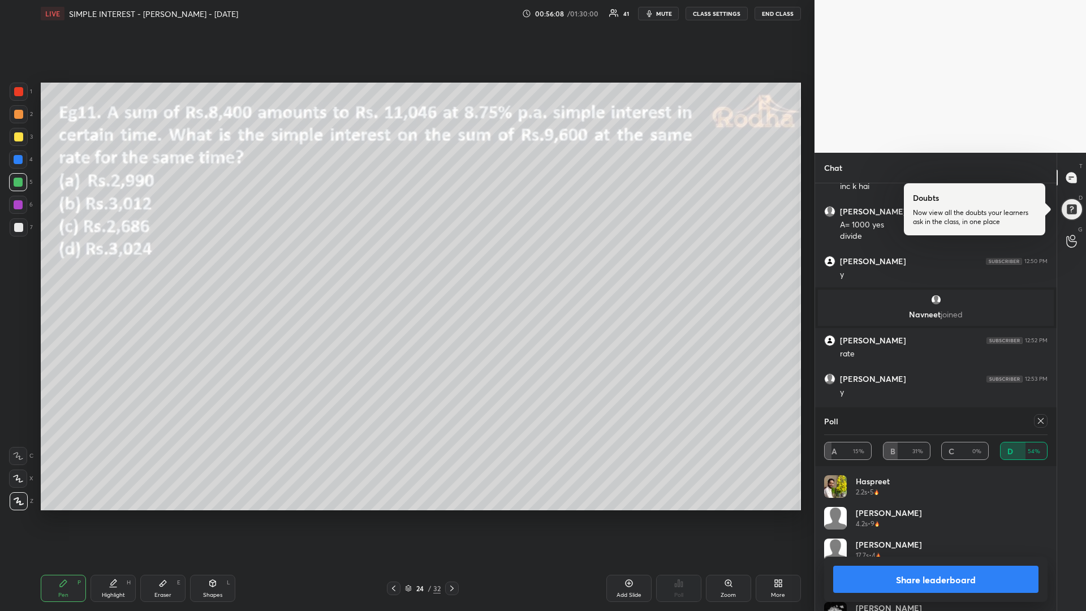
click at [1036, 422] on icon at bounding box center [1040, 420] width 9 height 9
type textarea "x"
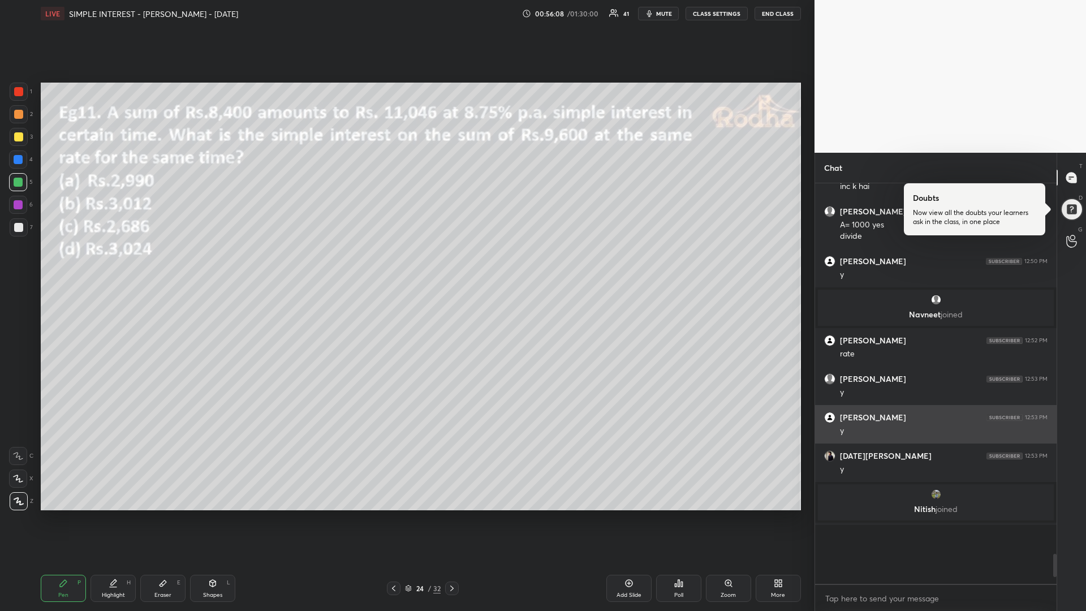
scroll to position [421, 235]
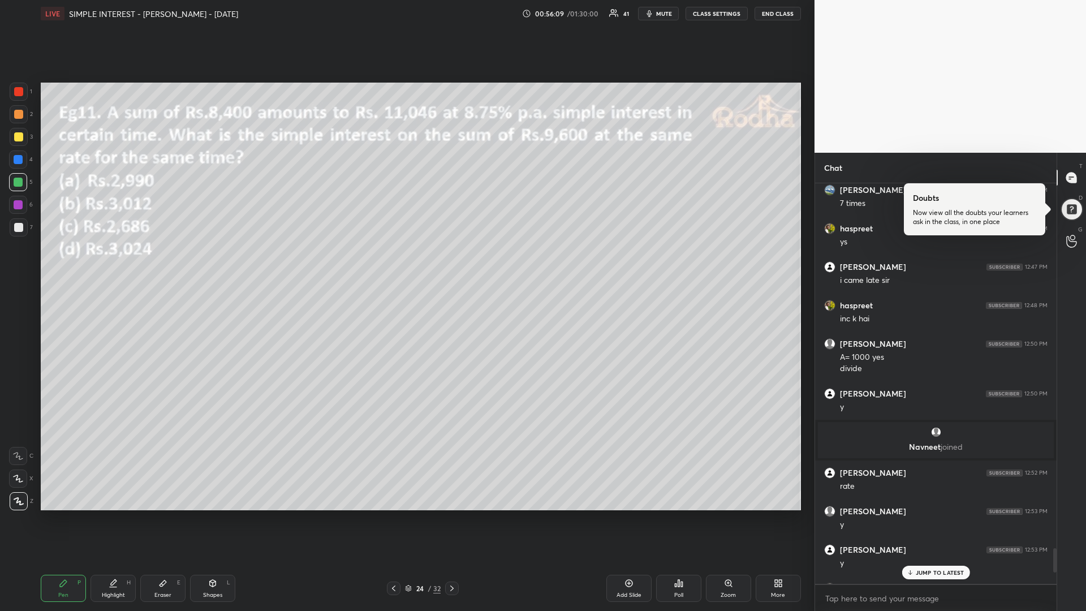
click at [930, 515] on div "JUMP TO LATEST" at bounding box center [936, 573] width 68 height 14
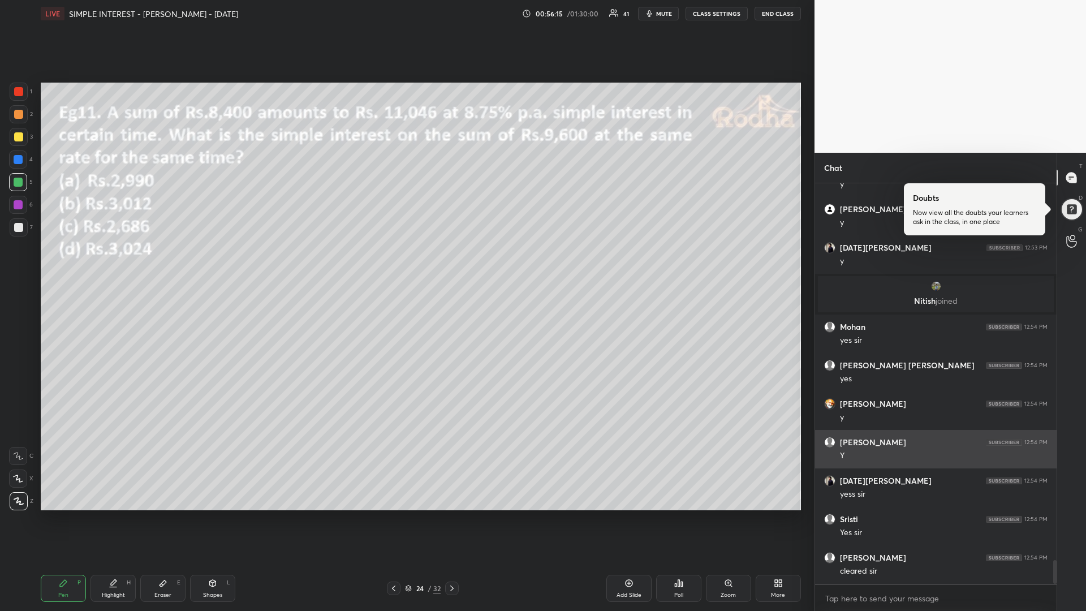
scroll to position [6430, 0]
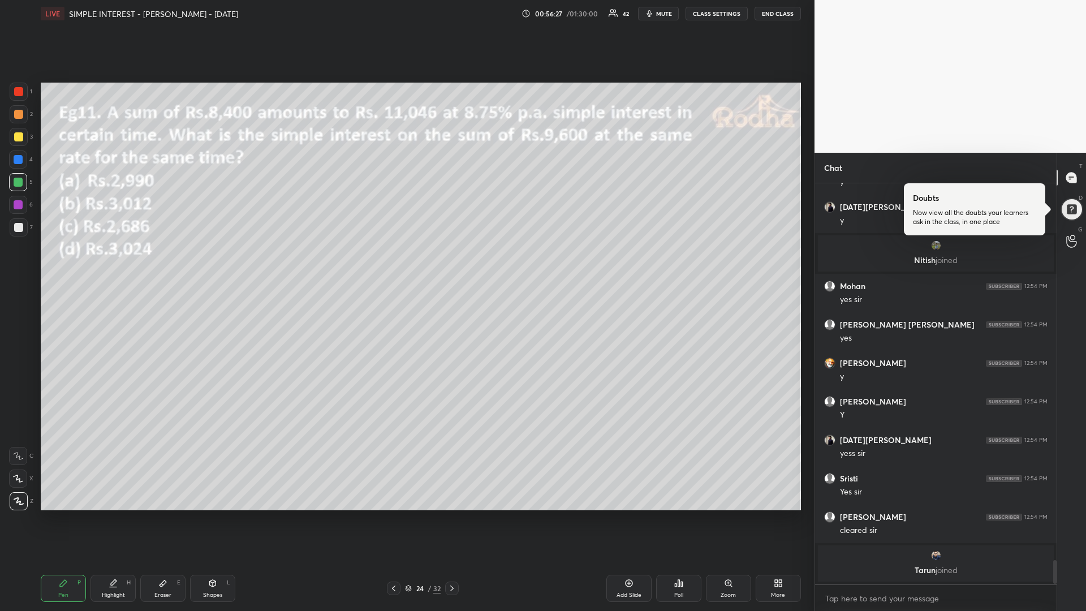
click at [19, 140] on div at bounding box center [18, 136] width 9 height 9
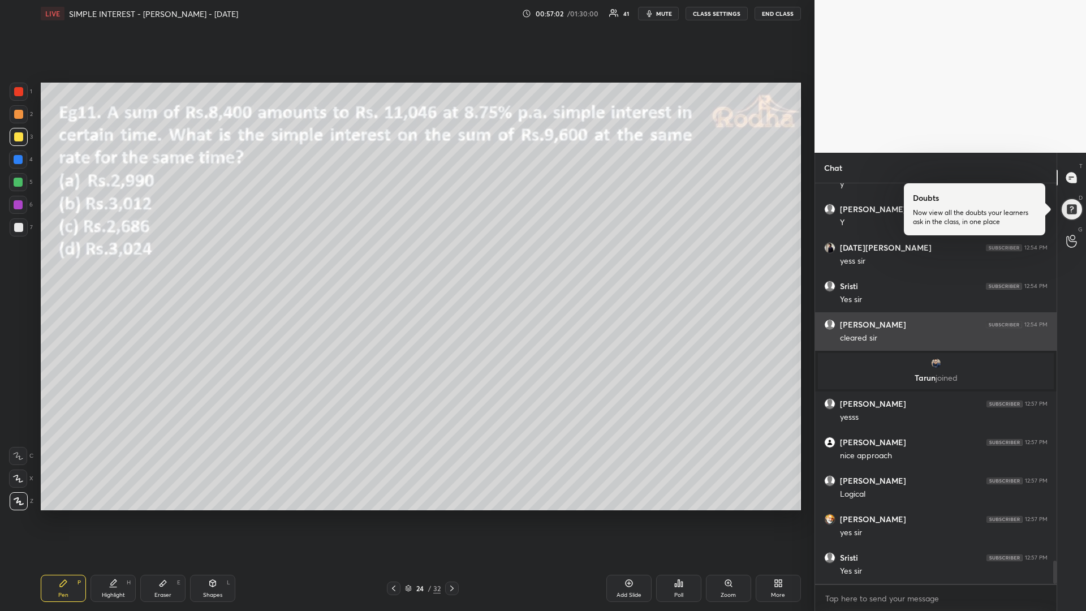
scroll to position [6585, 0]
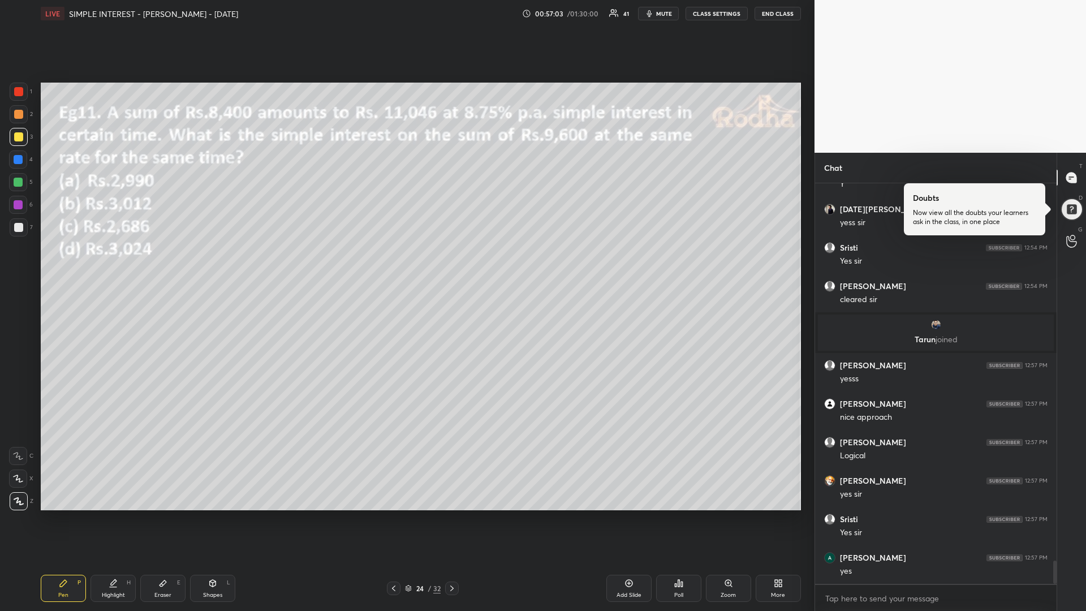
drag, startPoint x: 21, startPoint y: 231, endPoint x: 14, endPoint y: 233, distance: 7.5
click at [17, 231] on div at bounding box center [18, 227] width 9 height 9
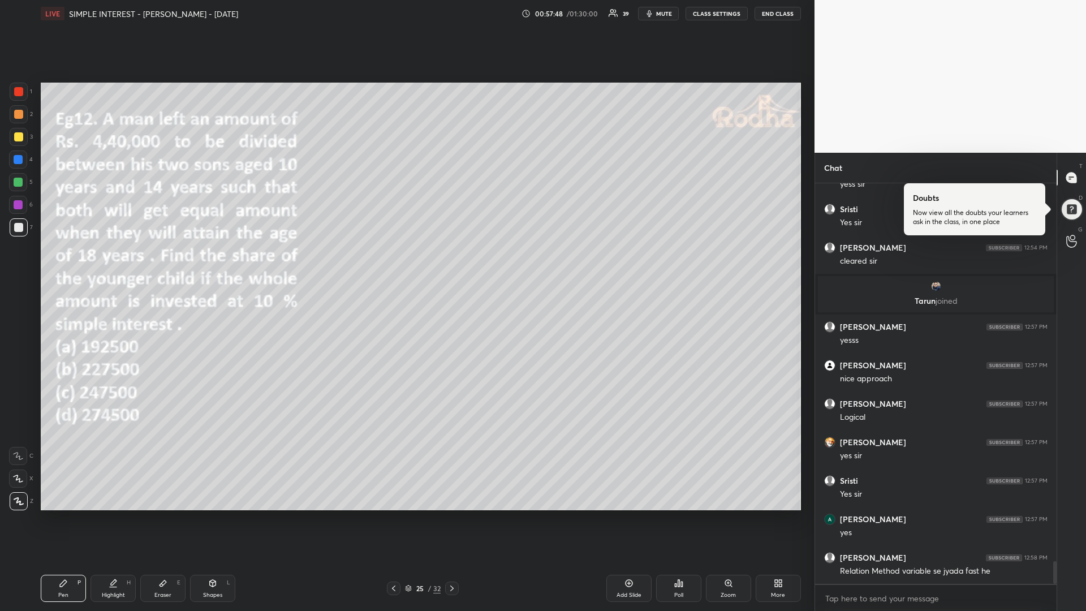
scroll to position [6662, 0]
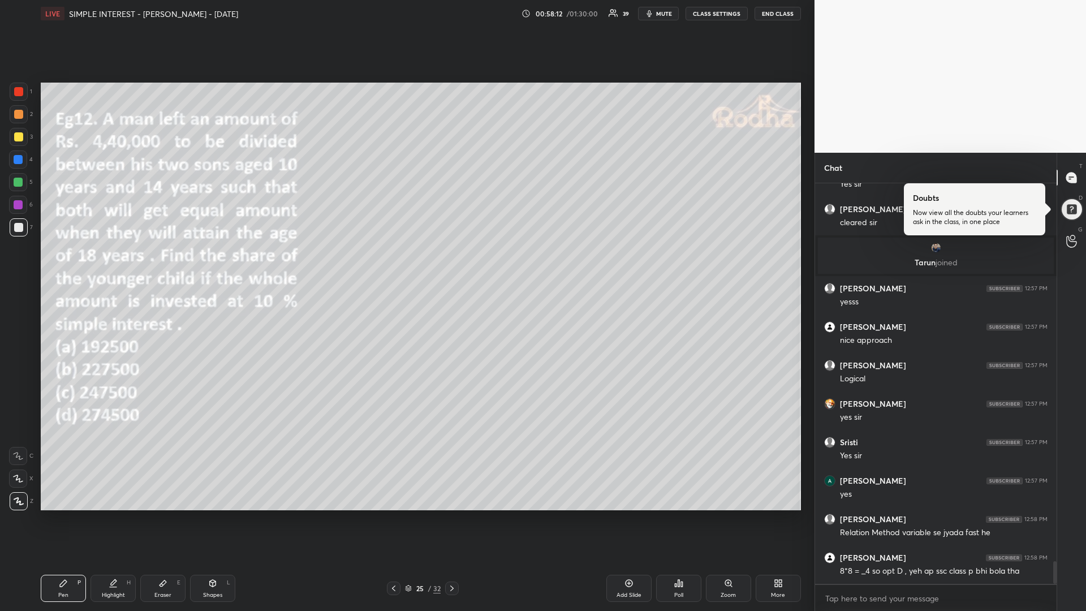
click at [670, 515] on div "Poll" at bounding box center [678, 588] width 45 height 27
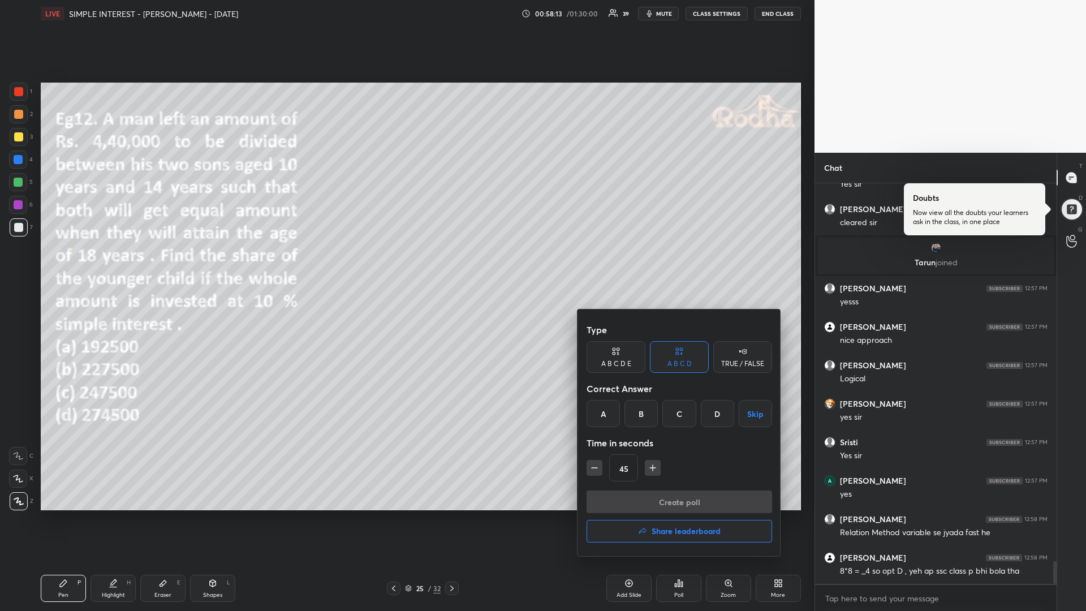
click at [600, 419] on div "A" at bounding box center [603, 413] width 33 height 27
click at [595, 471] on icon "button" at bounding box center [594, 467] width 11 height 11
type input "30"
click at [614, 500] on button "Create poll" at bounding box center [680, 501] width 186 height 23
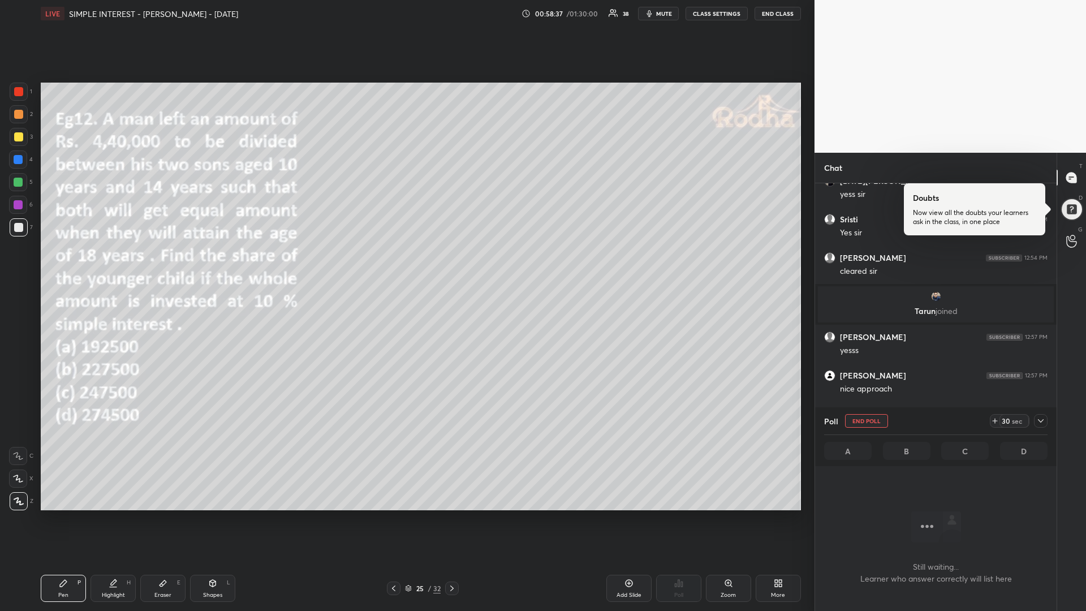
scroll to position [6392, 0]
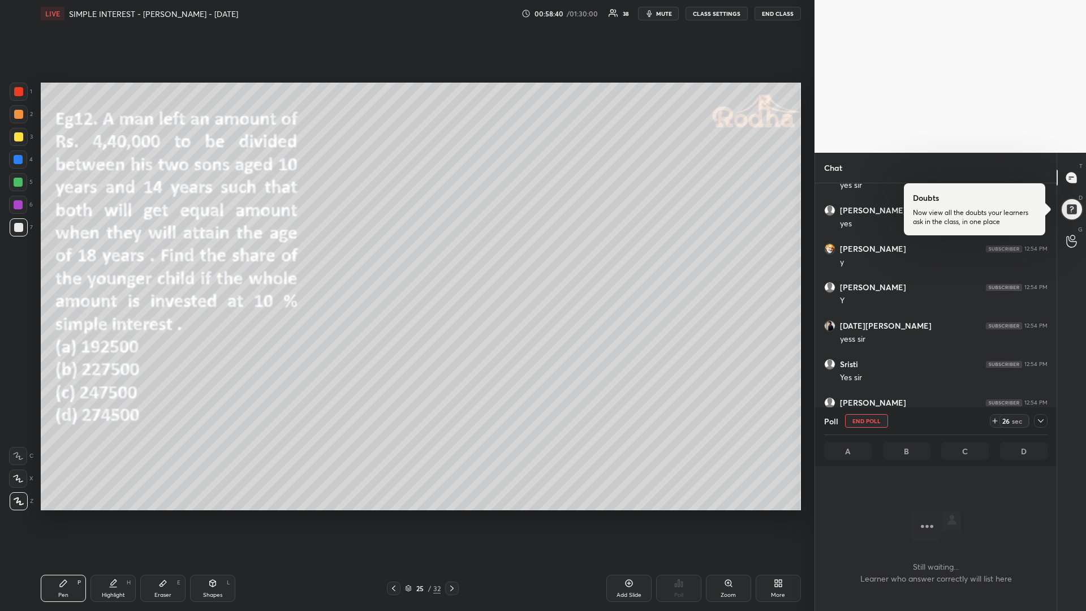
click at [994, 420] on icon at bounding box center [995, 420] width 9 height 9
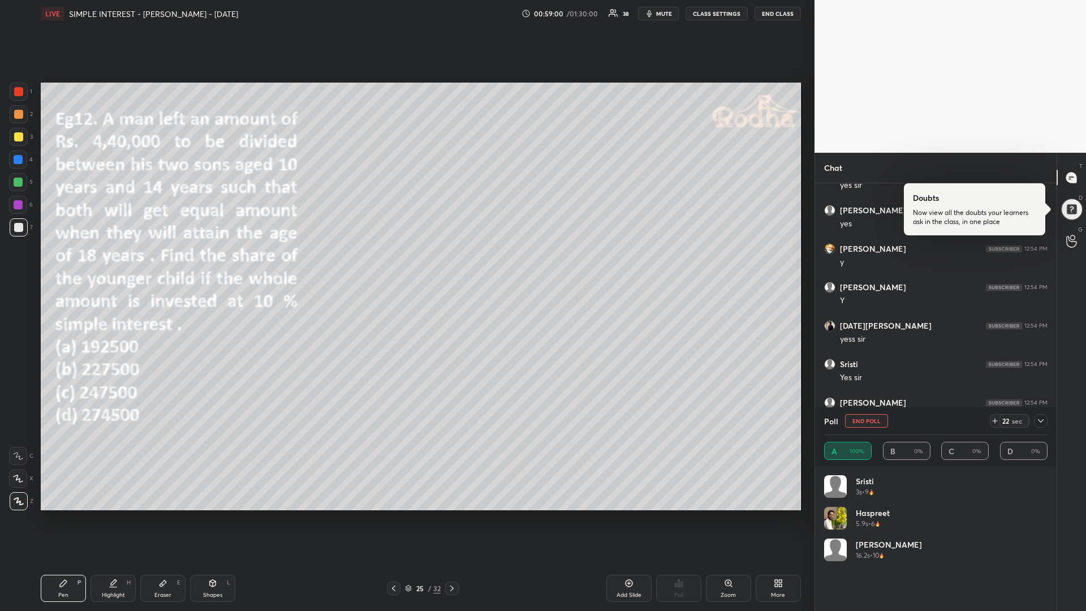
click at [18, 182] on div at bounding box center [18, 182] width 9 height 9
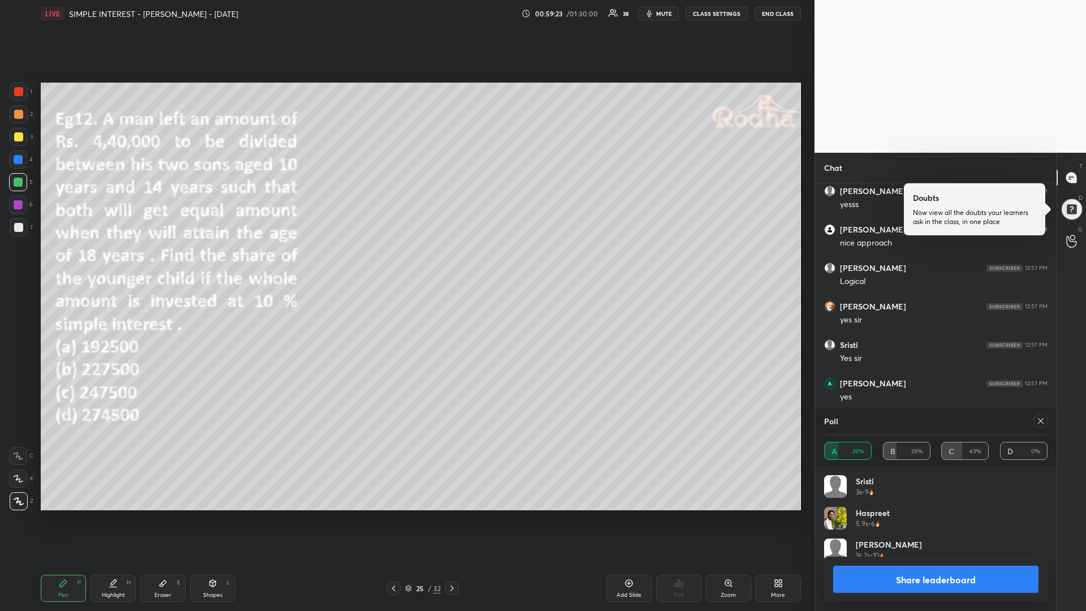
scroll to position [6722, 0]
click at [18, 136] on div at bounding box center [18, 136] width 9 height 9
drag, startPoint x: 1041, startPoint y: 424, endPoint x: 1031, endPoint y: 433, distance: 13.6
click at [1043, 423] on icon at bounding box center [1040, 420] width 9 height 9
type textarea "x"
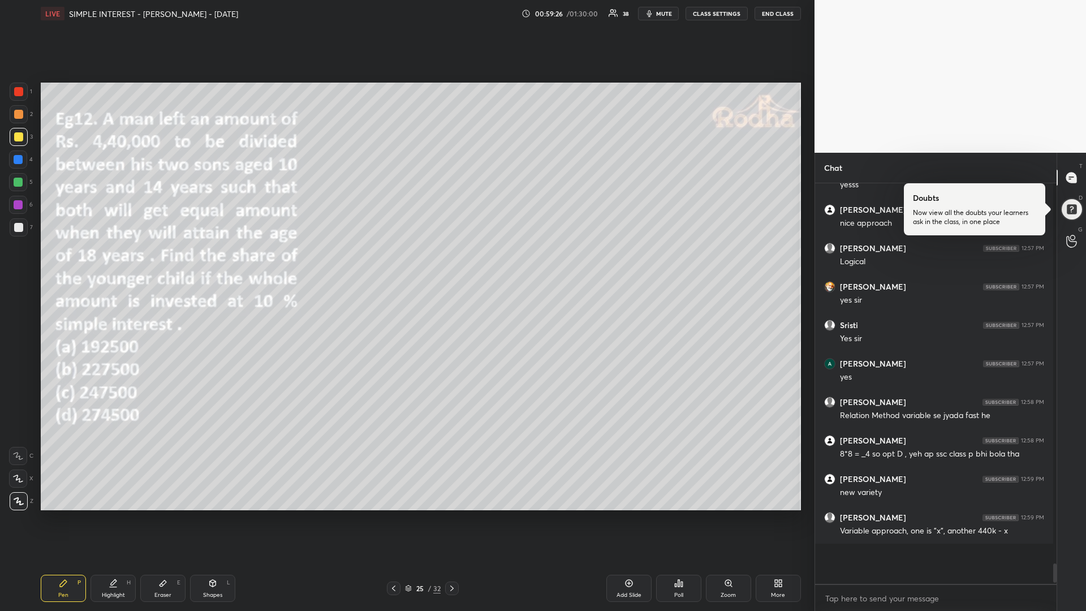
scroll to position [1, 4]
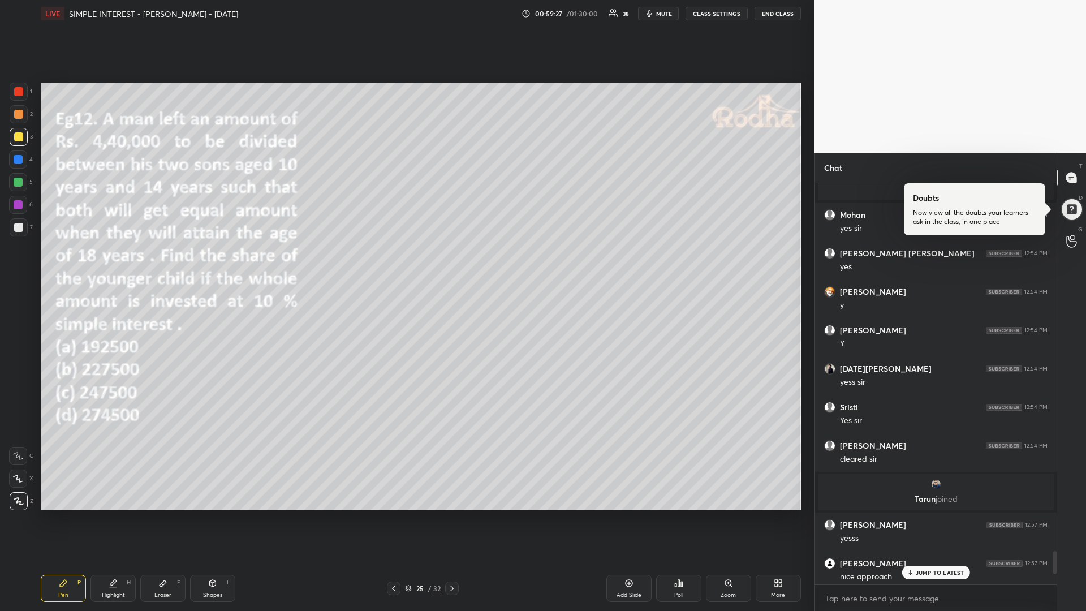
click at [924, 515] on div "JUMP TO LATEST" at bounding box center [936, 573] width 68 height 14
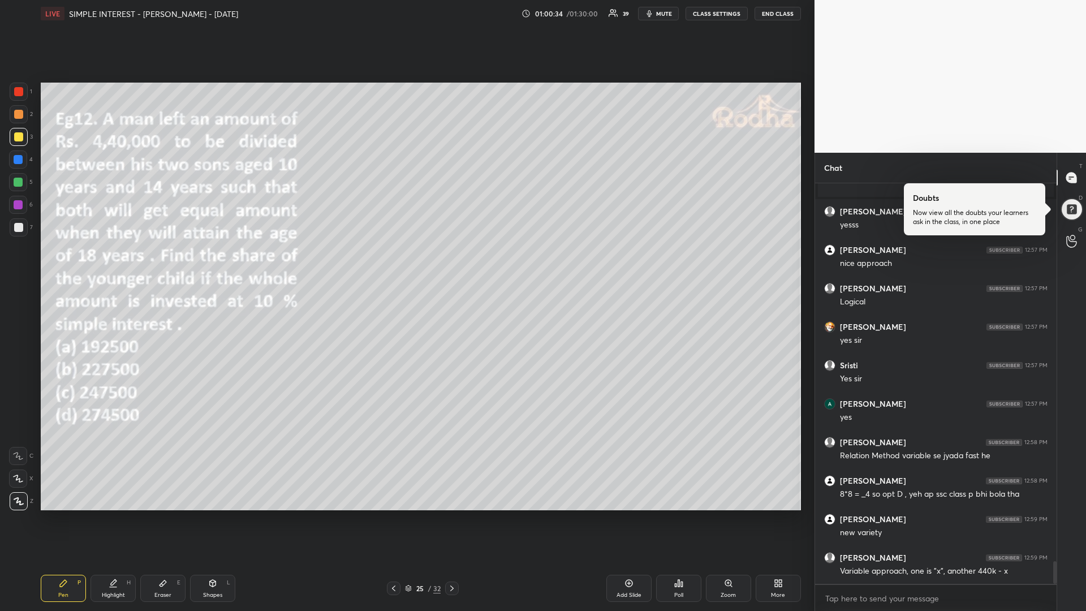
scroll to position [6711, 0]
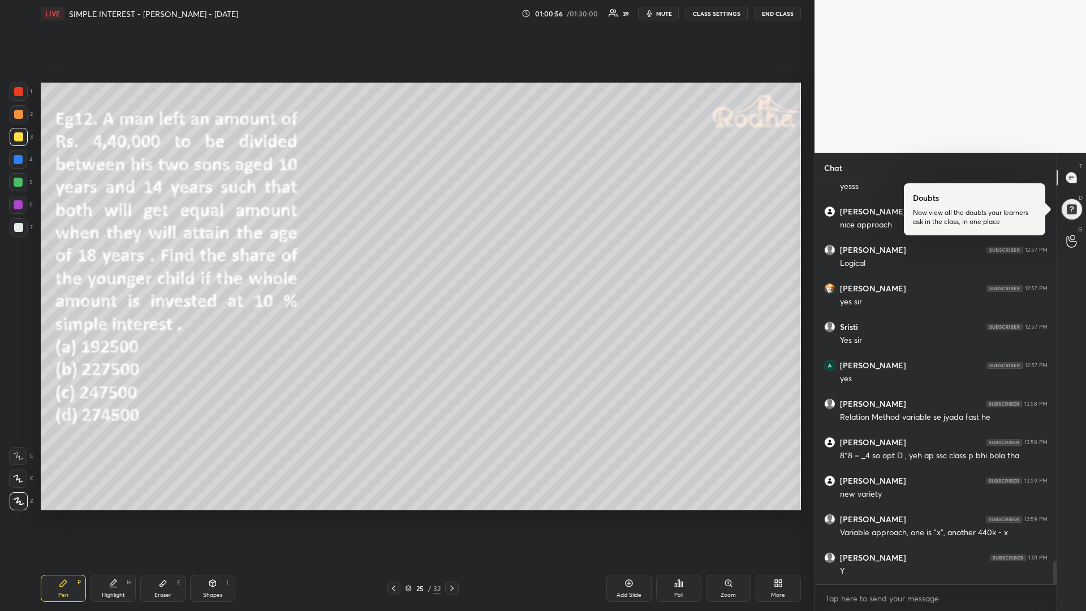
drag, startPoint x: 18, startPoint y: 181, endPoint x: 9, endPoint y: 190, distance: 12.4
click at [19, 181] on div at bounding box center [18, 182] width 9 height 9
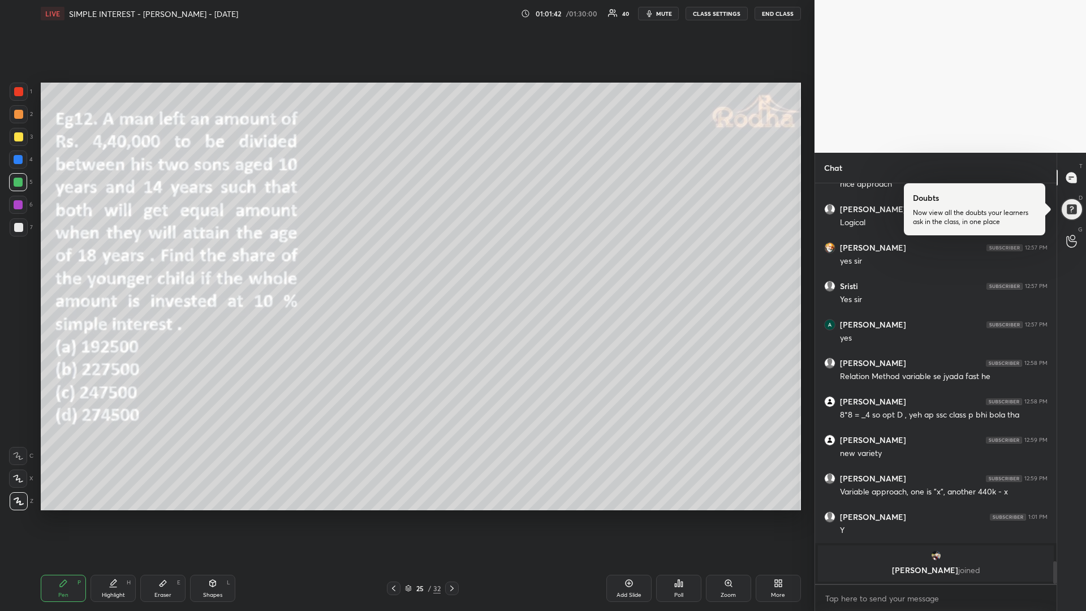
drag, startPoint x: 21, startPoint y: 139, endPoint x: 10, endPoint y: 156, distance: 20.9
click at [21, 139] on div at bounding box center [18, 136] width 9 height 9
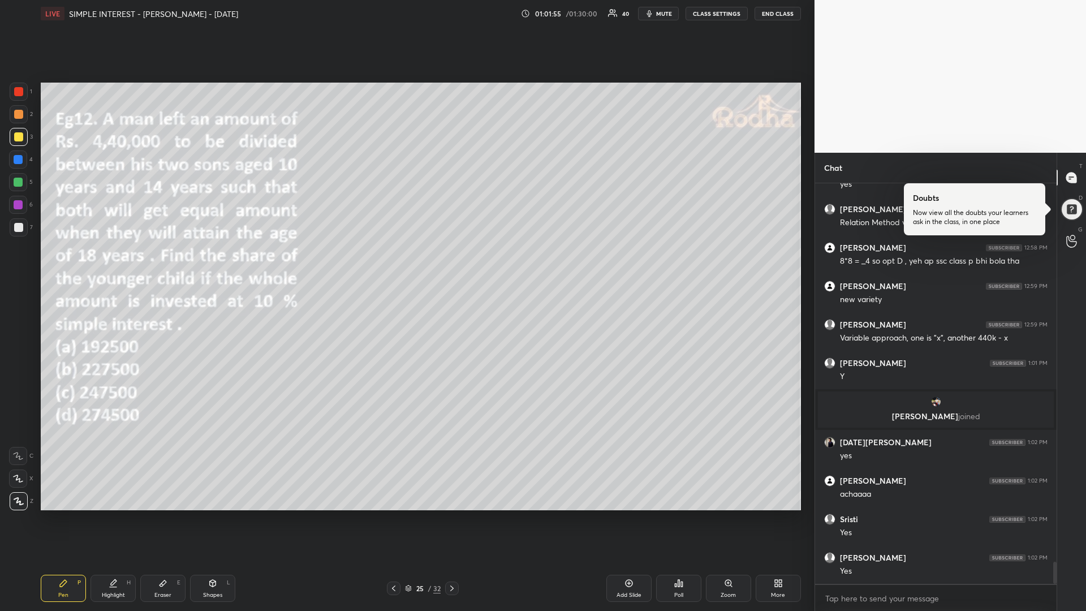
scroll to position [6839, 0]
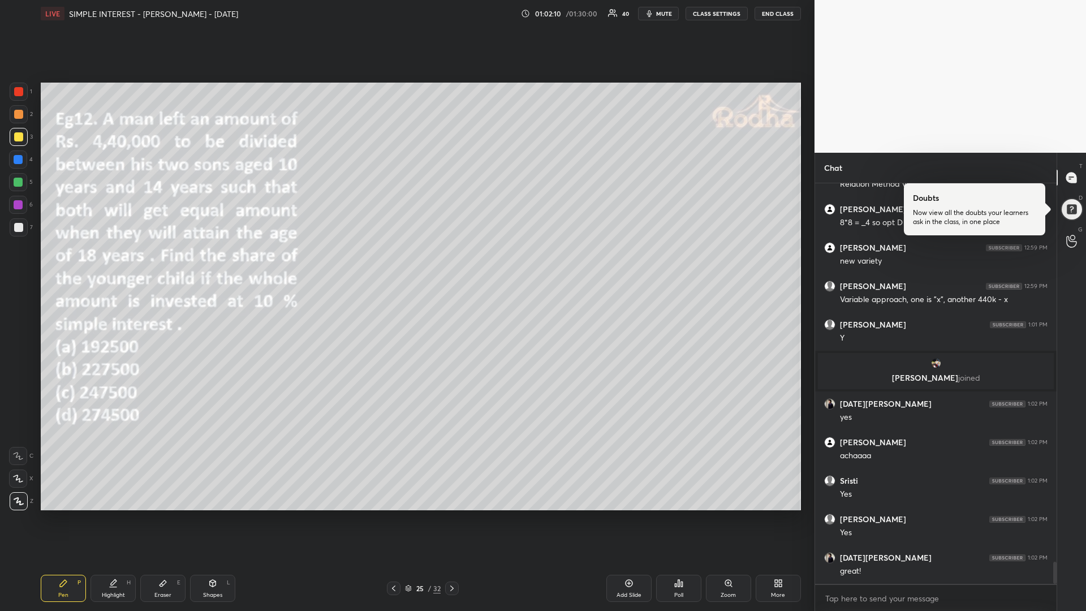
drag, startPoint x: 16, startPoint y: 183, endPoint x: 26, endPoint y: 183, distance: 9.6
click at [15, 183] on div at bounding box center [18, 182] width 9 height 9
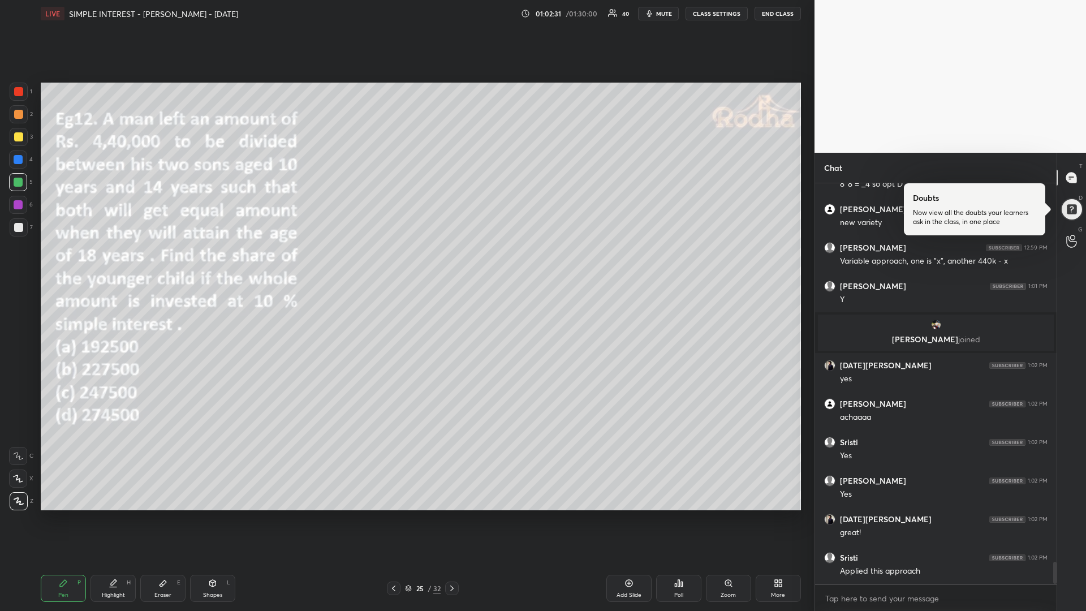
click at [12, 138] on div at bounding box center [19, 137] width 18 height 18
click at [450, 515] on icon at bounding box center [451, 588] width 9 height 9
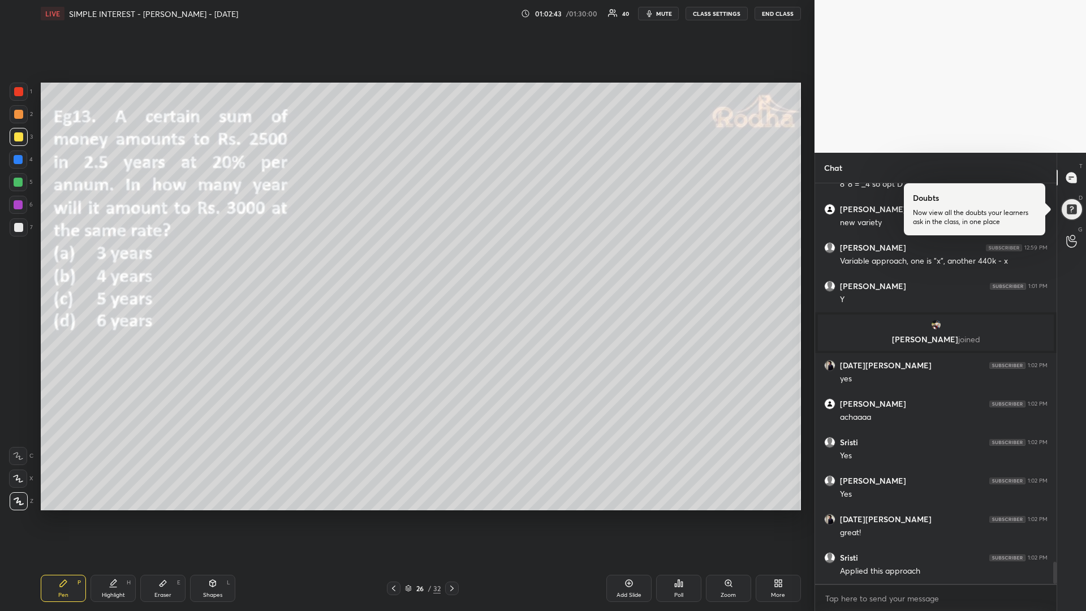
scroll to position [6916, 0]
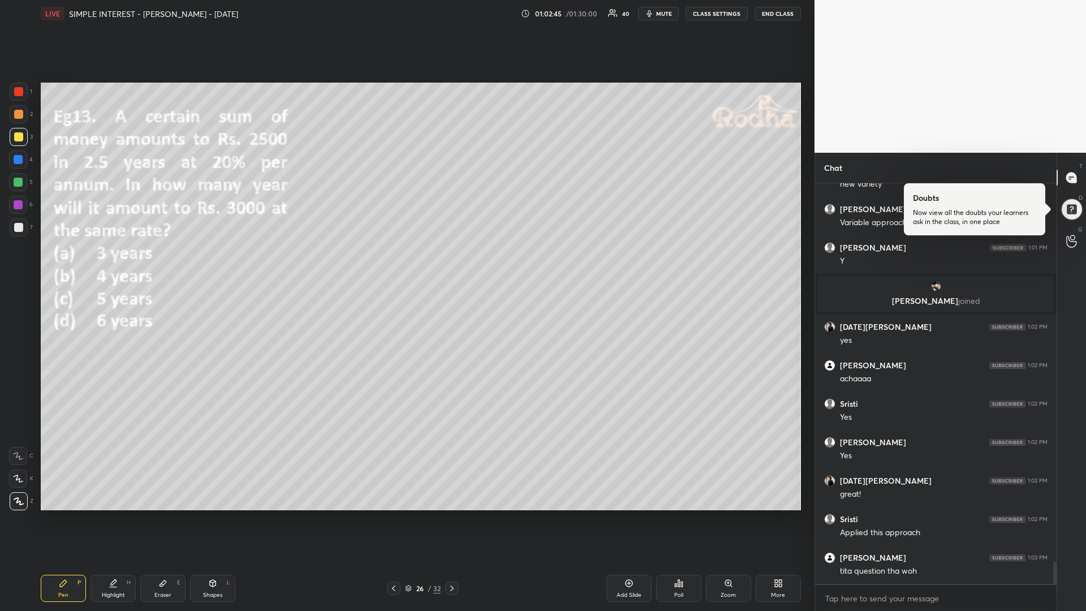
click at [675, 515] on icon at bounding box center [676, 585] width 2 height 3
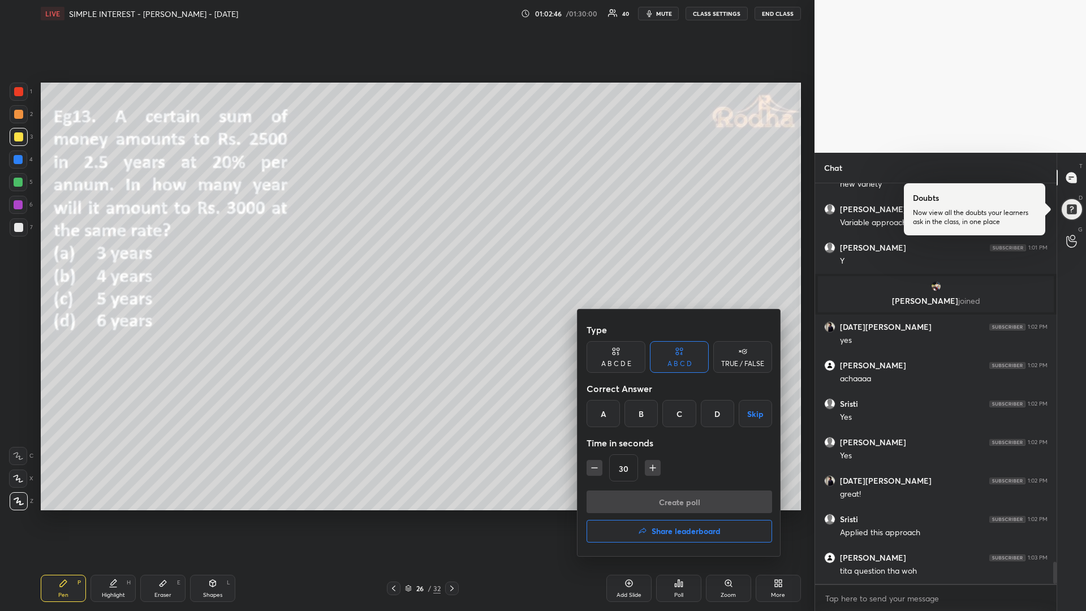
click at [639, 415] on div "B" at bounding box center [641, 413] width 33 height 27
click at [647, 470] on icon "button" at bounding box center [652, 467] width 11 height 11
type input "45"
click at [614, 498] on button "Create poll" at bounding box center [680, 501] width 186 height 23
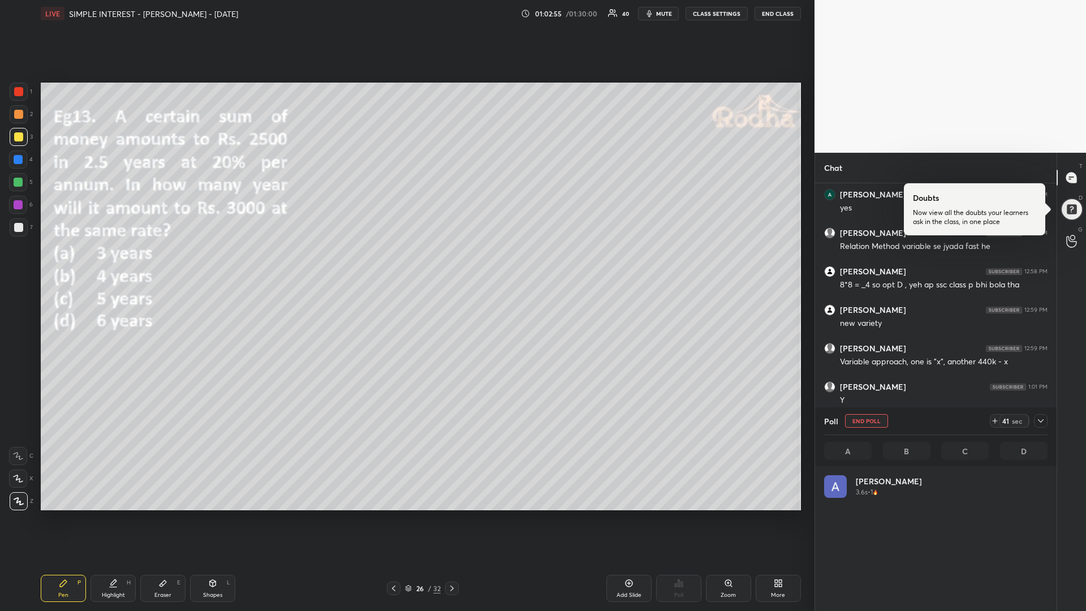
scroll to position [132, 220]
drag, startPoint x: 20, startPoint y: 182, endPoint x: 9, endPoint y: 199, distance: 20.4
click at [20, 182] on div at bounding box center [18, 182] width 9 height 9
drag, startPoint x: 1069, startPoint y: 180, endPoint x: 1073, endPoint y: 190, distance: 10.4
click at [1069, 180] on icon at bounding box center [1071, 178] width 10 height 10
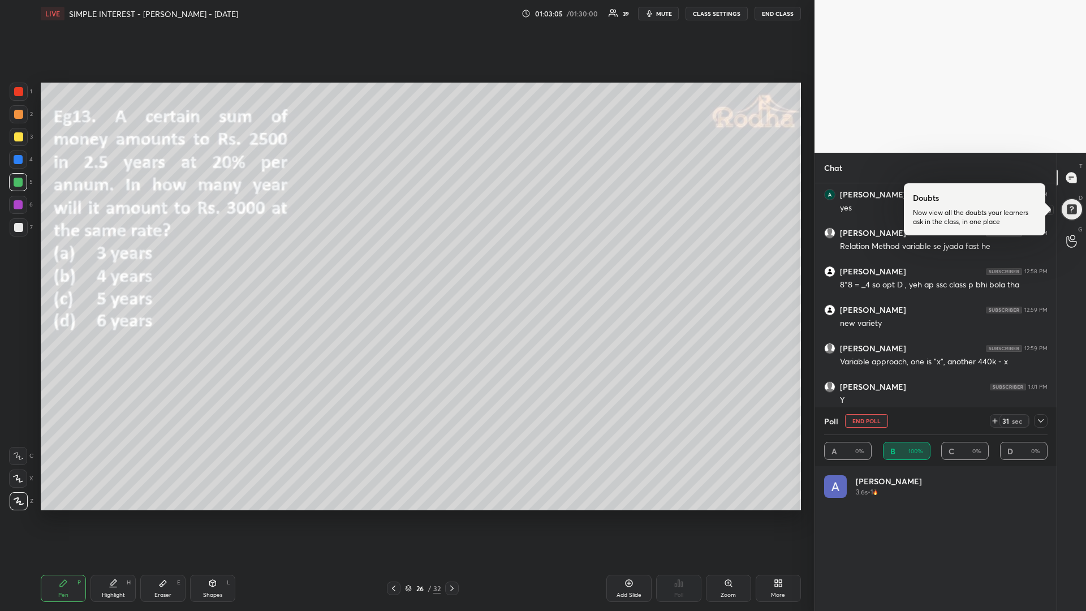
click at [1067, 210] on div at bounding box center [1072, 209] width 23 height 23
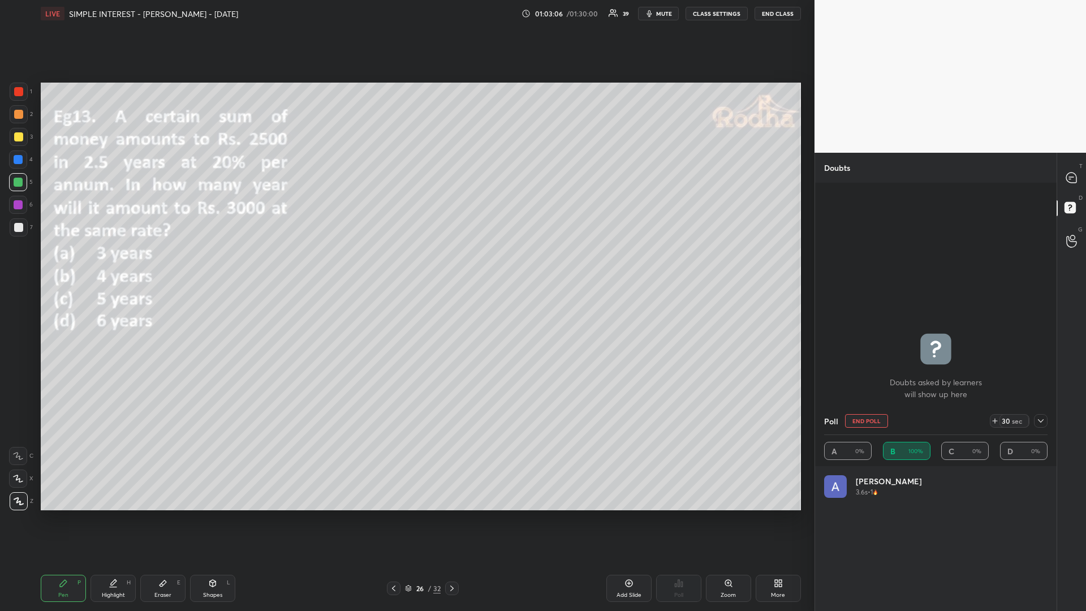
click at [1071, 182] on icon at bounding box center [1072, 178] width 12 height 12
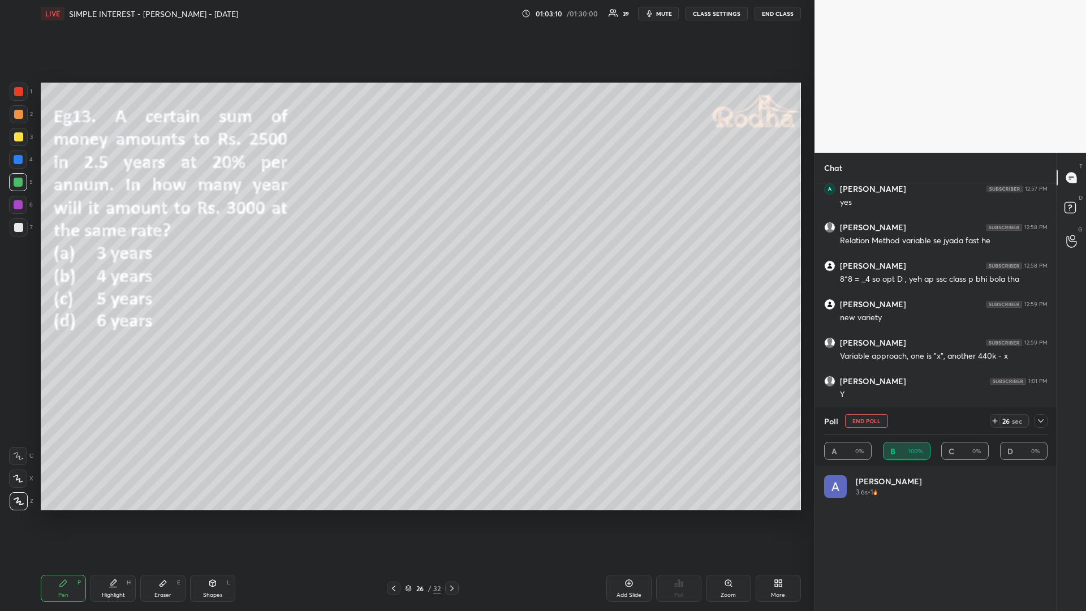
click at [24, 140] on div at bounding box center [19, 137] width 18 height 18
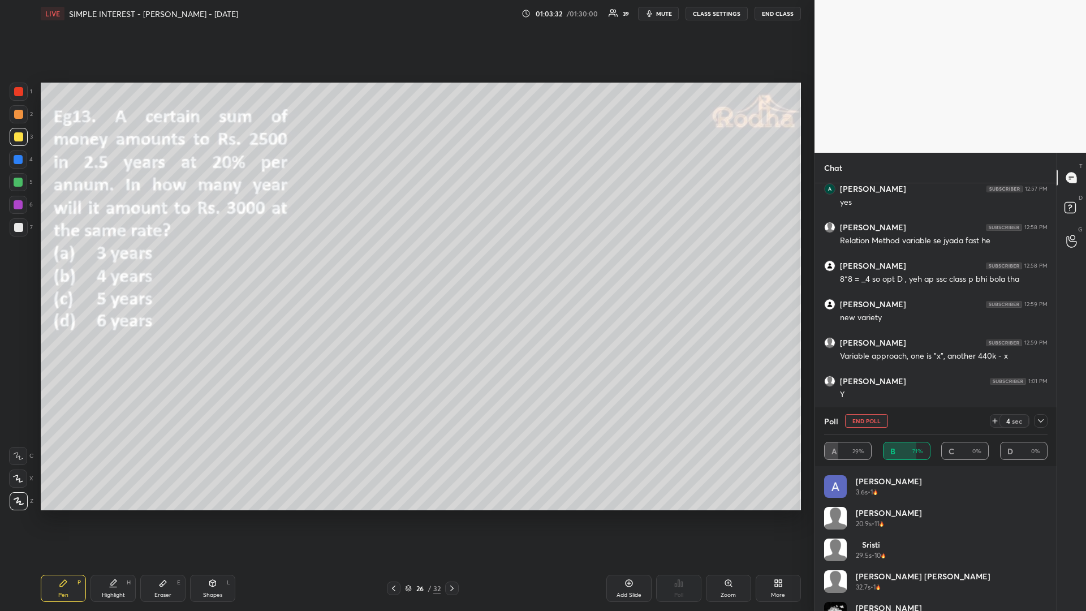
click at [995, 421] on icon at bounding box center [995, 420] width 9 height 9
click at [19, 183] on div at bounding box center [18, 182] width 9 height 9
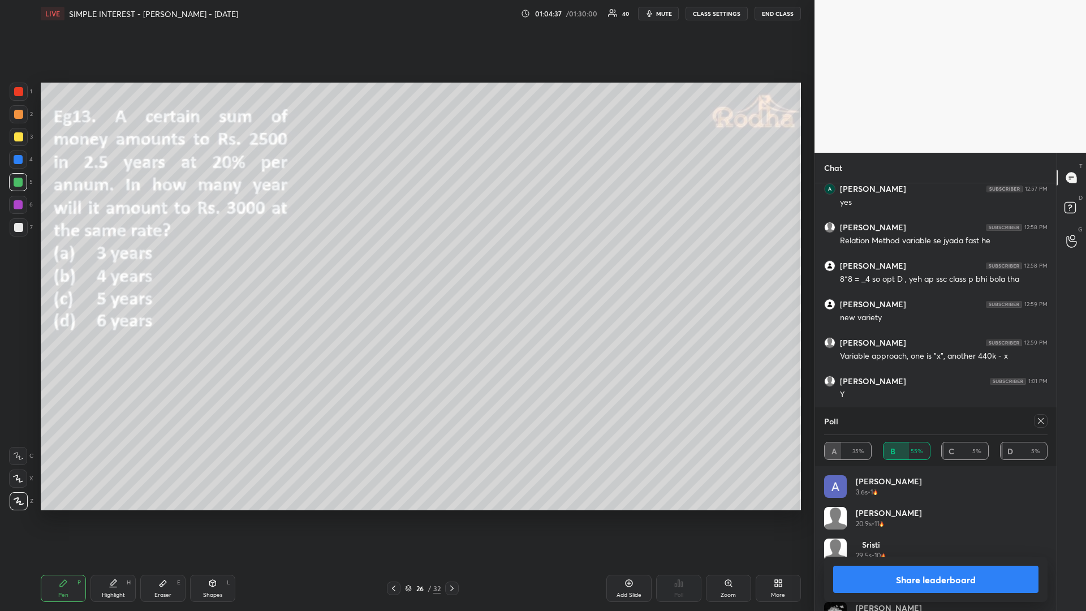
drag, startPoint x: 21, startPoint y: 135, endPoint x: 15, endPoint y: 141, distance: 8.0
click at [19, 136] on div at bounding box center [18, 136] width 9 height 9
click at [1044, 425] on div at bounding box center [1041, 421] width 14 height 14
type textarea "x"
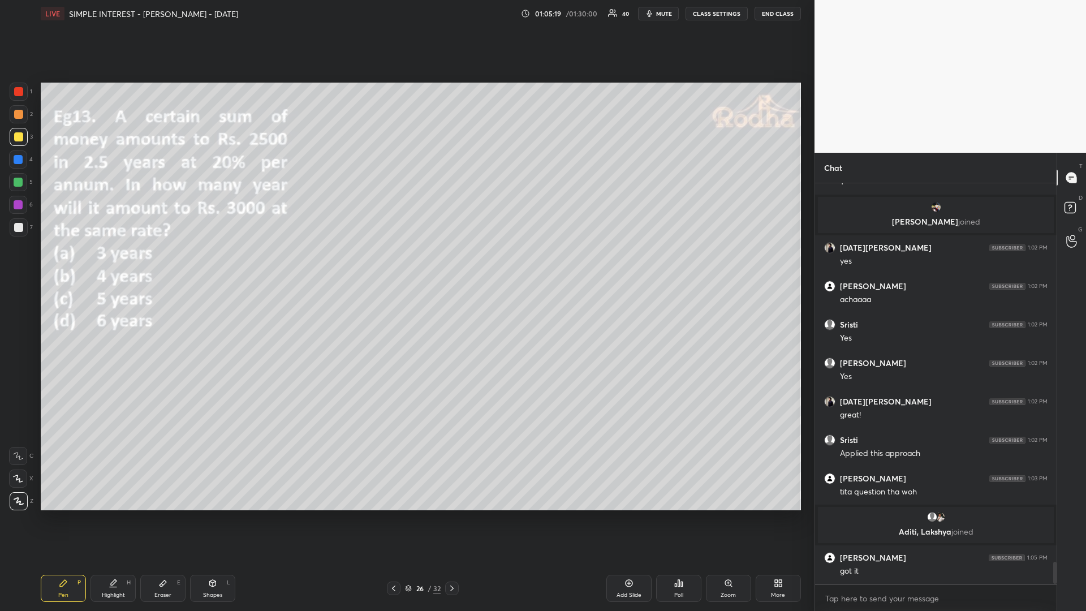
scroll to position [7001, 0]
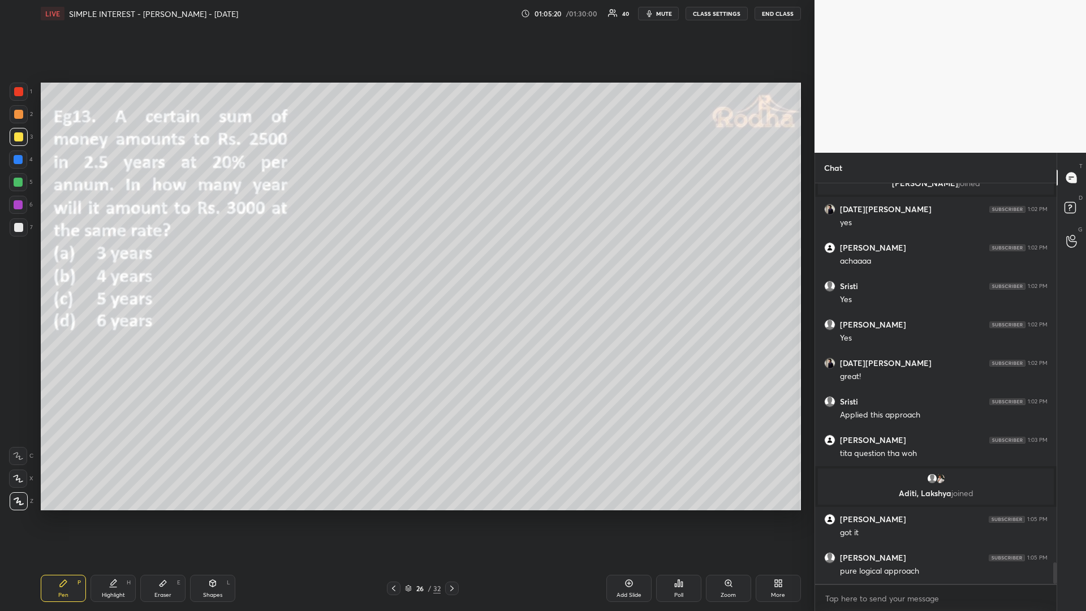
click at [19, 183] on div at bounding box center [18, 182] width 9 height 9
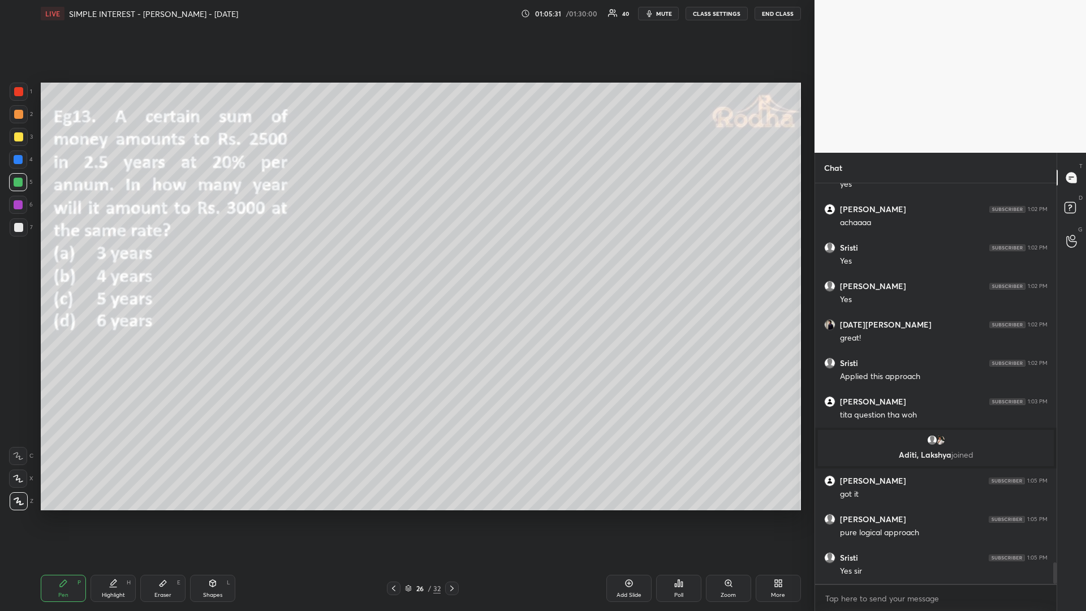
drag, startPoint x: 19, startPoint y: 136, endPoint x: 11, endPoint y: 151, distance: 16.7
click at [19, 137] on div at bounding box center [18, 136] width 9 height 9
drag, startPoint x: 455, startPoint y: 584, endPoint x: 462, endPoint y: 595, distance: 12.2
click at [453, 515] on icon at bounding box center [451, 588] width 9 height 9
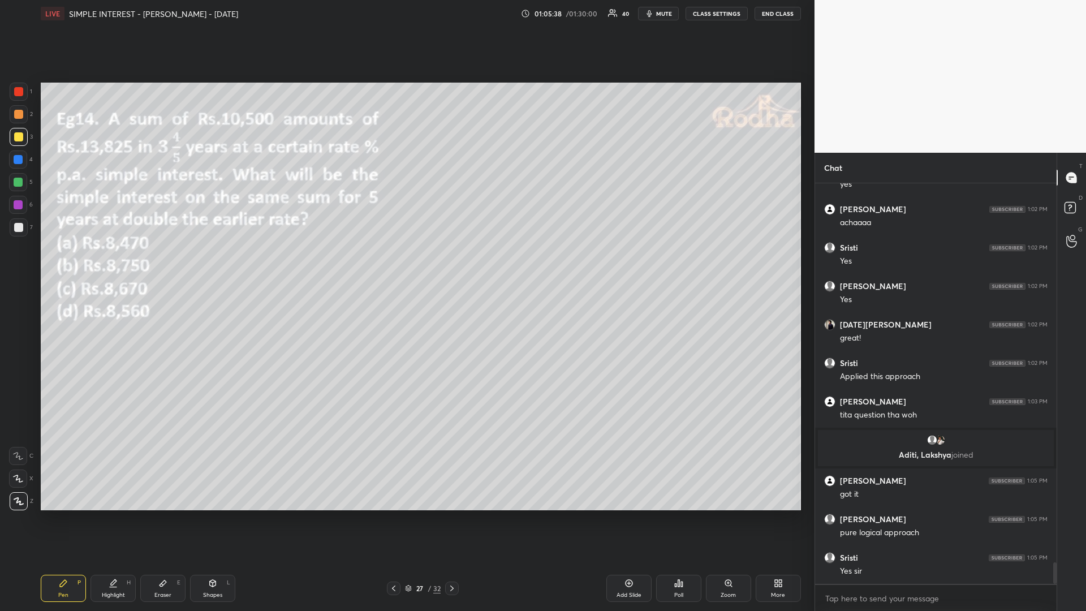
scroll to position [7078, 0]
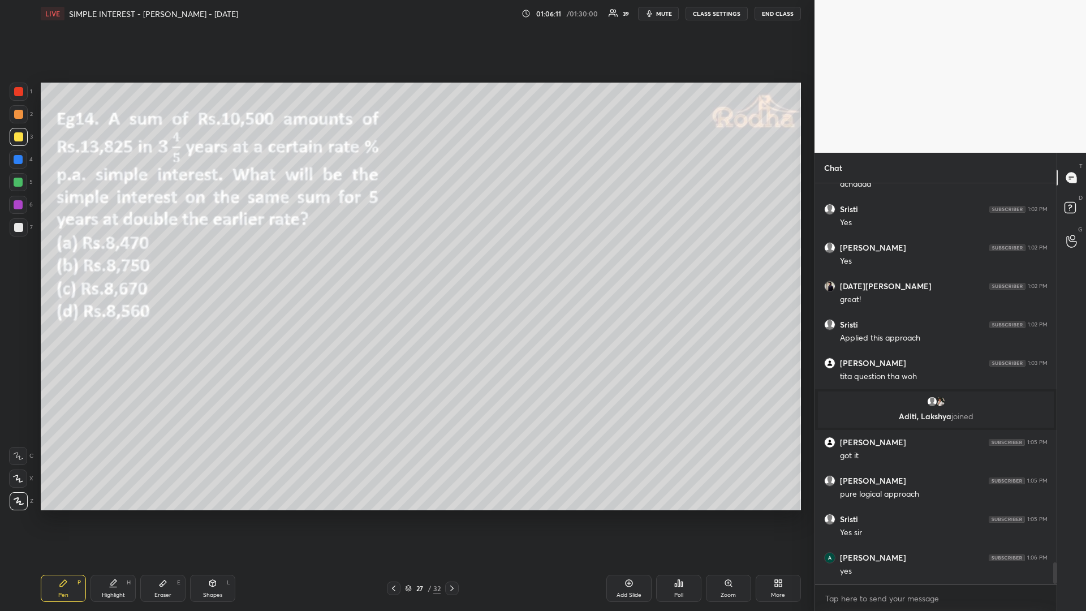
click at [678, 515] on div "Poll" at bounding box center [678, 588] width 45 height 27
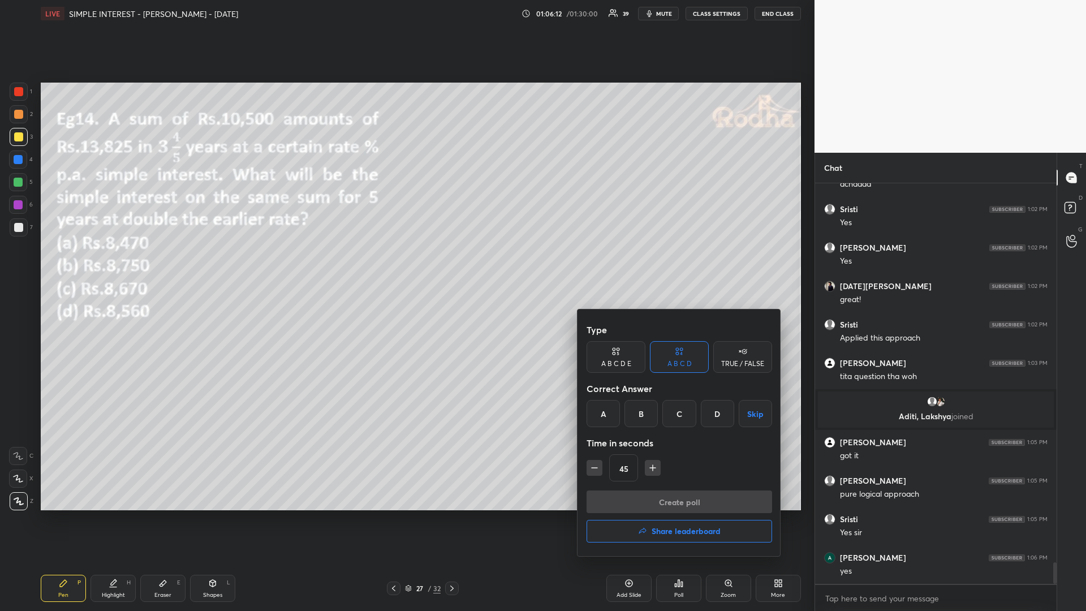
drag, startPoint x: 638, startPoint y: 410, endPoint x: 612, endPoint y: 461, distance: 56.9
click at [636, 417] on div "B" at bounding box center [641, 413] width 33 height 27
click at [591, 468] on icon "button" at bounding box center [594, 467] width 11 height 11
type input "30"
click at [616, 500] on button "Create poll" at bounding box center [680, 501] width 186 height 23
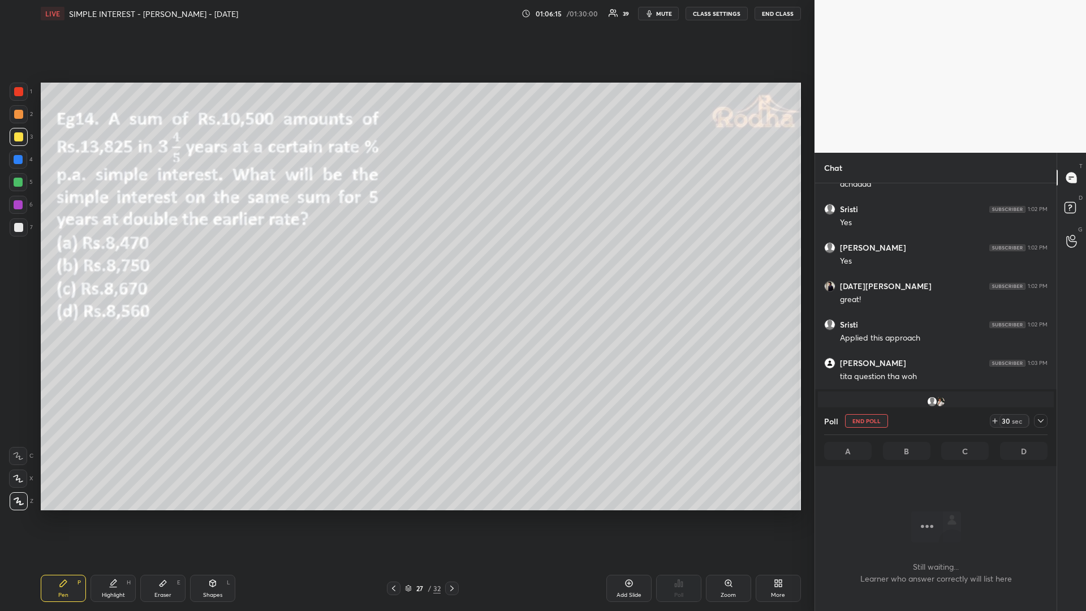
scroll to position [4, 4]
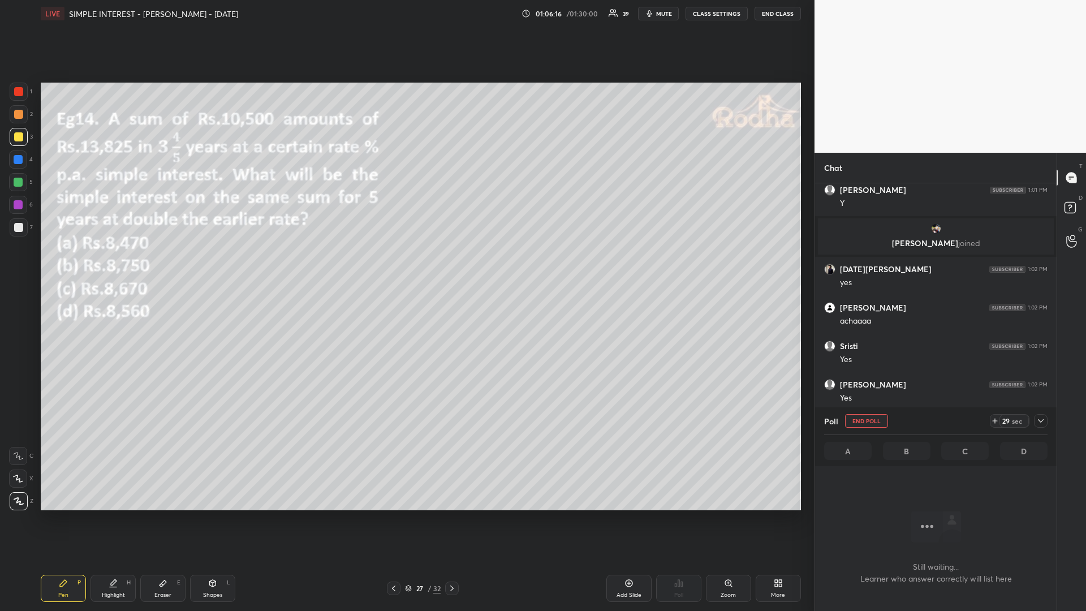
drag, startPoint x: 17, startPoint y: 182, endPoint x: 8, endPoint y: 187, distance: 10.4
click at [14, 182] on div at bounding box center [18, 182] width 9 height 9
click at [996, 421] on icon at bounding box center [995, 420] width 9 height 9
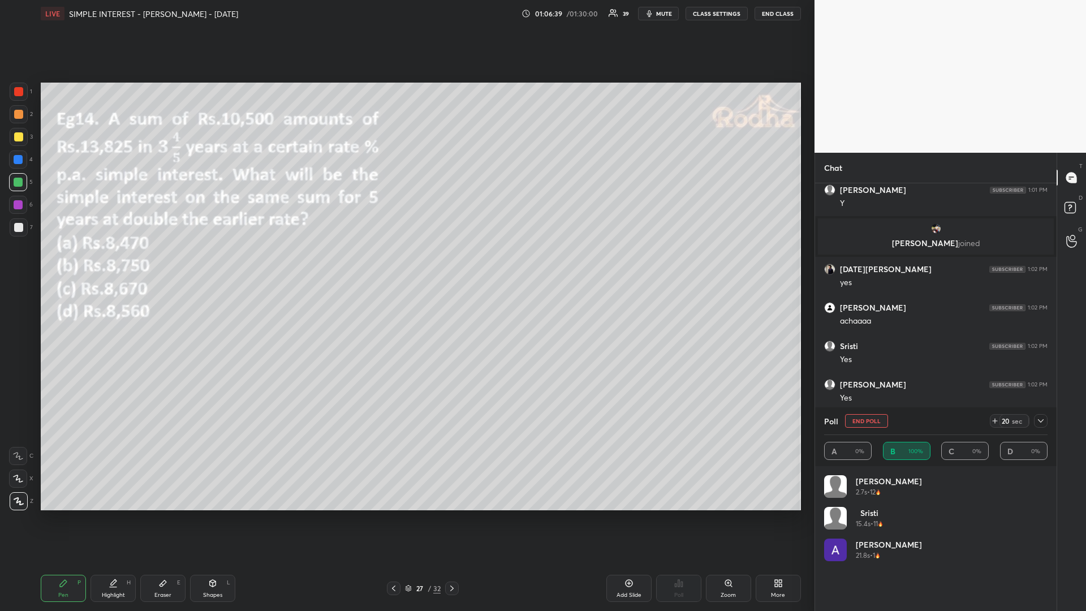
scroll to position [7104, 0]
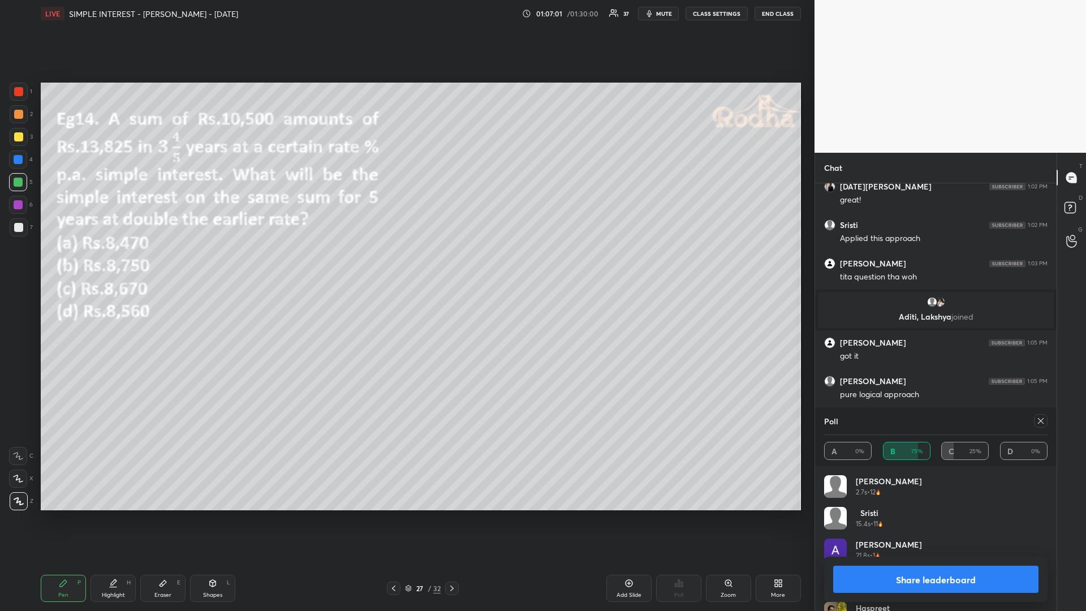
click at [1036, 424] on div at bounding box center [1041, 421] width 14 height 14
type textarea "x"
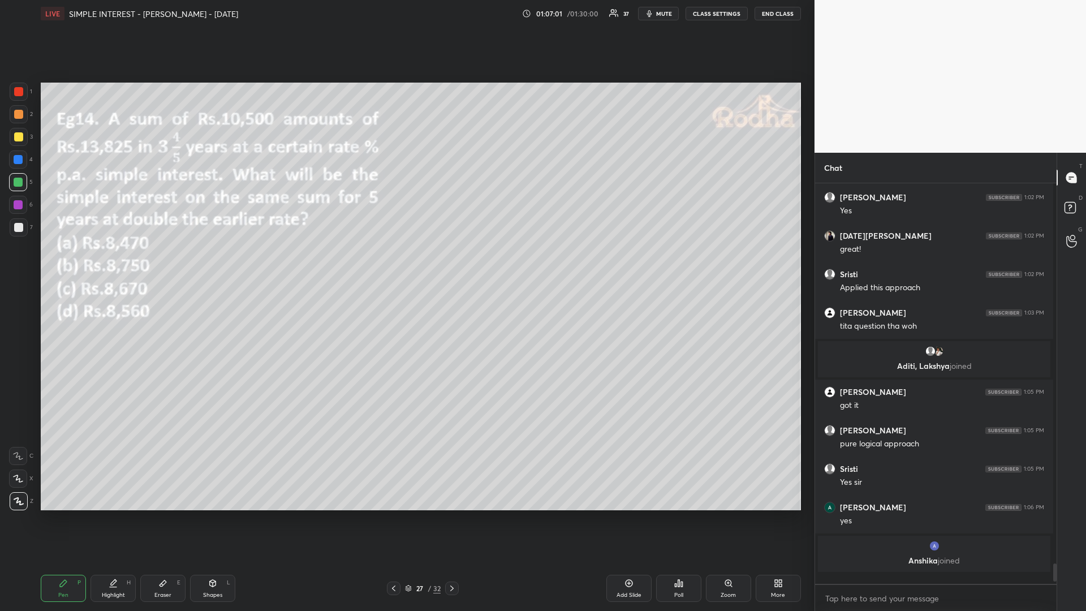
scroll to position [1, 4]
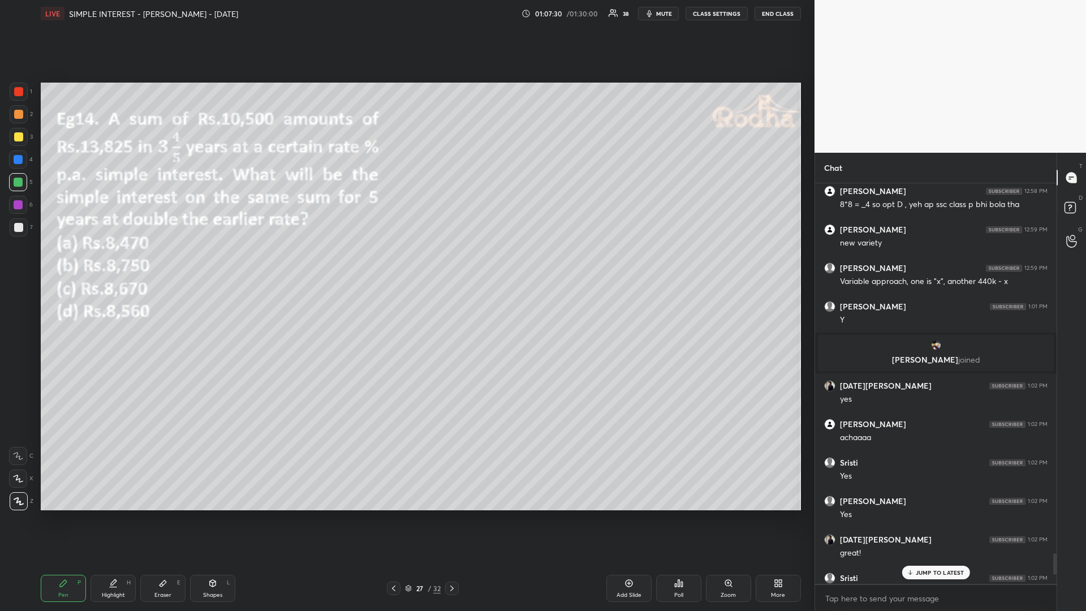
drag, startPoint x: 18, startPoint y: 140, endPoint x: 11, endPoint y: 145, distance: 8.5
click at [17, 141] on div at bounding box center [18, 136] width 9 height 9
click at [13, 184] on div at bounding box center [18, 182] width 18 height 18
click at [924, 515] on p "1 NEW MESSAGE" at bounding box center [940, 572] width 48 height 7
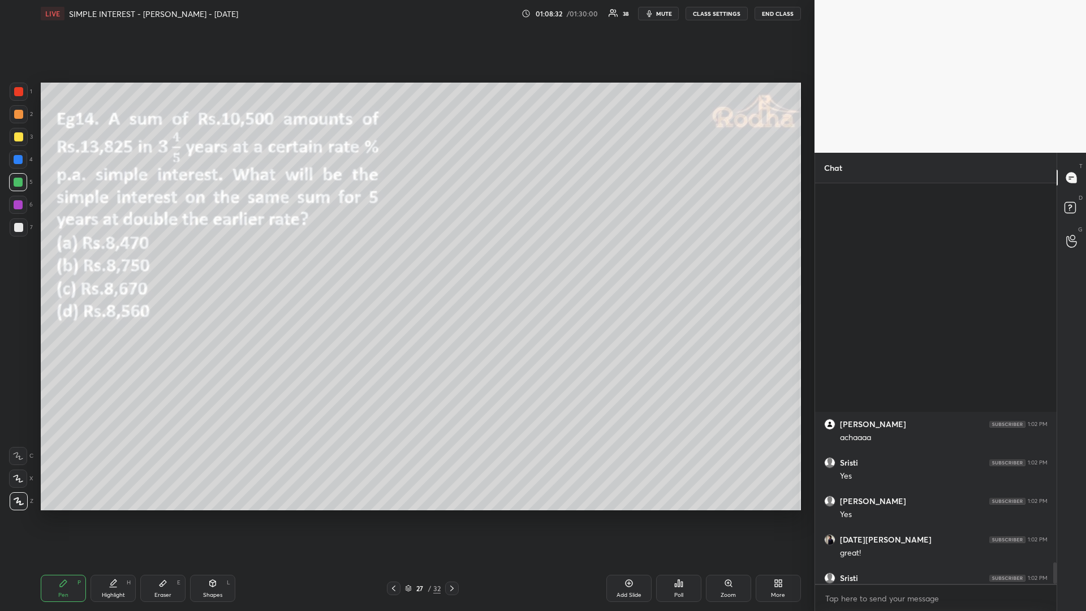
scroll to position [7078, 0]
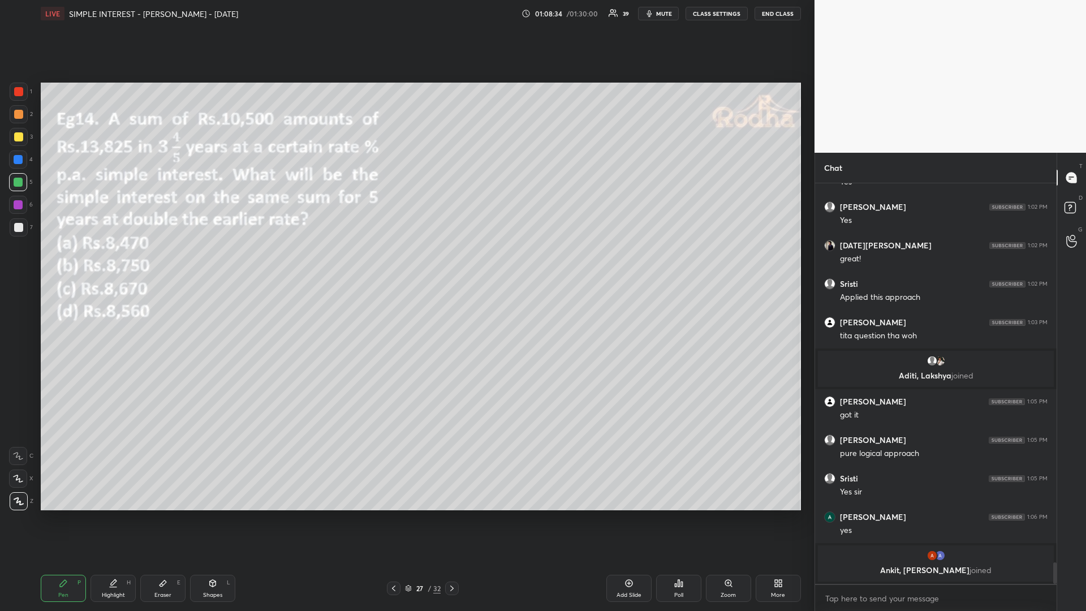
click at [18, 137] on div at bounding box center [18, 136] width 9 height 9
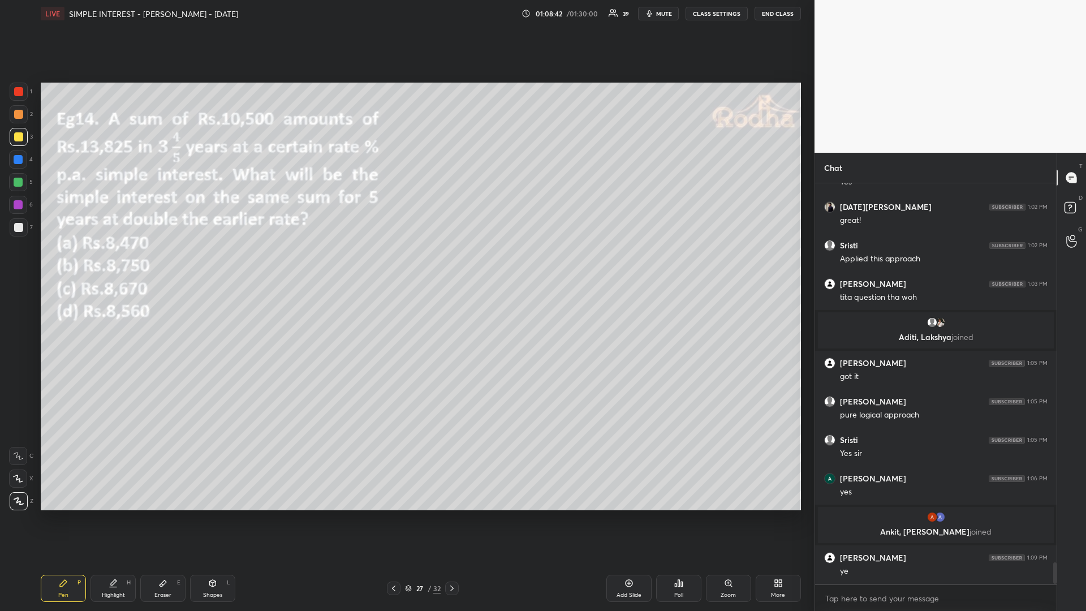
scroll to position [7155, 0]
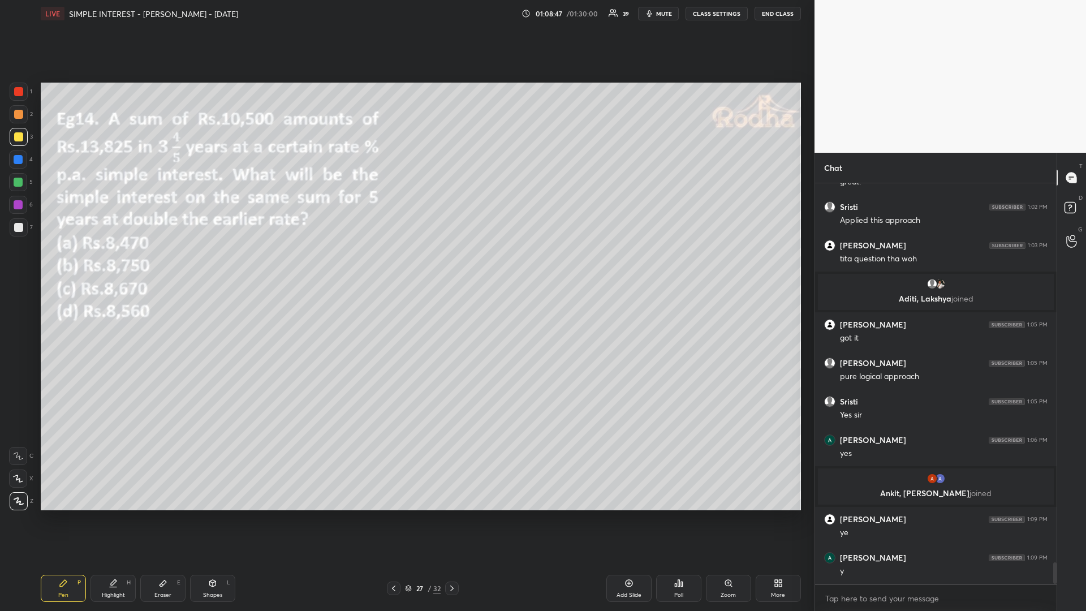
click at [681, 515] on icon at bounding box center [678, 583] width 9 height 9
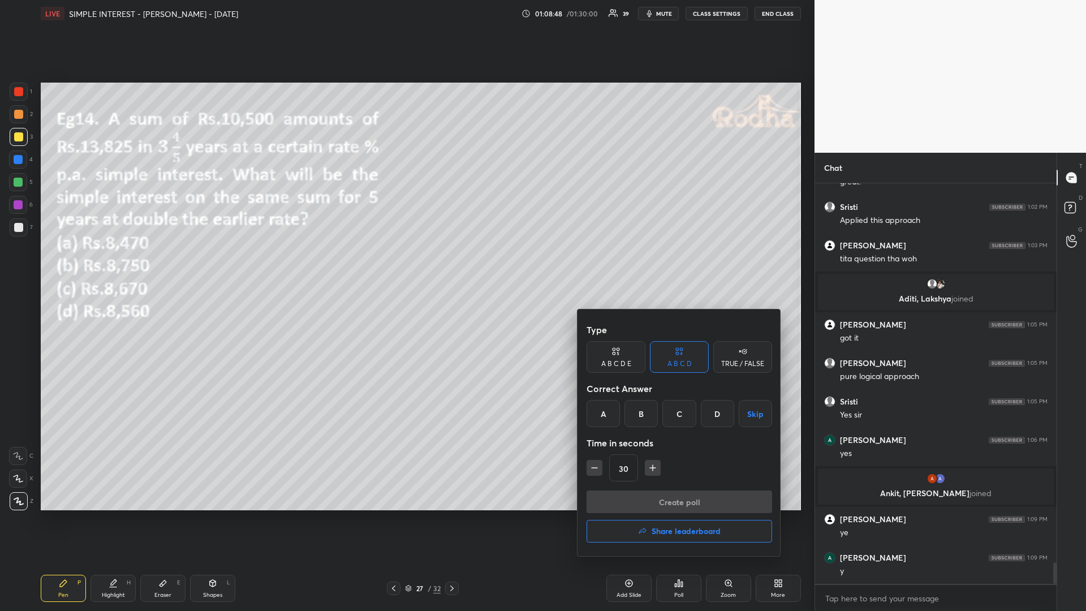
drag, startPoint x: 655, startPoint y: 534, endPoint x: 650, endPoint y: 543, distance: 9.9
click at [652, 515] on h4 "Share leaderboard" at bounding box center [686, 531] width 69 height 8
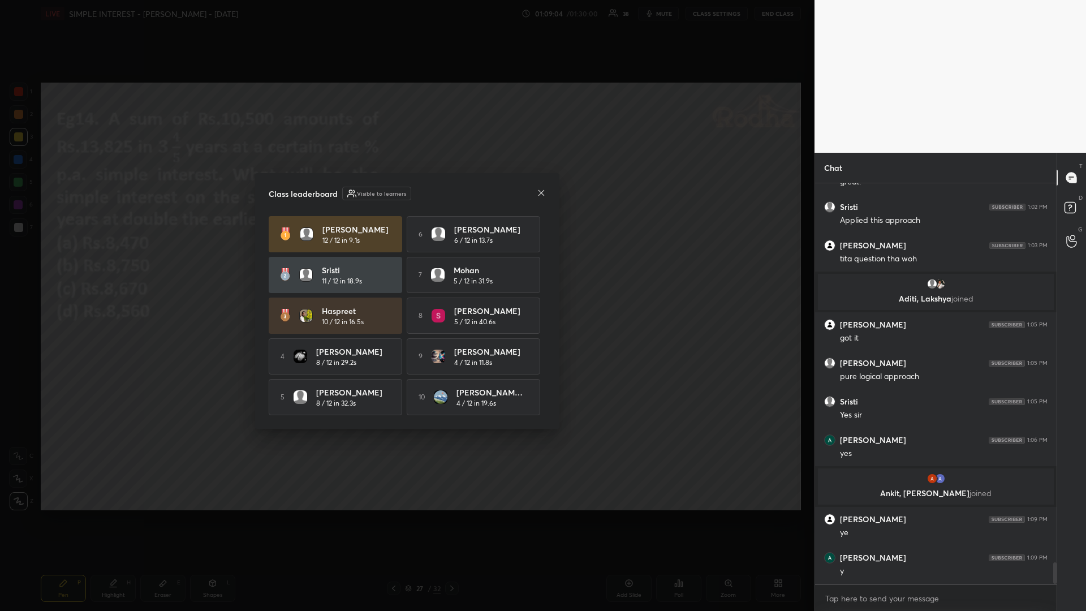
click at [540, 192] on icon at bounding box center [541, 192] width 9 height 9
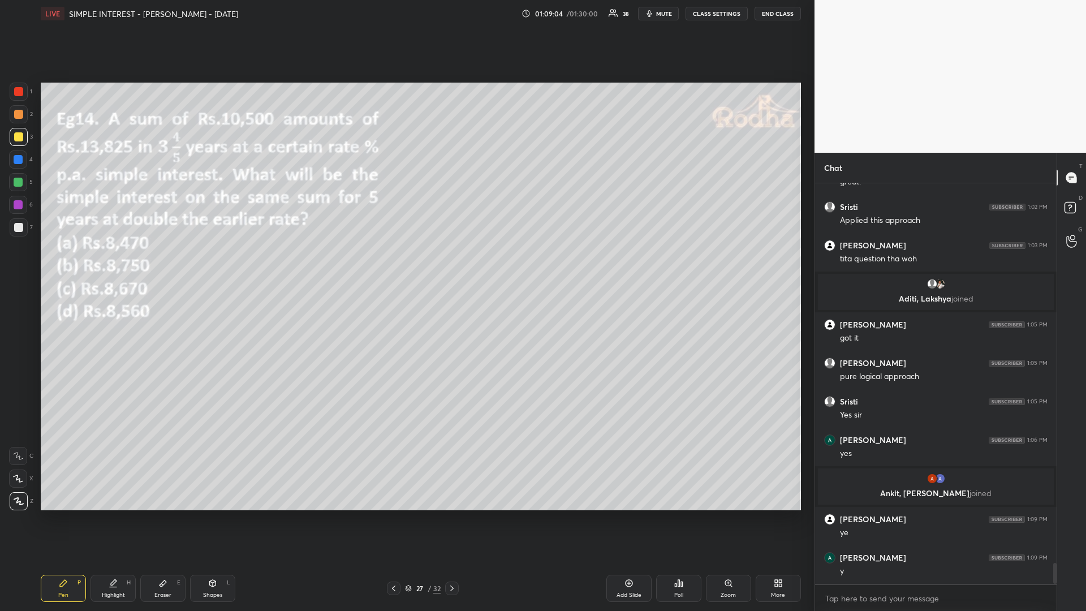
scroll to position [7196, 0]
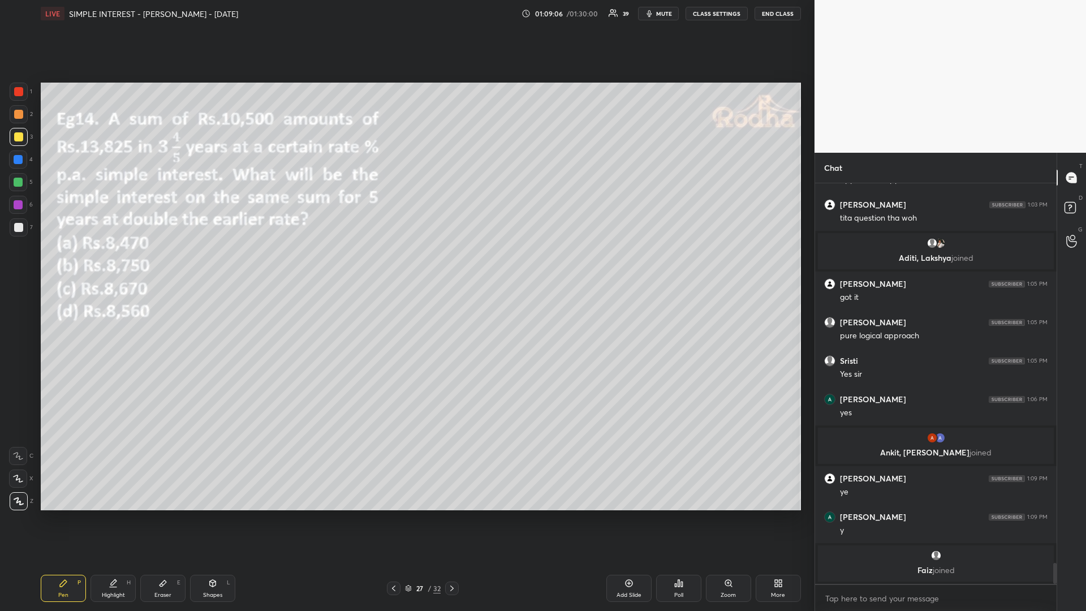
drag, startPoint x: 21, startPoint y: 179, endPoint x: 27, endPoint y: 208, distance: 29.4
click at [19, 182] on div at bounding box center [18, 182] width 9 height 9
click at [21, 204] on div at bounding box center [18, 204] width 9 height 9
click at [24, 140] on div at bounding box center [19, 137] width 18 height 18
click at [28, 226] on div "7" at bounding box center [21, 227] width 23 height 18
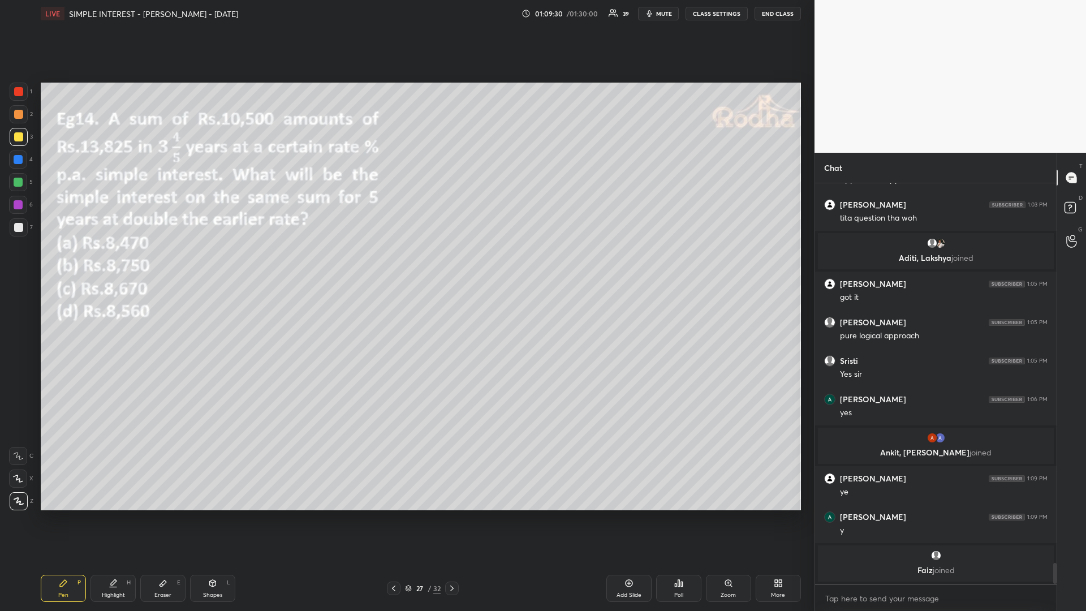
click at [20, 225] on div at bounding box center [18, 227] width 9 height 9
click at [454, 515] on icon at bounding box center [451, 588] width 9 height 9
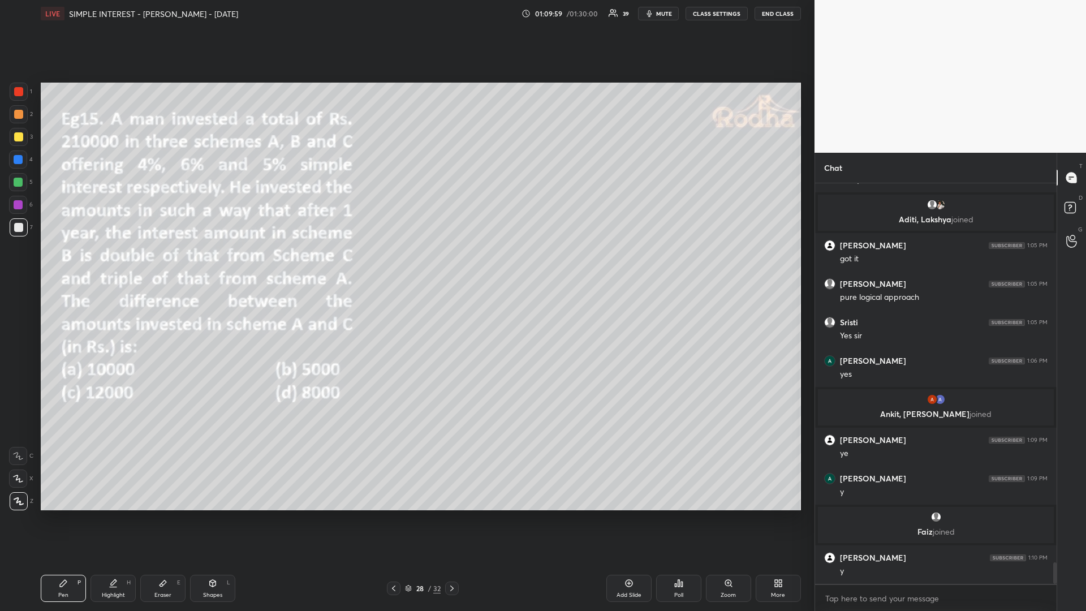
scroll to position [7181, 0]
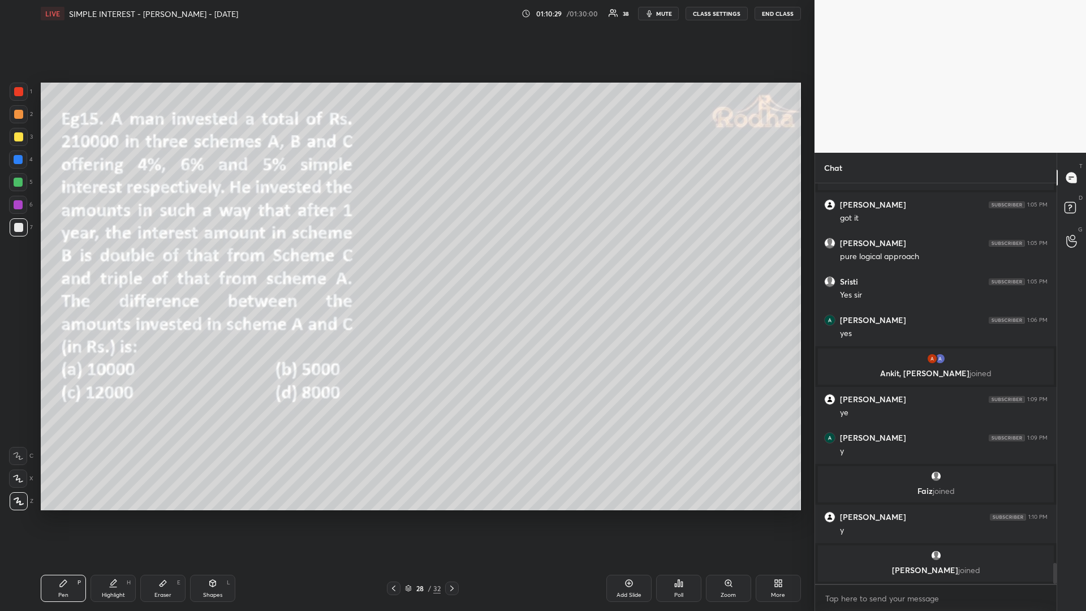
click at [671, 515] on div "Poll" at bounding box center [678, 588] width 45 height 27
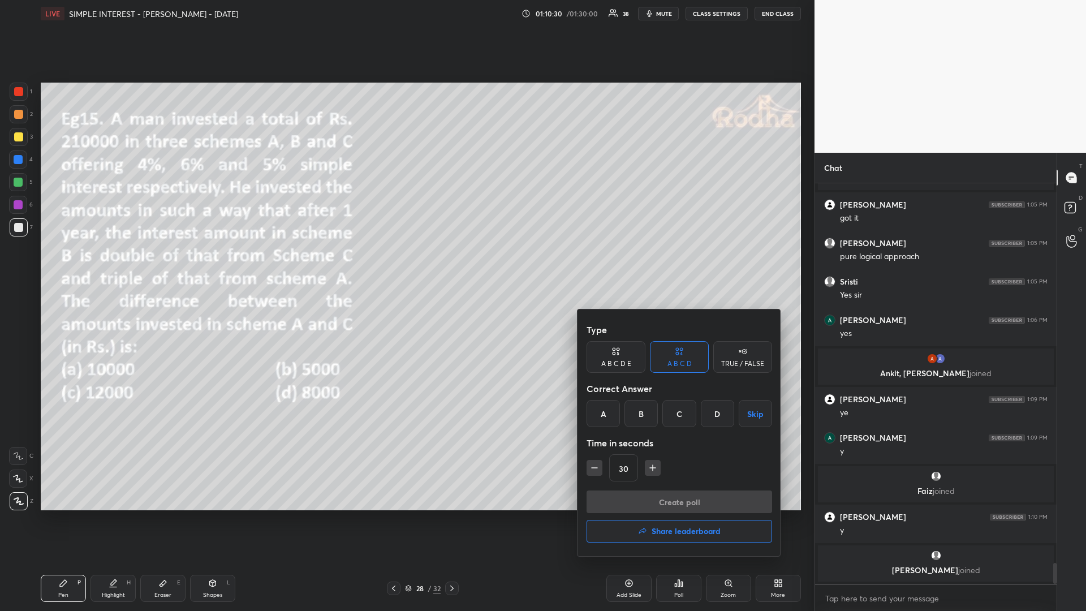
click at [604, 411] on div "A" at bounding box center [603, 413] width 33 height 27
click at [653, 470] on icon "button" at bounding box center [652, 467] width 11 height 11
type input "45"
click at [634, 497] on button "Create poll" at bounding box center [680, 501] width 186 height 23
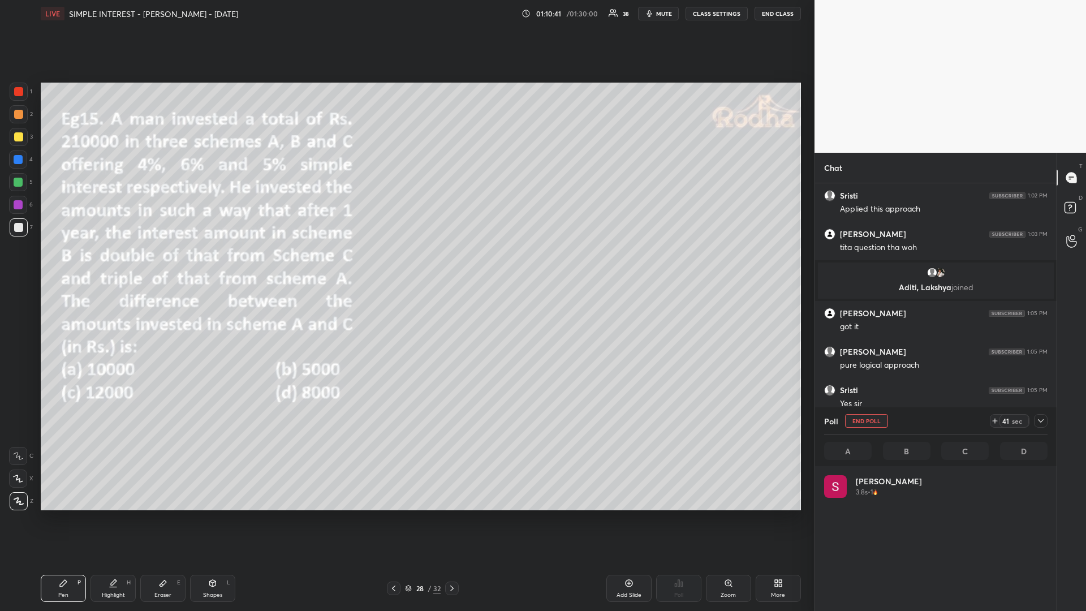
scroll to position [132, 220]
click at [18, 182] on div at bounding box center [18, 182] width 9 height 9
drag, startPoint x: 19, startPoint y: 139, endPoint x: 12, endPoint y: 143, distance: 8.2
click at [19, 140] on div at bounding box center [18, 136] width 9 height 9
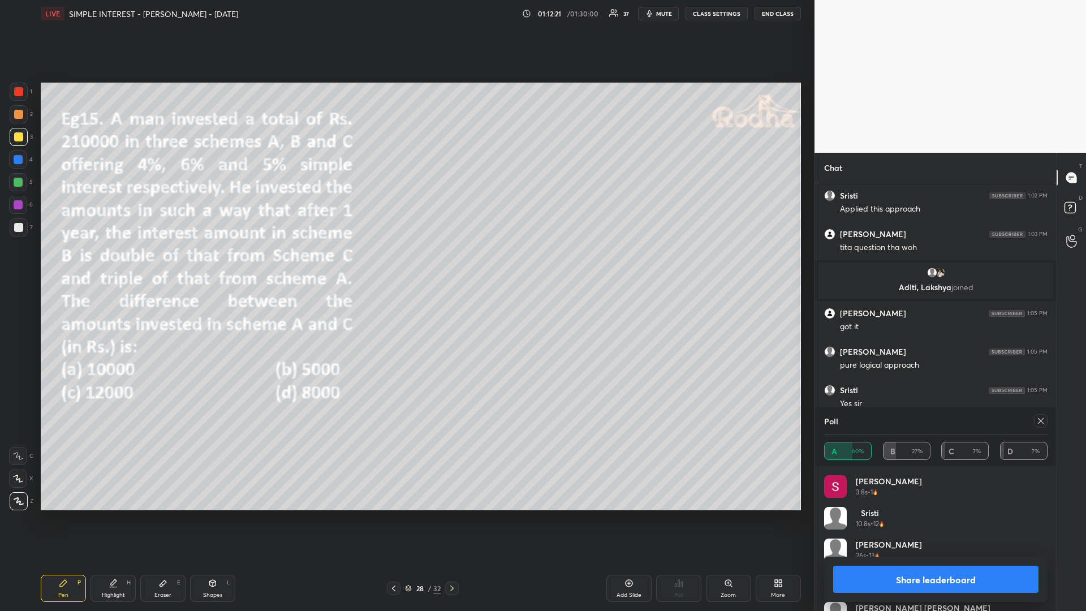
scroll to position [7268, 0]
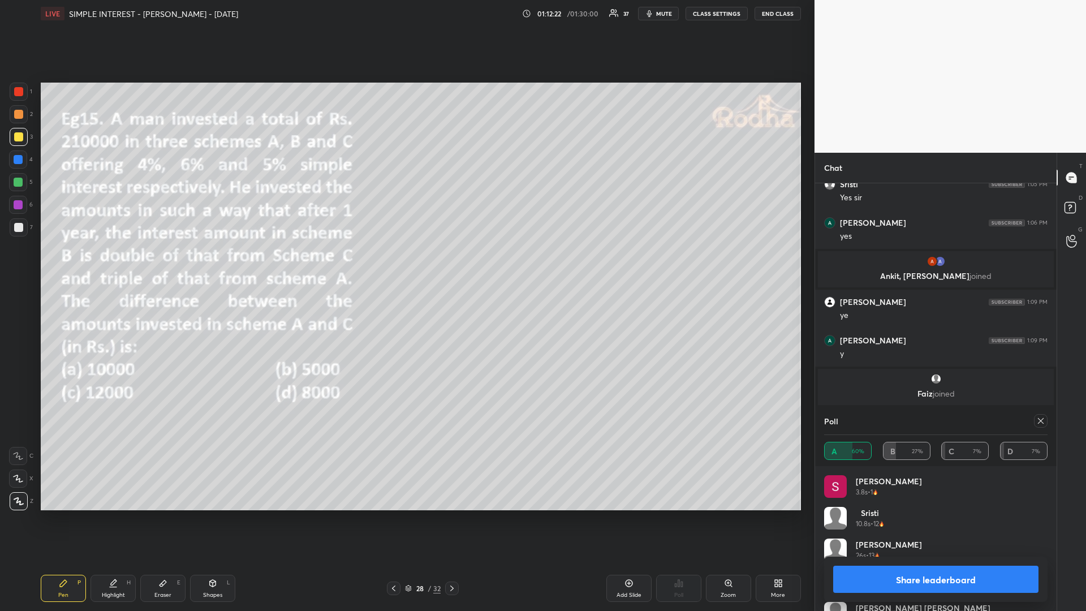
click at [1037, 426] on div at bounding box center [1041, 421] width 14 height 14
type textarea "x"
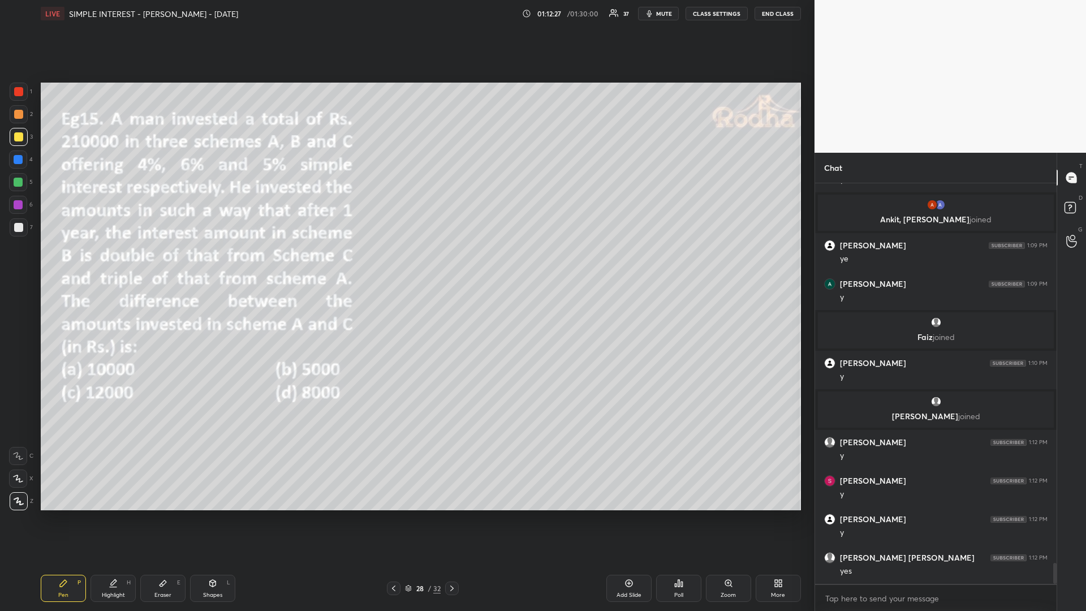
scroll to position [7373, 0]
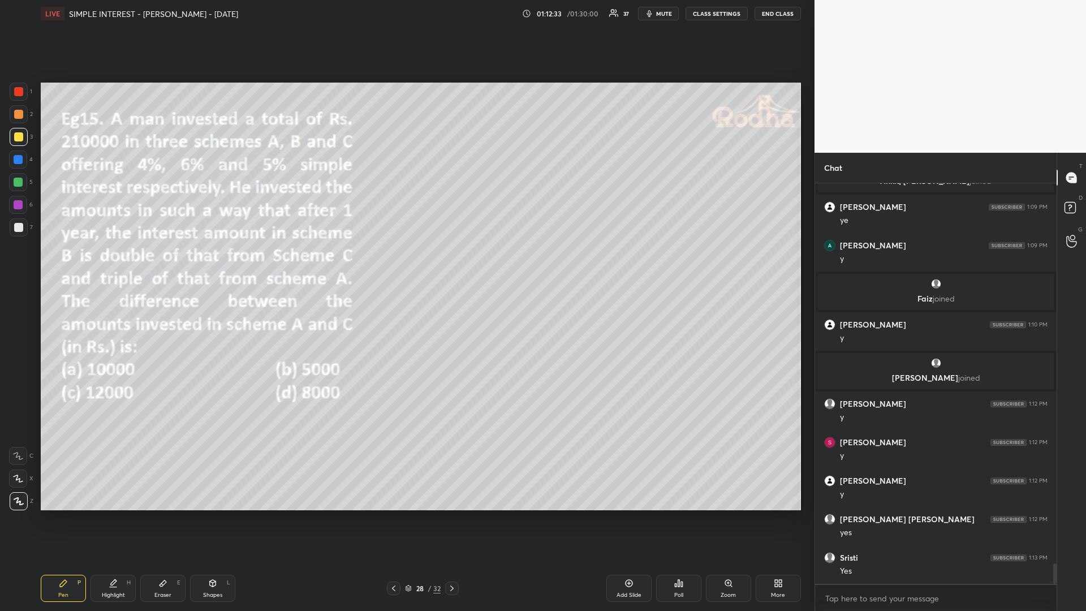
drag, startPoint x: 19, startPoint y: 183, endPoint x: 13, endPoint y: 201, distance: 18.6
click at [18, 182] on div at bounding box center [18, 182] width 9 height 9
click at [19, 160] on div at bounding box center [18, 159] width 9 height 9
click at [19, 140] on div at bounding box center [18, 136] width 9 height 9
click at [19, 183] on div at bounding box center [18, 182] width 9 height 9
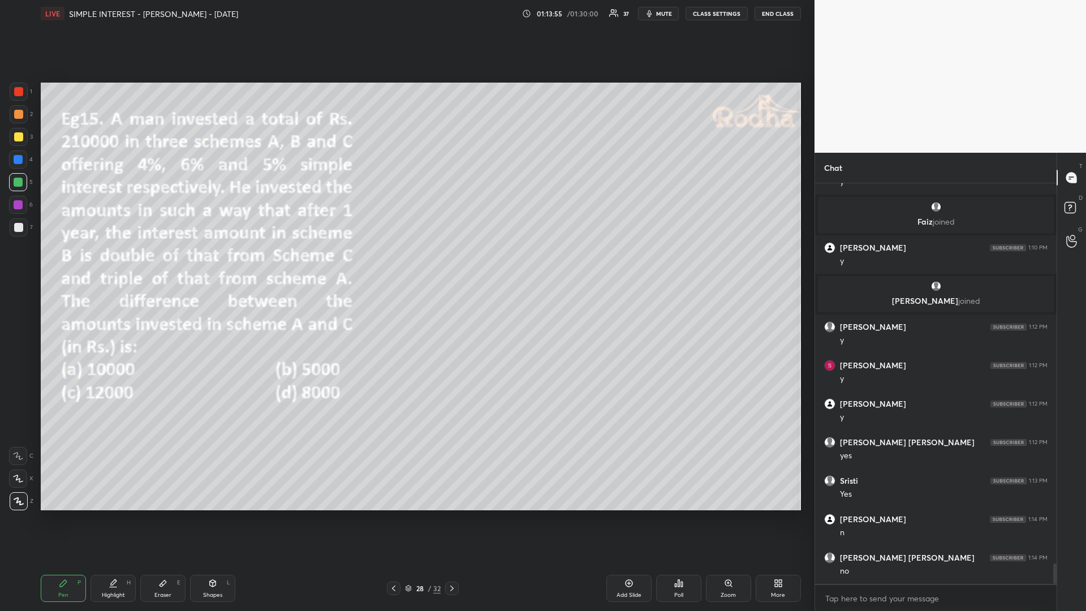
scroll to position [7489, 0]
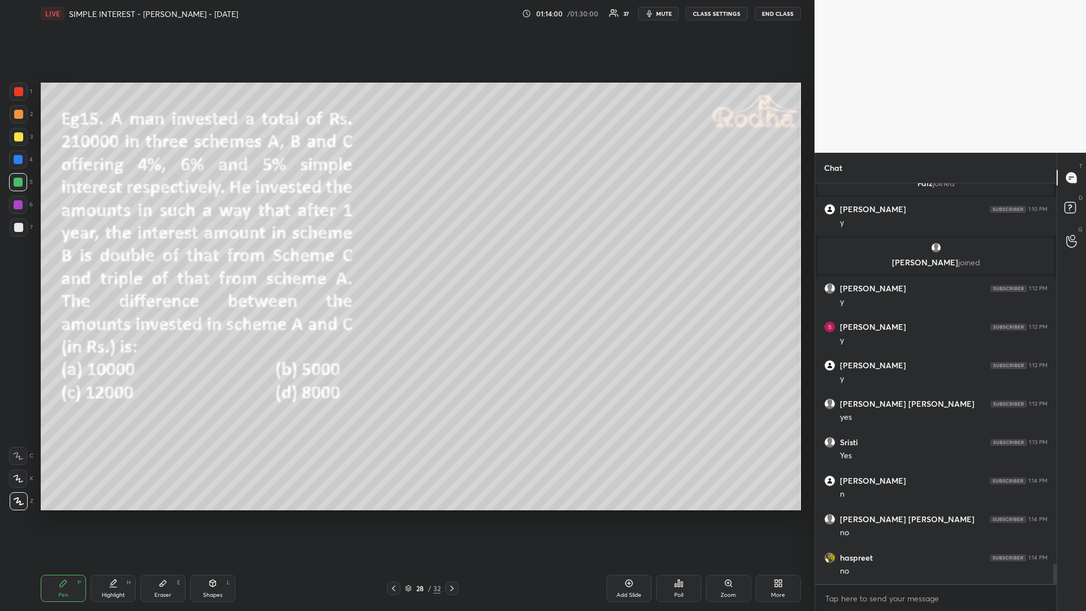
click at [453, 515] on icon at bounding box center [451, 588] width 9 height 9
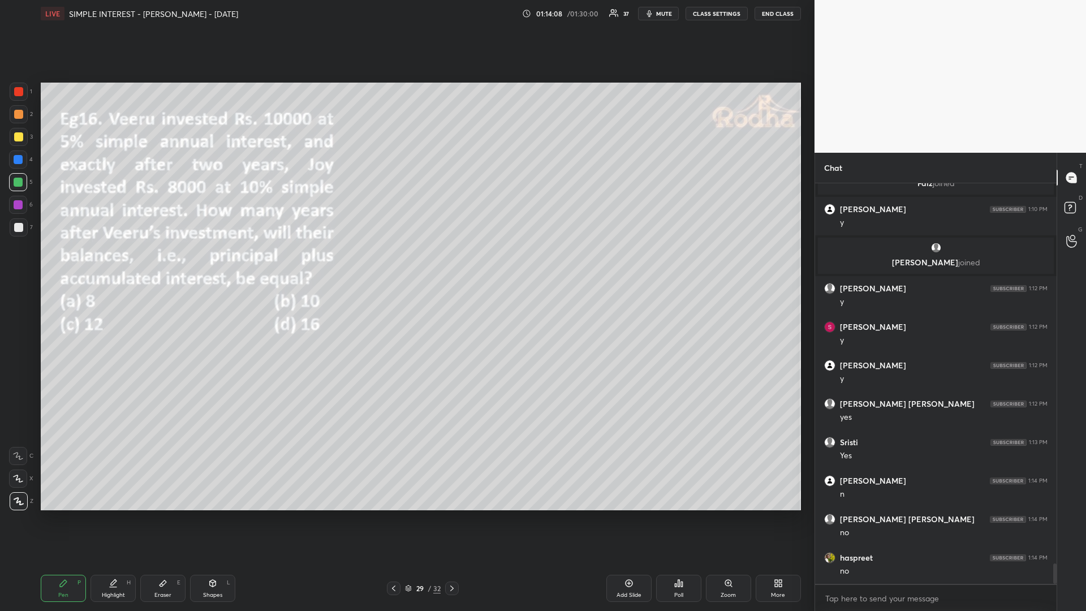
click at [677, 515] on div "Poll" at bounding box center [678, 588] width 45 height 27
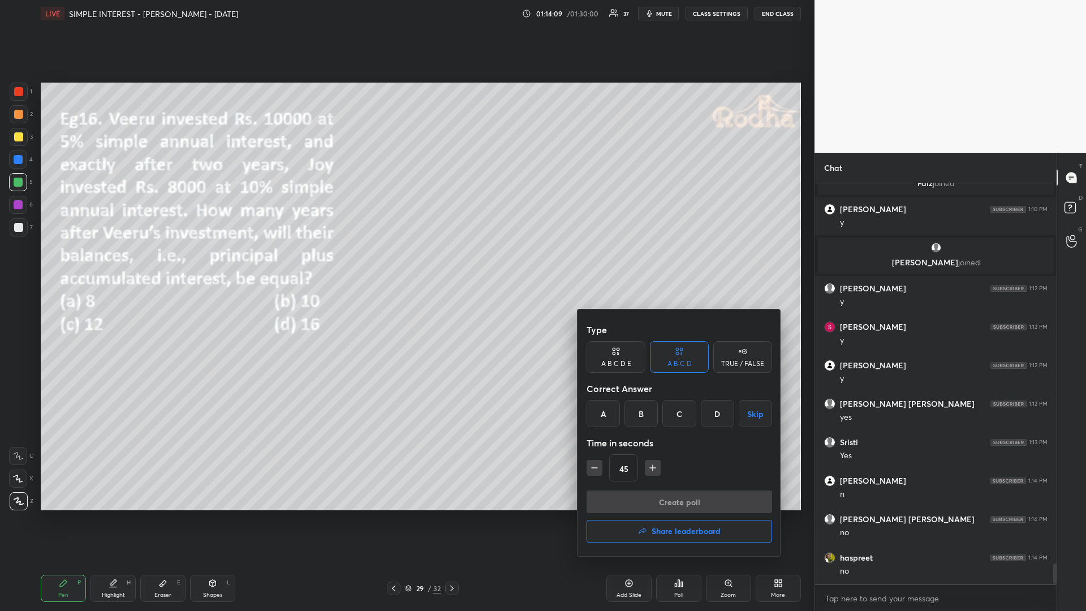
click at [679, 417] on div "C" at bounding box center [678, 413] width 33 height 27
drag, startPoint x: 648, startPoint y: 470, endPoint x: 644, endPoint y: 477, distance: 8.6
click at [646, 471] on button "button" at bounding box center [653, 468] width 16 height 16
type input "60"
click at [638, 505] on button "Create poll" at bounding box center [680, 501] width 186 height 23
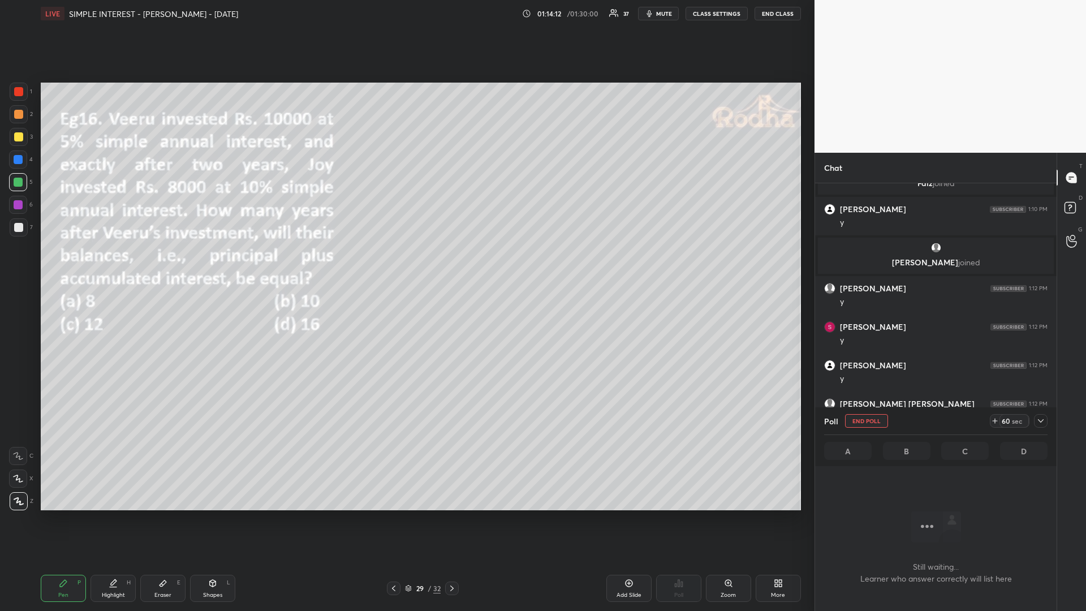
scroll to position [366, 238]
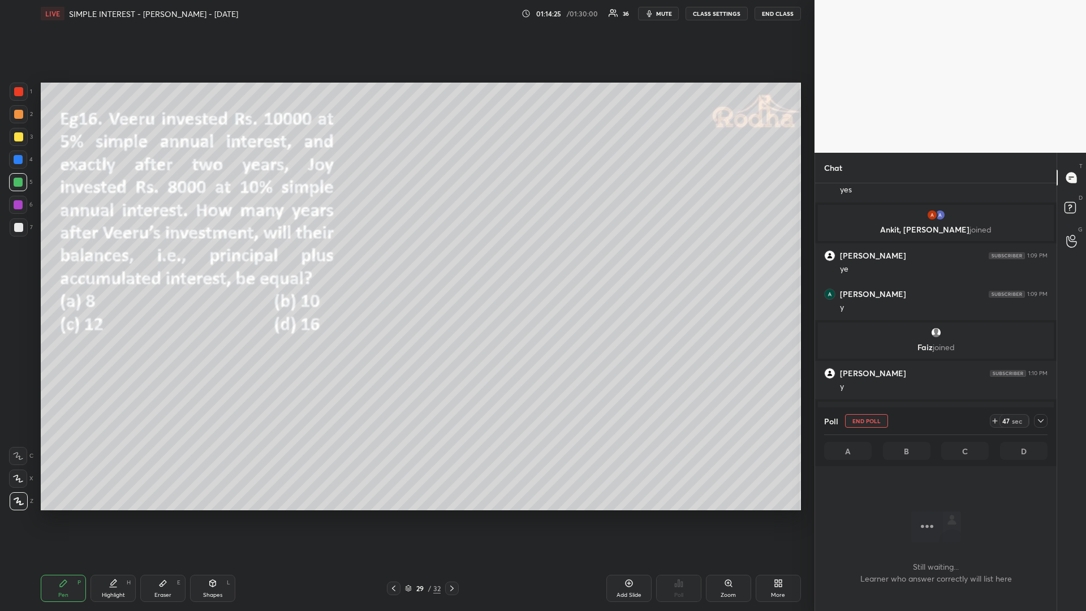
click at [995, 419] on icon at bounding box center [995, 420] width 9 height 9
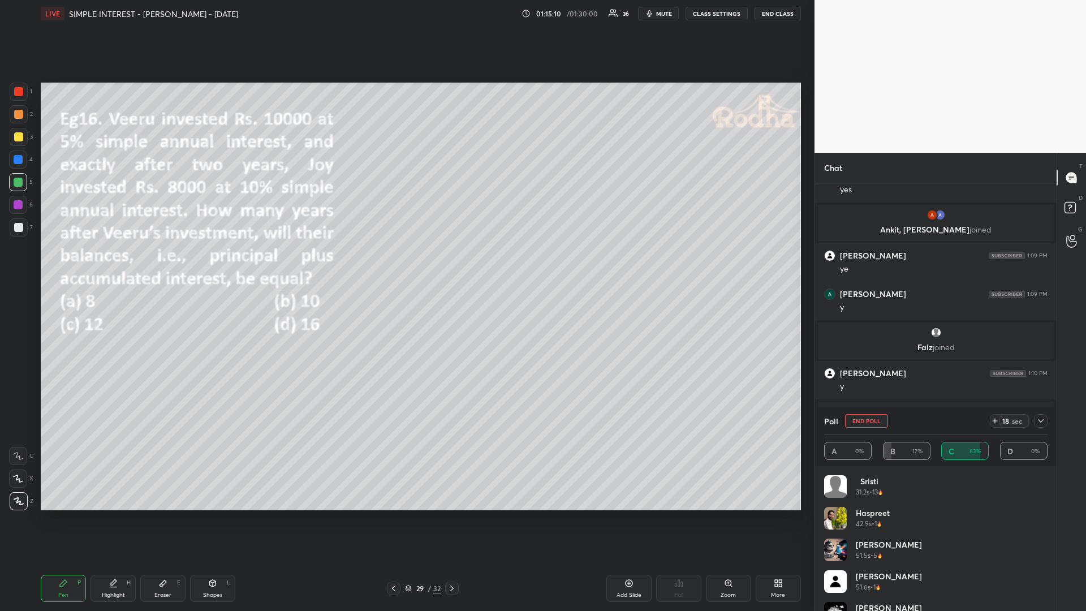
click at [16, 138] on div at bounding box center [18, 136] width 9 height 9
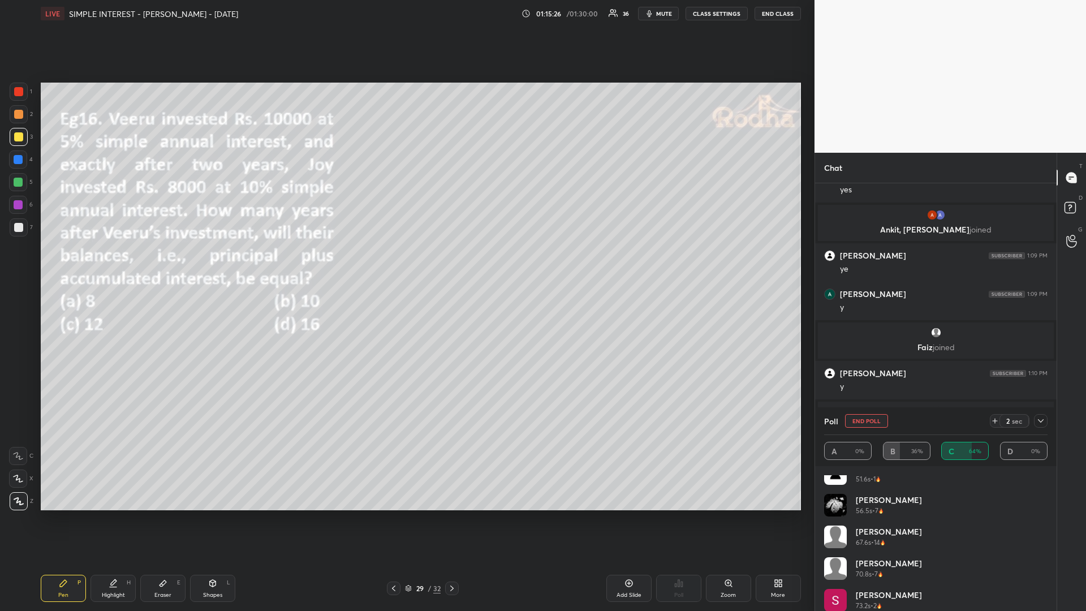
scroll to position [118, 0]
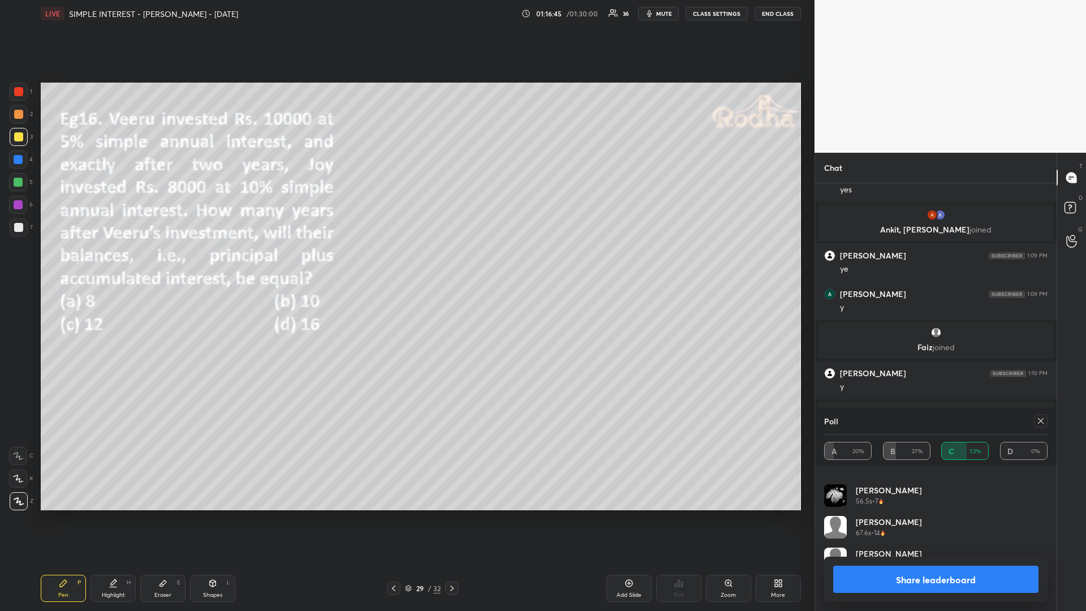
click at [15, 184] on div at bounding box center [18, 182] width 9 height 9
drag, startPoint x: 21, startPoint y: 139, endPoint x: 25, endPoint y: 144, distance: 6.9
click at [21, 139] on div at bounding box center [18, 136] width 9 height 9
click at [1042, 423] on icon at bounding box center [1040, 420] width 9 height 9
type textarea "x"
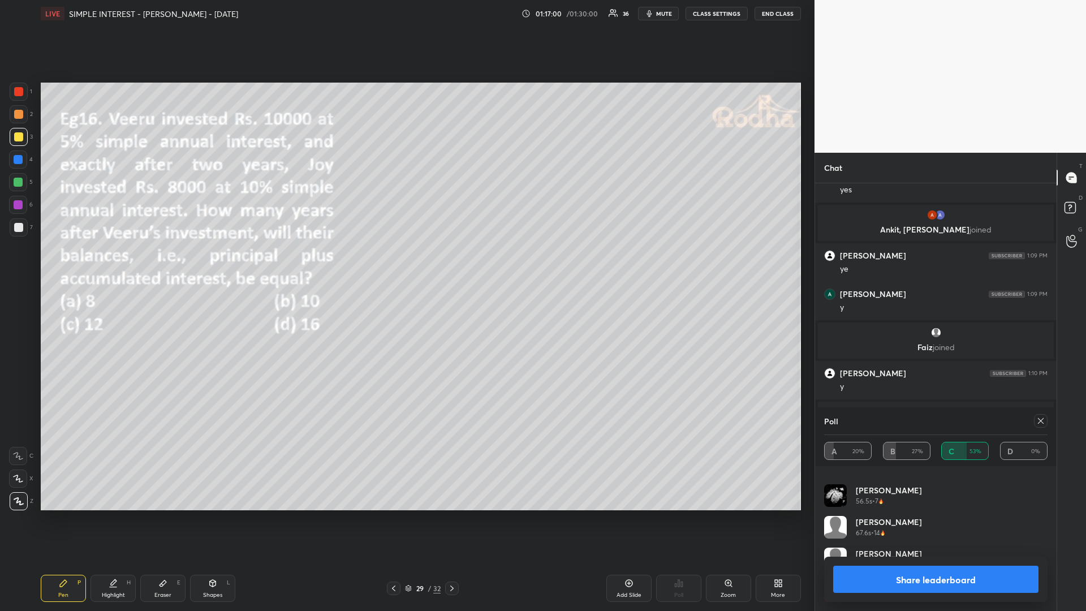
scroll to position [416, 235]
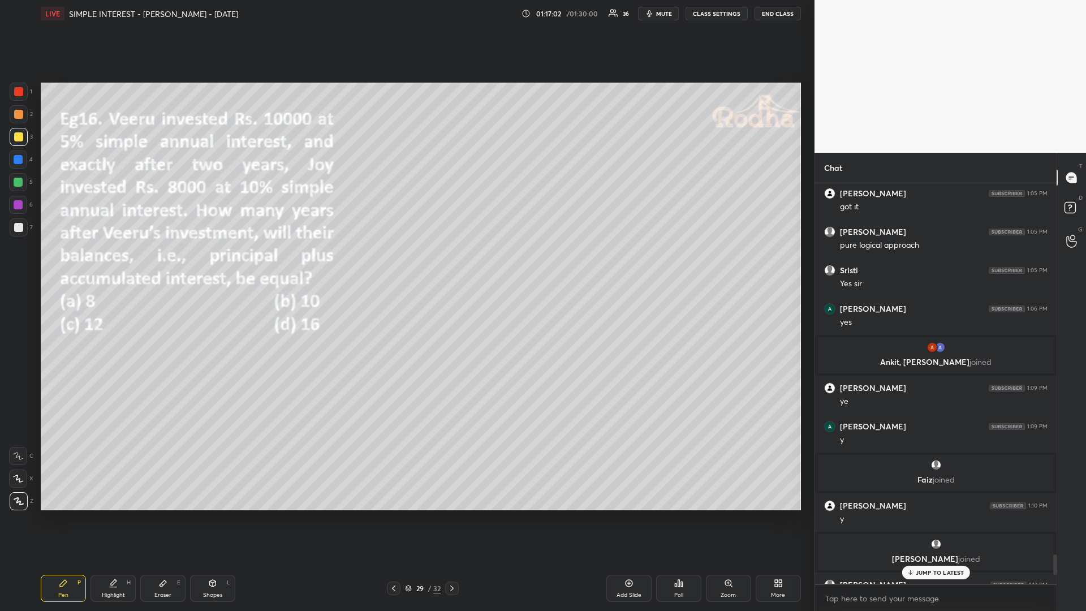
click at [937, 515] on p "JUMP TO LATEST" at bounding box center [940, 572] width 49 height 7
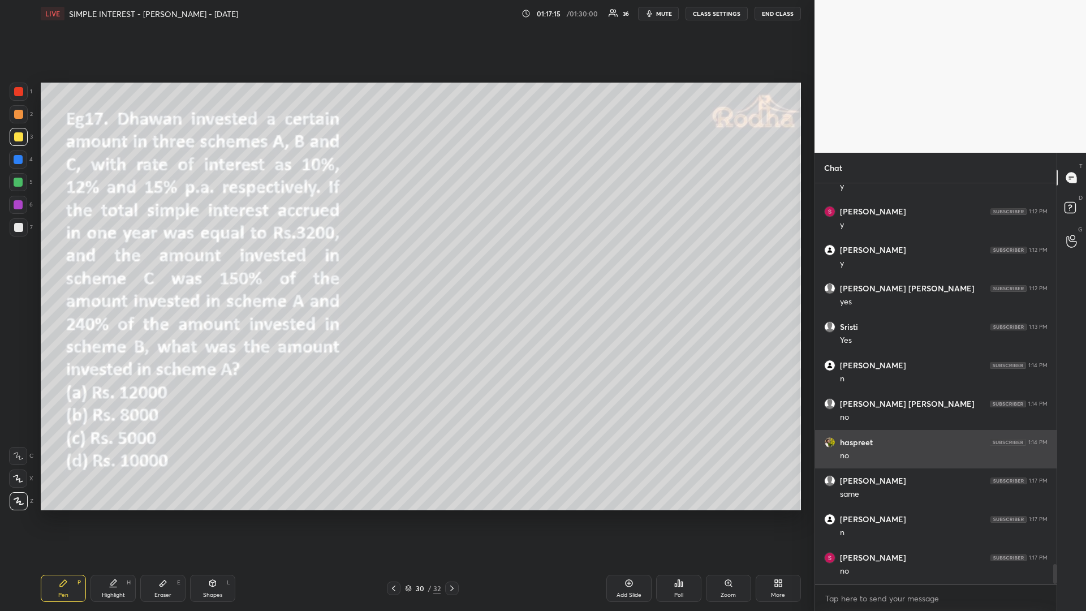
scroll to position [7602, 0]
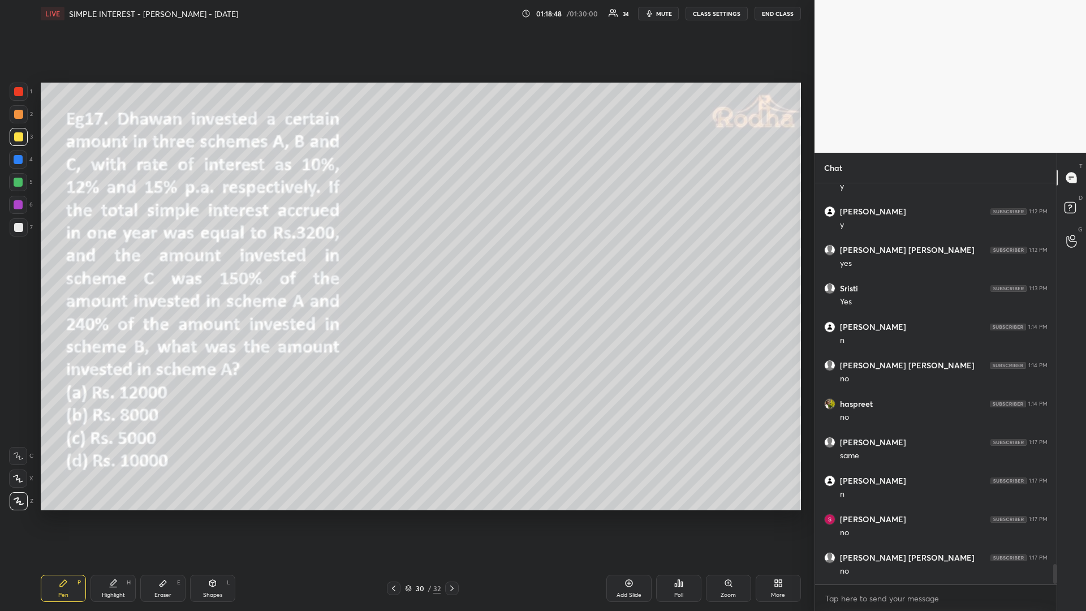
click at [673, 515] on div "Poll" at bounding box center [678, 588] width 45 height 27
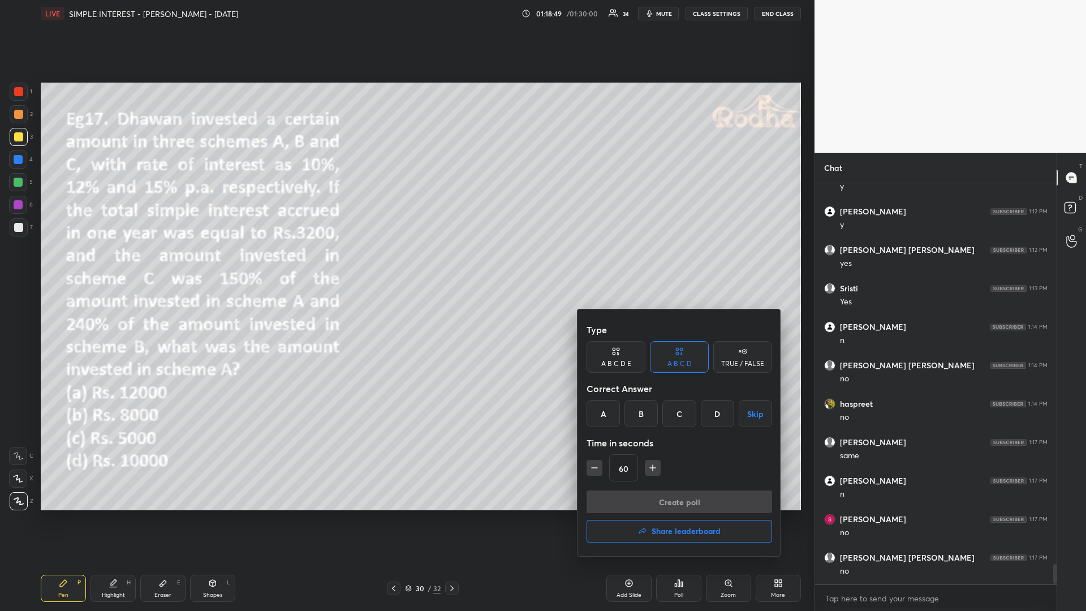
click at [639, 415] on div "B" at bounding box center [641, 413] width 33 height 27
click at [595, 472] on icon "button" at bounding box center [594, 467] width 11 height 11
click at [594, 473] on icon "button" at bounding box center [594, 467] width 11 height 11
type input "30"
click at [629, 500] on button "Create poll" at bounding box center [680, 501] width 186 height 23
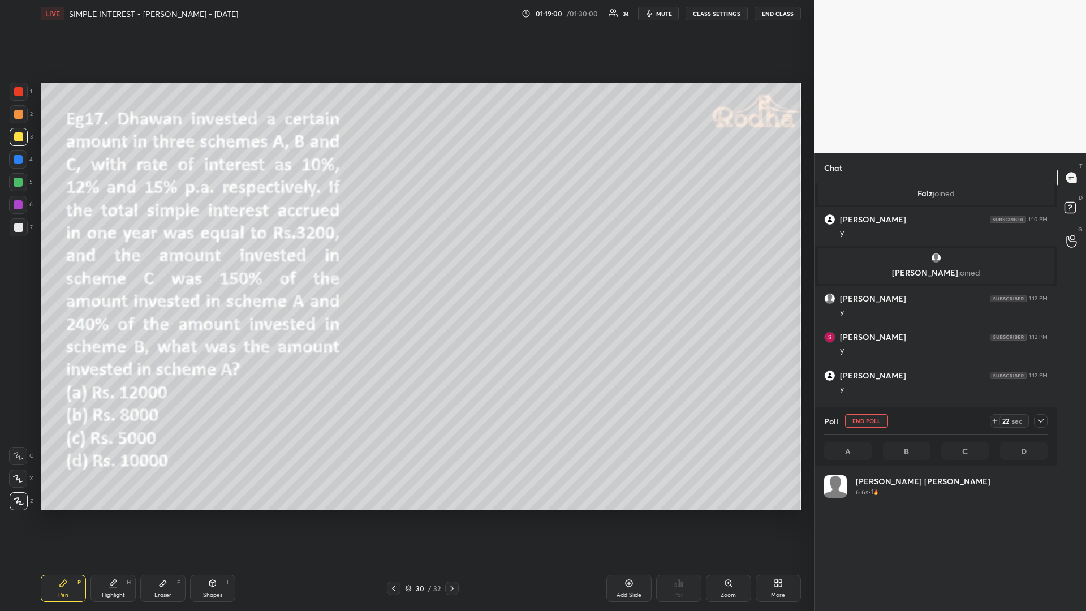
scroll to position [132, 220]
click at [995, 420] on icon at bounding box center [995, 420] width 9 height 9
click at [217, 515] on div "Shapes L" at bounding box center [212, 588] width 45 height 27
drag, startPoint x: 20, startPoint y: 498, endPoint x: 32, endPoint y: 491, distance: 13.7
click at [20, 498] on icon at bounding box center [19, 501] width 8 height 8
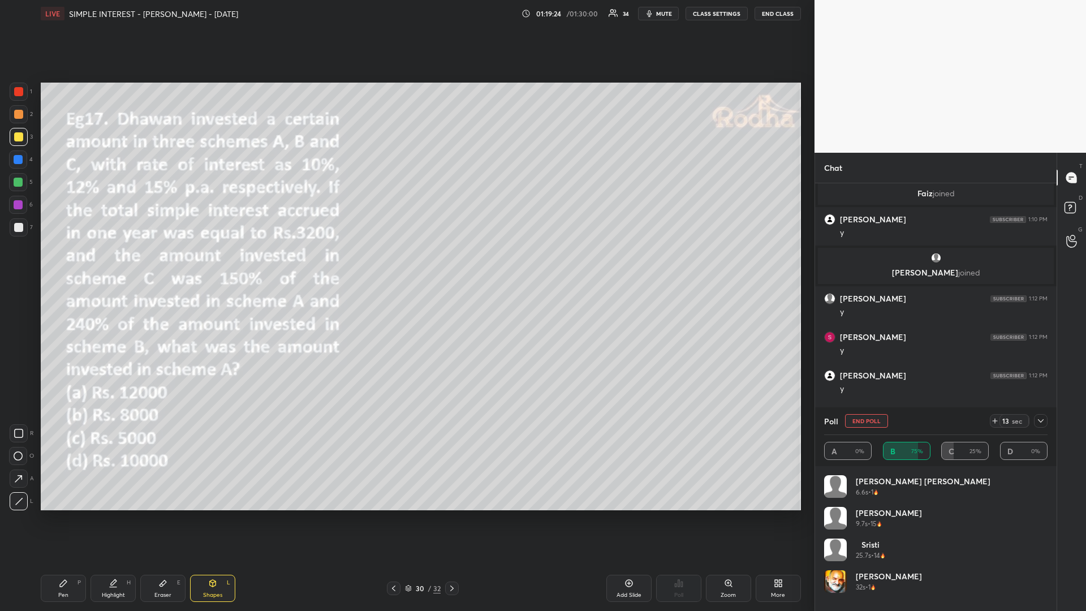
drag, startPoint x: 16, startPoint y: 184, endPoint x: 10, endPoint y: 212, distance: 29.0
click at [16, 184] on div at bounding box center [18, 182] width 9 height 9
click at [59, 515] on icon at bounding box center [63, 583] width 9 height 9
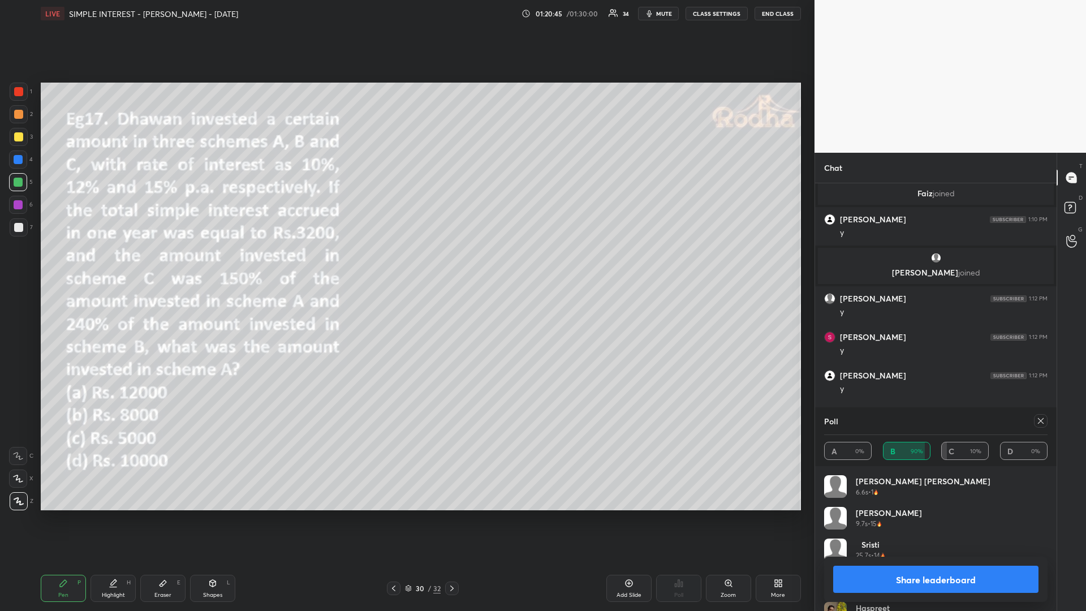
click at [23, 161] on div at bounding box center [18, 159] width 18 height 18
click at [1039, 424] on icon at bounding box center [1040, 420] width 9 height 9
type textarea "x"
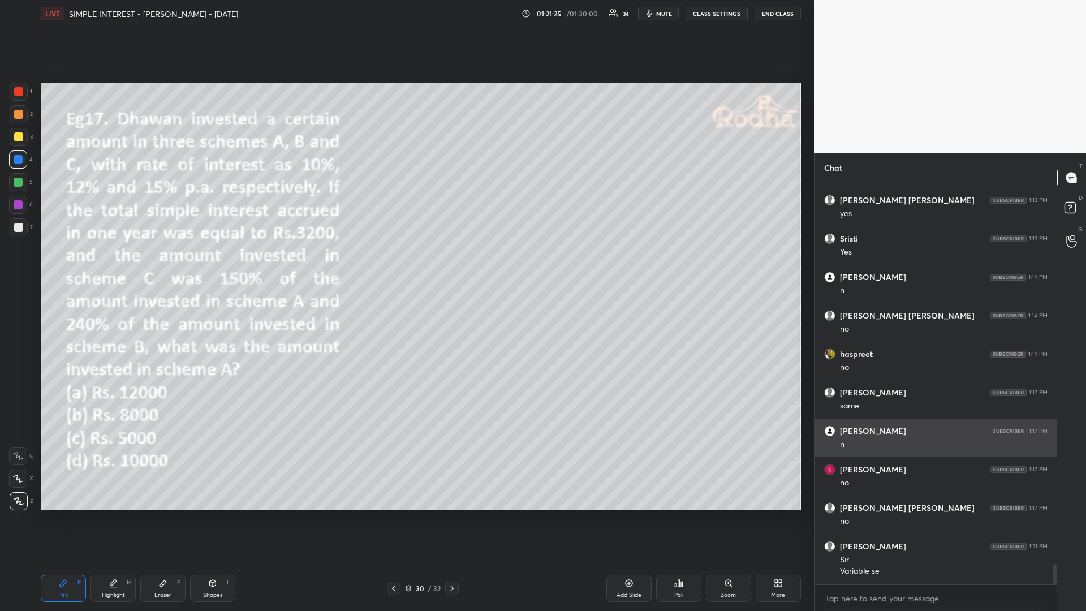
scroll to position [7647, 0]
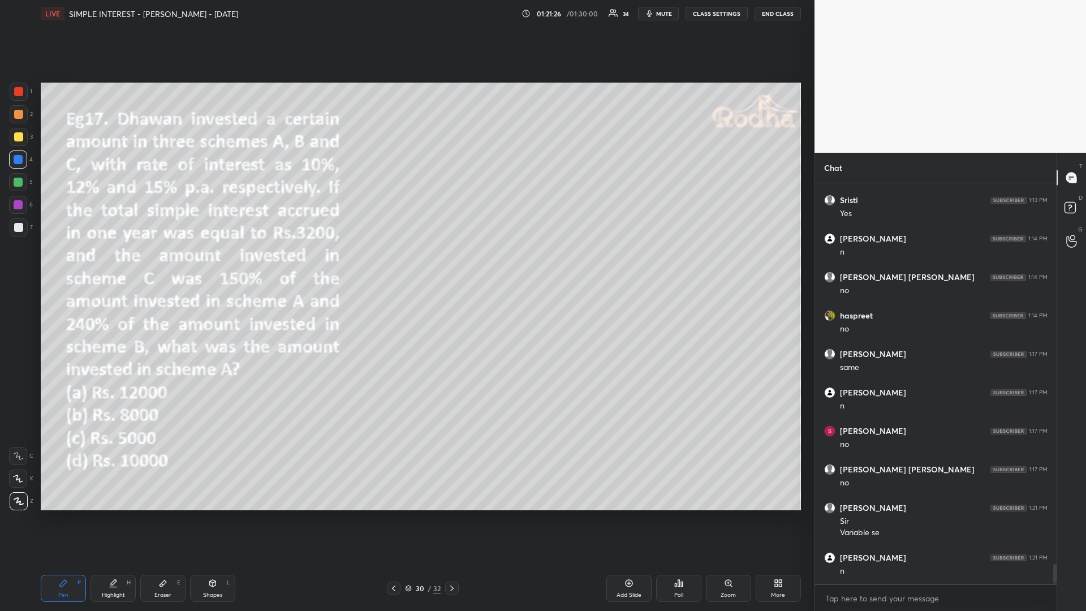
click at [18, 183] on div at bounding box center [18, 182] width 9 height 9
click at [19, 137] on div at bounding box center [18, 136] width 9 height 9
click at [16, 180] on div at bounding box center [18, 182] width 9 height 9
drag, startPoint x: 453, startPoint y: 585, endPoint x: 453, endPoint y: 592, distance: 6.2
click at [452, 515] on icon at bounding box center [451, 588] width 9 height 9
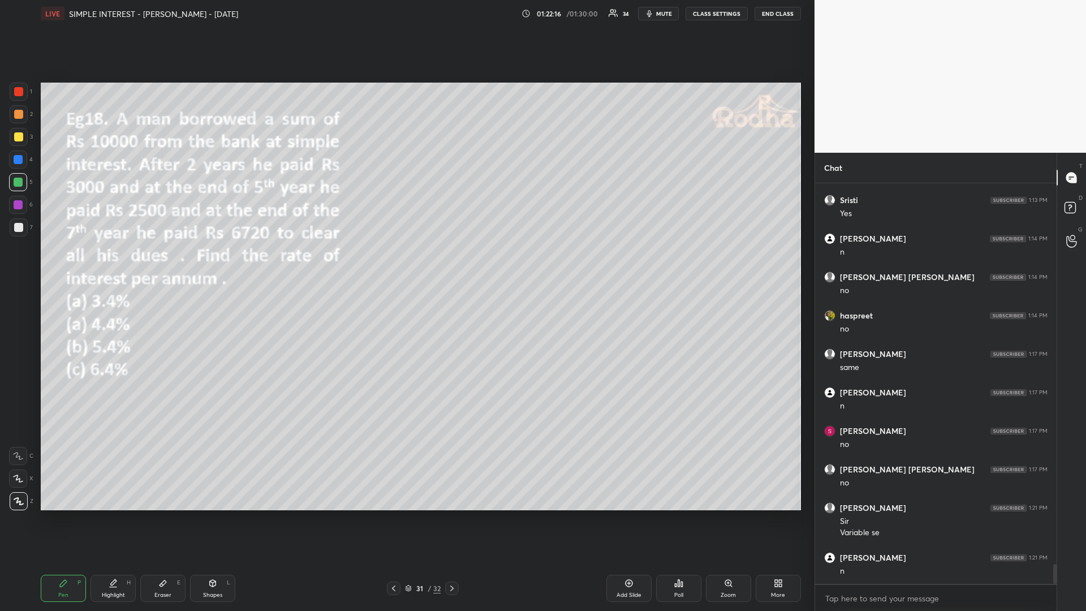
click at [675, 515] on div "Poll" at bounding box center [678, 588] width 45 height 27
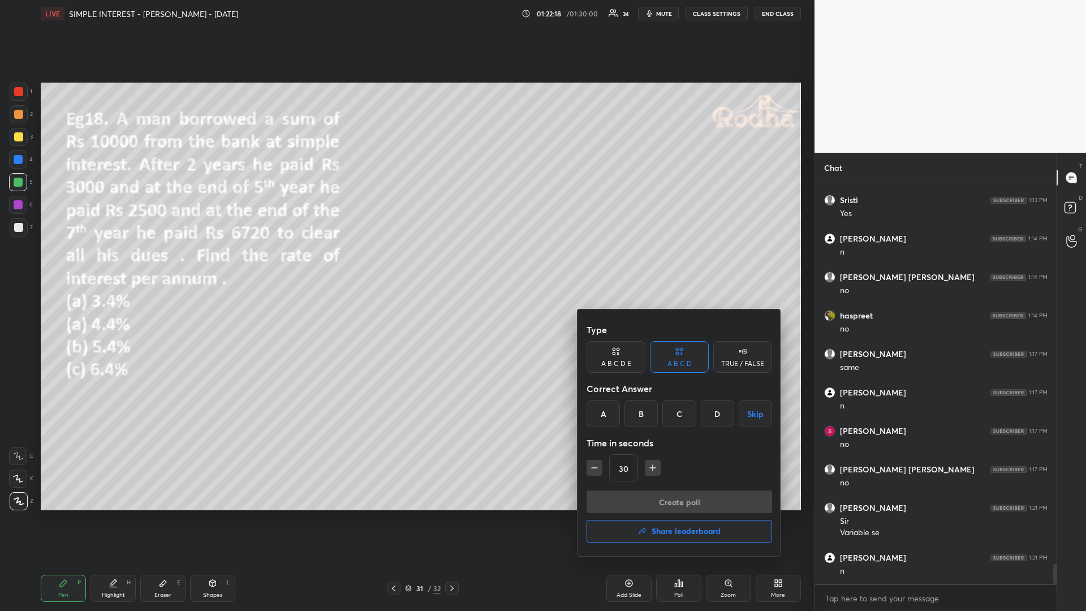
drag, startPoint x: 643, startPoint y: 418, endPoint x: 639, endPoint y: 462, distance: 44.3
click at [641, 419] on div "B" at bounding box center [641, 413] width 33 height 27
click at [647, 470] on icon "button" at bounding box center [652, 467] width 11 height 11
type input "45"
click at [644, 501] on button "Create poll" at bounding box center [680, 501] width 186 height 23
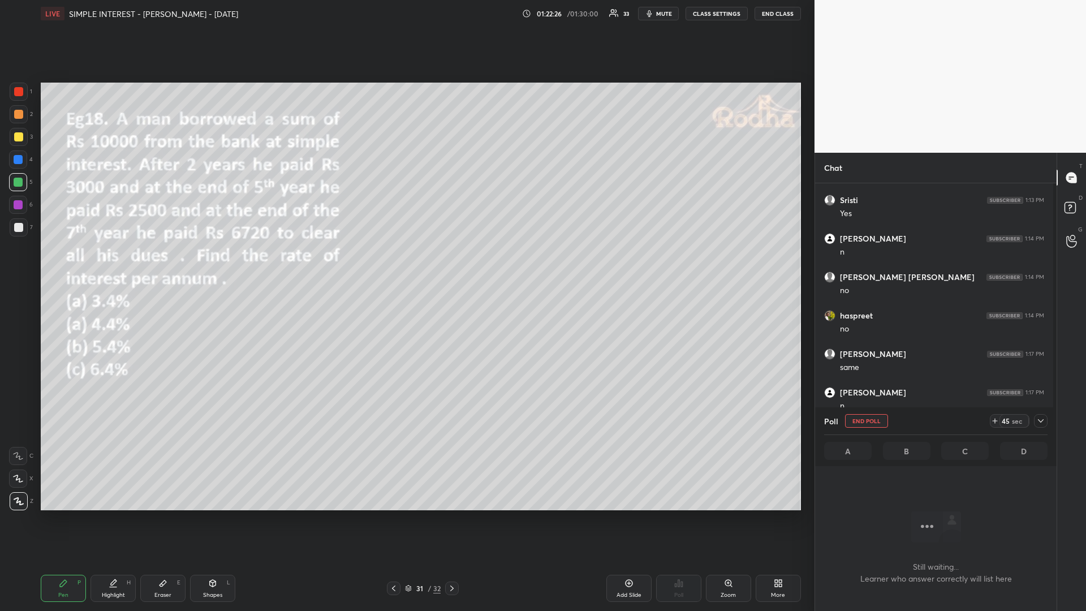
scroll to position [4, 4]
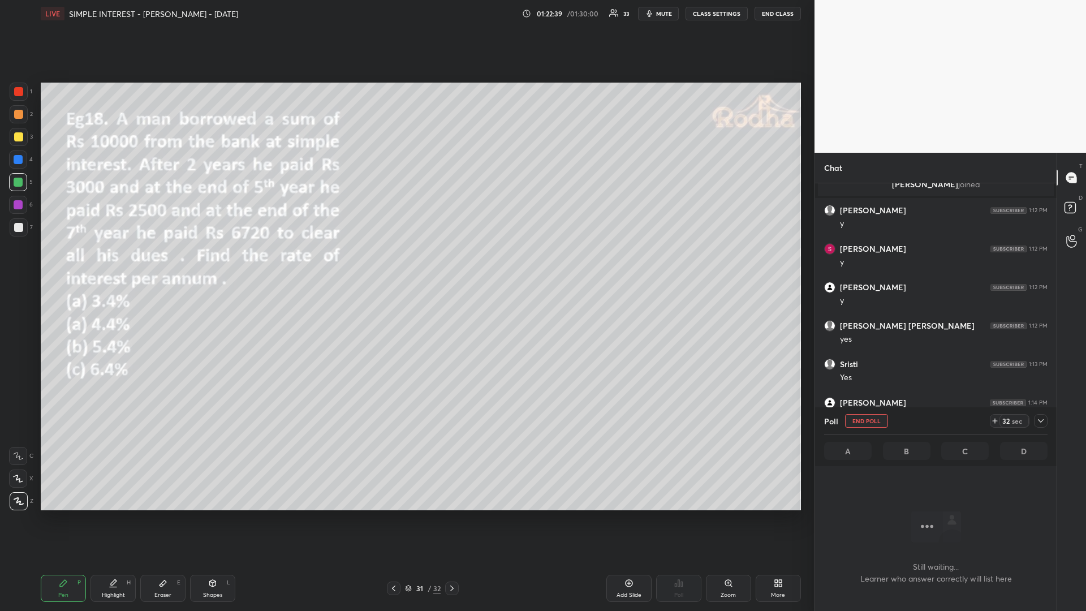
click at [995, 420] on icon at bounding box center [995, 420] width 9 height 9
click at [16, 140] on div at bounding box center [18, 136] width 9 height 9
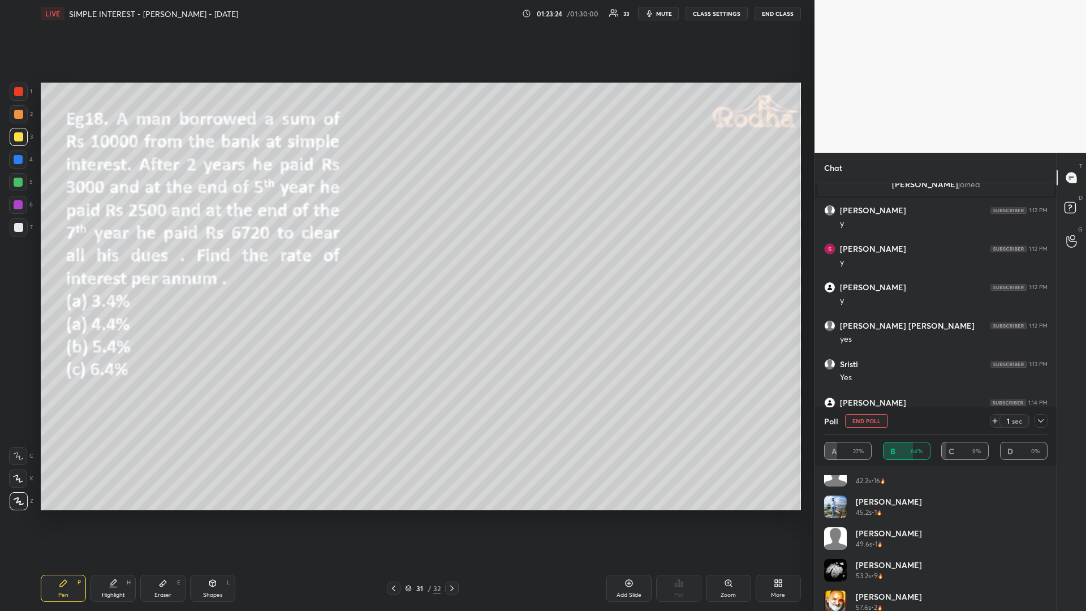
scroll to position [86, 0]
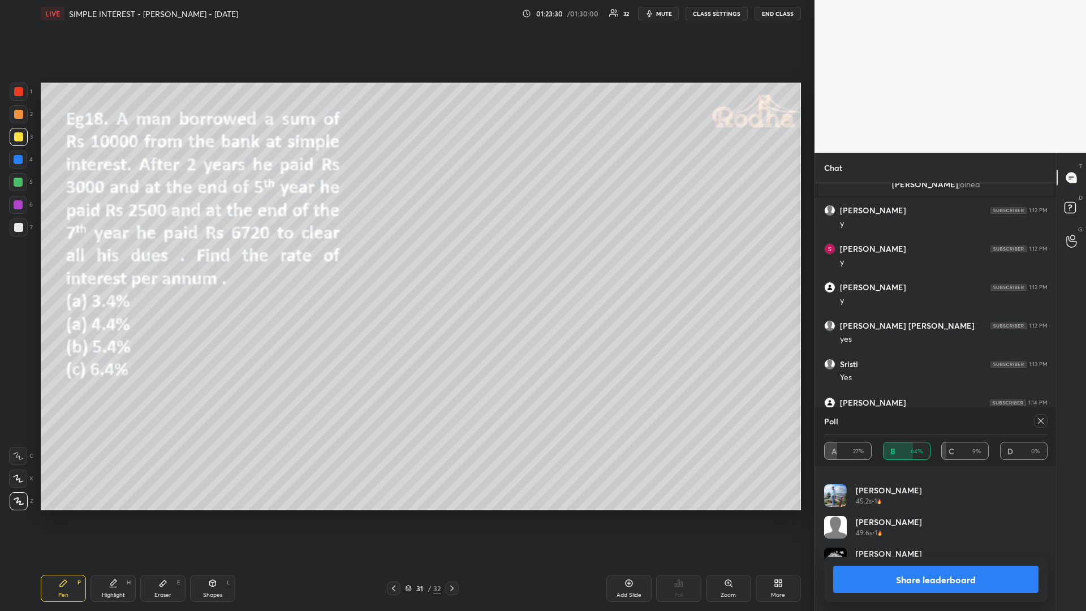
click at [18, 137] on div at bounding box center [18, 136] width 9 height 9
click at [18, 184] on div at bounding box center [18, 182] width 9 height 9
click at [20, 228] on div at bounding box center [18, 227] width 9 height 9
click at [1044, 415] on div at bounding box center [1041, 421] width 14 height 14
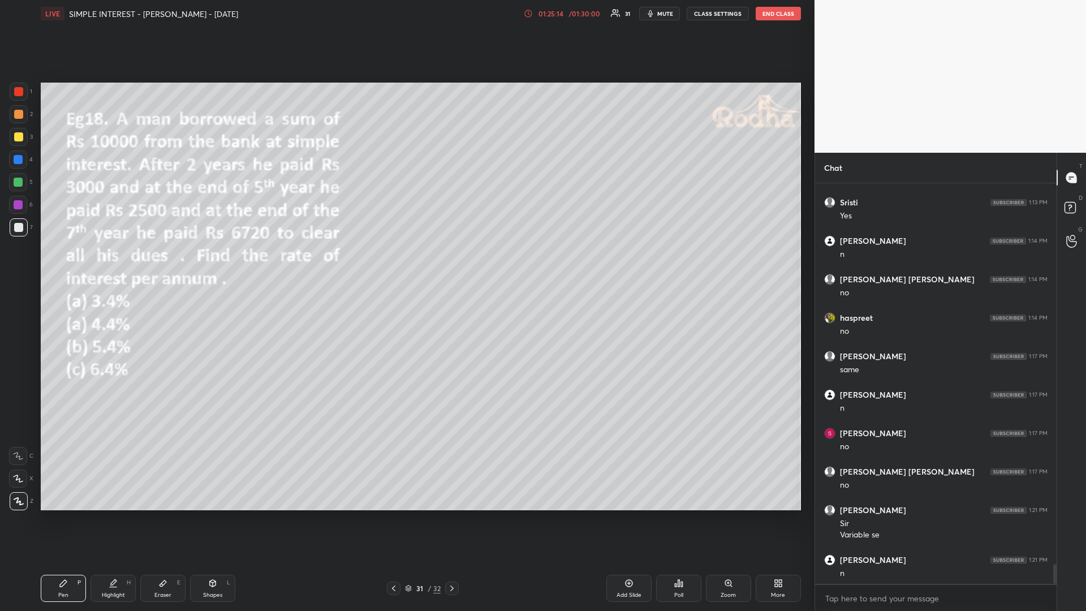
scroll to position [7627, 0]
click at [556, 13] on div "01:25:19" at bounding box center [551, 13] width 32 height 7
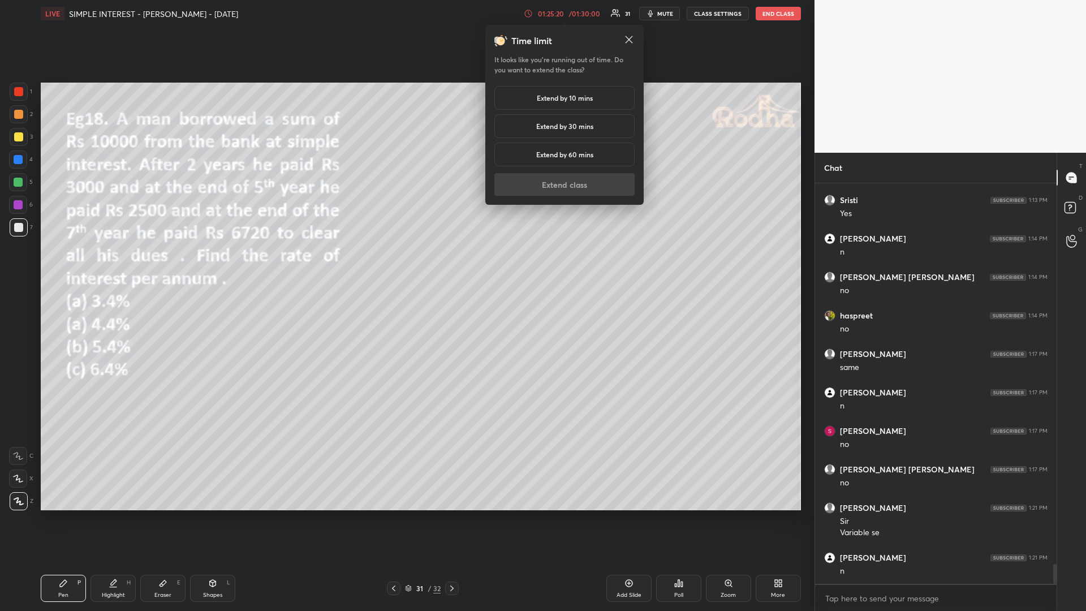
scroll to position [7665, 0]
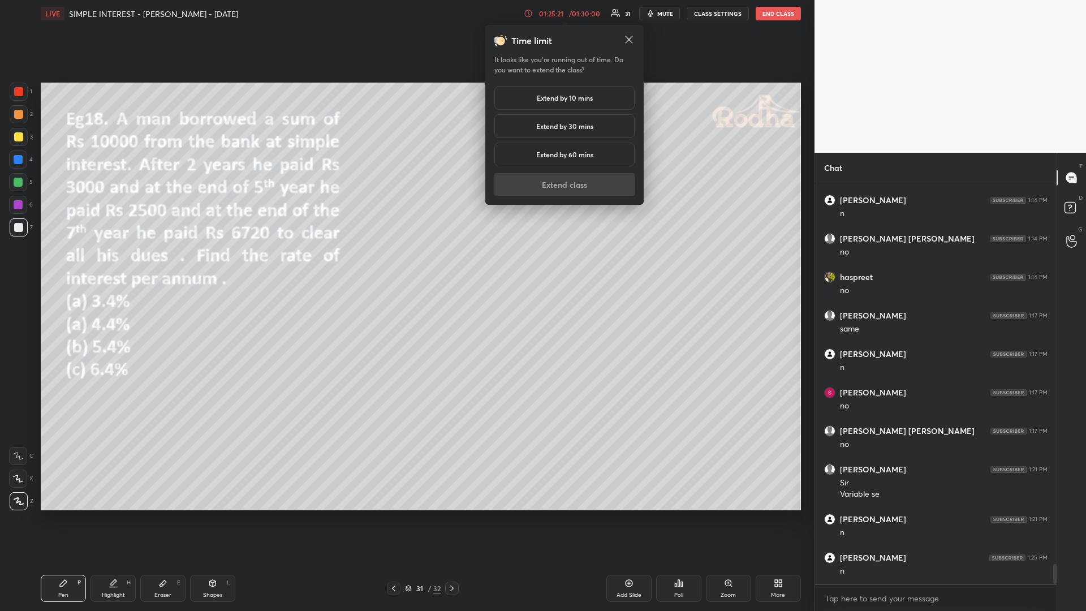
click at [567, 100] on h5 "Extend by 10 mins" at bounding box center [565, 98] width 56 height 10
click at [565, 191] on button "Extend class" at bounding box center [564, 184] width 140 height 23
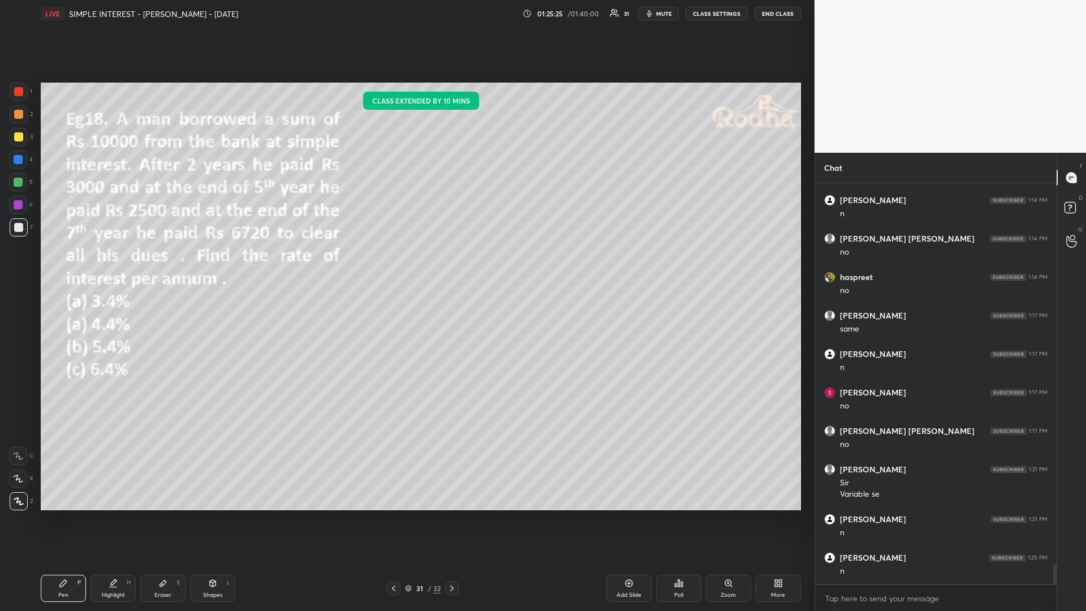
scroll to position [7704, 0]
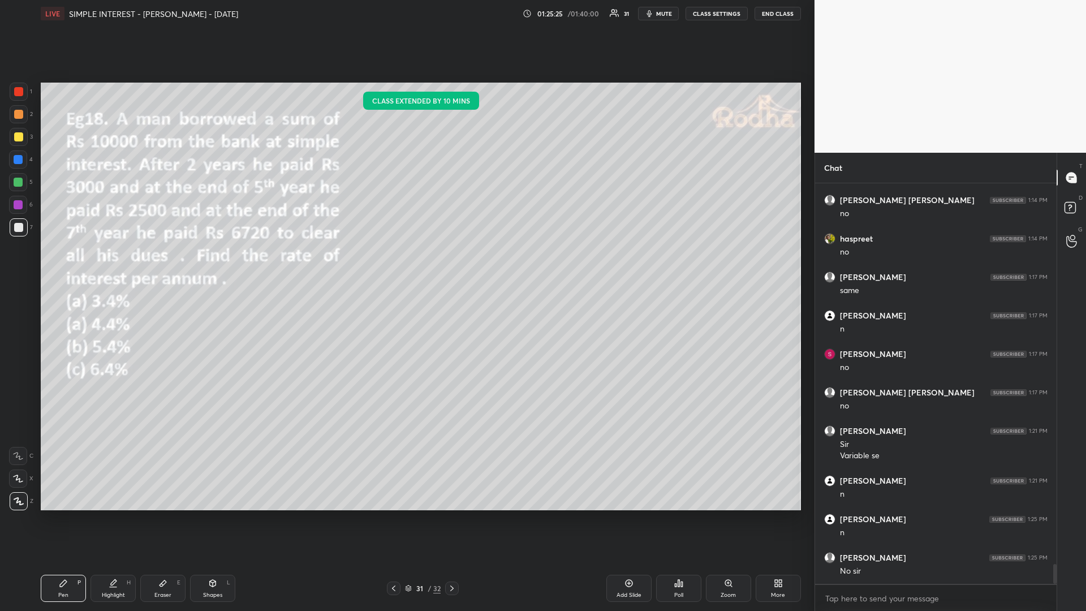
click at [15, 184] on div at bounding box center [18, 182] width 9 height 9
click at [452, 515] on icon at bounding box center [451, 588] width 9 height 9
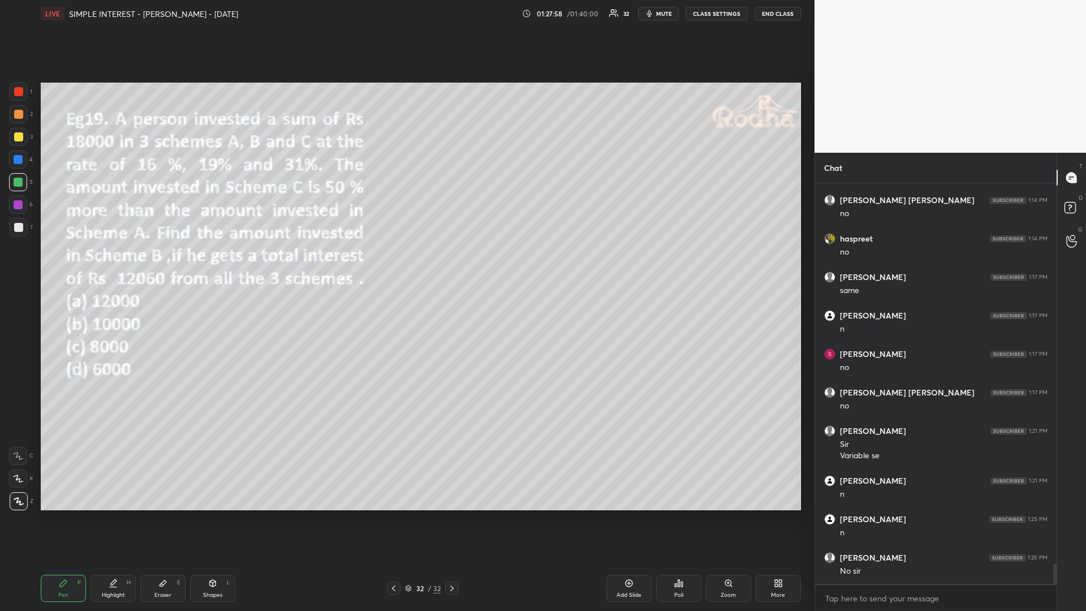
click at [20, 140] on div at bounding box center [18, 136] width 9 height 9
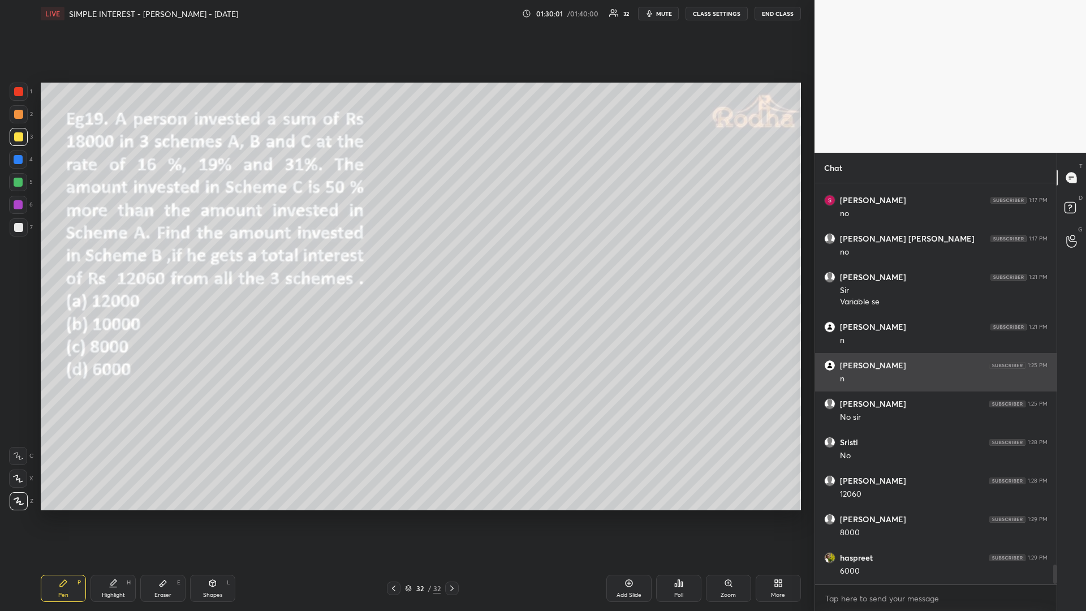
scroll to position [7896, 0]
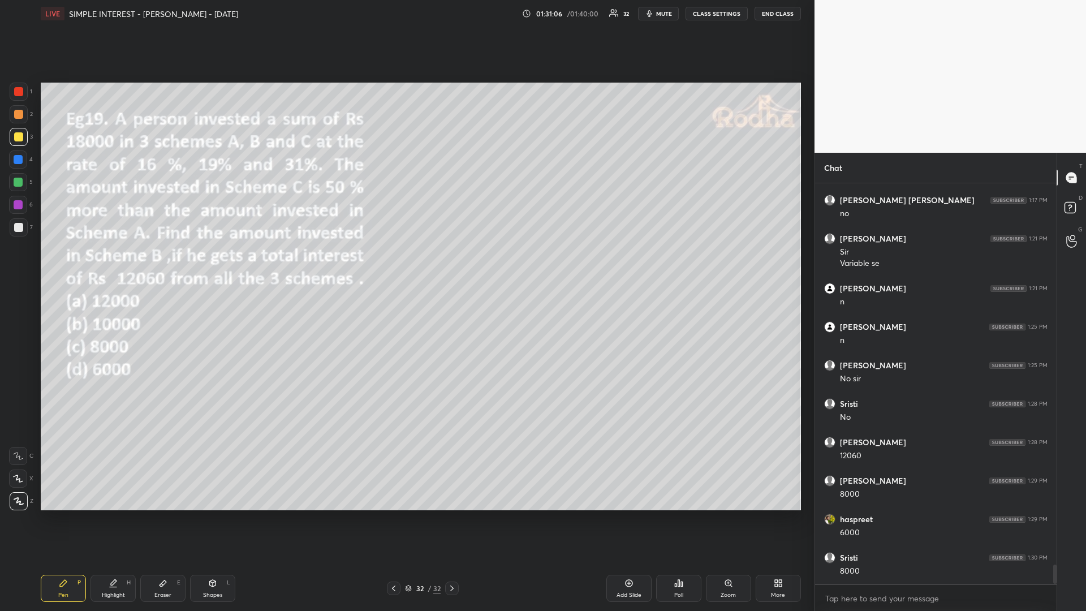
drag, startPoint x: 22, startPoint y: 183, endPoint x: 18, endPoint y: 191, distance: 8.6
click at [21, 185] on div at bounding box center [18, 182] width 9 height 9
click at [15, 160] on div at bounding box center [18, 159] width 9 height 9
click at [15, 161] on div at bounding box center [18, 159] width 9 height 9
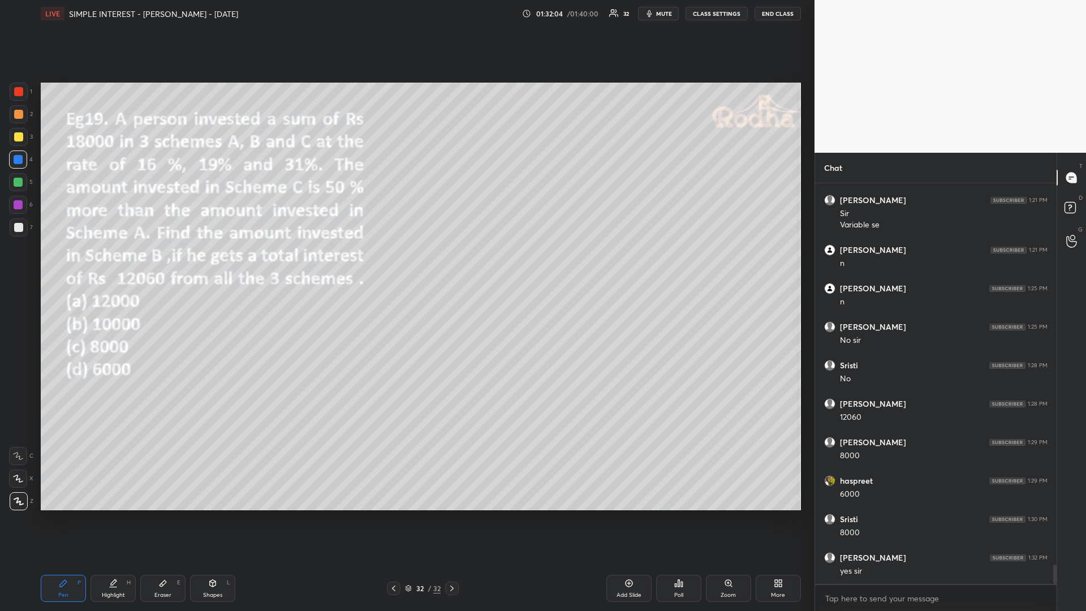
scroll to position [7973, 0]
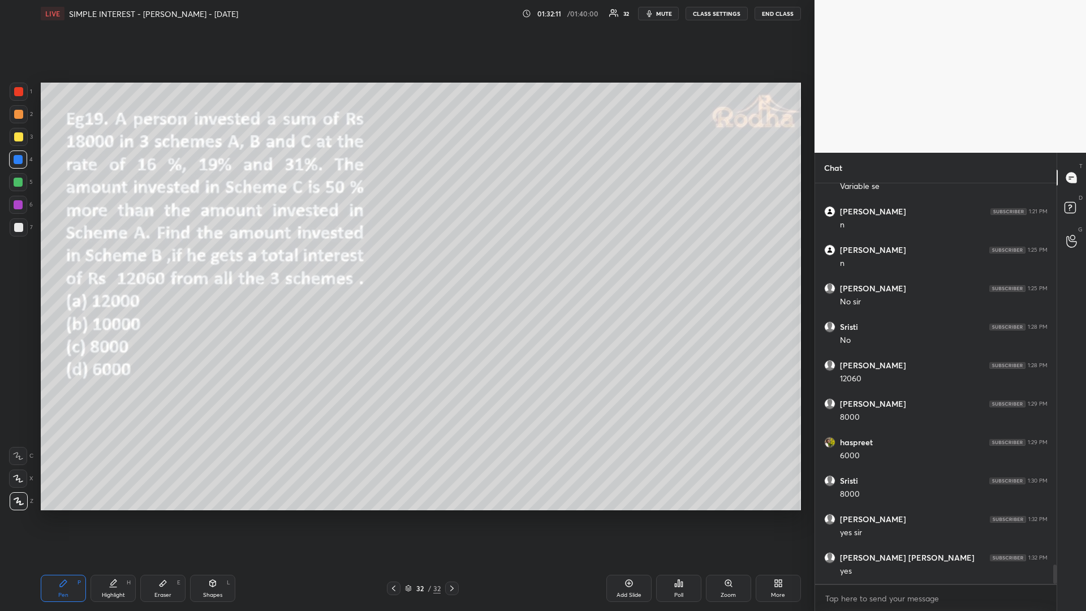
click at [15, 136] on div at bounding box center [18, 136] width 9 height 9
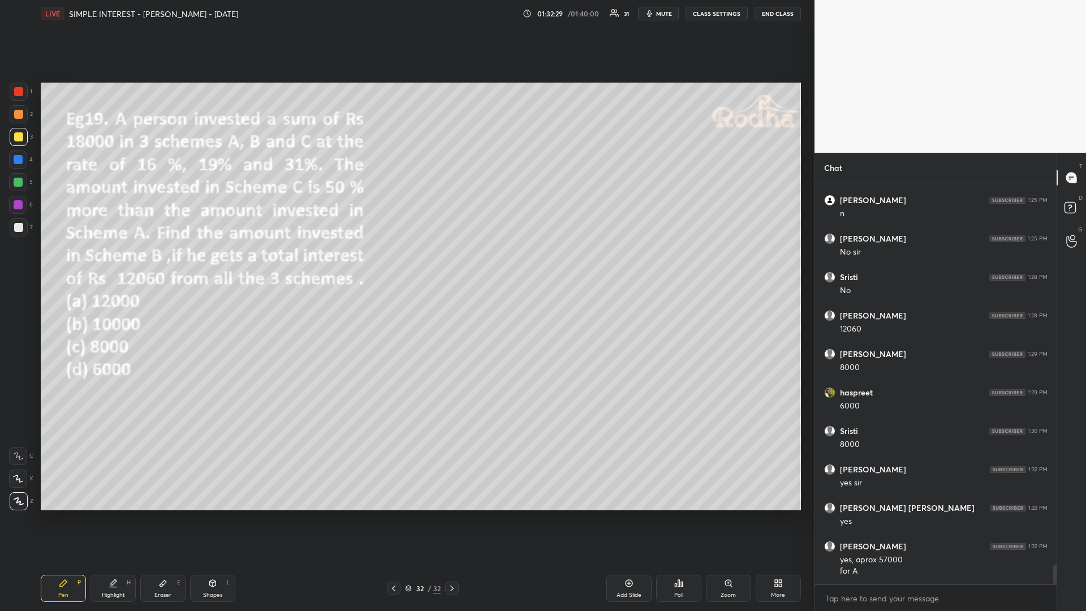
scroll to position [8061, 0]
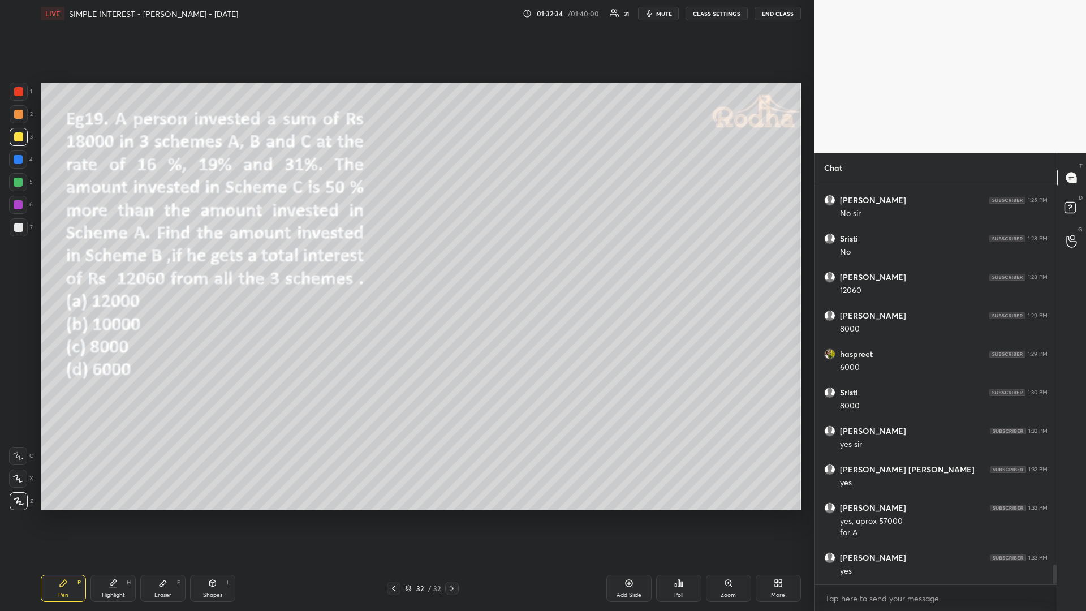
click at [682, 515] on div "Poll" at bounding box center [678, 595] width 9 height 6
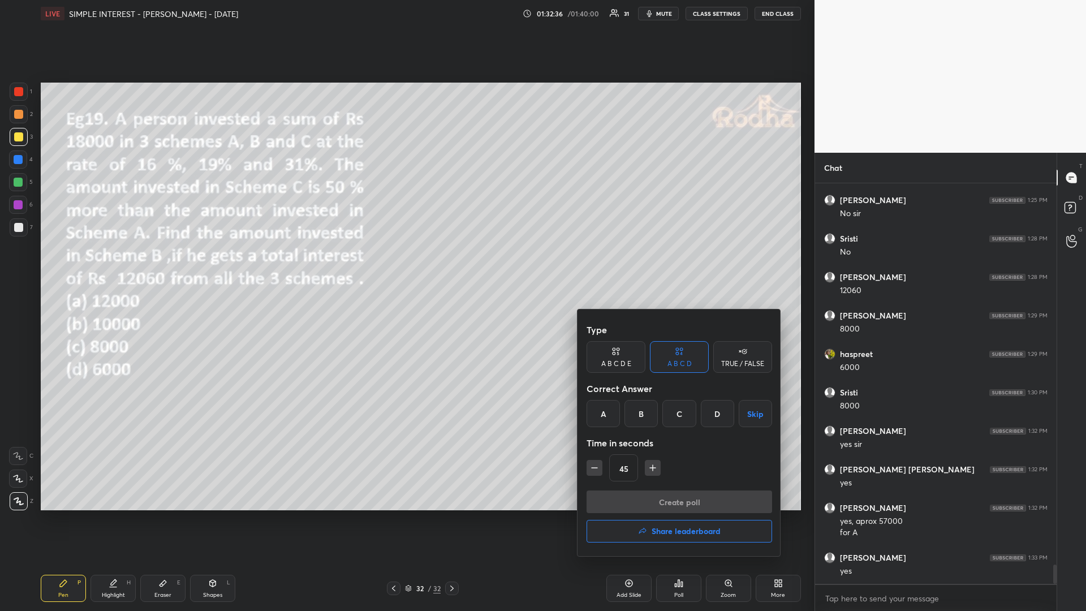
click at [660, 515] on h4 "Share leaderboard" at bounding box center [686, 531] width 69 height 8
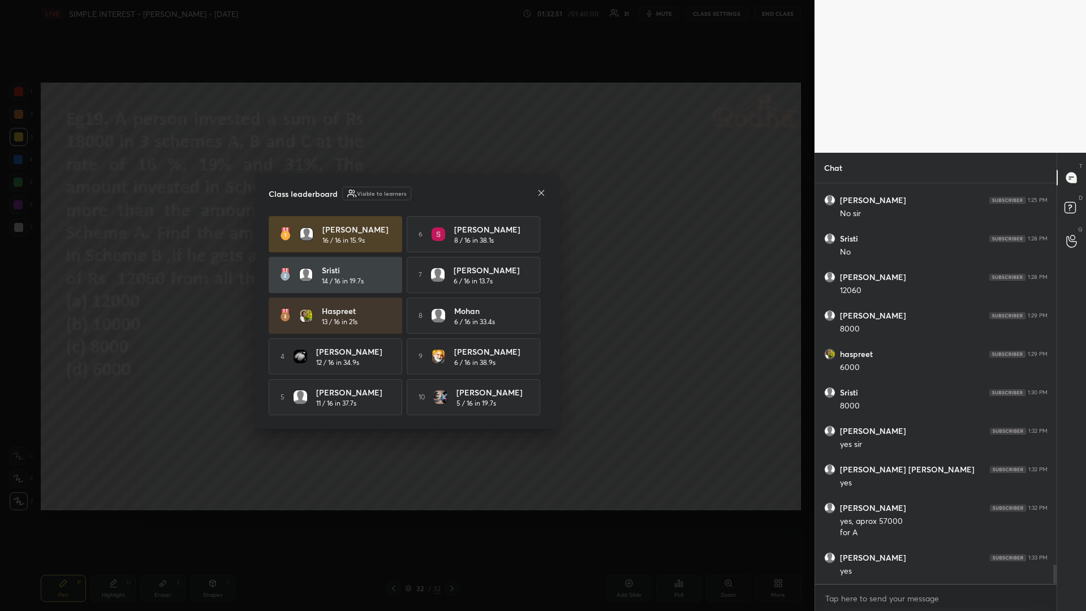
click at [538, 191] on icon at bounding box center [541, 192] width 9 height 9
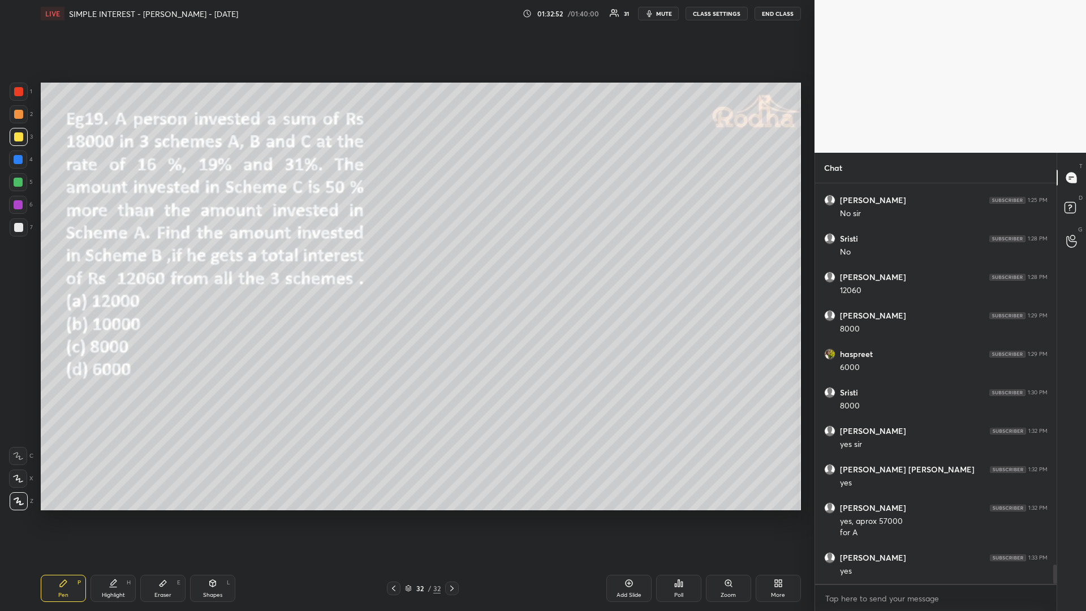
scroll to position [8072, 0]
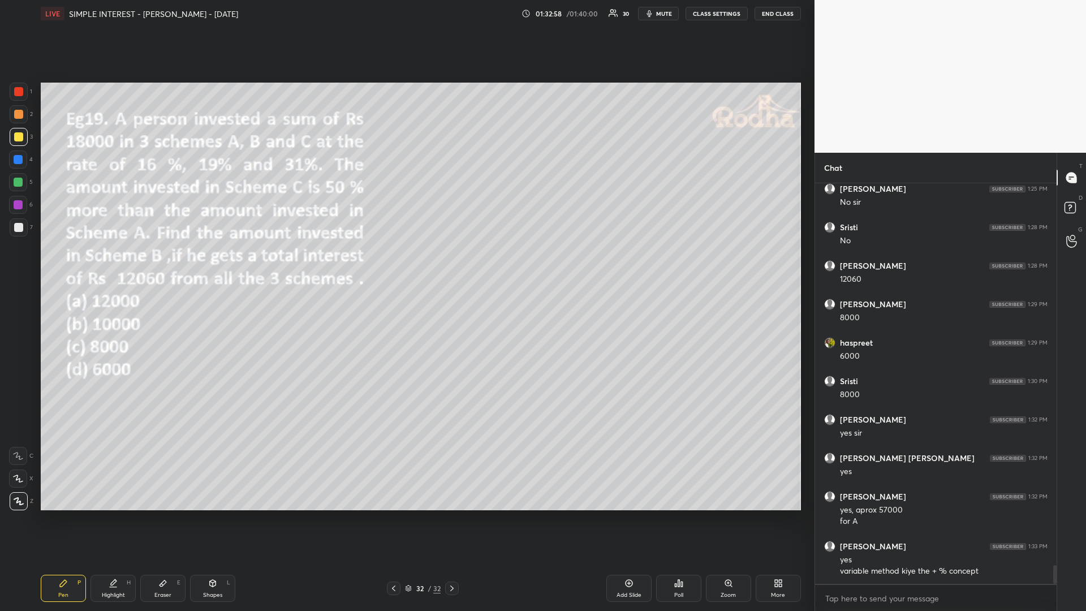
click at [18, 182] on div at bounding box center [18, 182] width 9 height 9
click at [20, 133] on div at bounding box center [18, 136] width 9 height 9
click at [20, 182] on div at bounding box center [18, 182] width 9 height 9
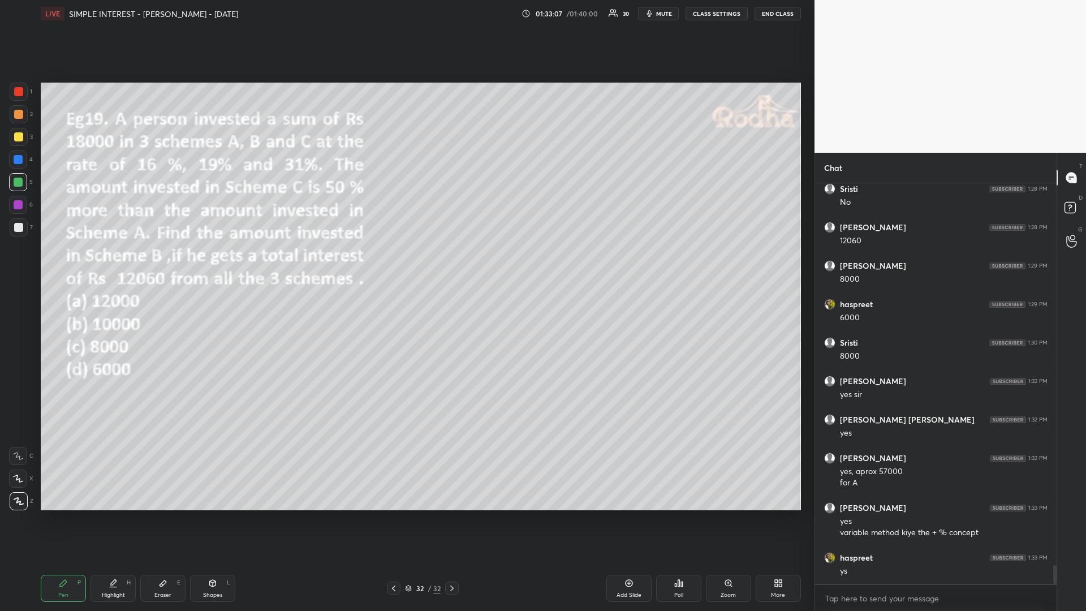
scroll to position [8149, 0]
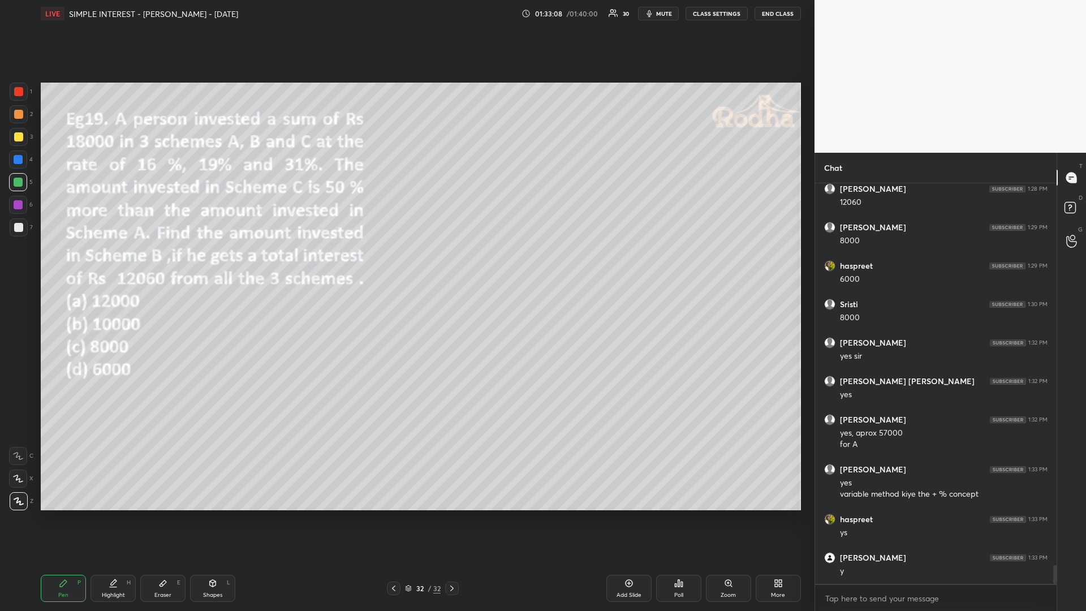
click at [628, 515] on icon at bounding box center [629, 583] width 9 height 9
click at [12, 140] on div at bounding box center [19, 137] width 18 height 18
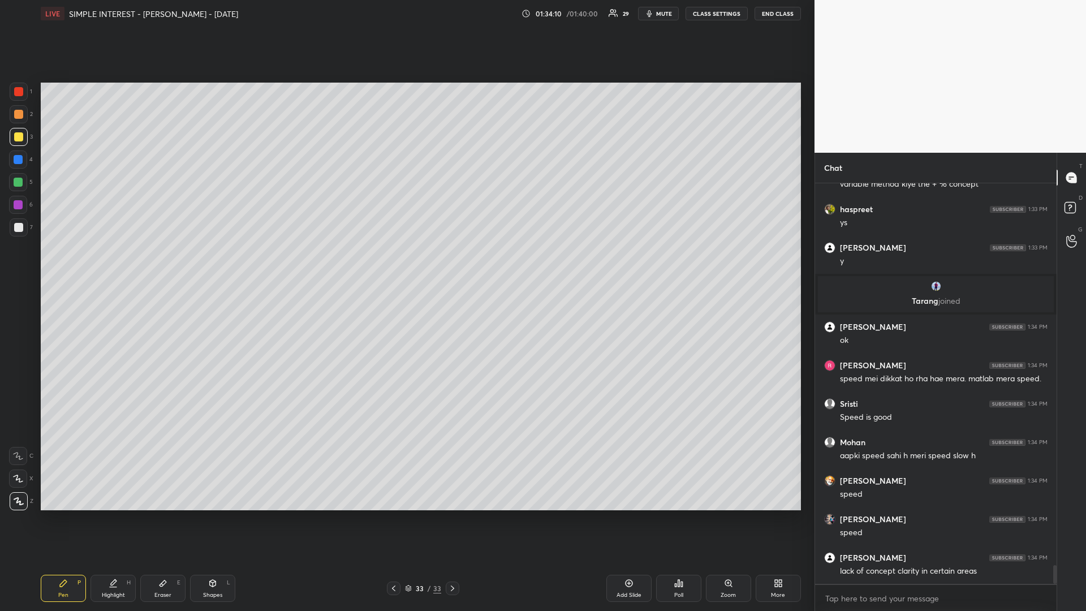
scroll to position [8285, 0]
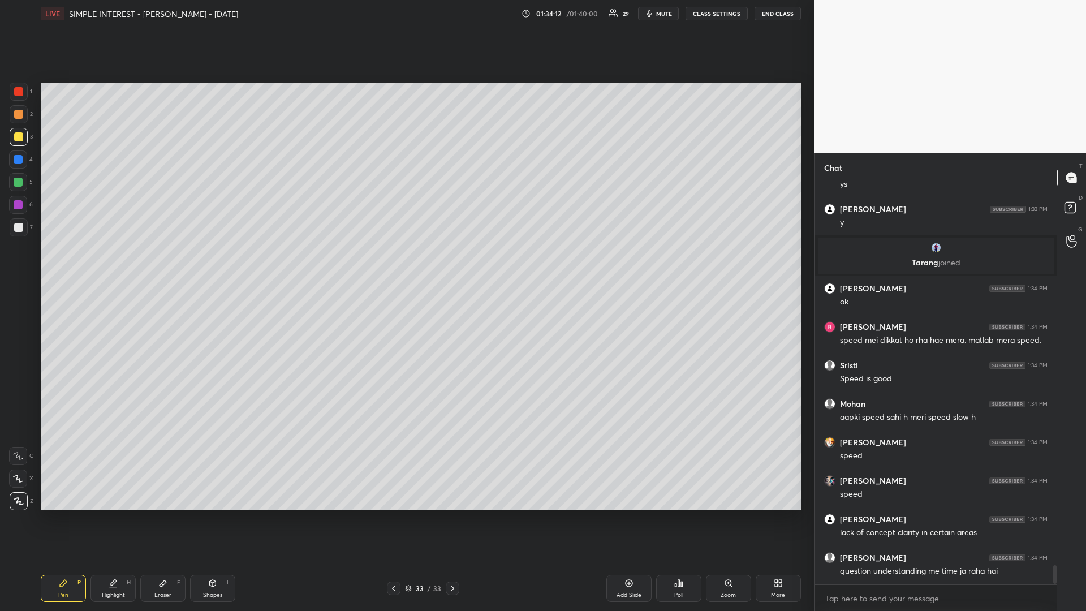
drag, startPoint x: 19, startPoint y: 182, endPoint x: 37, endPoint y: 218, distance: 40.2
click at [18, 183] on div at bounding box center [18, 182] width 9 height 9
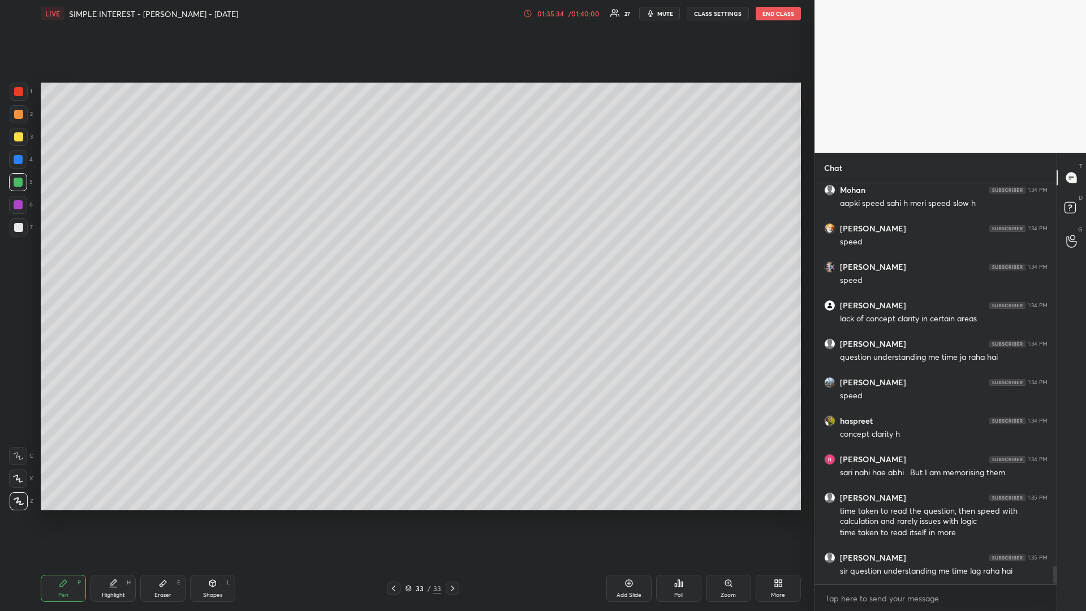
scroll to position [8548, 0]
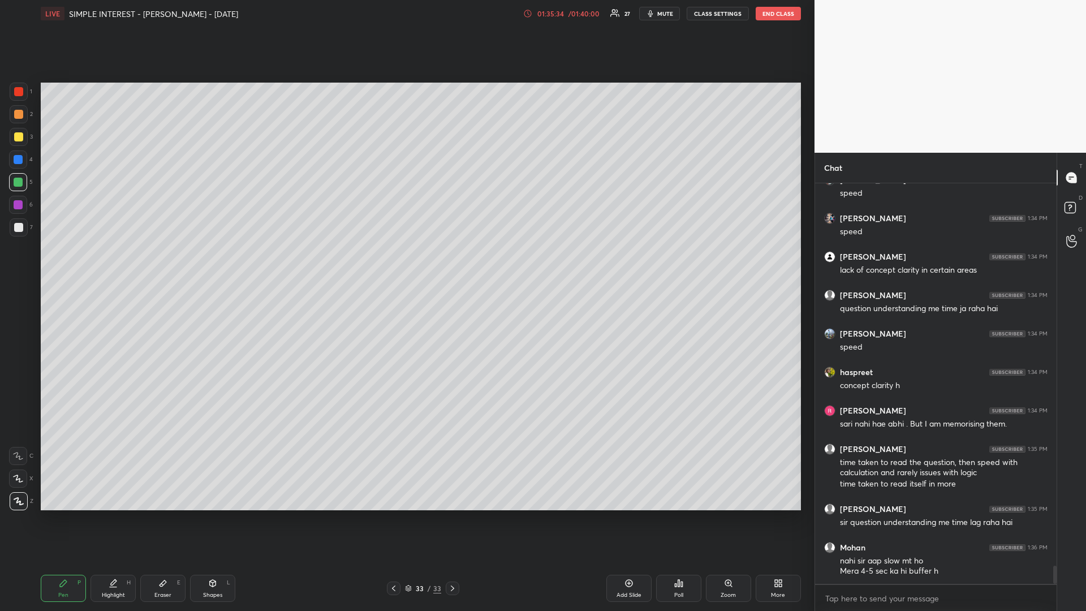
click at [15, 139] on div at bounding box center [18, 136] width 9 height 9
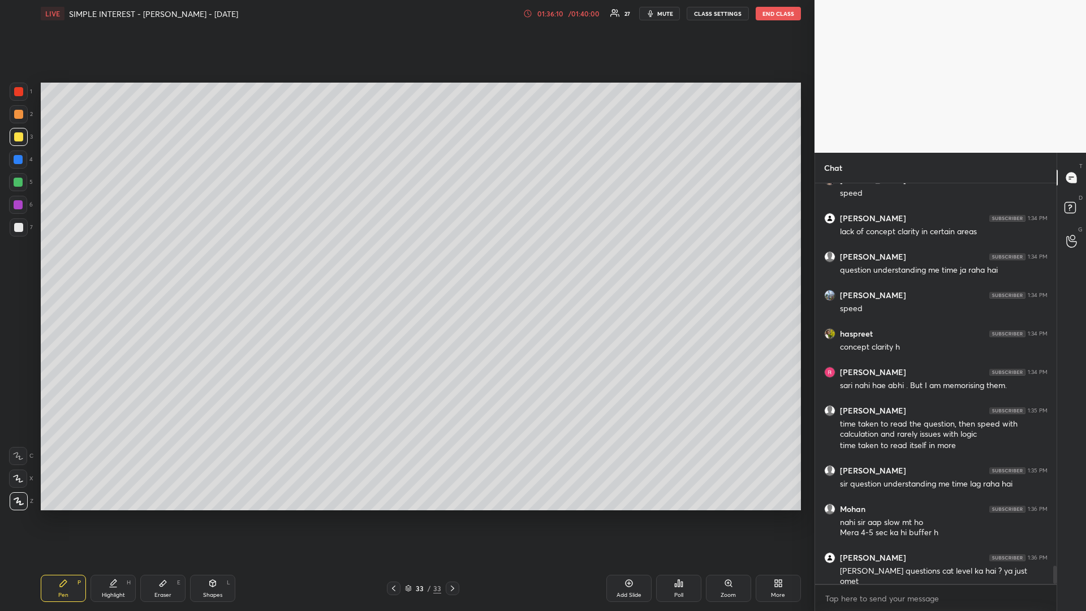
click at [20, 161] on div at bounding box center [18, 159] width 9 height 9
drag, startPoint x: 10, startPoint y: 135, endPoint x: 24, endPoint y: 139, distance: 14.3
click at [8, 135] on div "1 2 3 4 5 6 7 R O A L C X Z Erase all C X Z" at bounding box center [18, 297] width 36 height 428
click at [18, 136] on div at bounding box center [18, 136] width 9 height 9
click at [18, 185] on div at bounding box center [18, 182] width 9 height 9
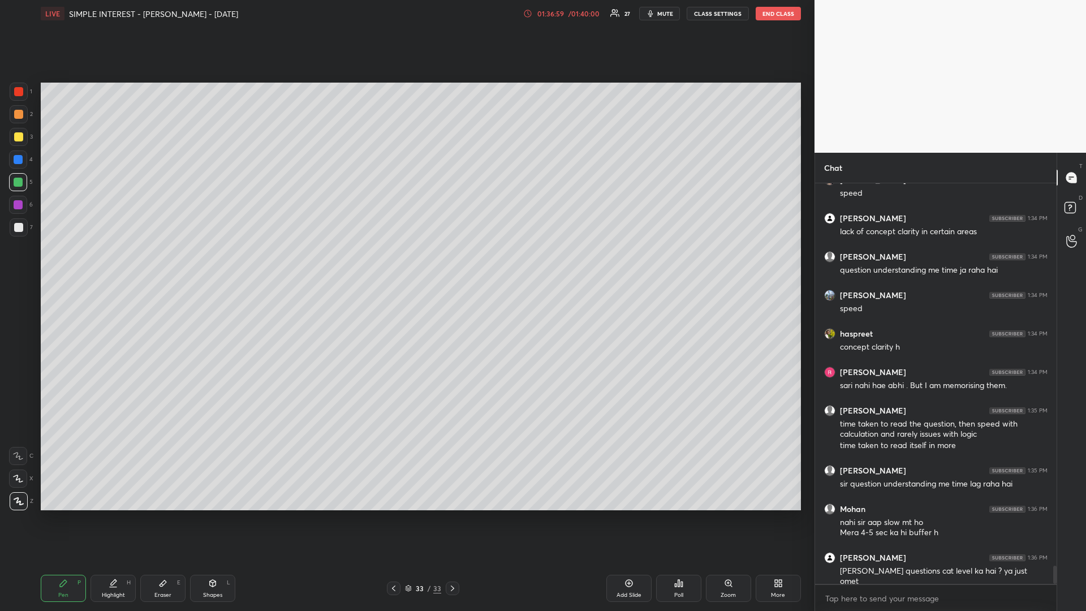
drag, startPoint x: 18, startPoint y: 135, endPoint x: 39, endPoint y: 140, distance: 21.5
click at [16, 136] on div at bounding box center [18, 136] width 9 height 9
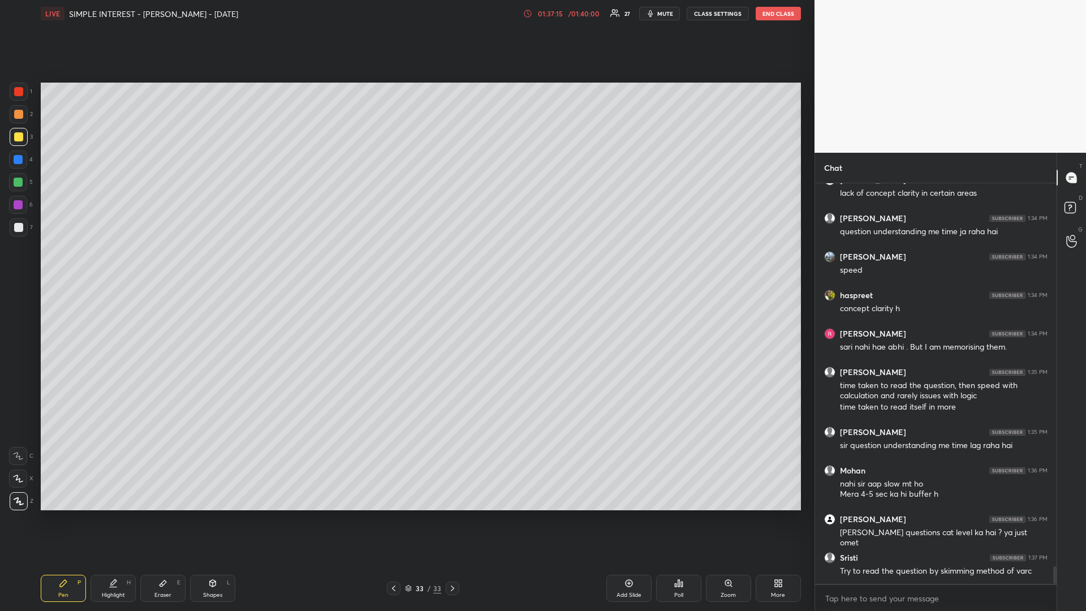
click at [18, 183] on div at bounding box center [18, 182] width 9 height 9
click at [562, 14] on div "01:37:28" at bounding box center [551, 13] width 32 height 7
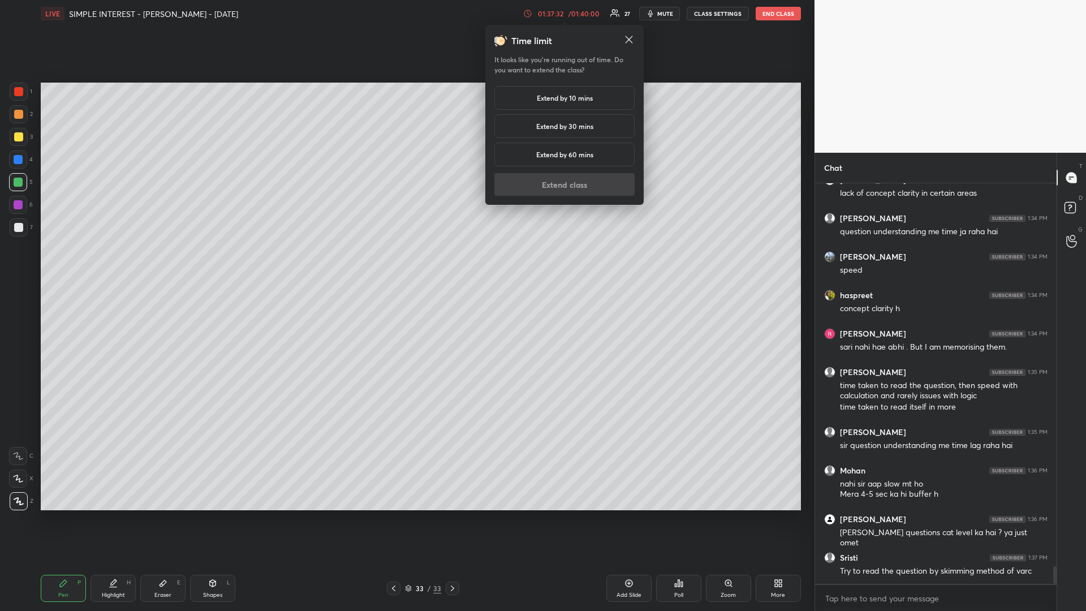
scroll to position [374, 238]
click at [561, 97] on h5 "Extend by 10 mins" at bounding box center [565, 98] width 56 height 10
click at [540, 183] on button "Extend class" at bounding box center [564, 184] width 140 height 23
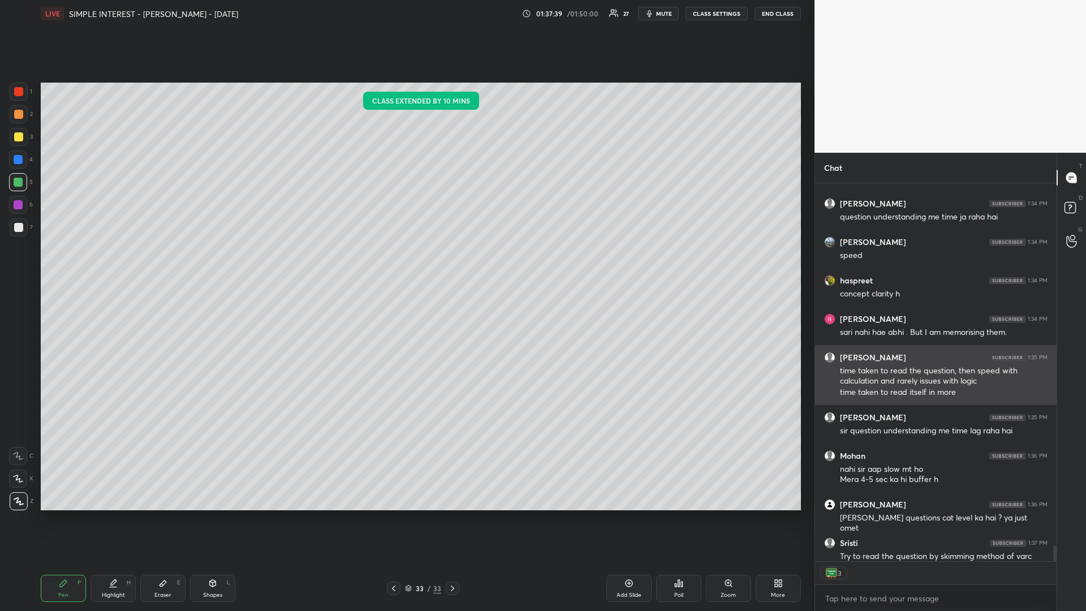
scroll to position [8647, 0]
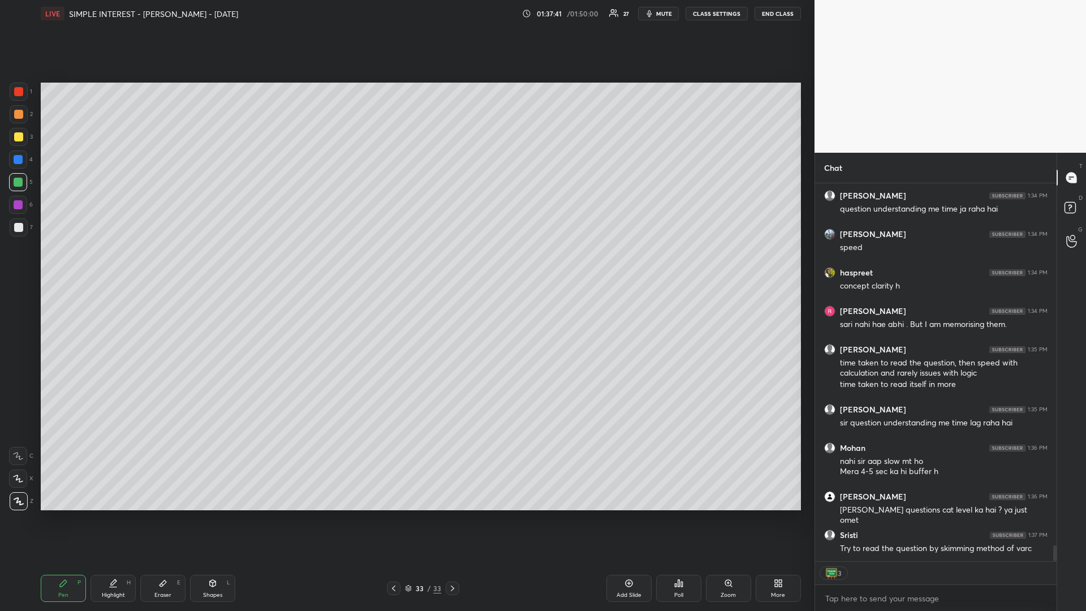
click at [19, 135] on div at bounding box center [18, 136] width 9 height 9
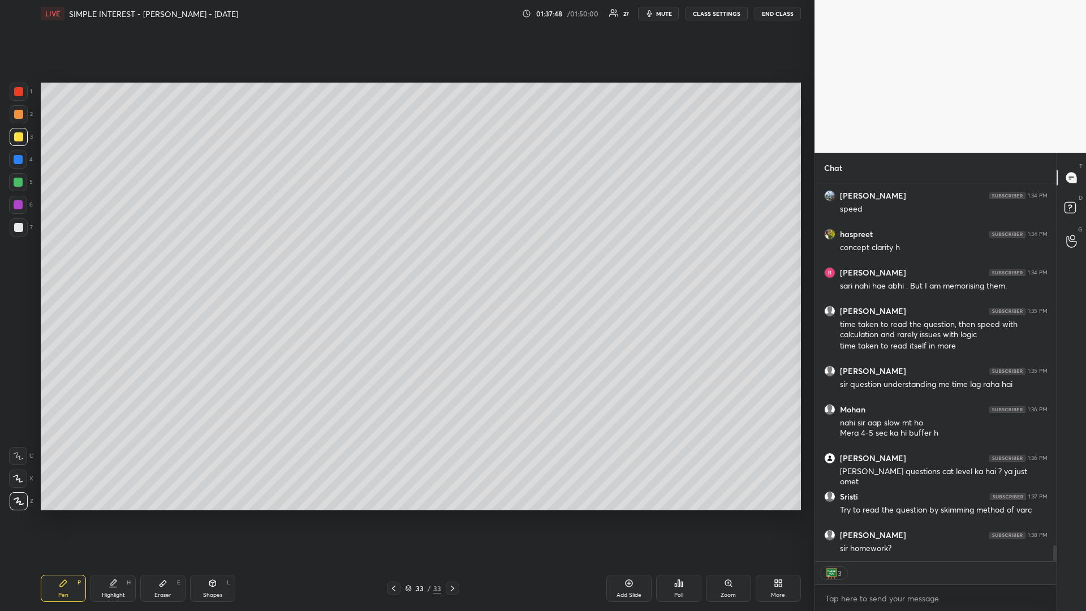
scroll to position [8663, 0]
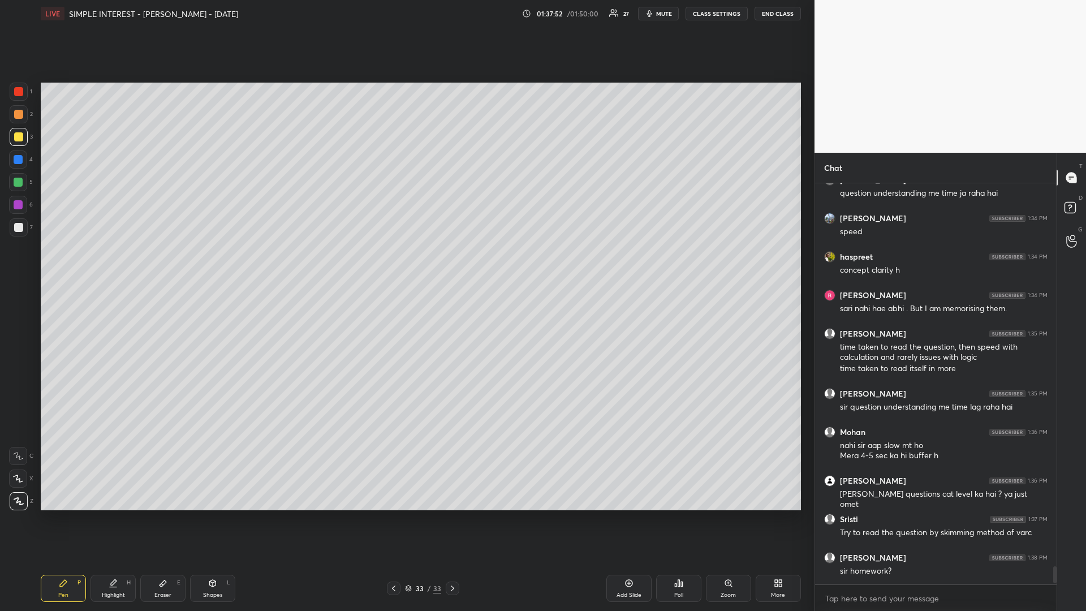
click at [19, 157] on div at bounding box center [18, 159] width 9 height 9
click at [18, 182] on div at bounding box center [18, 182] width 9 height 9
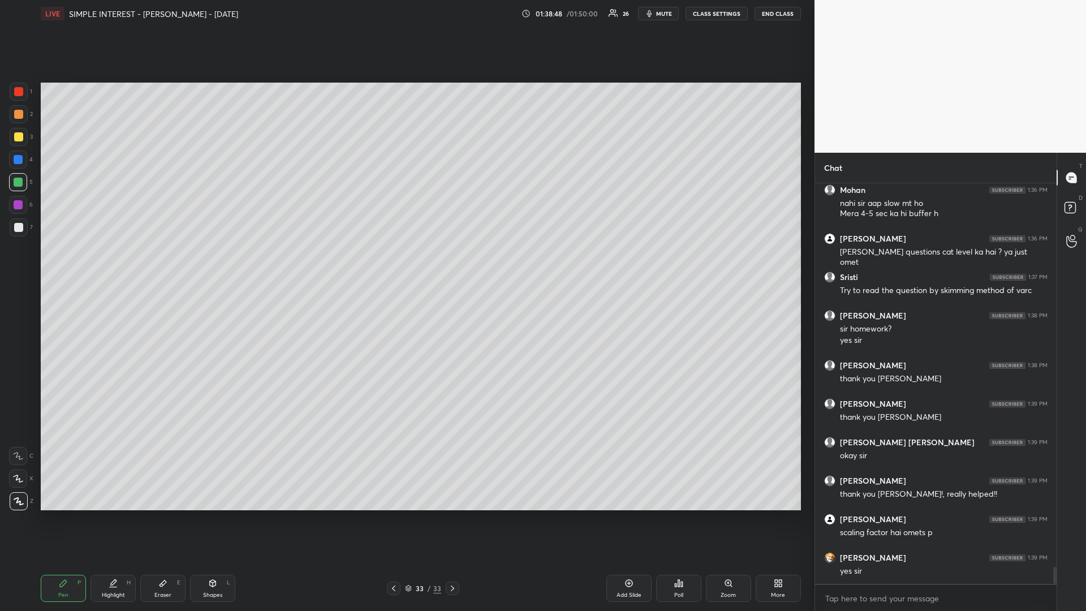
scroll to position [8944, 0]
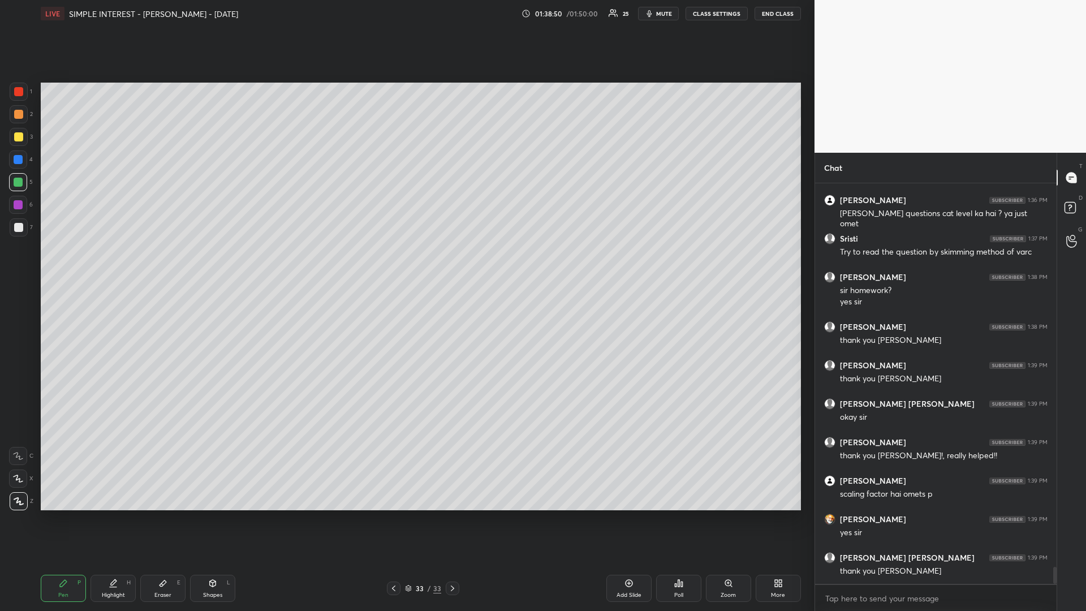
click at [783, 14] on button "END CLASS" at bounding box center [778, 14] width 46 height 14
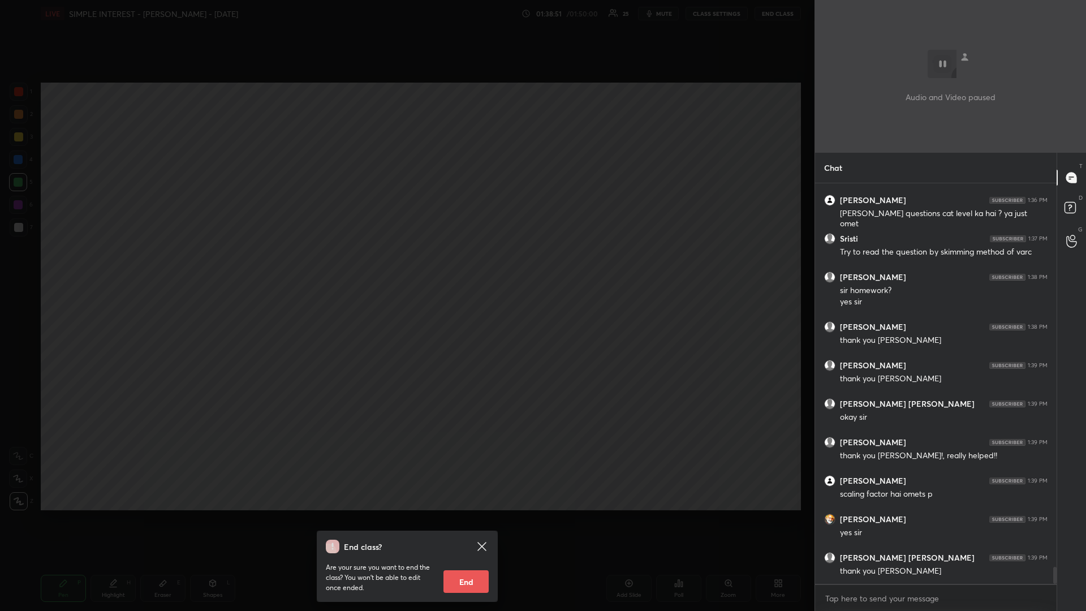
scroll to position [8982, 0]
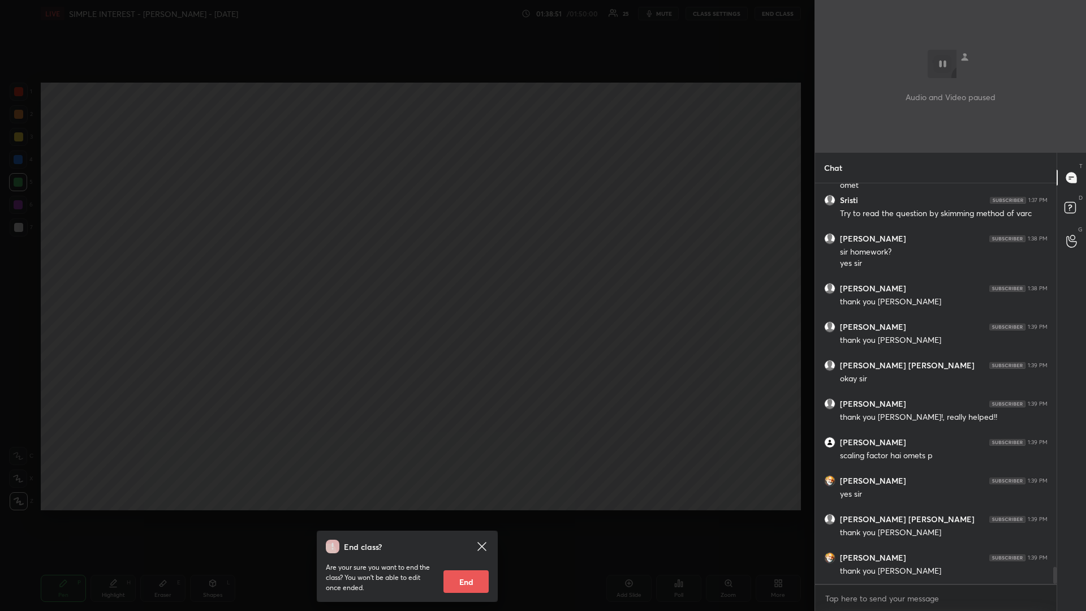
click at [450, 515] on button "End" at bounding box center [466, 581] width 45 height 23
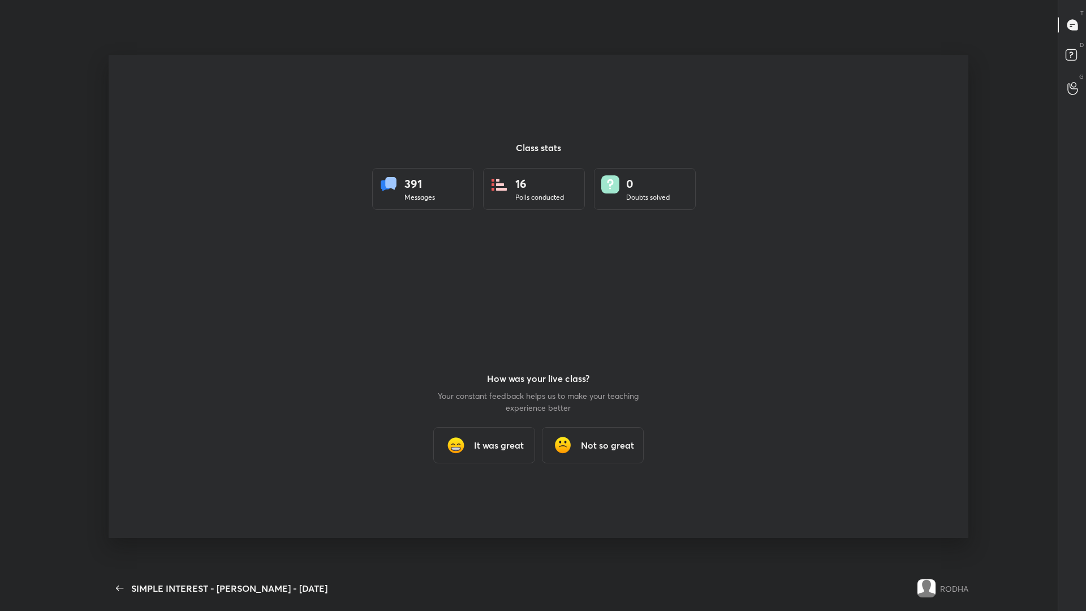
scroll to position [0, 0]
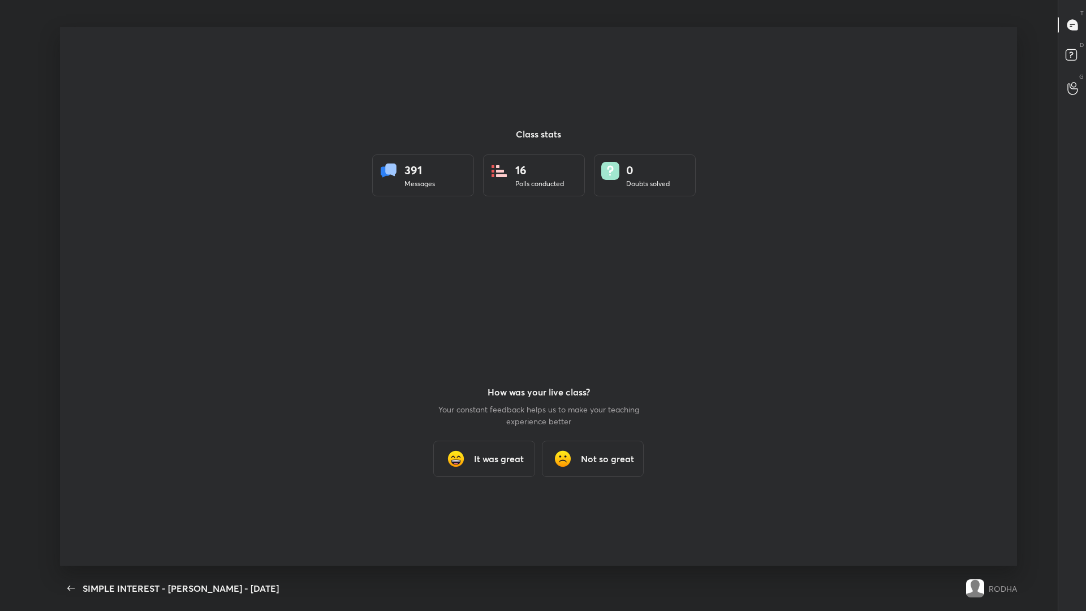
click at [493, 466] on div "It was great" at bounding box center [484, 459] width 102 height 36
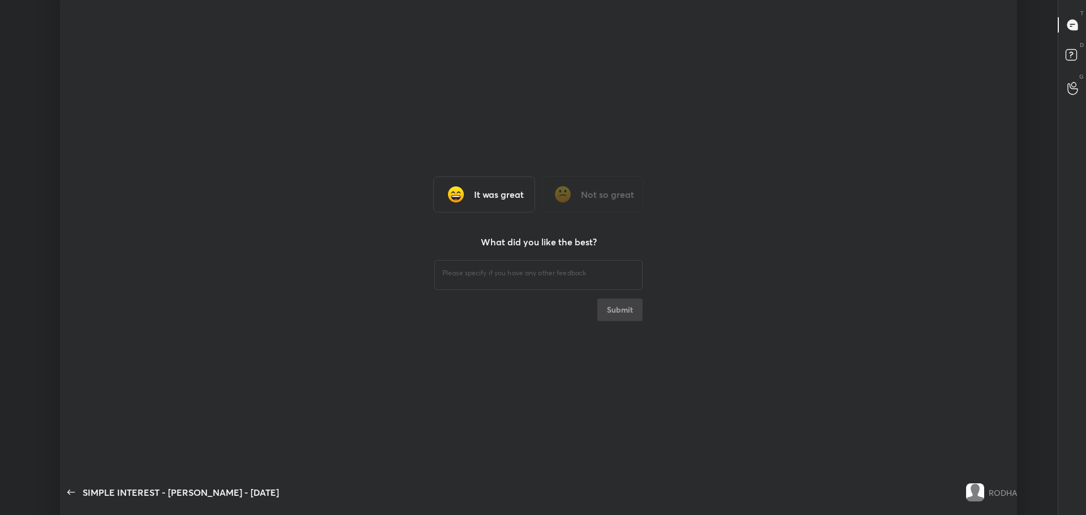
scroll to position [56127, 55493]
type textarea "x"
